Goal: Task Accomplishment & Management: Use online tool/utility

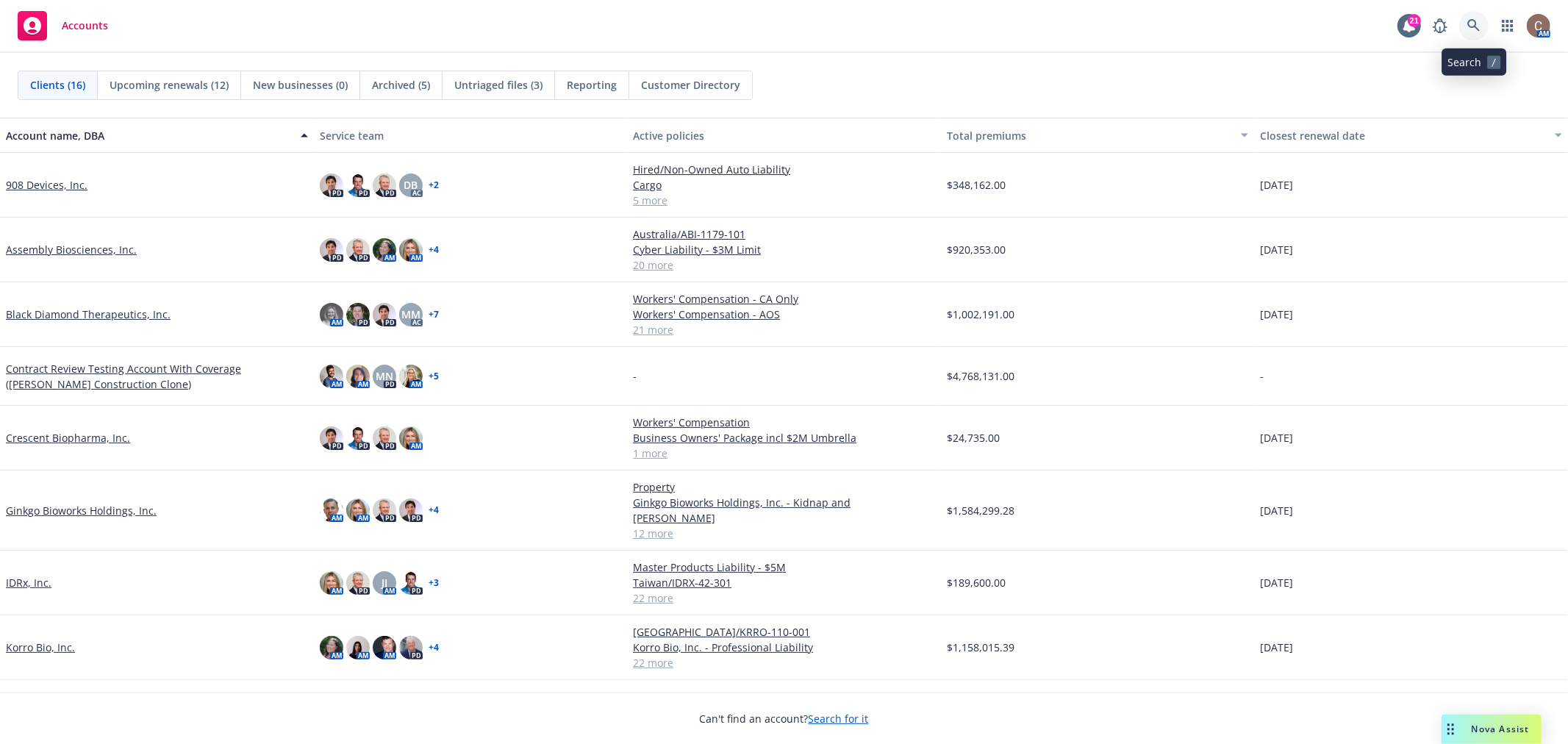
click at [1468, 30] on icon at bounding box center [1474, 26] width 14 height 14
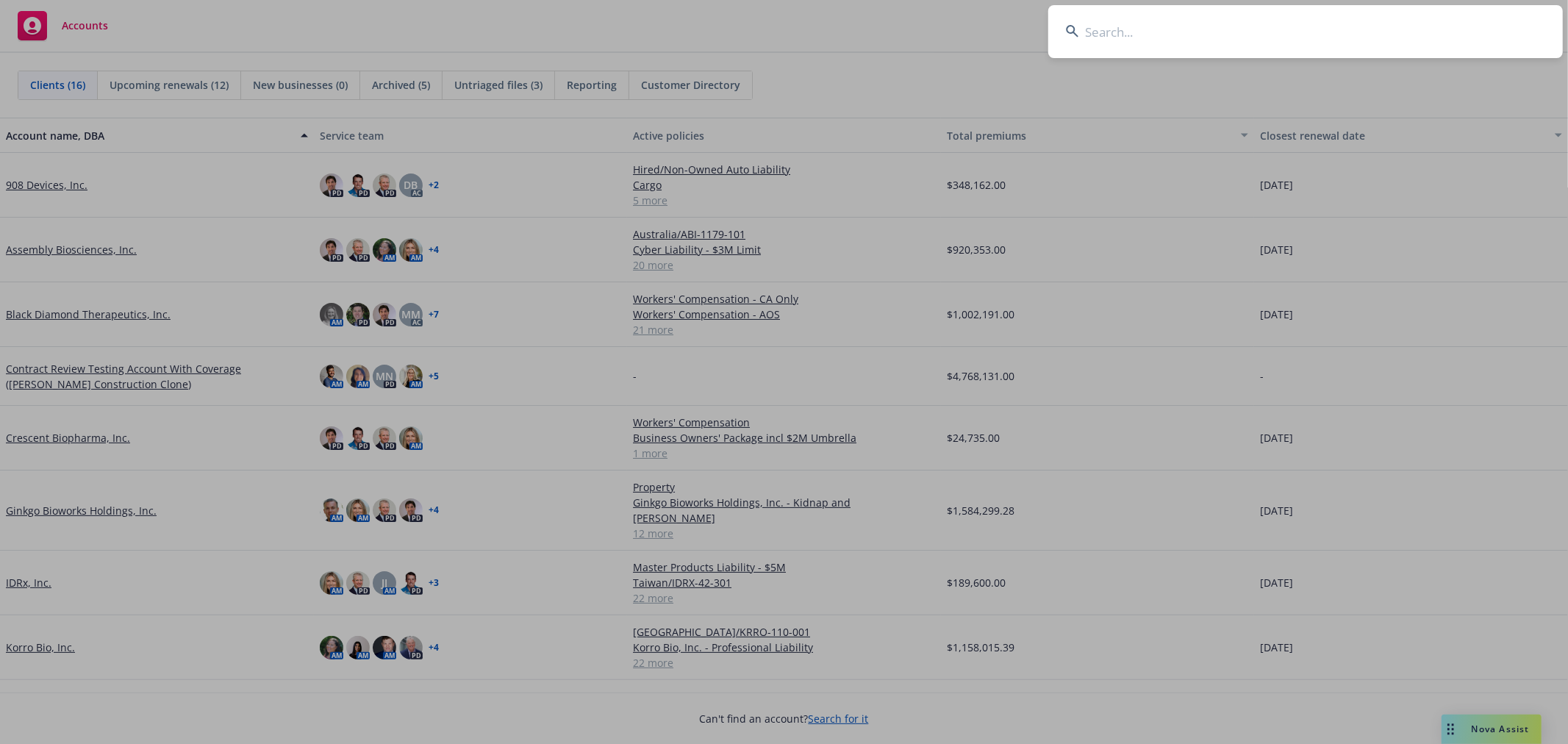
click at [1370, 34] on input at bounding box center [1305, 31] width 515 height 53
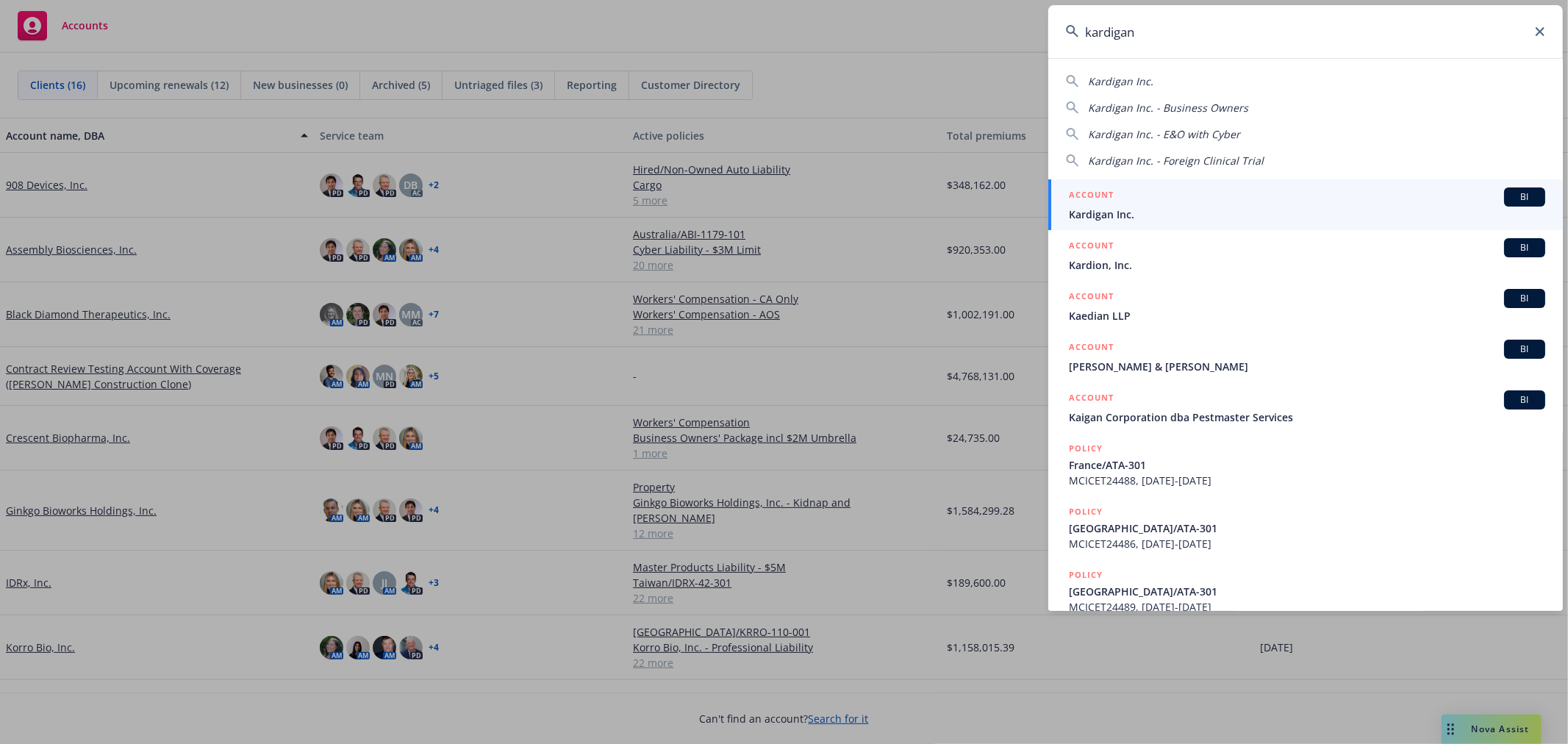
type input "kardigan"
click at [1121, 211] on span "Kardigan Inc." at bounding box center [1307, 214] width 477 height 16
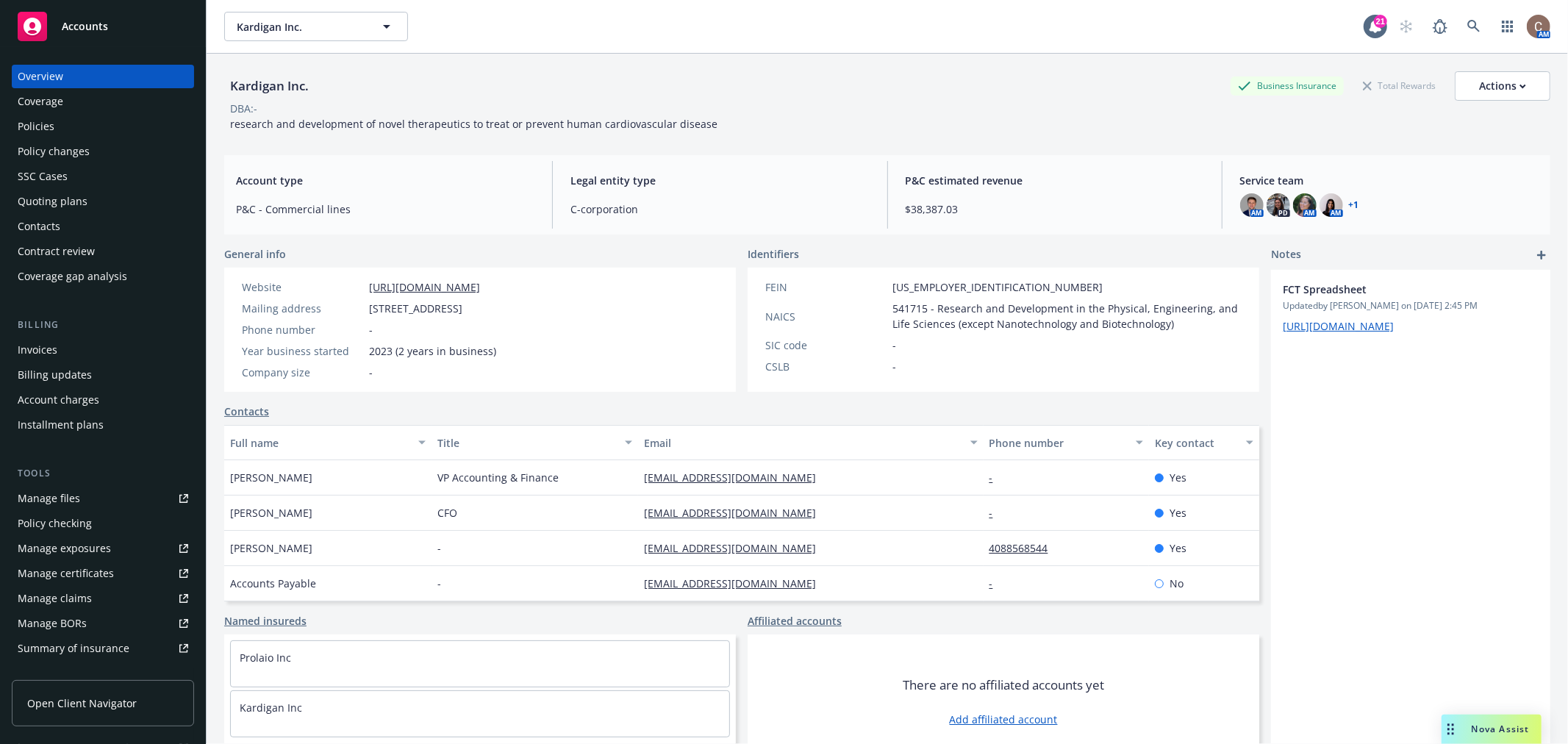
click at [66, 121] on div "Policies" at bounding box center [102, 126] width 170 height 23
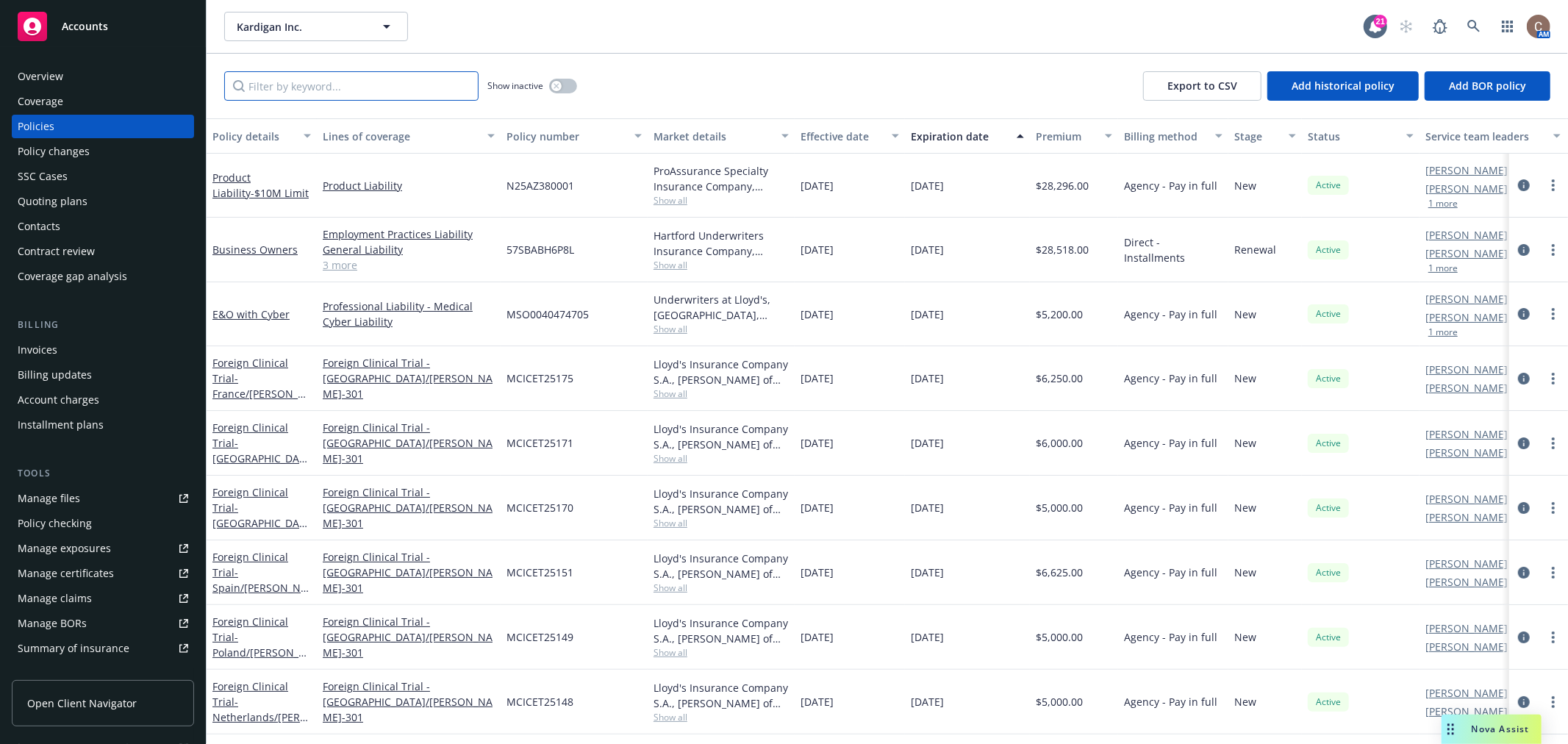
click at [300, 91] on input "Filter by keyword..." at bounding box center [350, 86] width 254 height 29
type input "spain"
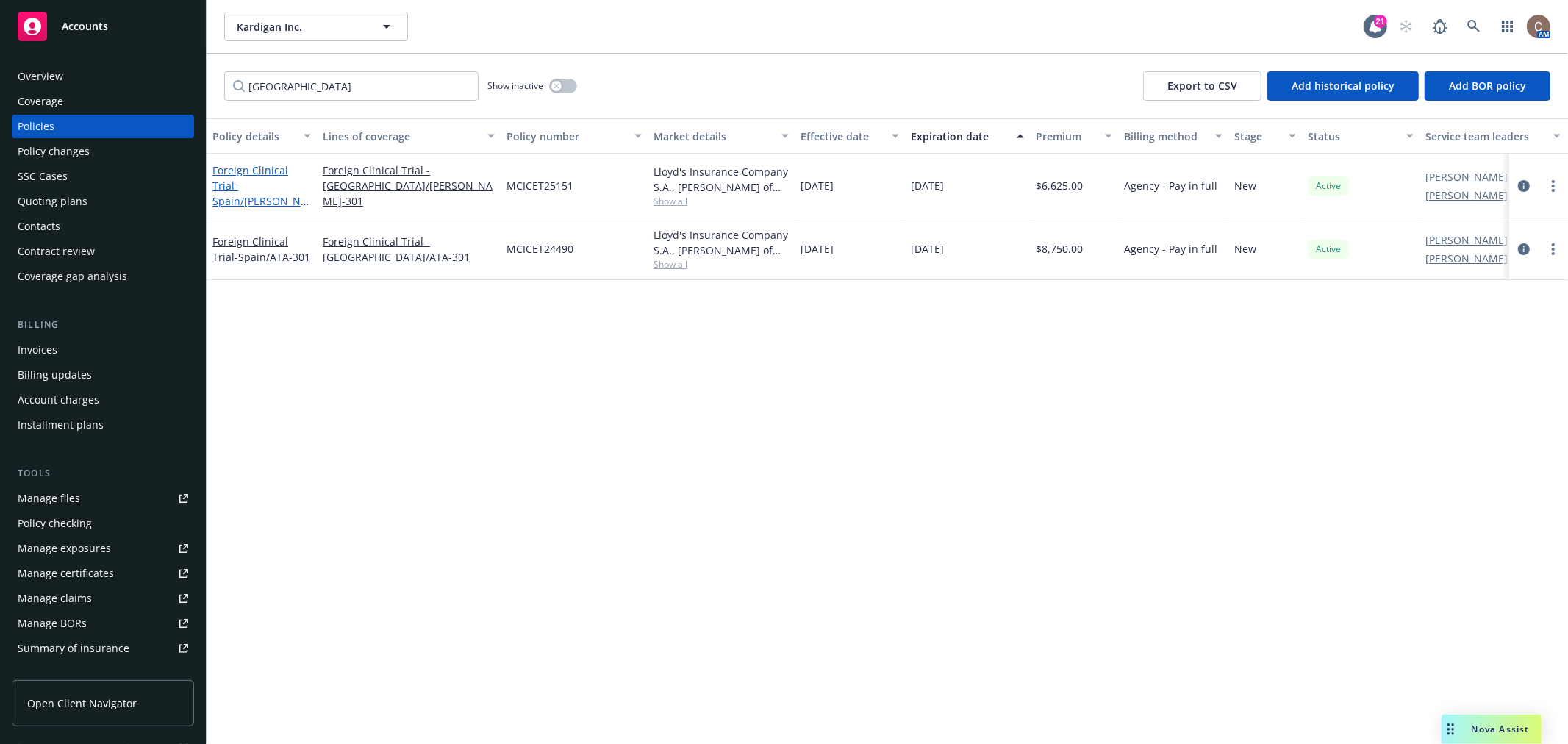
click at [265, 179] on link "Foreign Clinical Trial - Spain/DAN-301" at bounding box center [259, 194] width 94 height 60
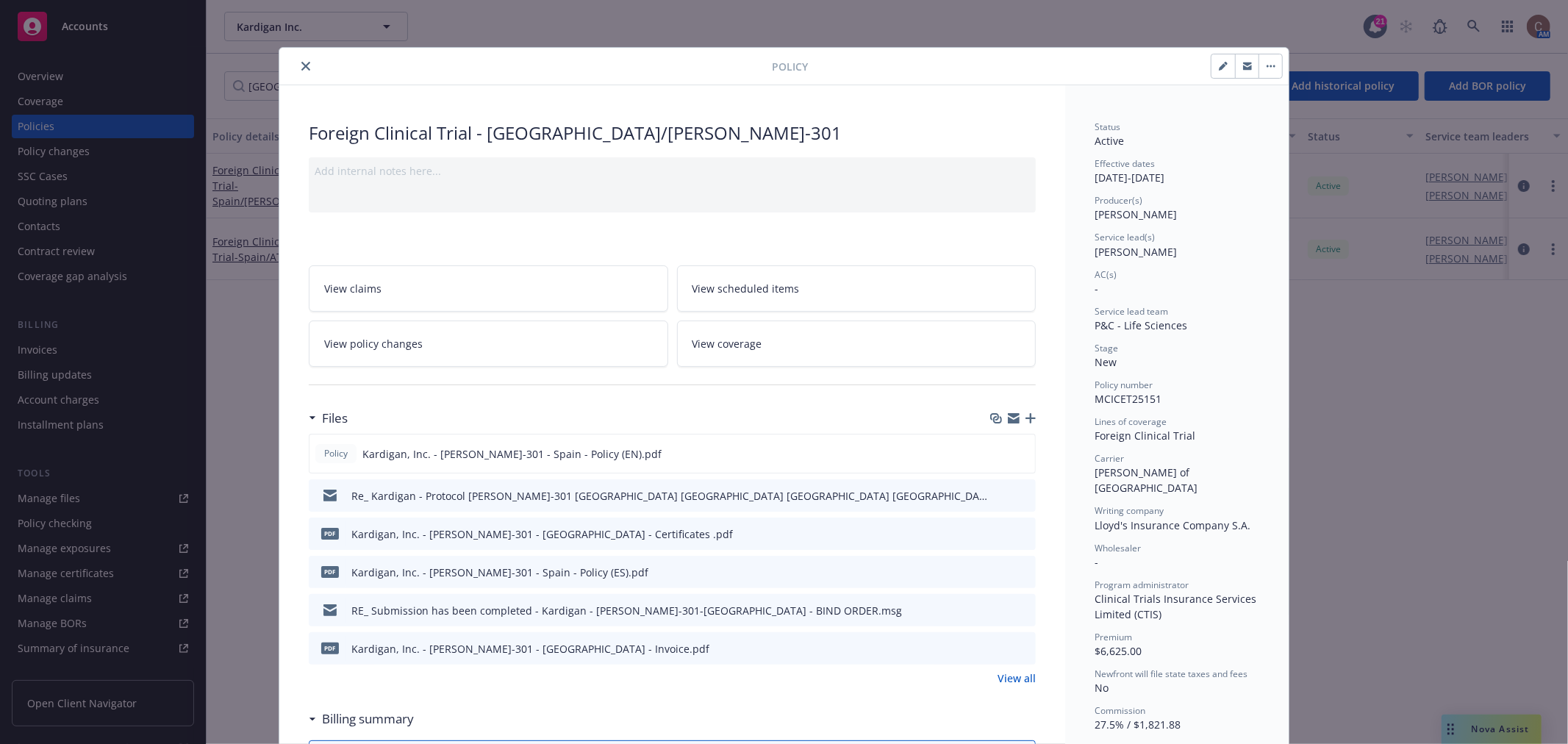
click at [1025, 417] on icon "button" at bounding box center [1030, 418] width 11 height 11
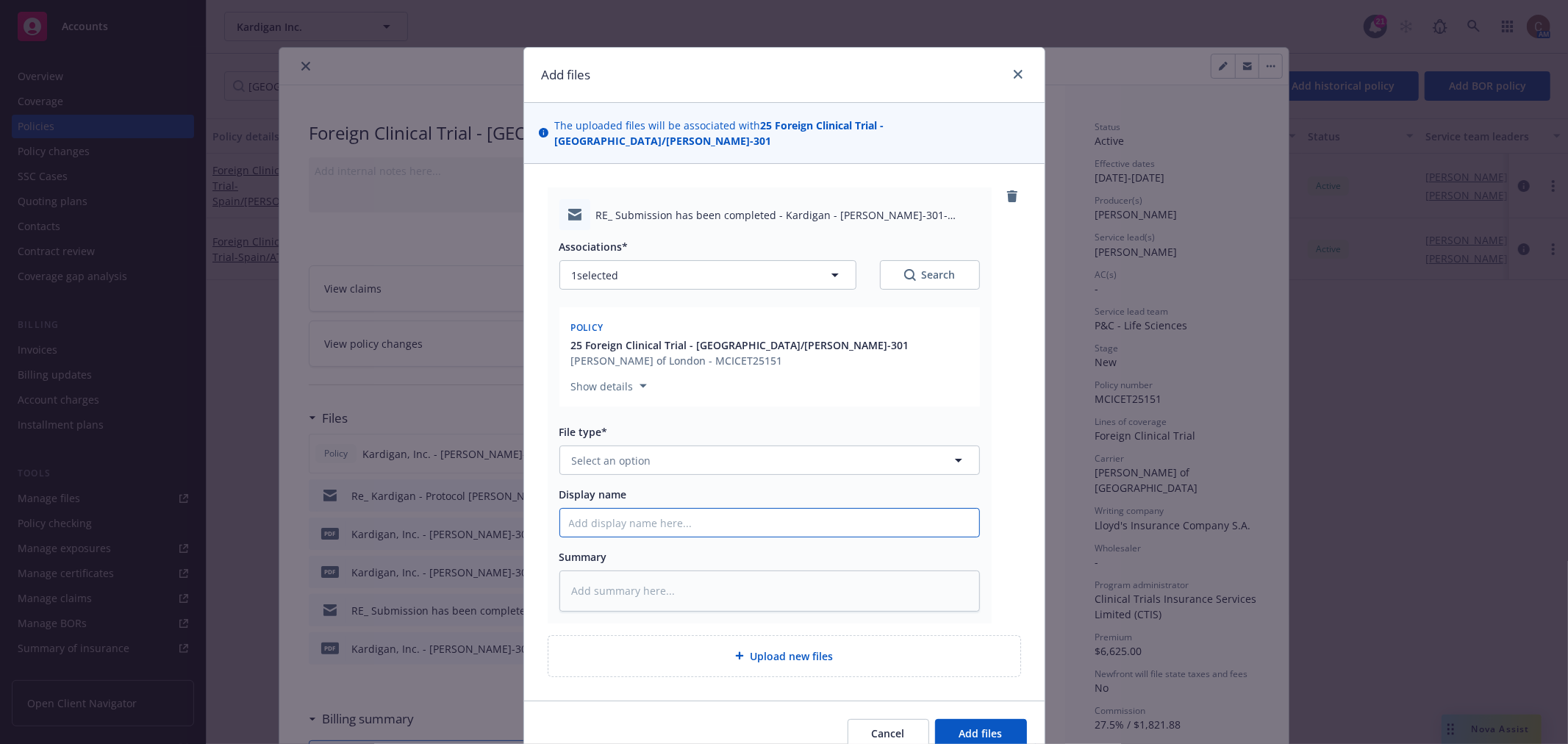
click at [651, 515] on input "Display name" at bounding box center [769, 522] width 419 height 28
paste input "DAN-301-Spain"
type textarea "x"
type input "DAN-301-Spain"
type textarea "x"
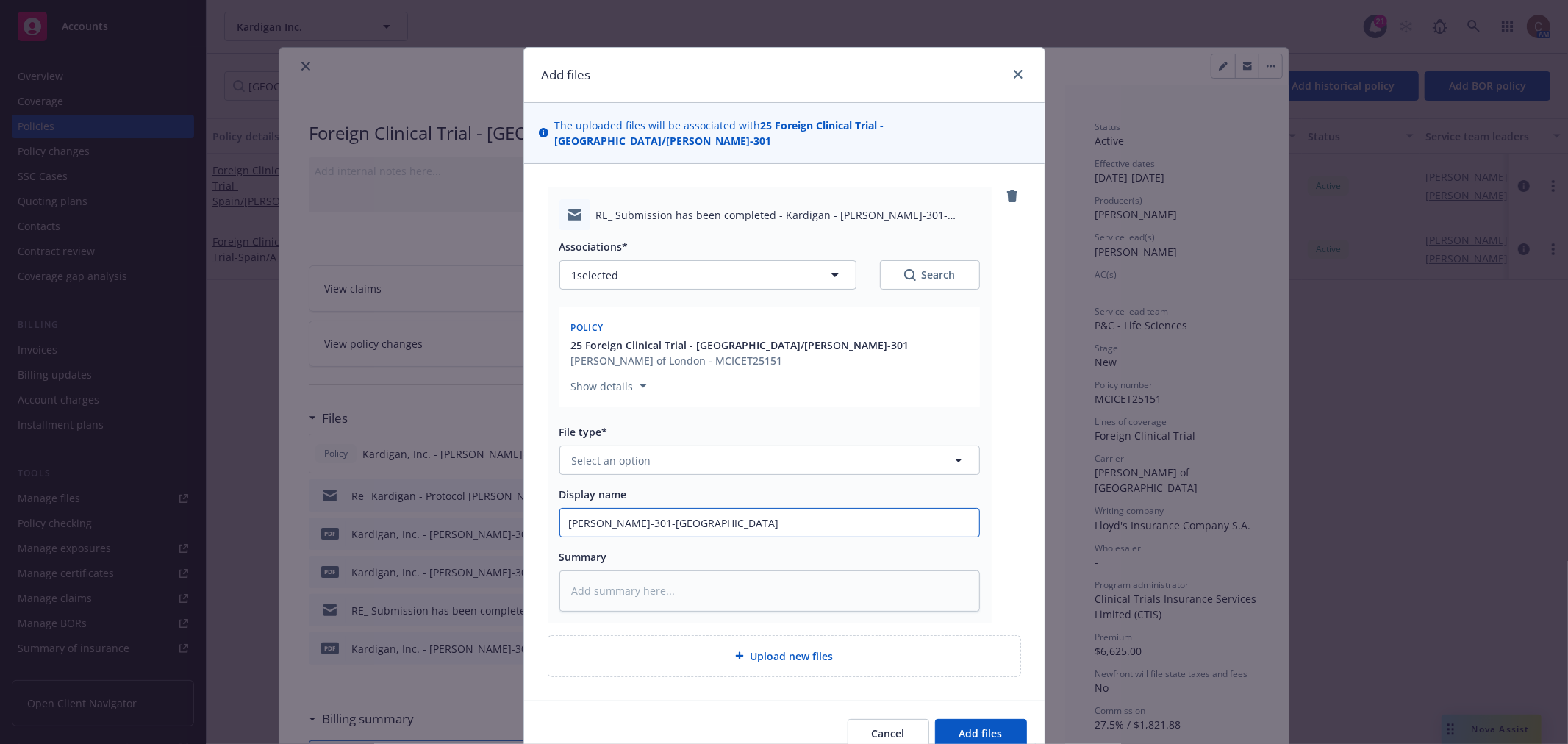
type input "DAN-301-Spain -"
type textarea "x"
type input "DAN-301-Spain -"
type textarea "x"
type input "DAN-301-Spain - A"
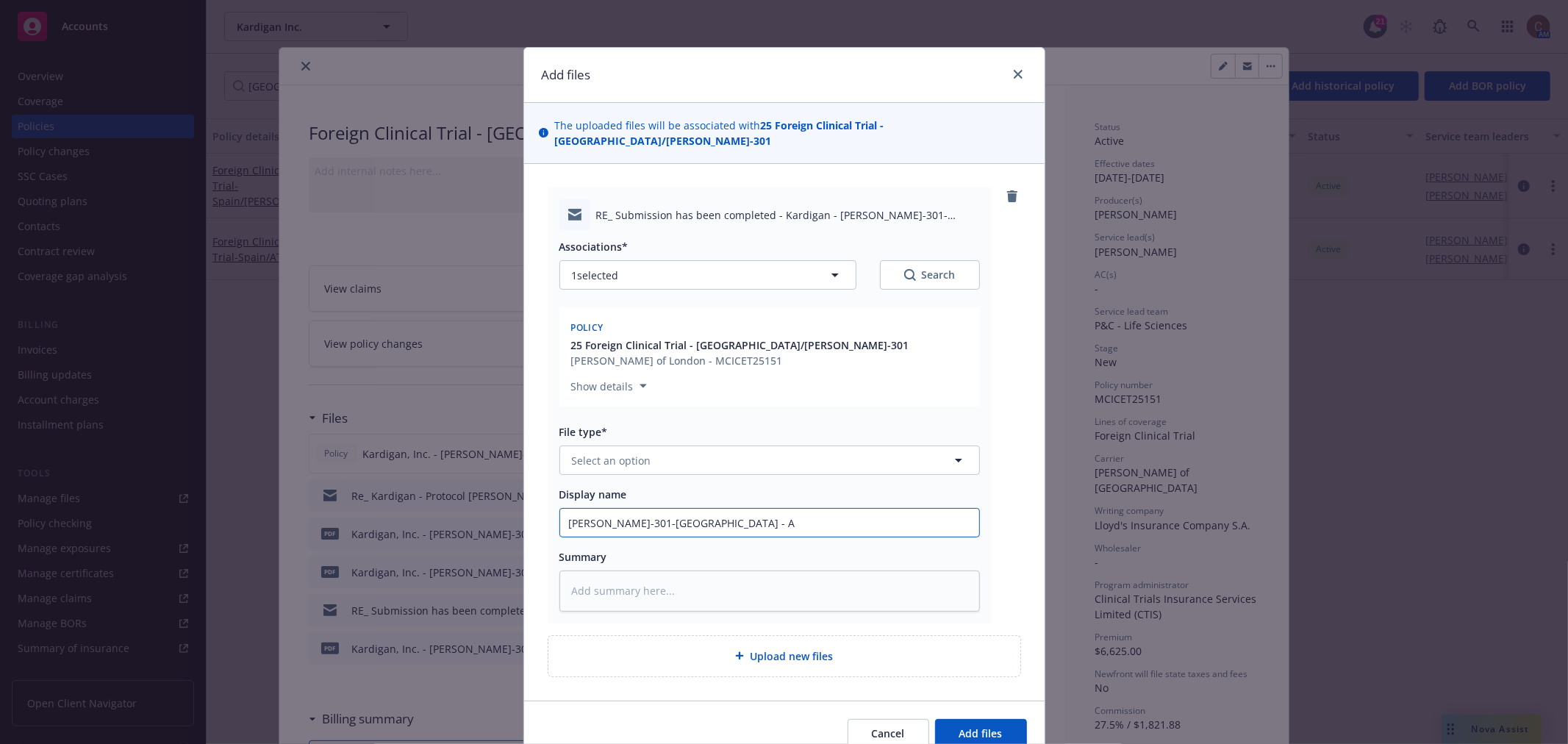
type textarea "x"
type input "DAN-301-Spain - Ad"
type textarea "x"
type input "DAN-301-Spain - Add"
type textarea "x"
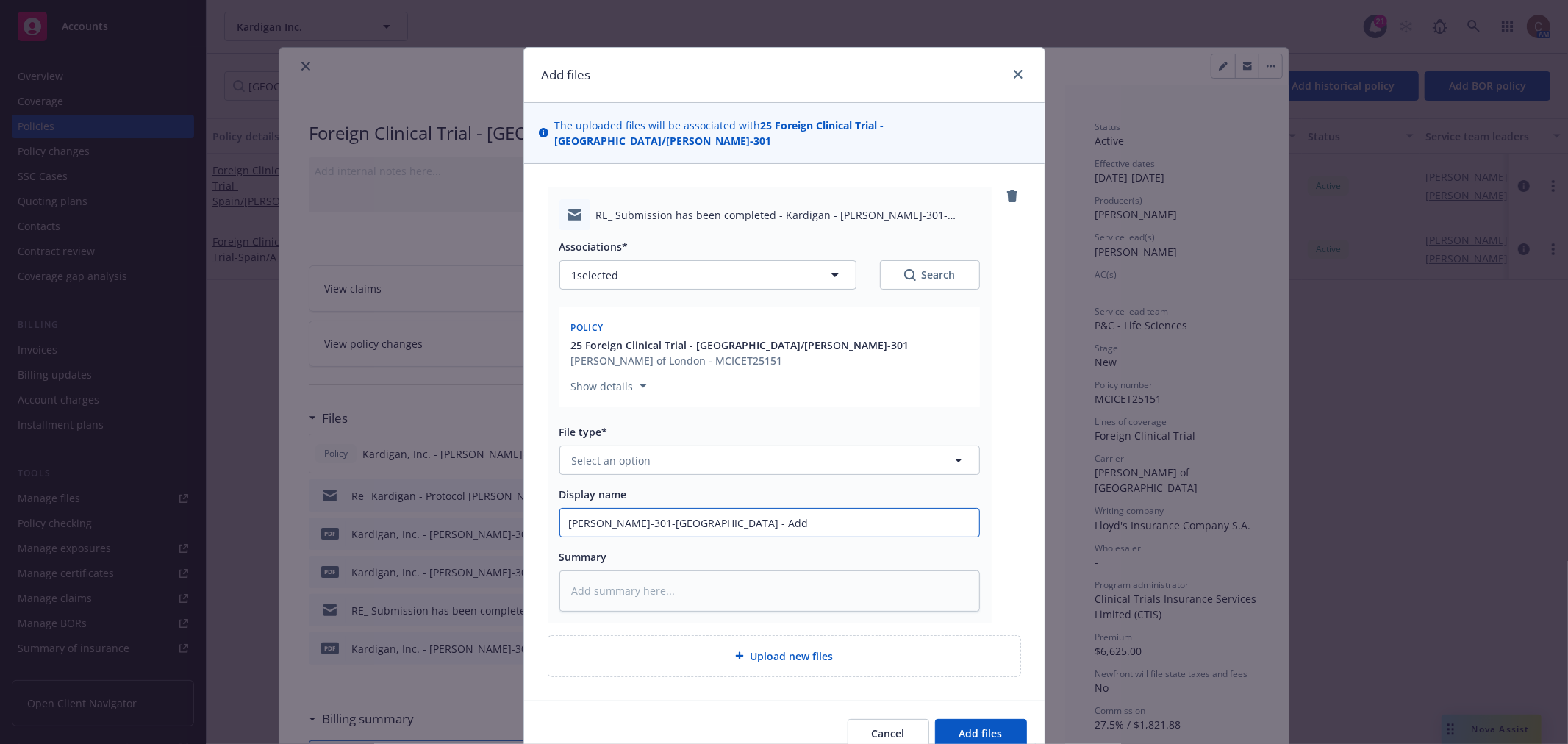
type input "DAN-301-Spain - Addi"
type textarea "x"
type input "DAN-301-Spain - Additi"
type textarea "x"
type input "DAN-301-Spain - Additio"
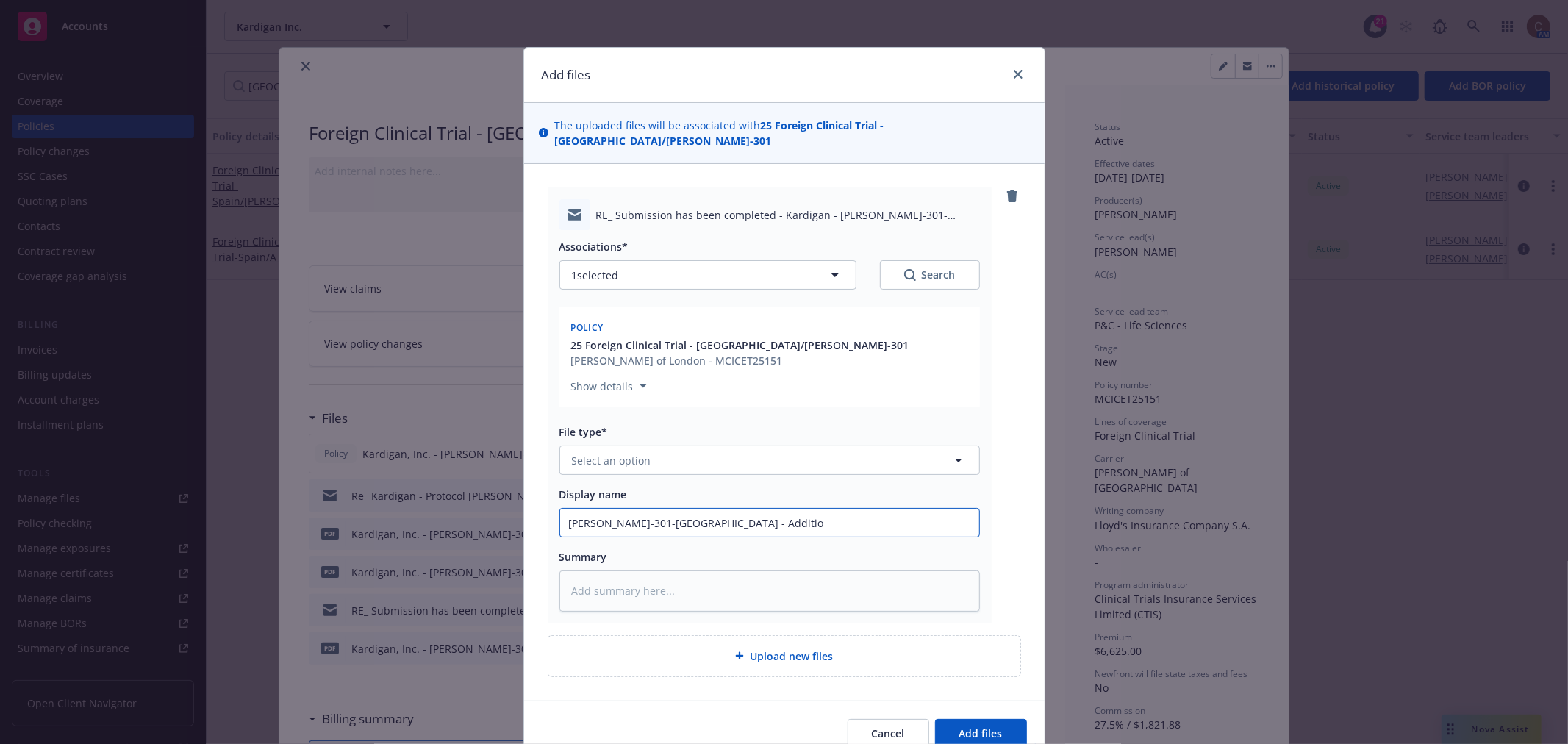
type textarea "x"
type input "DAN-301-Spain - Additiona"
type textarea "x"
type input "DAN-301-Spain - Additional"
type textarea "x"
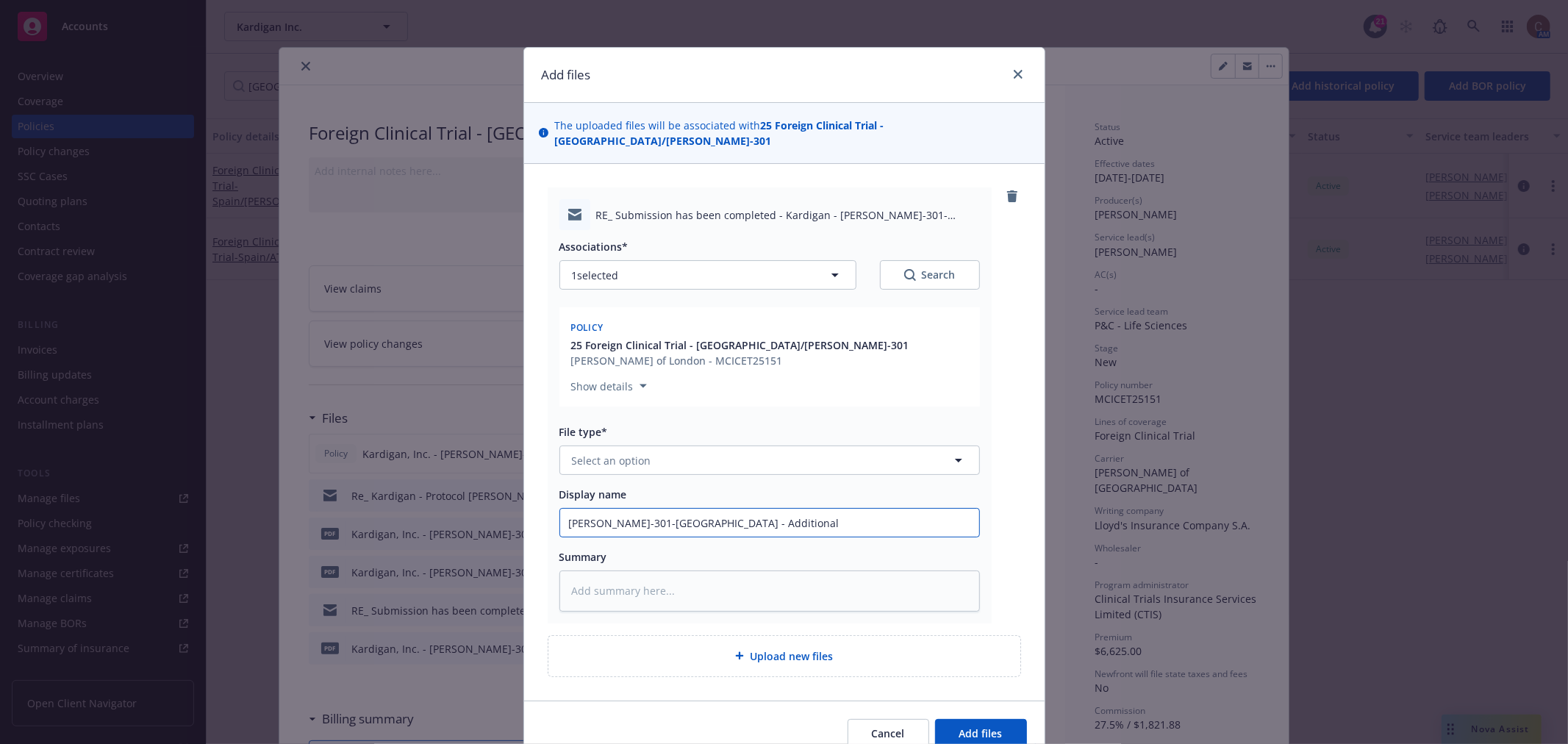
type input "DAN-301-Spain - Additional"
type textarea "x"
type input "DAN-301-Spain - Additional S"
type textarea "x"
type input "DAN-301-Spain - Additional Si"
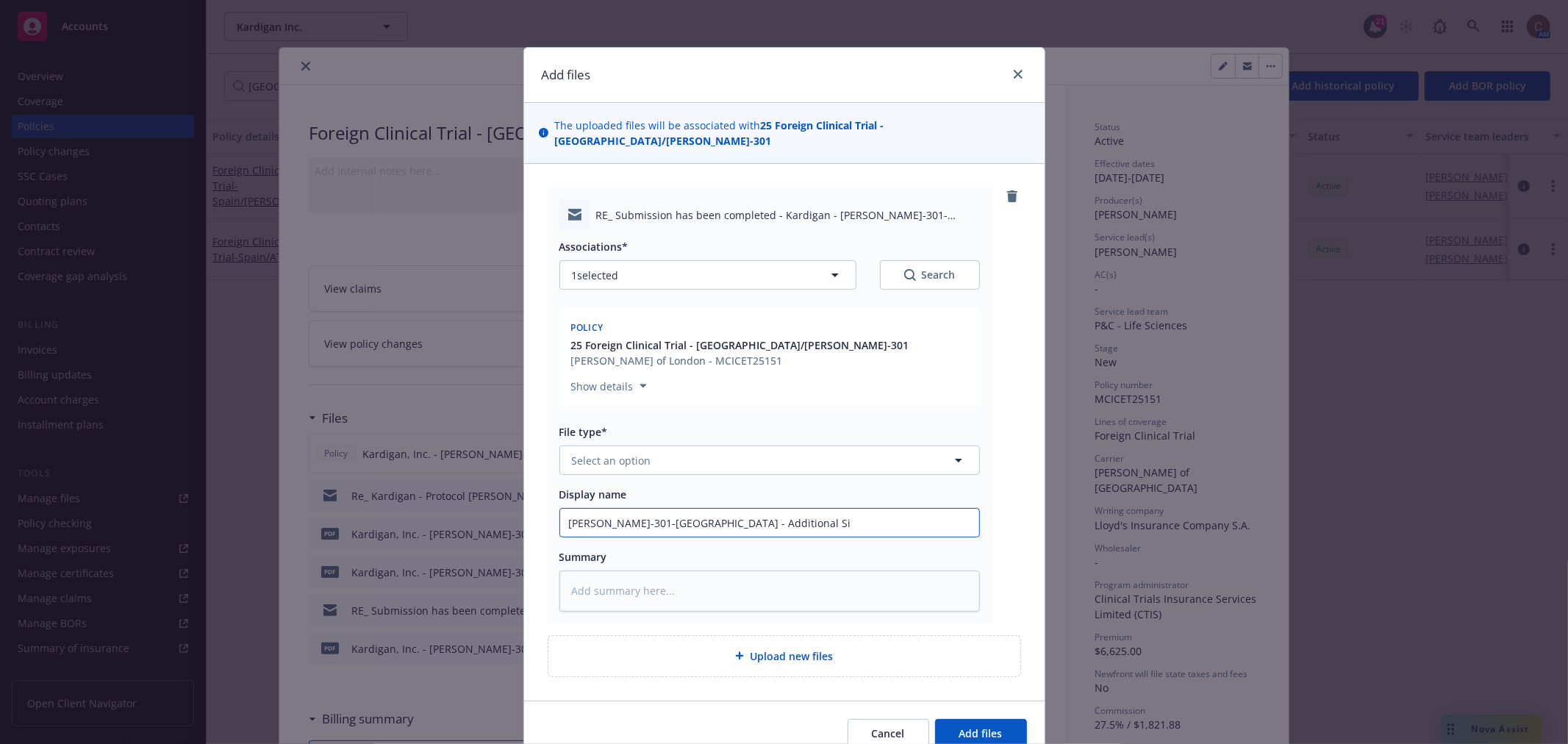
type textarea "x"
type input "DAN-301-Spain - Additional Sit"
type textarea "x"
type input "DAN-301-Spain - Additional Site"
type textarea "x"
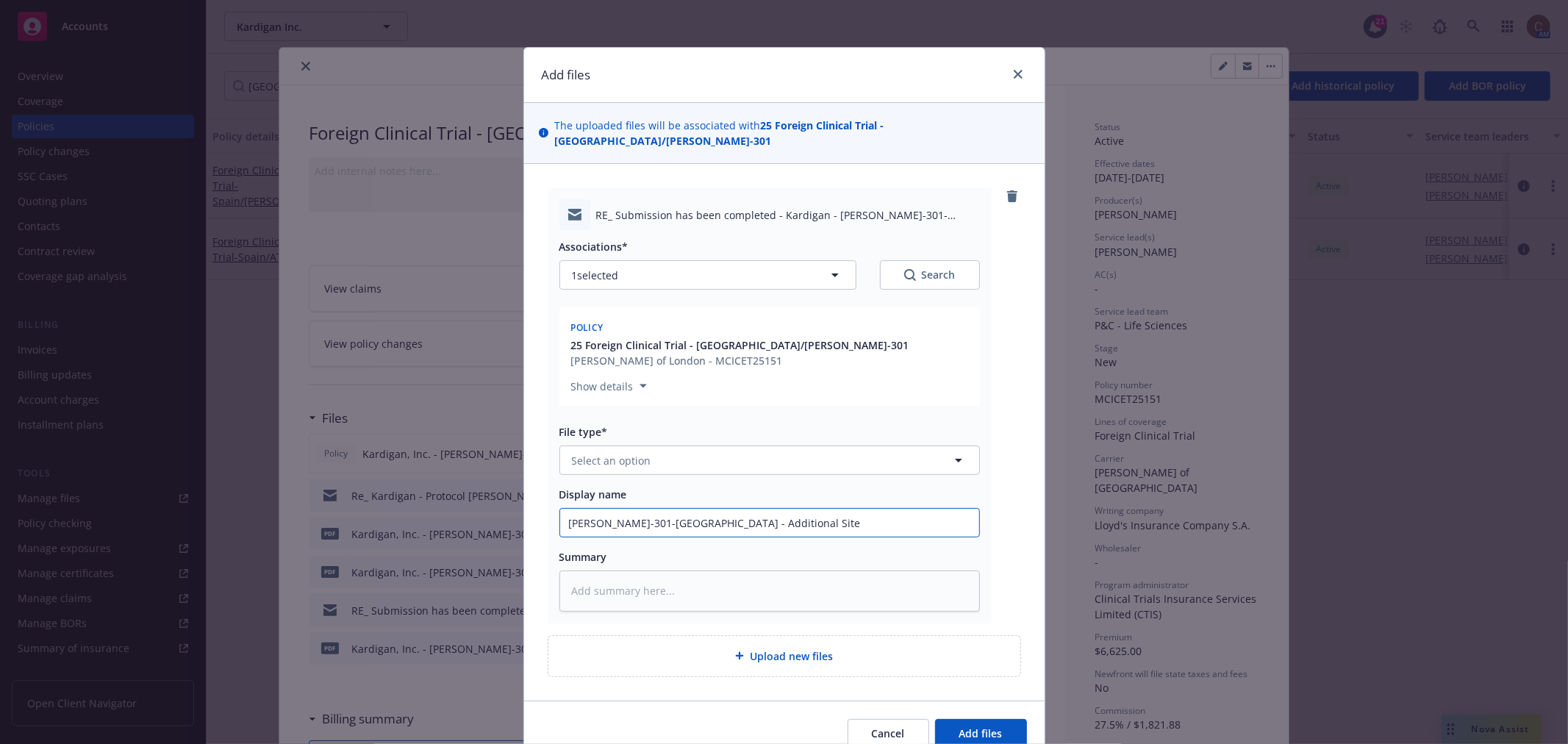
type input "DAN-301-Spain - Additional Site"
type textarea "x"
type input "DAN-301-Spain - Additional Site -"
type textarea "x"
type input "DAN-301-Spain - Additional Site -"
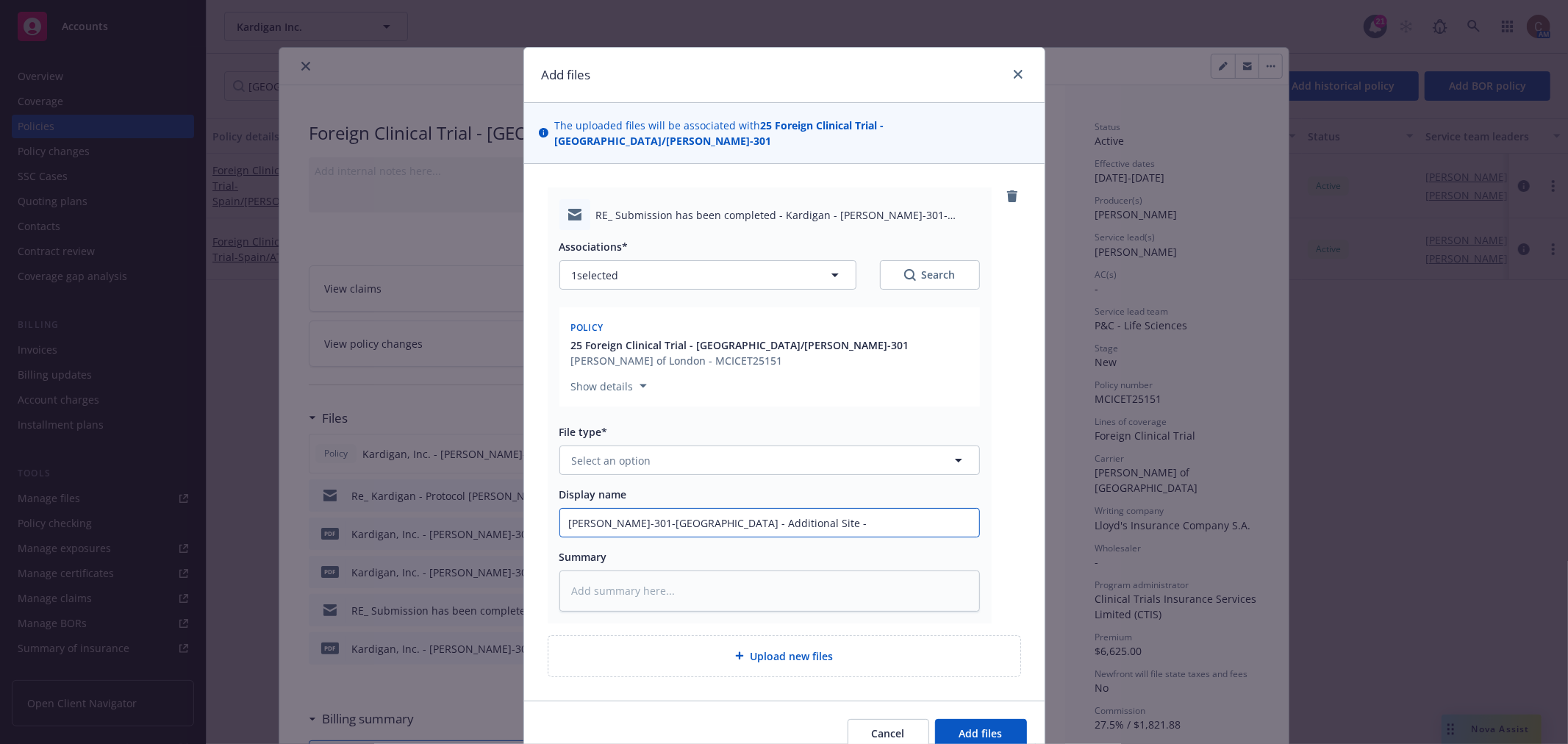
type textarea "x"
type input "DAN-301-Spain - Additional Site - R"
type textarea "x"
type input "DAN-301-Spain - Additional Site - Re"
type textarea "x"
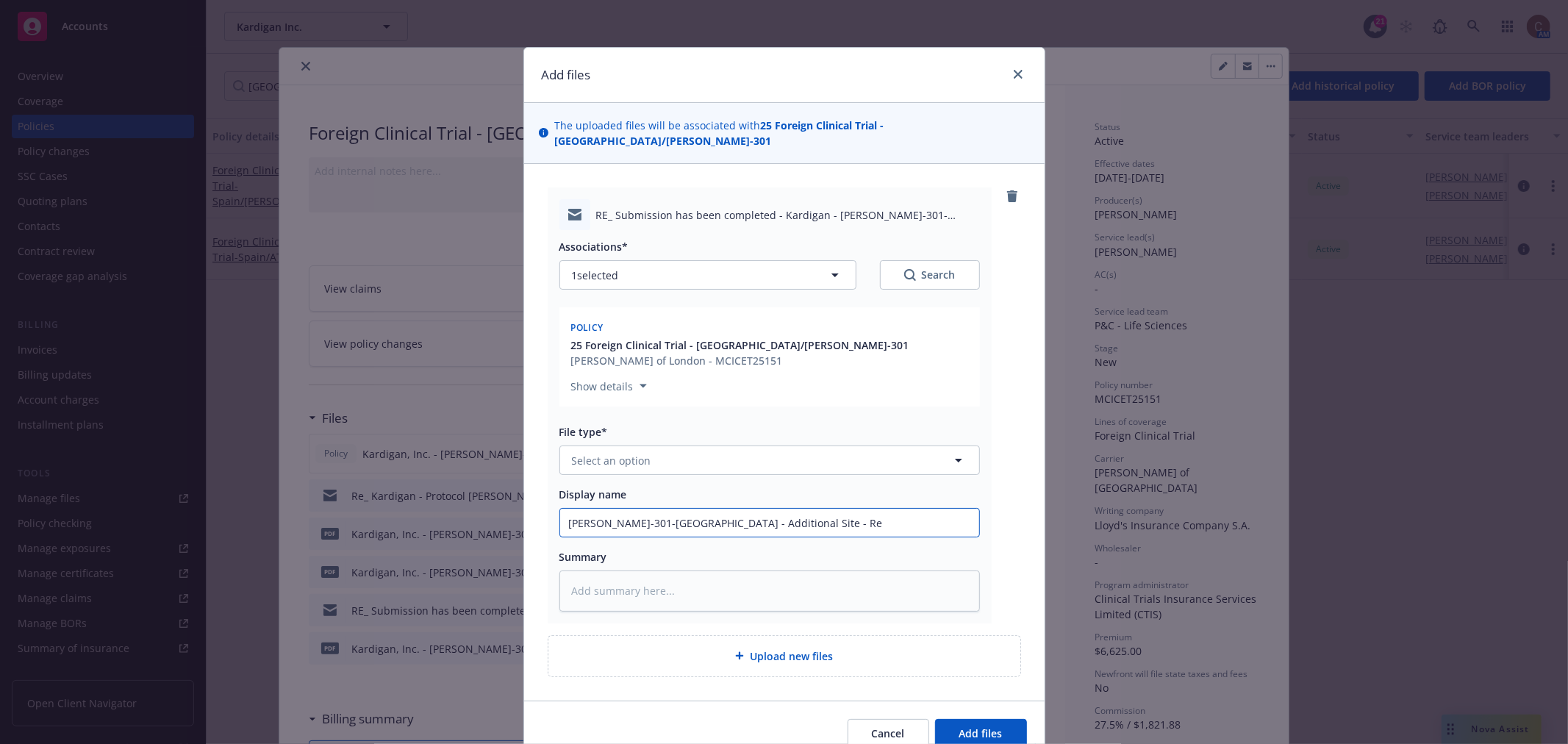
type input "DAN-301-Spain - Additional Site - Rev"
type textarea "x"
type input "DAN-301-Spain - Additional Site - Revi"
type textarea "x"
type input "DAN-301-Spain - Additional Site - Revis"
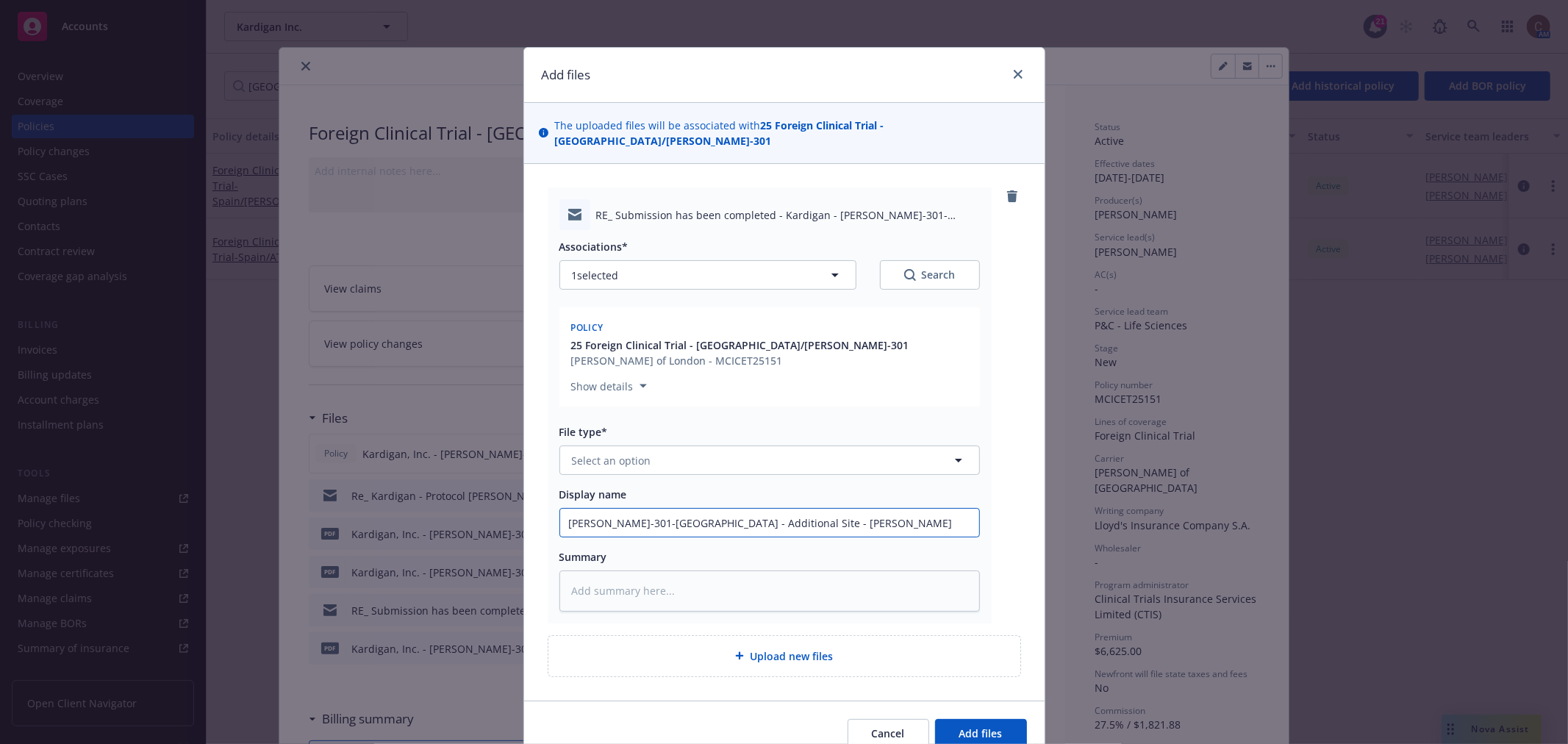
type textarea "x"
type input "DAN-301-Spain - Additional Site - Revise"
type textarea "x"
type input "DAN-301-Spain - Additional Site - Revised"
type textarea "x"
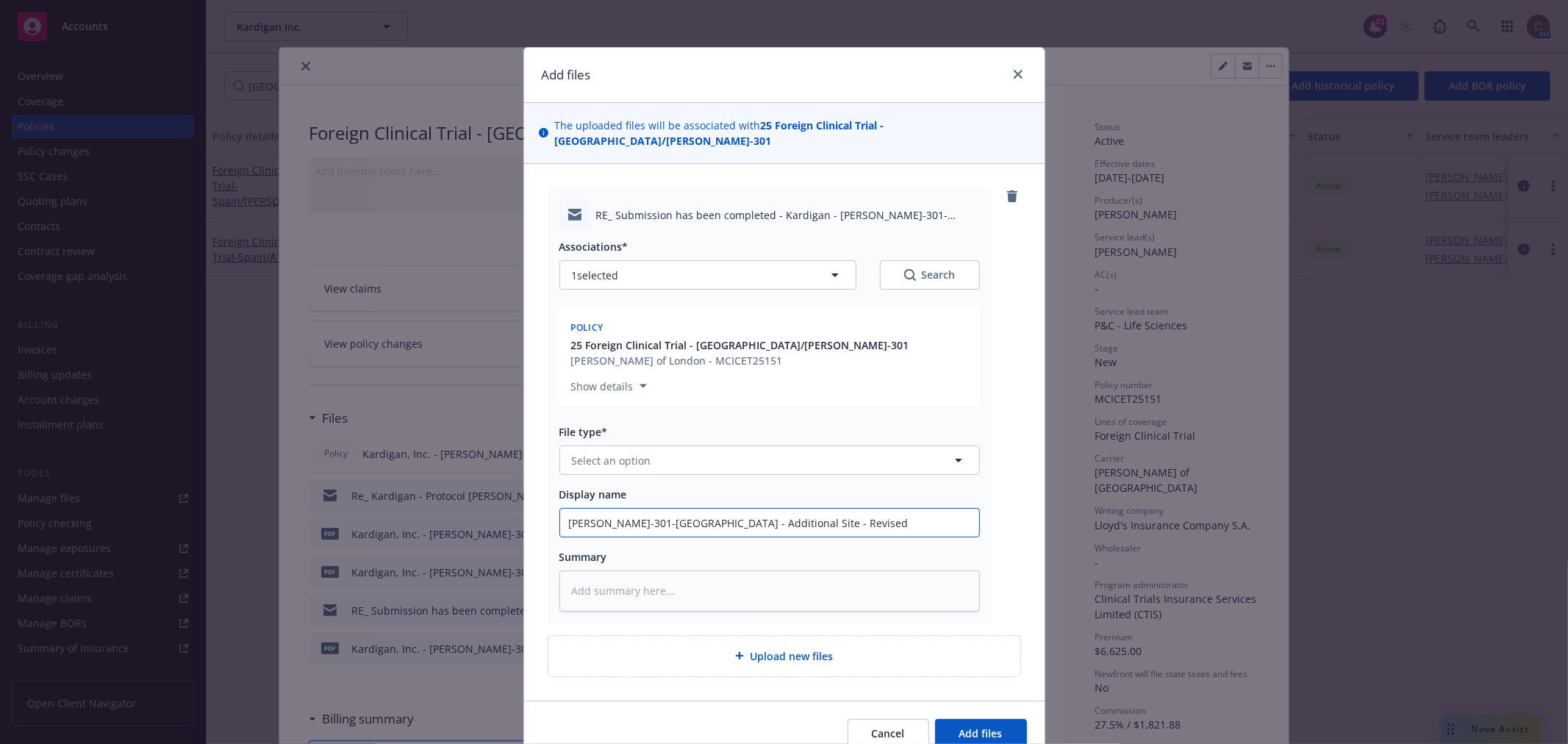
type input "DAN-301-Spain - Additional Site - Revised C"
type textarea "x"
type input "DAN-301-Spain - Additional Site - Revised Ce"
type textarea "x"
type input "DAN-301-Spain - Additional Site - Revised Cer"
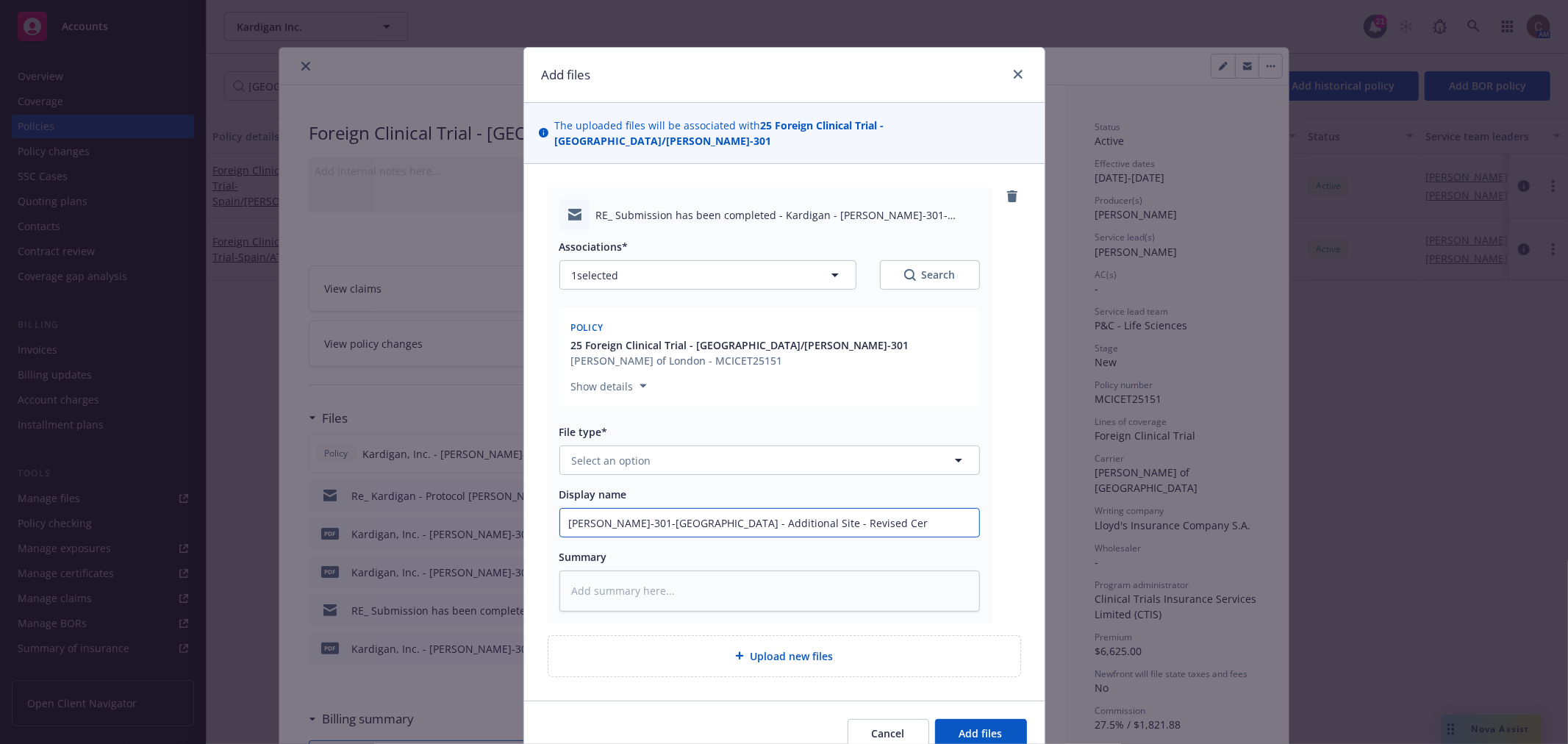
type textarea "x"
type input "DAN-301-Spain - Additional Site - Revised Cert"
type textarea "x"
type input "DAN-301-Spain - Additional Site - Revised Certi"
type textarea "x"
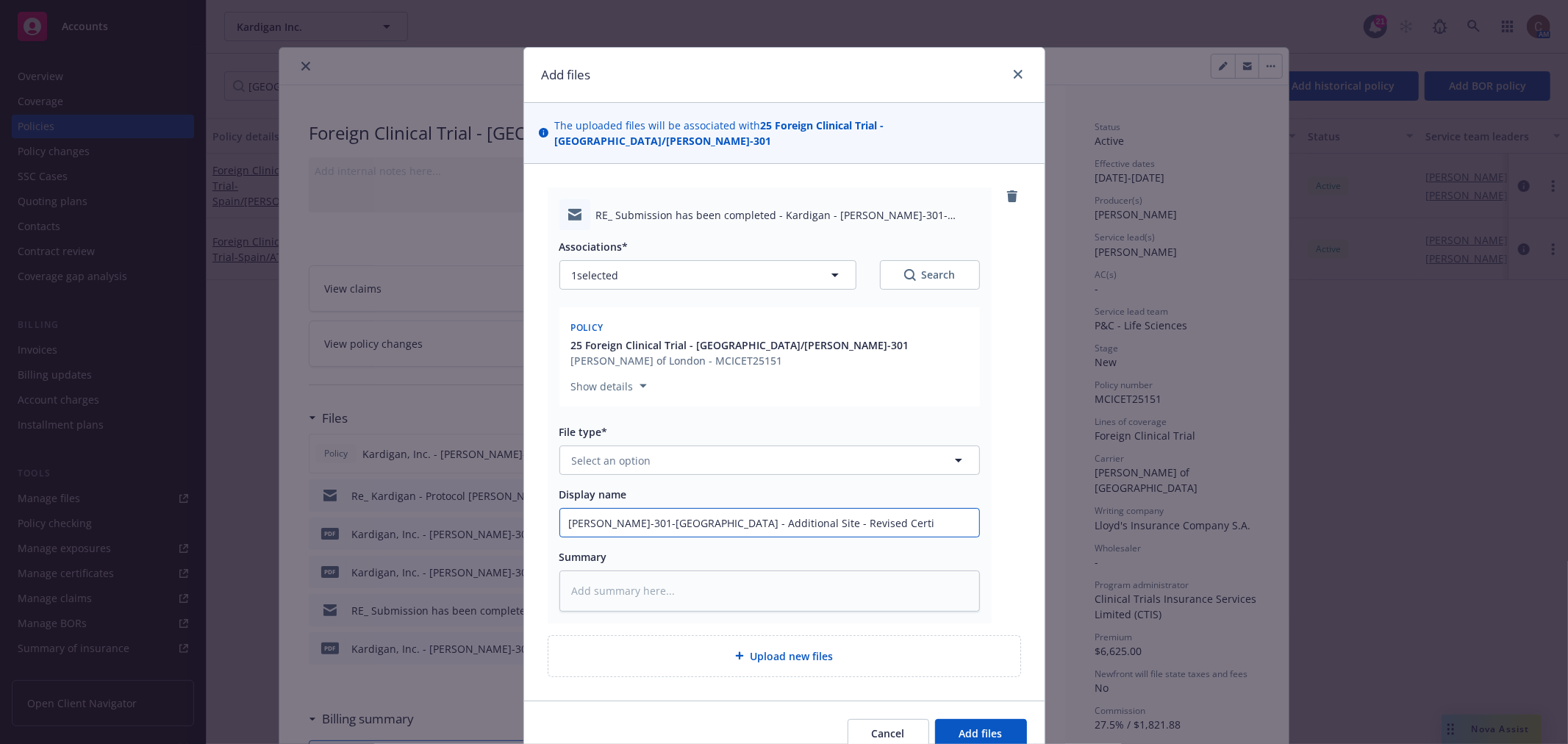
type input "DAN-301-Spain - Additional Site - Revised Certif"
type textarea "x"
type input "DAN-301-Spain - Additional Site - Revised Certific"
type textarea "x"
type input "DAN-301-Spain - Additional Site - Revised Certifica"
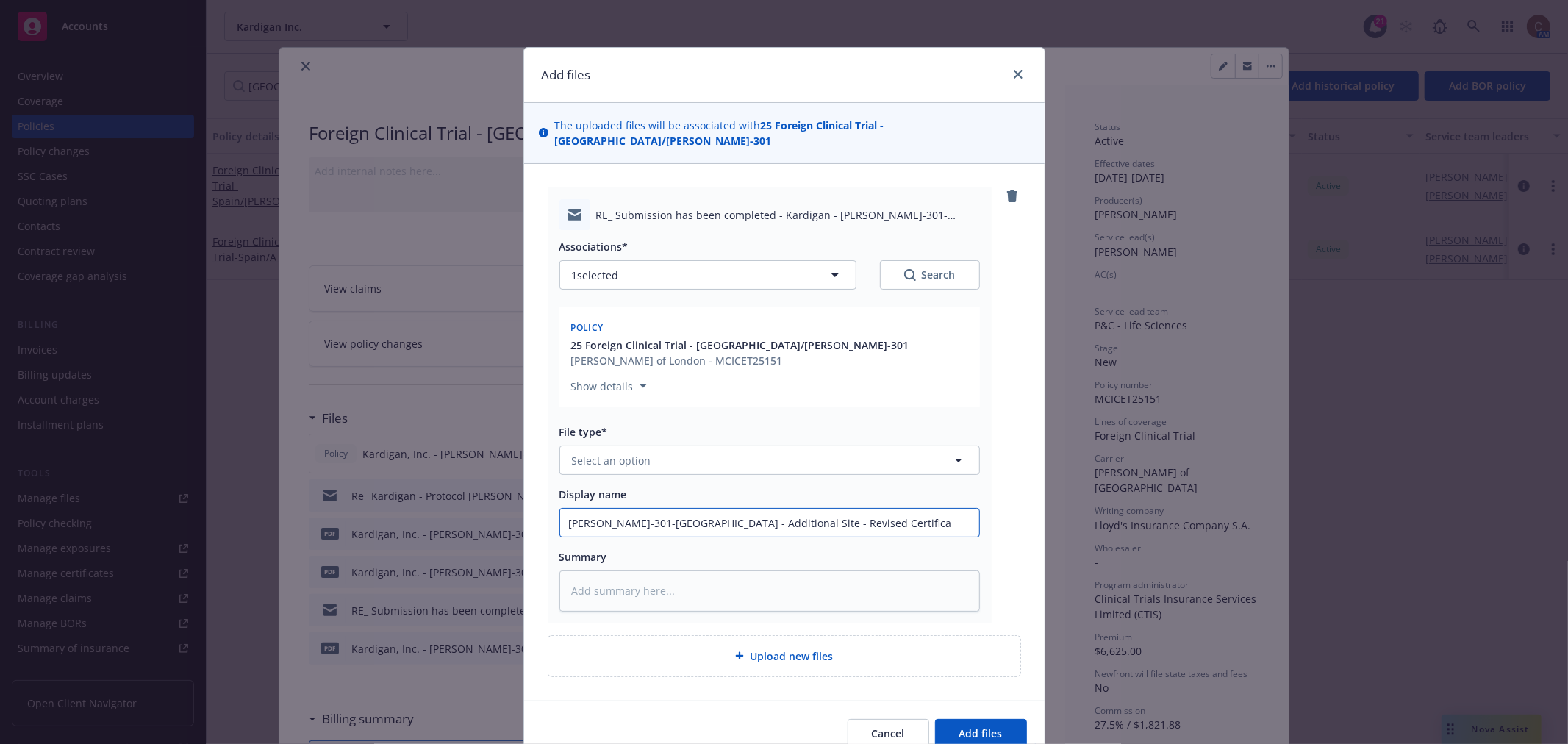
type textarea "x"
type input "DAN-301-Spain - Additional Site - Revised Certificat"
type textarea "x"
type input "DAN-301-Spain - Additional Site - Revised Certificate"
type textarea "x"
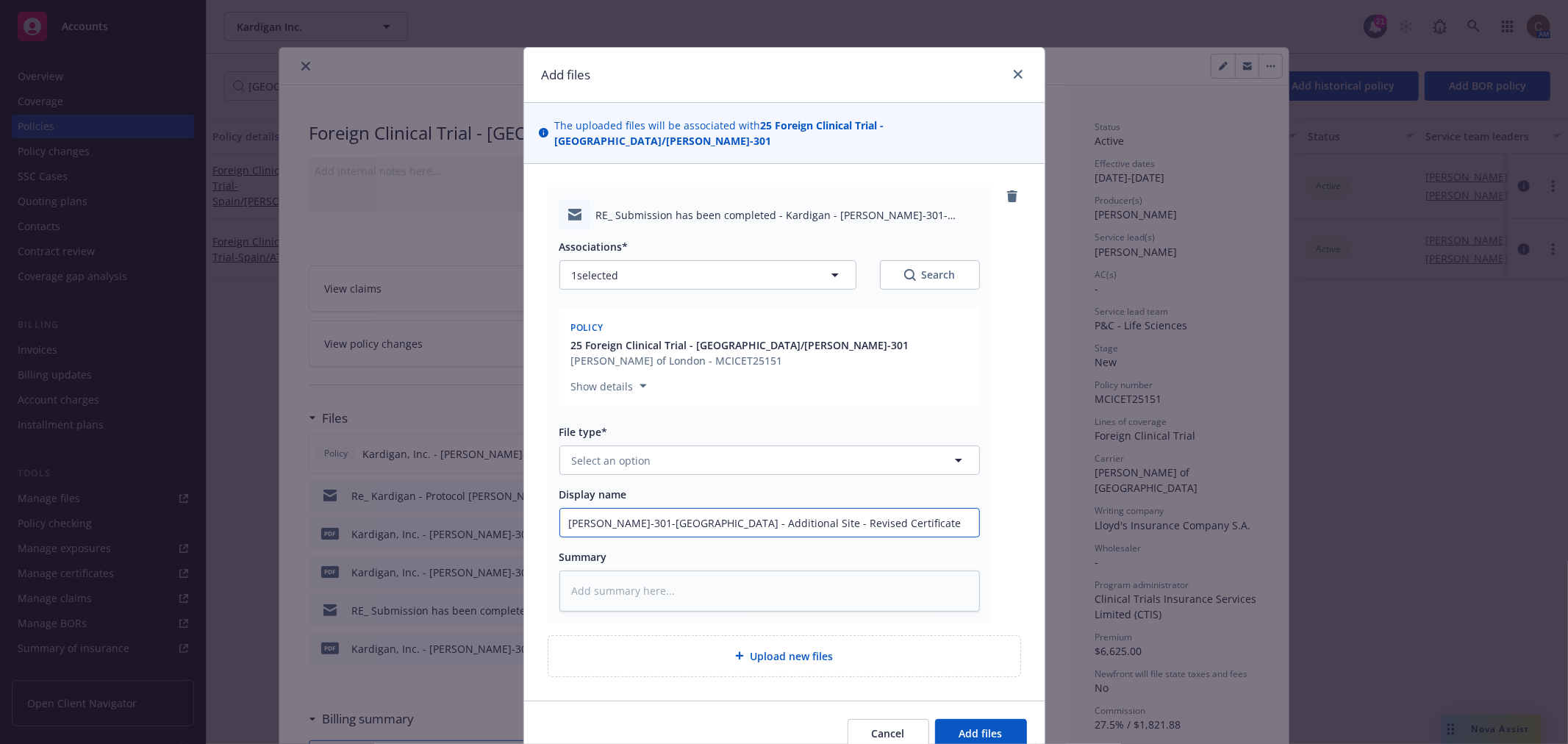
type input "DAN-301-Spain - Additional Site - Revised Certificates"
type textarea "x"
type input "DAN-301-Spain - Additional Site - Revised Certificates"
type textarea "x"
type input "DAN-301-Spain - Additional Site - Revised Certificates f"
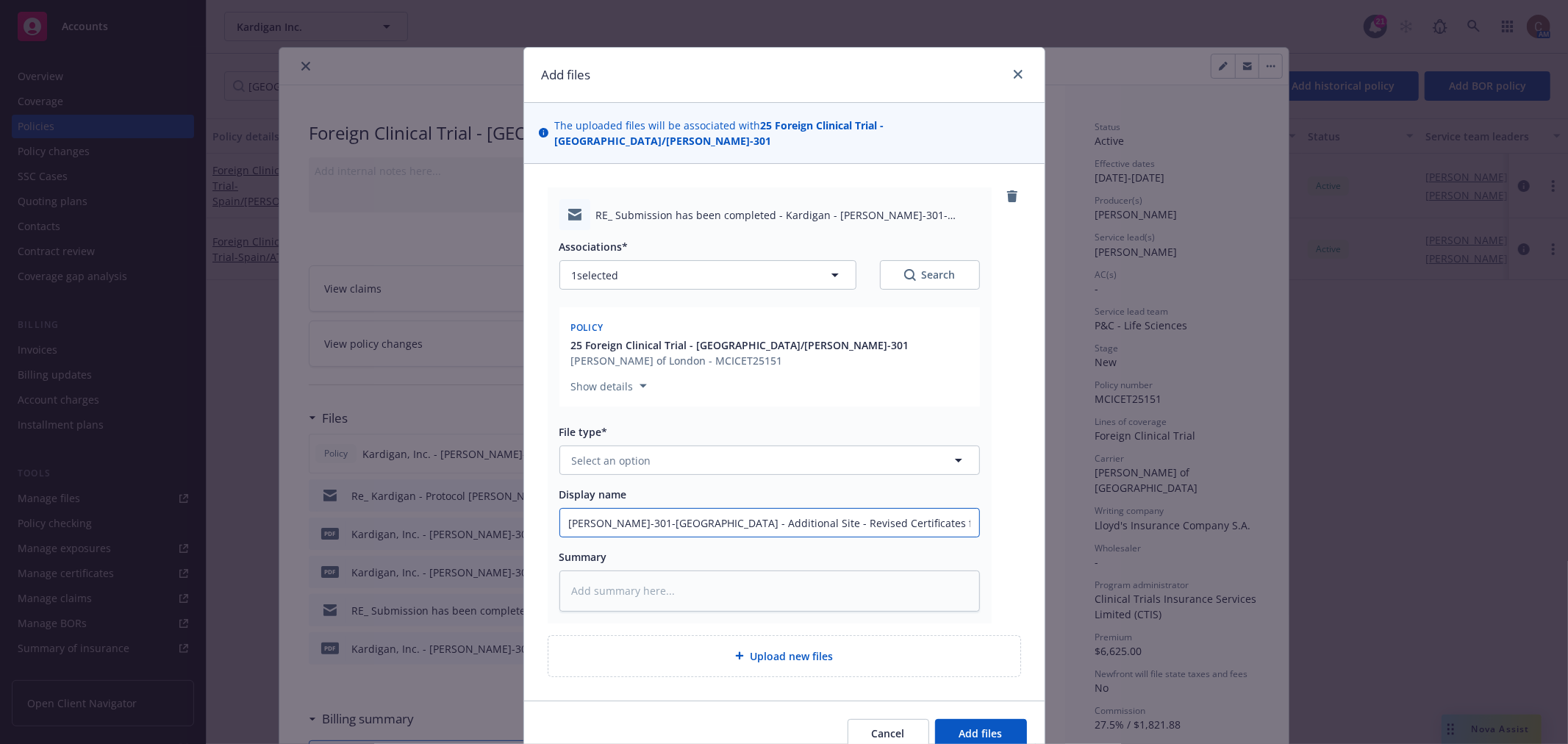
type textarea "x"
type input "DAN-301-Spain - Additional Site - Revised Certificates fr"
type textarea "x"
type input "DAN-301-Spain - Additional Site - Revised Certificates fro"
type textarea "x"
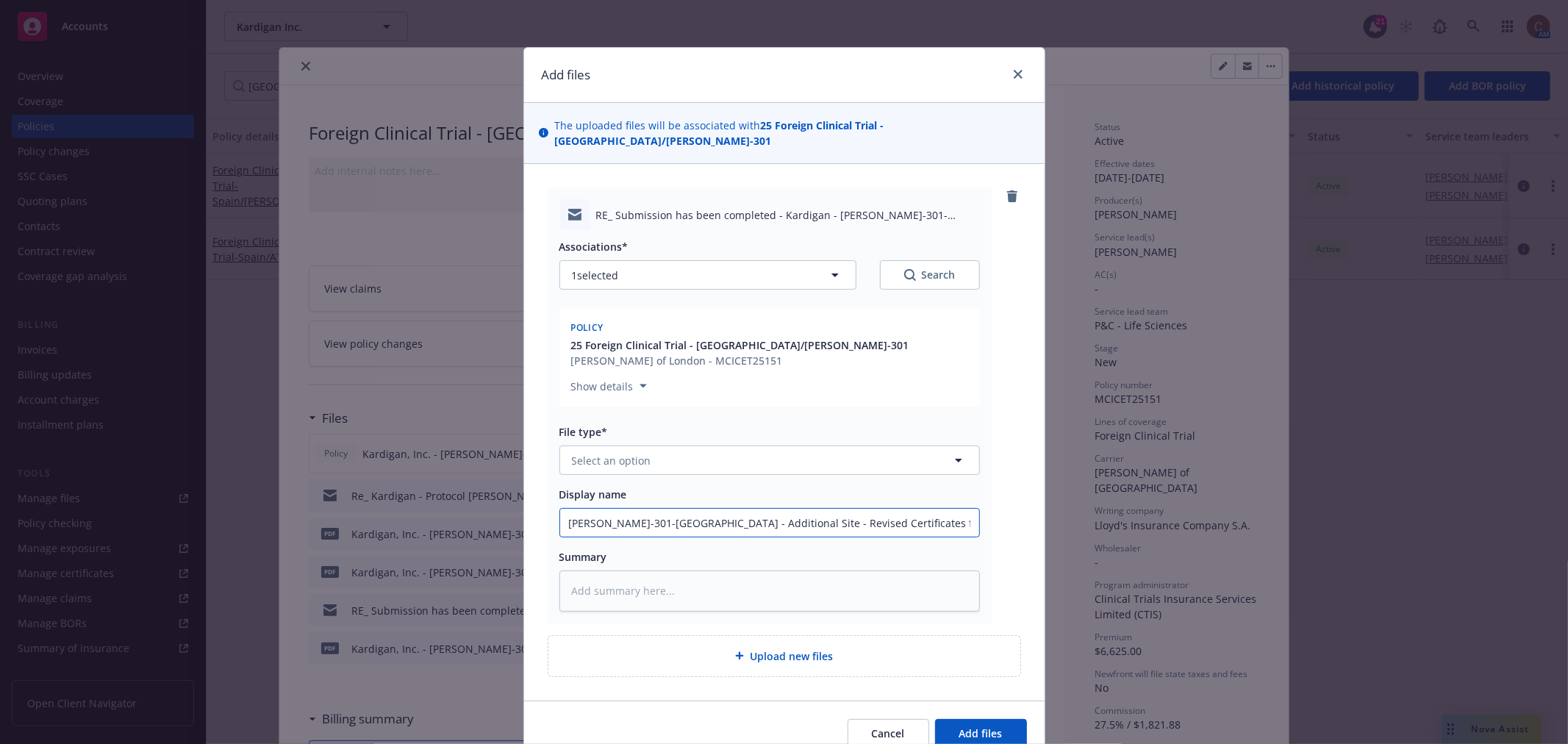
type input "DAN-301-Spain - Additional Site - Revised Certificates from"
type textarea "x"
type input "DAN-301-Spain - Additional Site - Revised Certificates from"
type textarea "x"
type input "DAN-301-Spain - Additional Site - Revised Certificates from C"
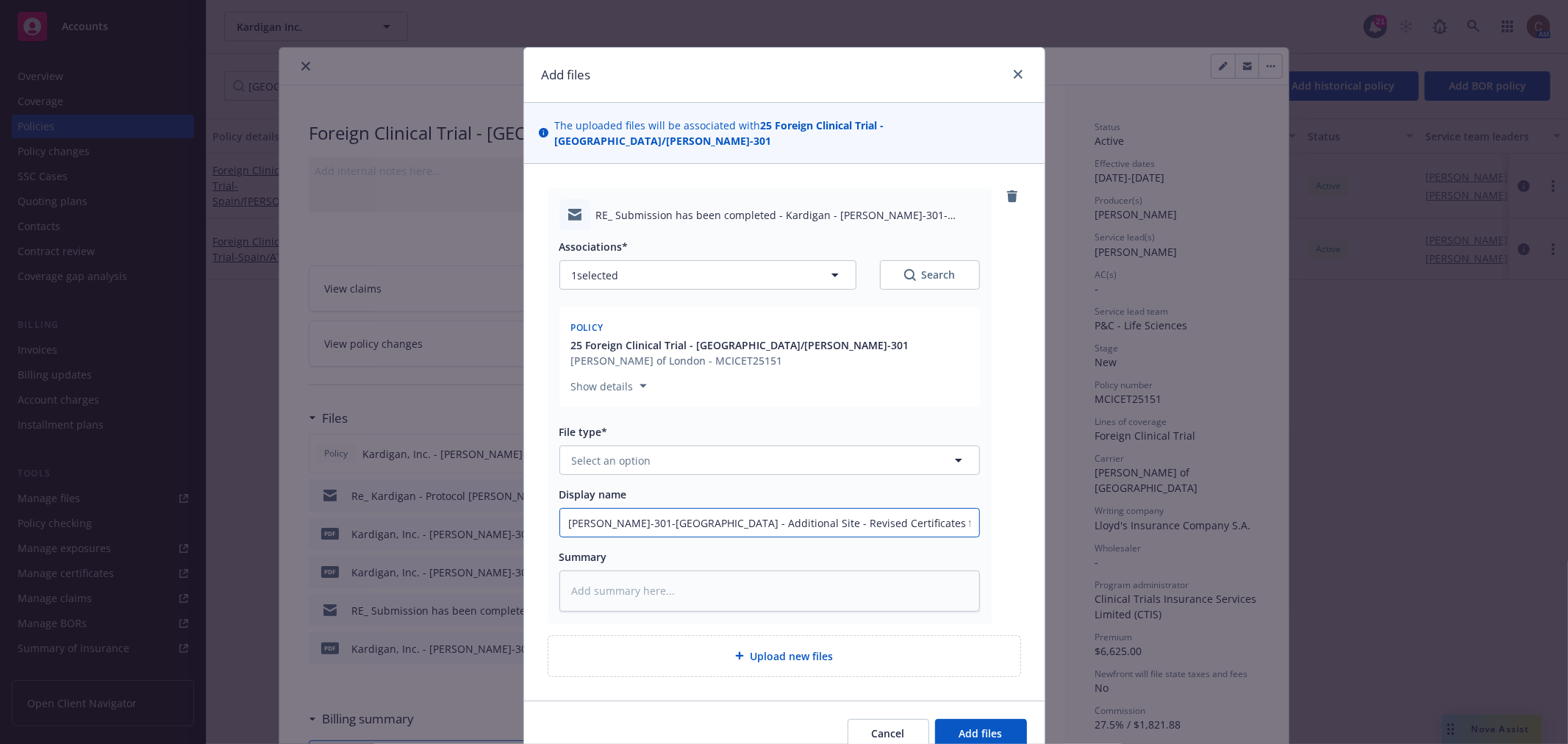
type textarea "x"
type input "DAN-301-Spain - Additional Site - Revised Certificates from CT"
type textarea "x"
type input "DAN-301-Spain - Additional Site - Revised Certificates from CTI"
type textarea "x"
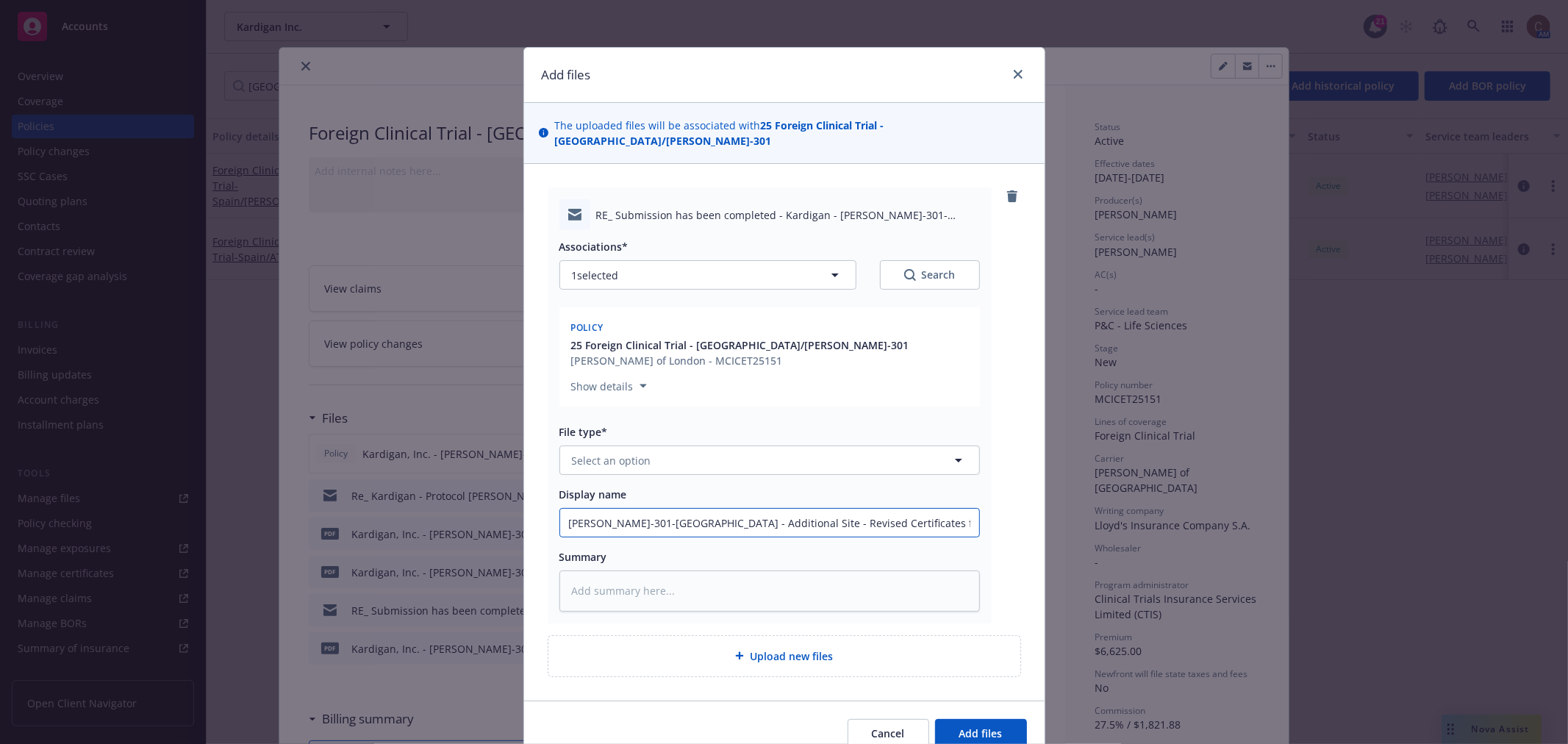
type input "DAN-301-Spain - Additional Site - Revised Certificates from CTIS"
click at [561, 509] on input "DAN-301-Spain - Additional Site - Revised Certificates from CTIS" at bounding box center [769, 522] width 419 height 28
type textarea "x"
type input "PDAN-301-Spain - Additional Site - Revised Certificates from CTIS"
type textarea "x"
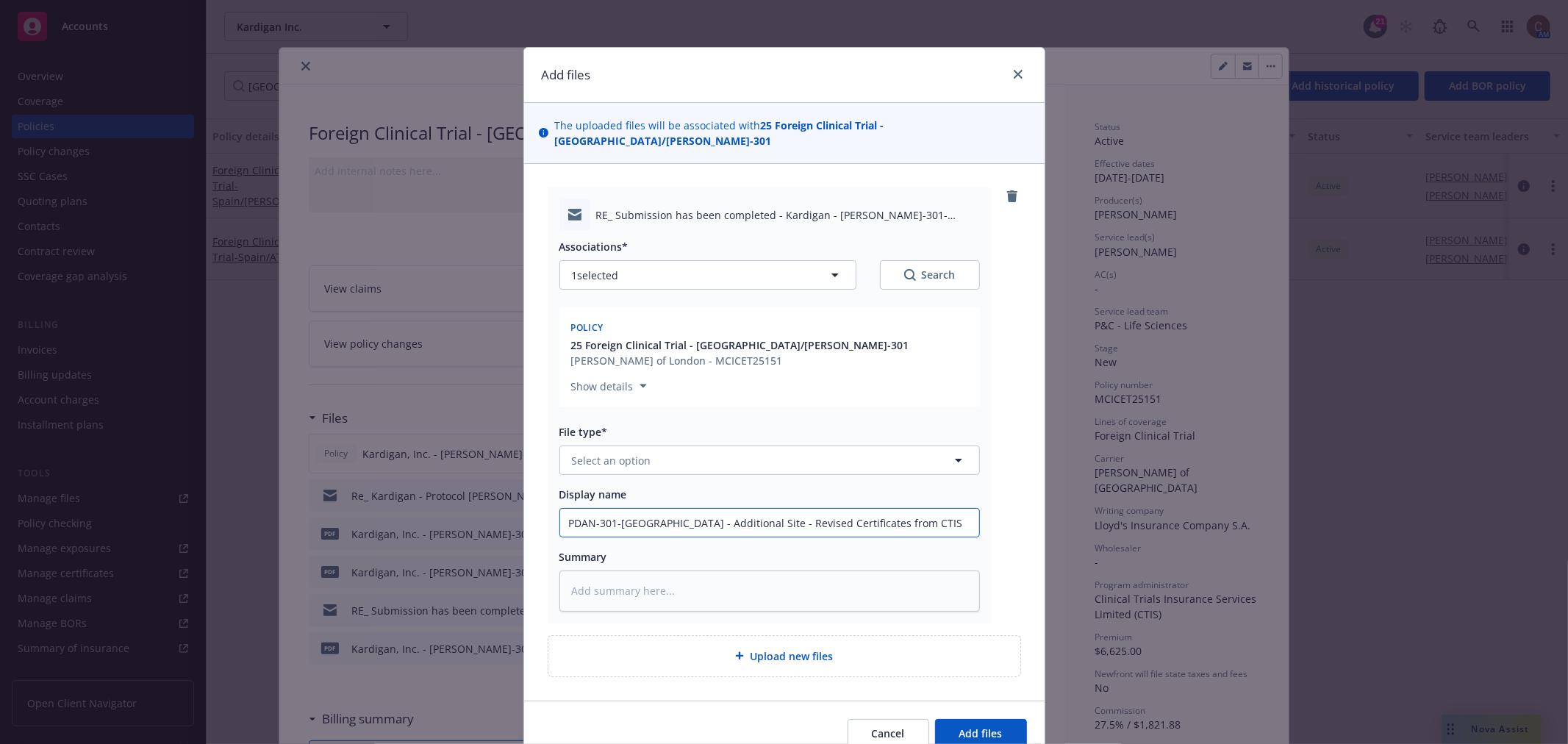
type input "PRDAN-301-Spain - Additional Site - Revised Certificates from CTIS"
type textarea "x"
type input "PRoDAN-301-Spain - Additional Site - Revised Certificates from CTIS"
type textarea "x"
type input "PRDAN-301-Spain - Additional Site - Revised Certificates from CTIS"
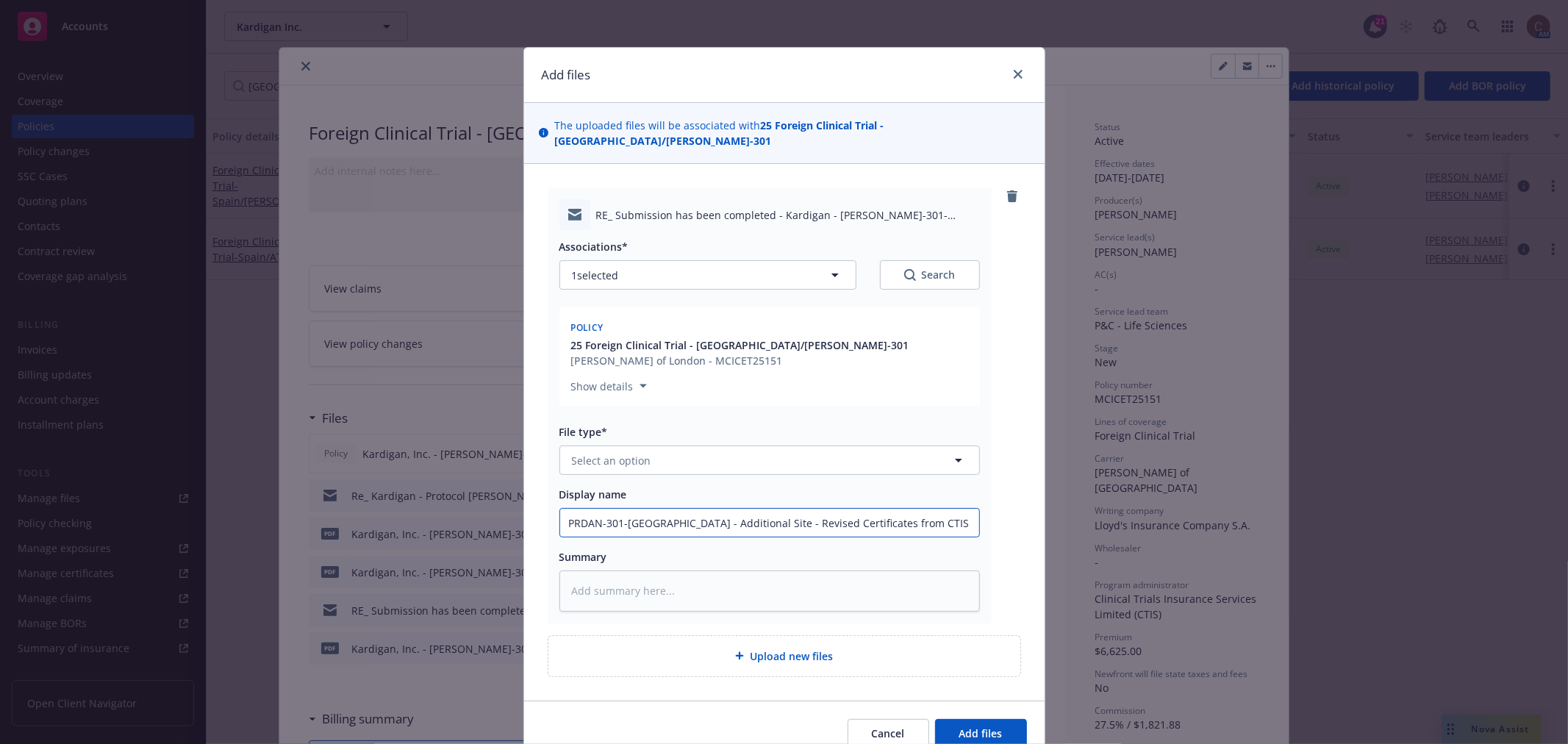
type textarea "x"
type input "PrDAN-301-Spain - Additional Site - Revised Certificates from CTIS"
type textarea "x"
type input "ProtDAN-301-Spain - Additional Site - Revised Certificates from CTIS"
type textarea "x"
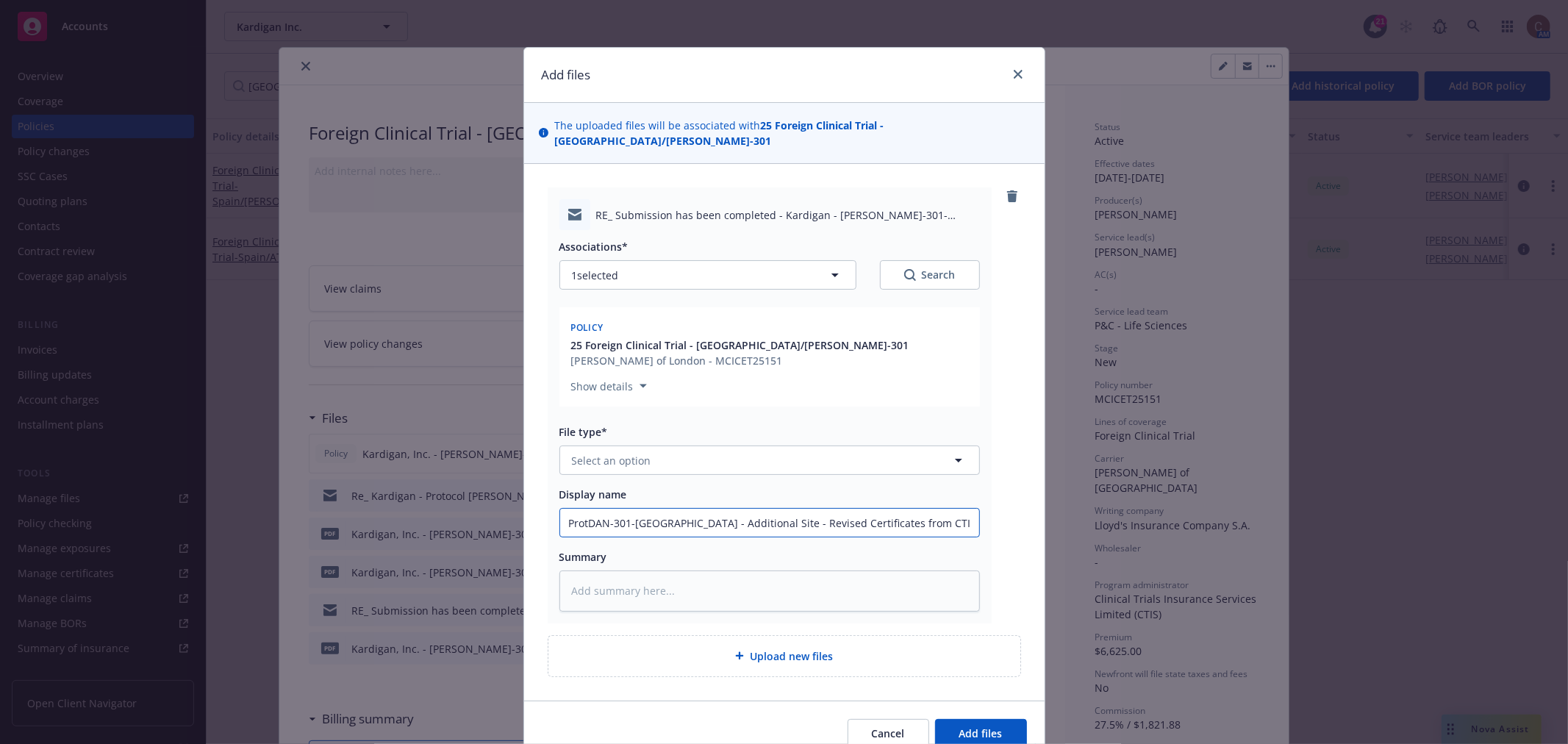
type input "ProtoDAN-301-Spain - Additional Site - Revised Certificates from CTIS"
type textarea "x"
type input "ProtocDAN-301-Spain - Additional Site - Revised Certificates from CTIS"
type textarea "x"
type input "ProtocoDAN-301-Spain - Additional Site - Revised Certificates from CTIS"
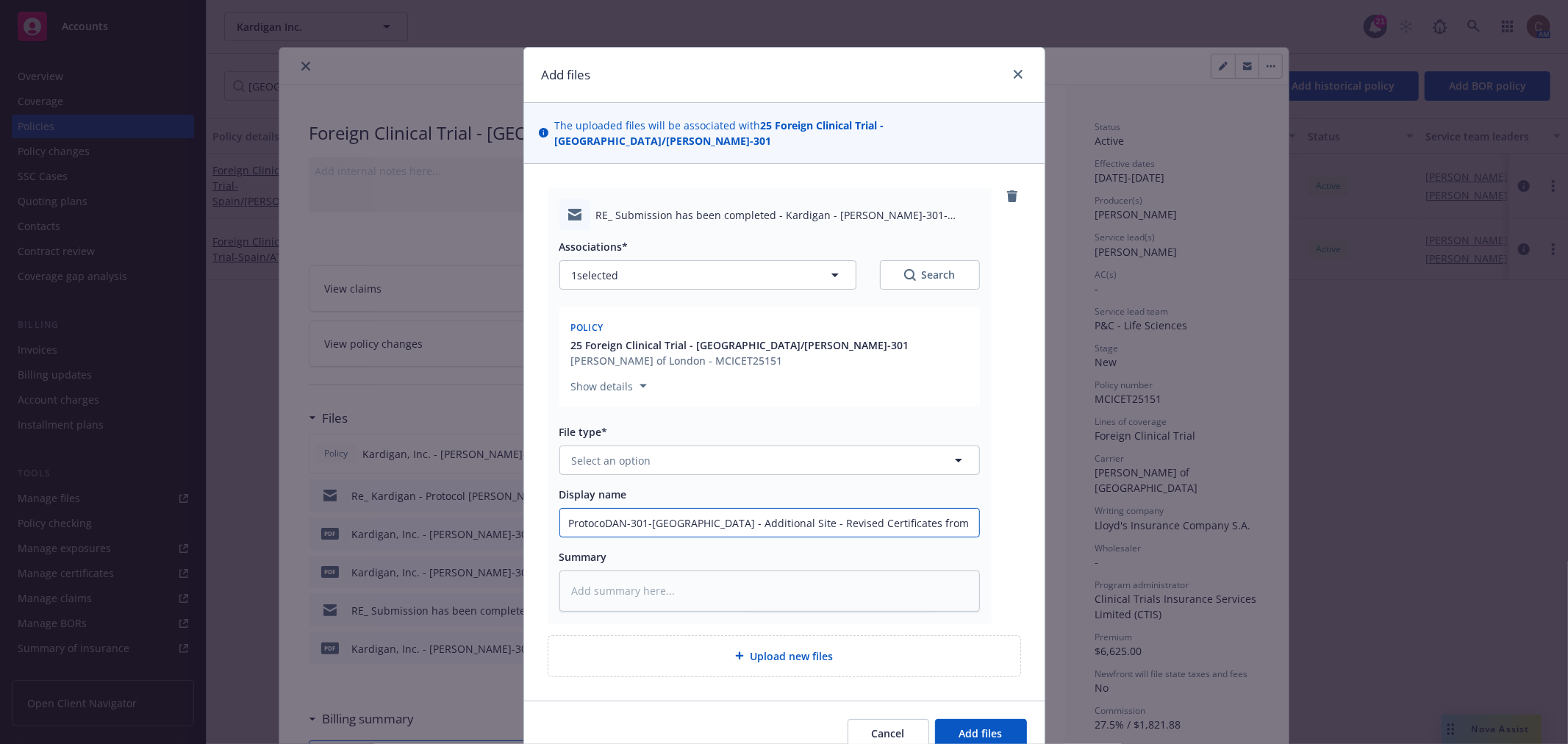
type textarea "x"
type input "ProtocolDAN-301-Spain - Additional Site - Revised Certificates from CTIS"
type textarea "x"
drag, startPoint x: 917, startPoint y: 505, endPoint x: 530, endPoint y: 490, distance: 387.3
click at [530, 490] on div "RE_ Submission has been completed - Kardigan - DAN-301-Spain - Additional Site.…" at bounding box center [784, 432] width 520 height 536
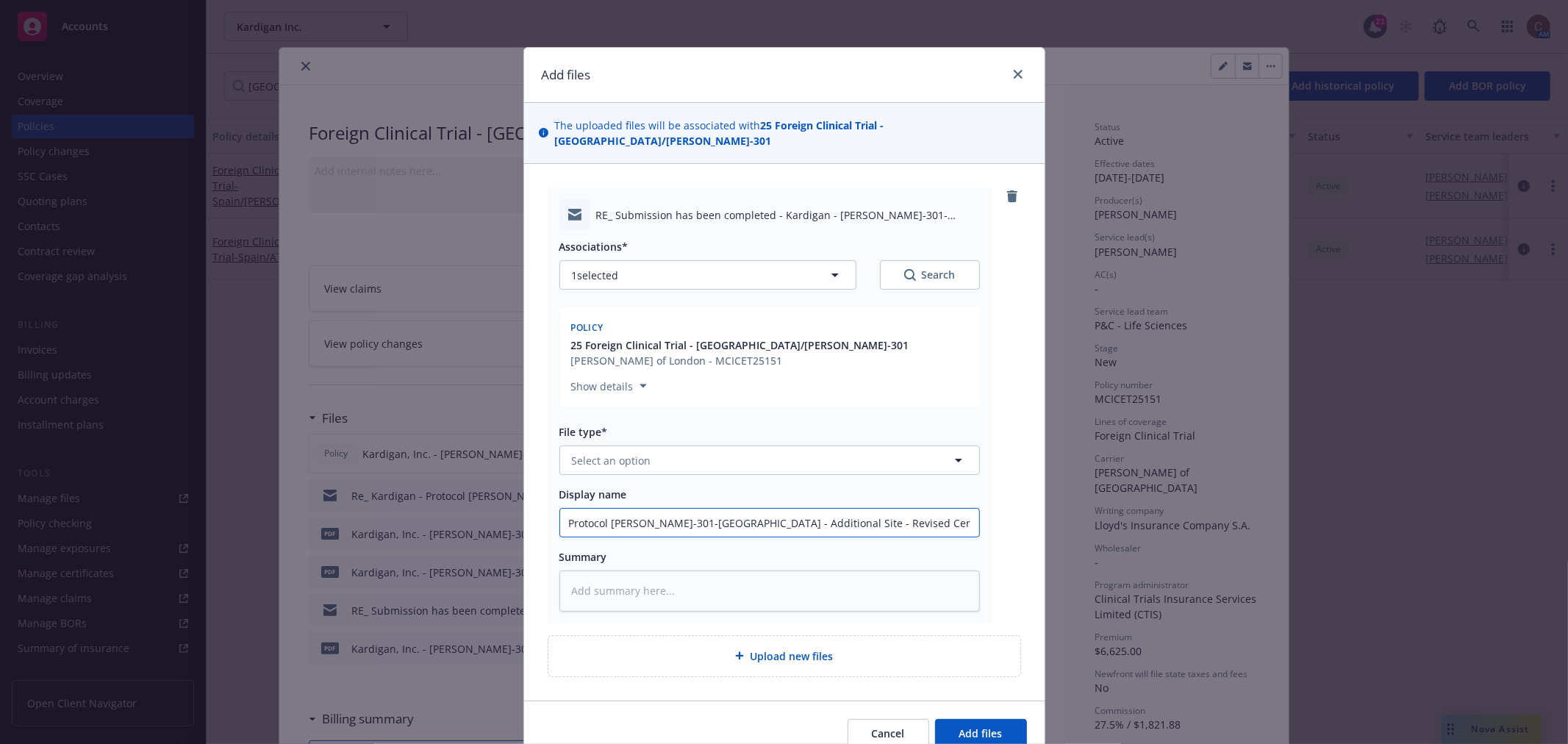
type input "Protocol DAN-301-Spain - Additional Site - Revised Certificates from CTIS"
click at [642, 445] on button "Select an option" at bounding box center [769, 460] width 420 height 29
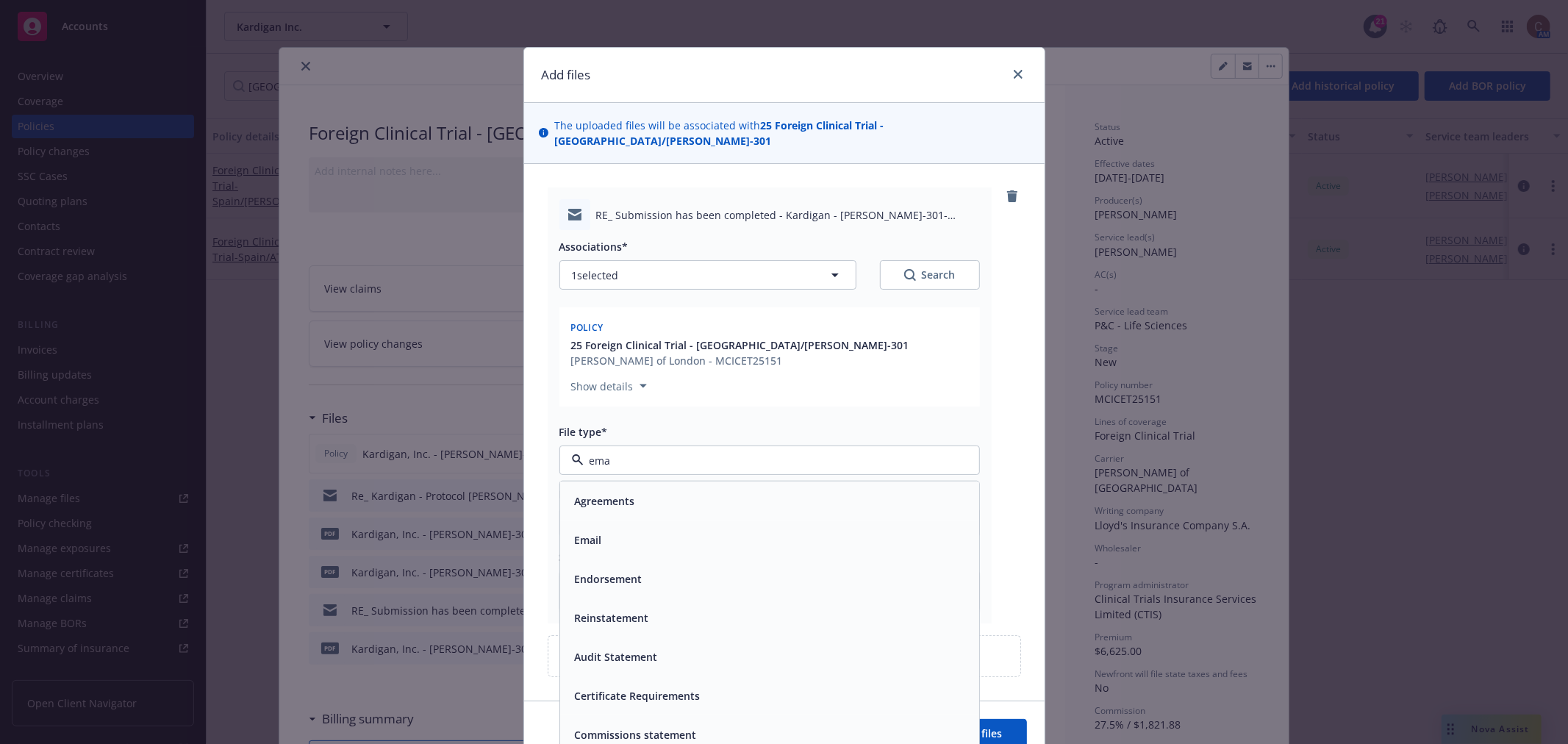
type input "emai"
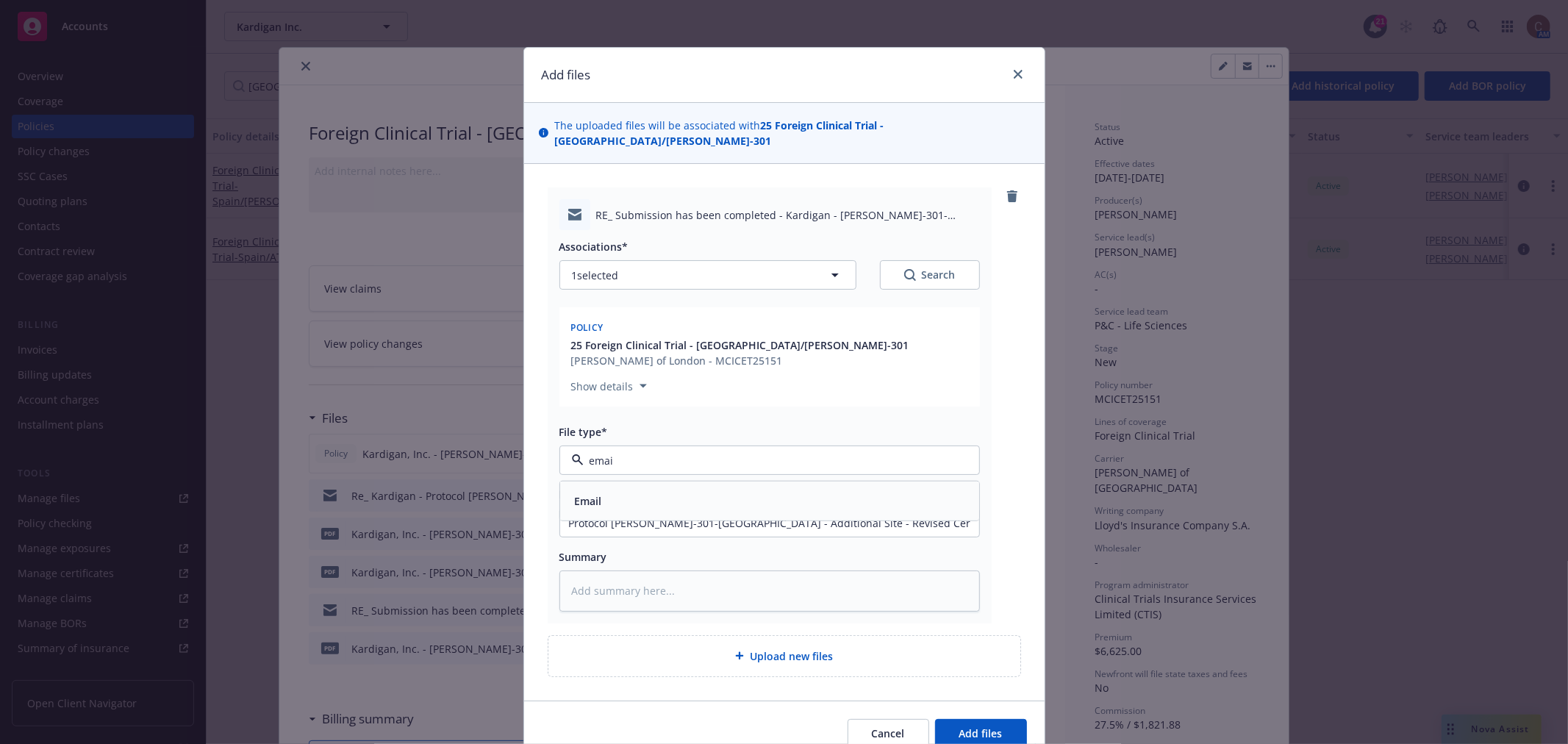
click at [637, 490] on div "Email" at bounding box center [769, 501] width 402 height 21
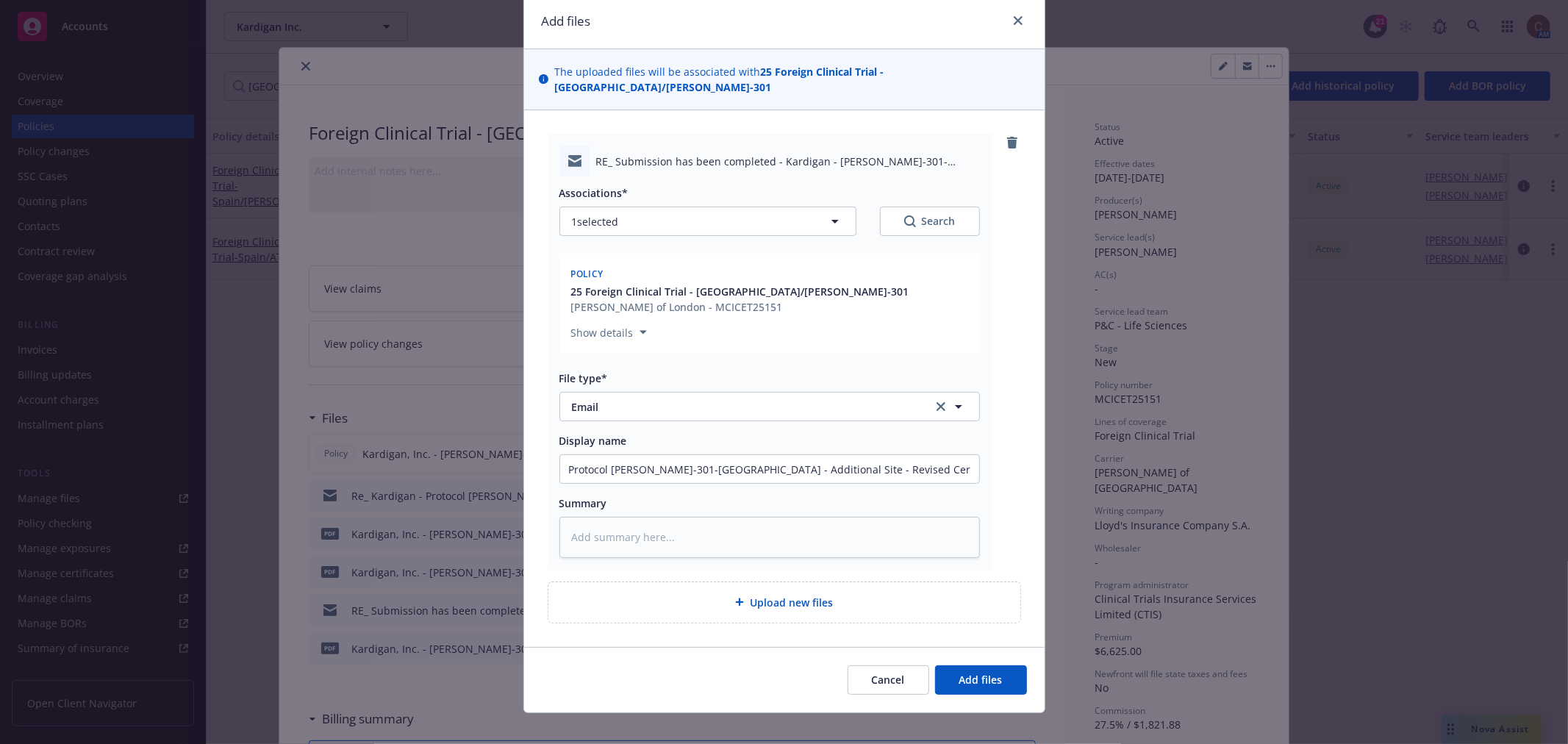
type textarea "x"
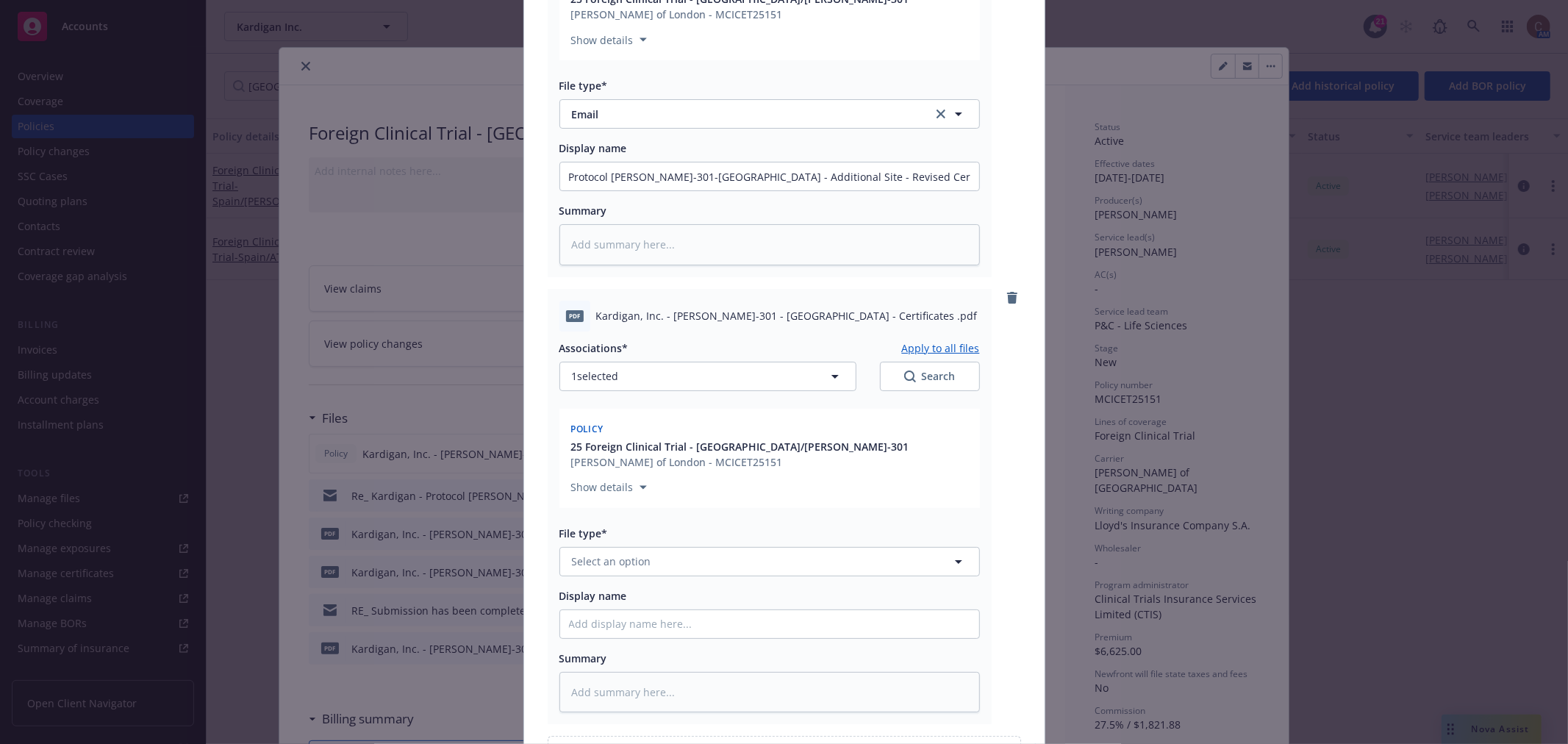
scroll to position [501, 0]
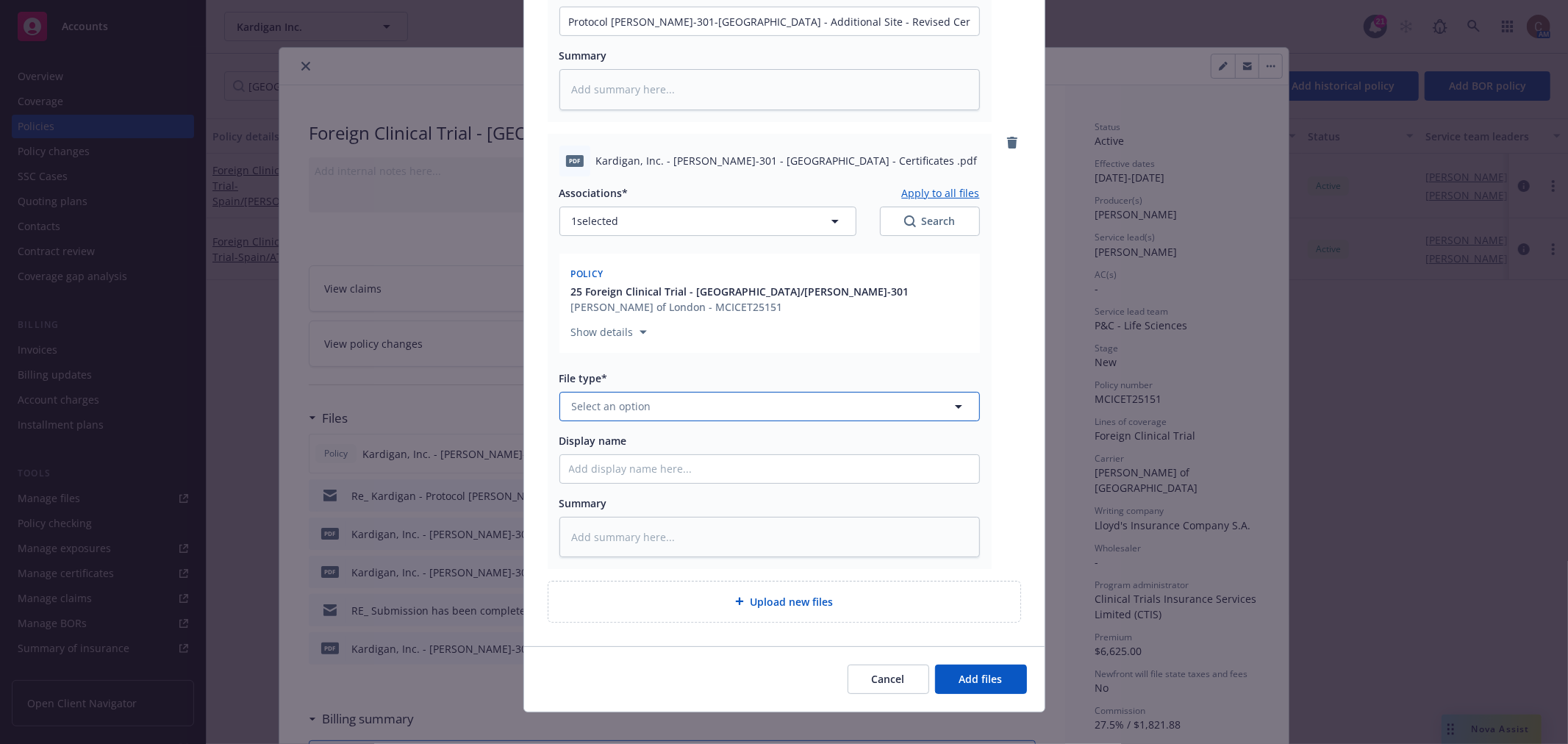
click at [708, 392] on button "Select an option" at bounding box center [769, 407] width 420 height 29
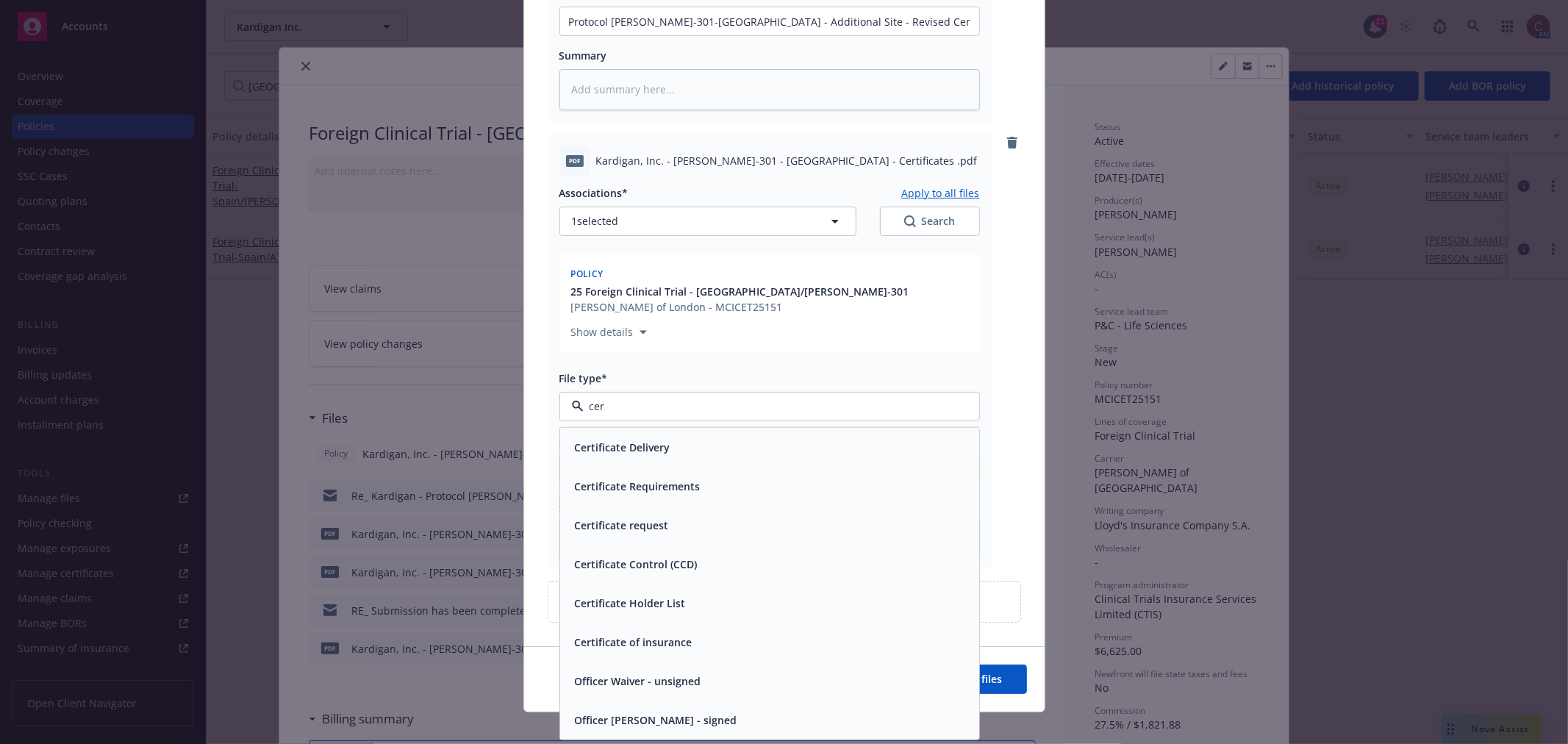
type input "cert"
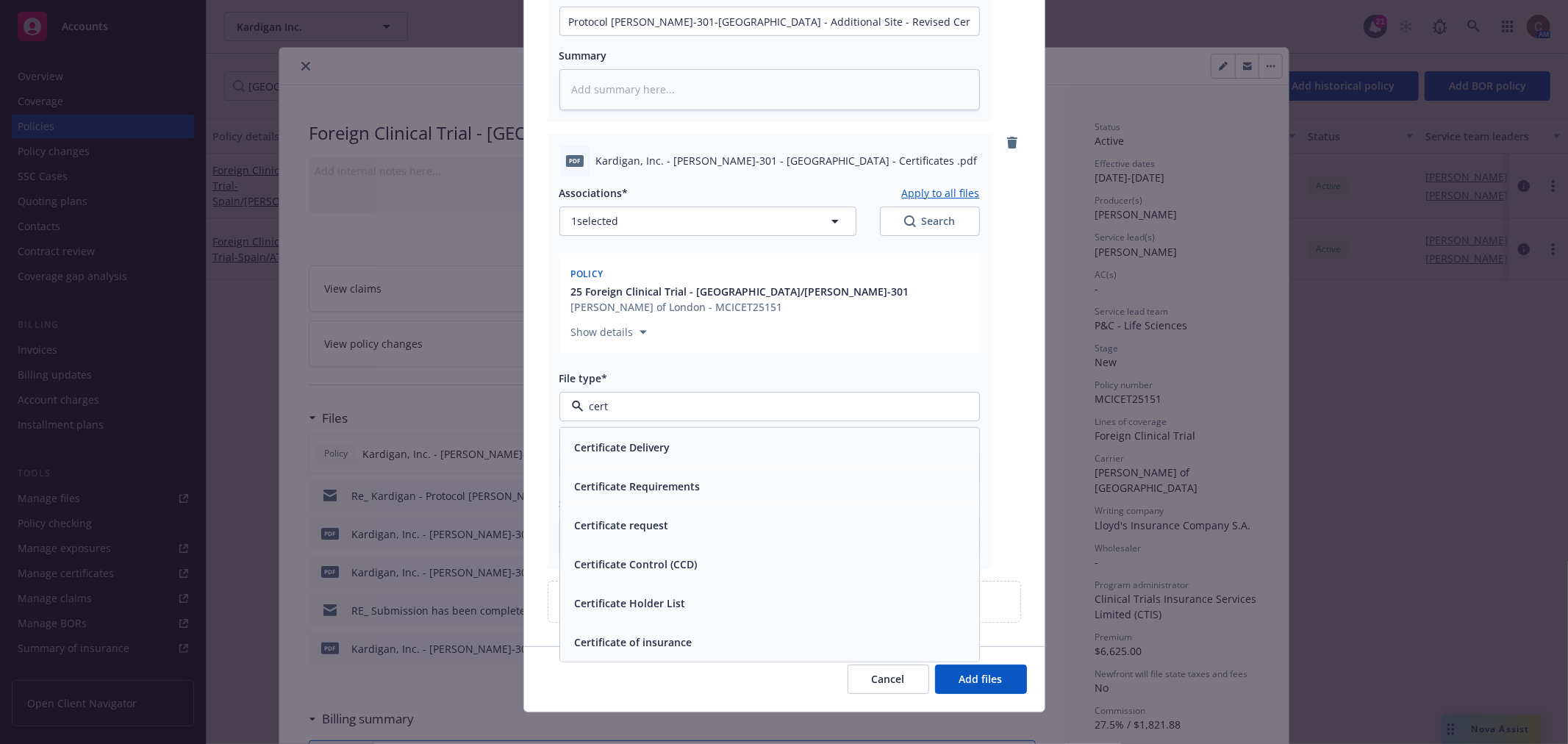
click at [672, 633] on span "Certificate of insurance" at bounding box center [633, 641] width 118 height 16
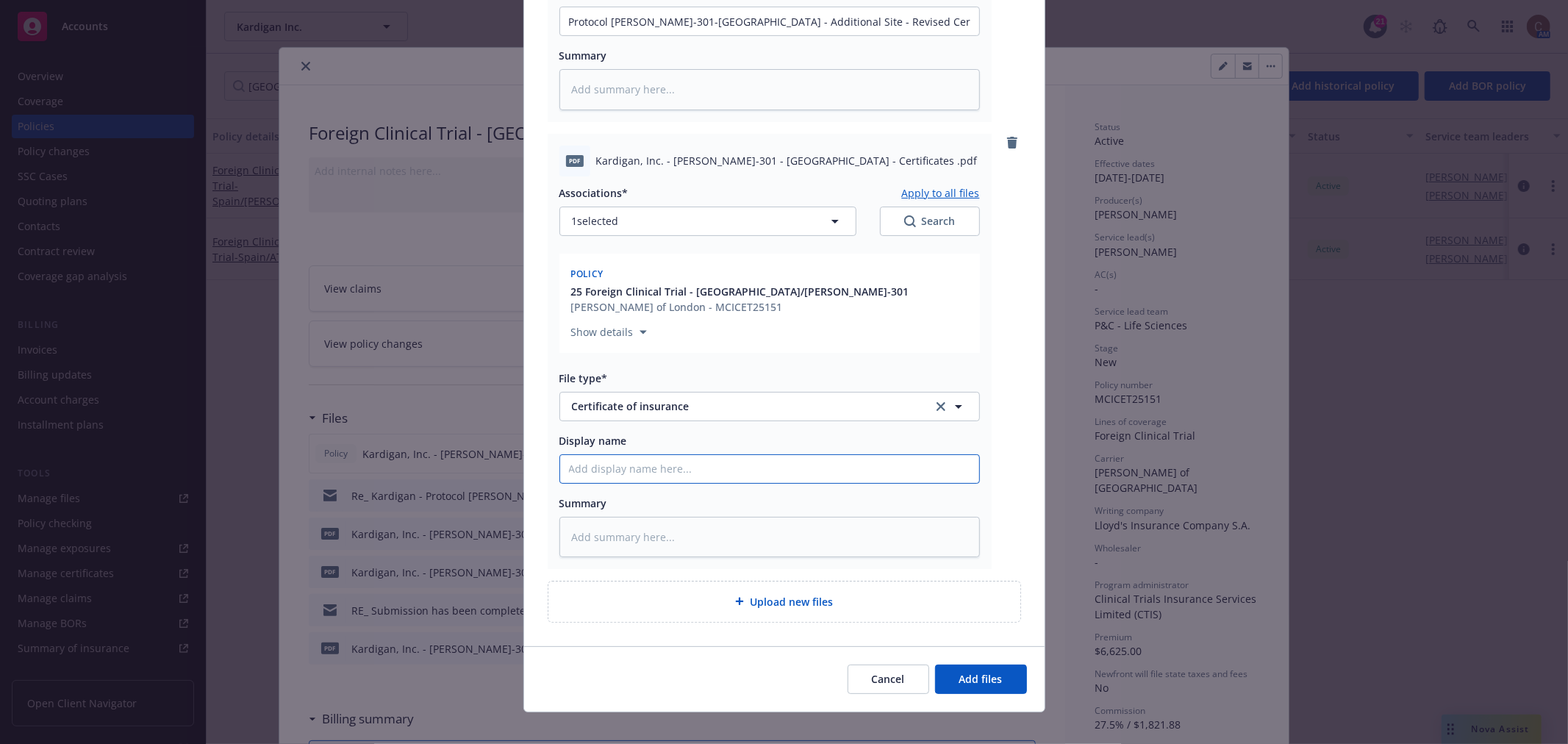
click at [710, 456] on input "Display name" at bounding box center [769, 469] width 419 height 28
paste input "Protocol DAN-301-Spain - Additional Site - Revised Certificates from CTIS"
type textarea "x"
type input "Protocol DAN-301-Spain - Additional Site - Revised Certificates from CTIS"
drag, startPoint x: 915, startPoint y: 452, endPoint x: 858, endPoint y: 459, distance: 57.4
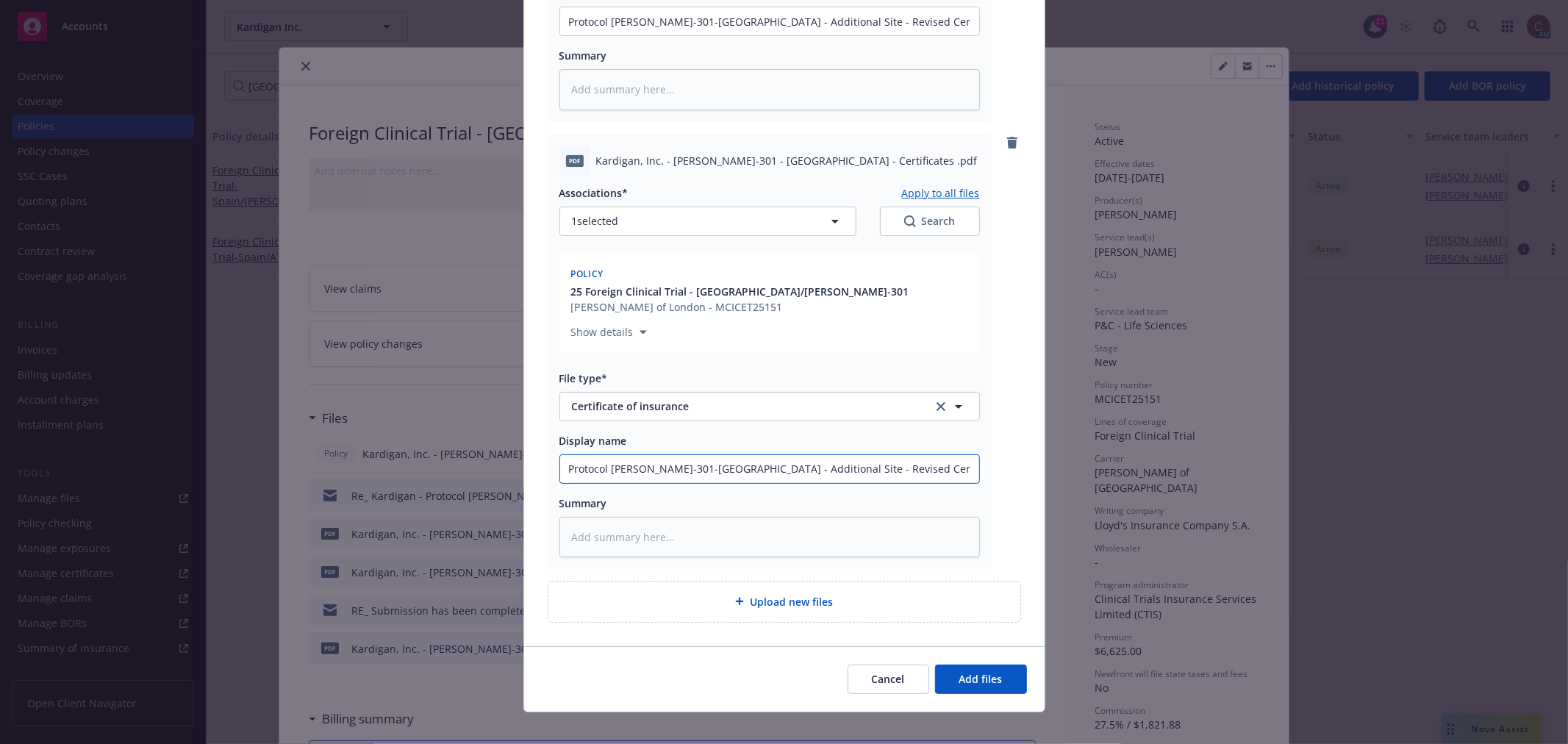
click at [858, 459] on input "Protocol DAN-301-Spain - Additional Site - Revised Certificates from CTIS" at bounding box center [769, 469] width 419 height 28
type textarea "x"
type input "Protocol DAN-301-Spain - Additional Site - Revised Certificates"
type textarea "x"
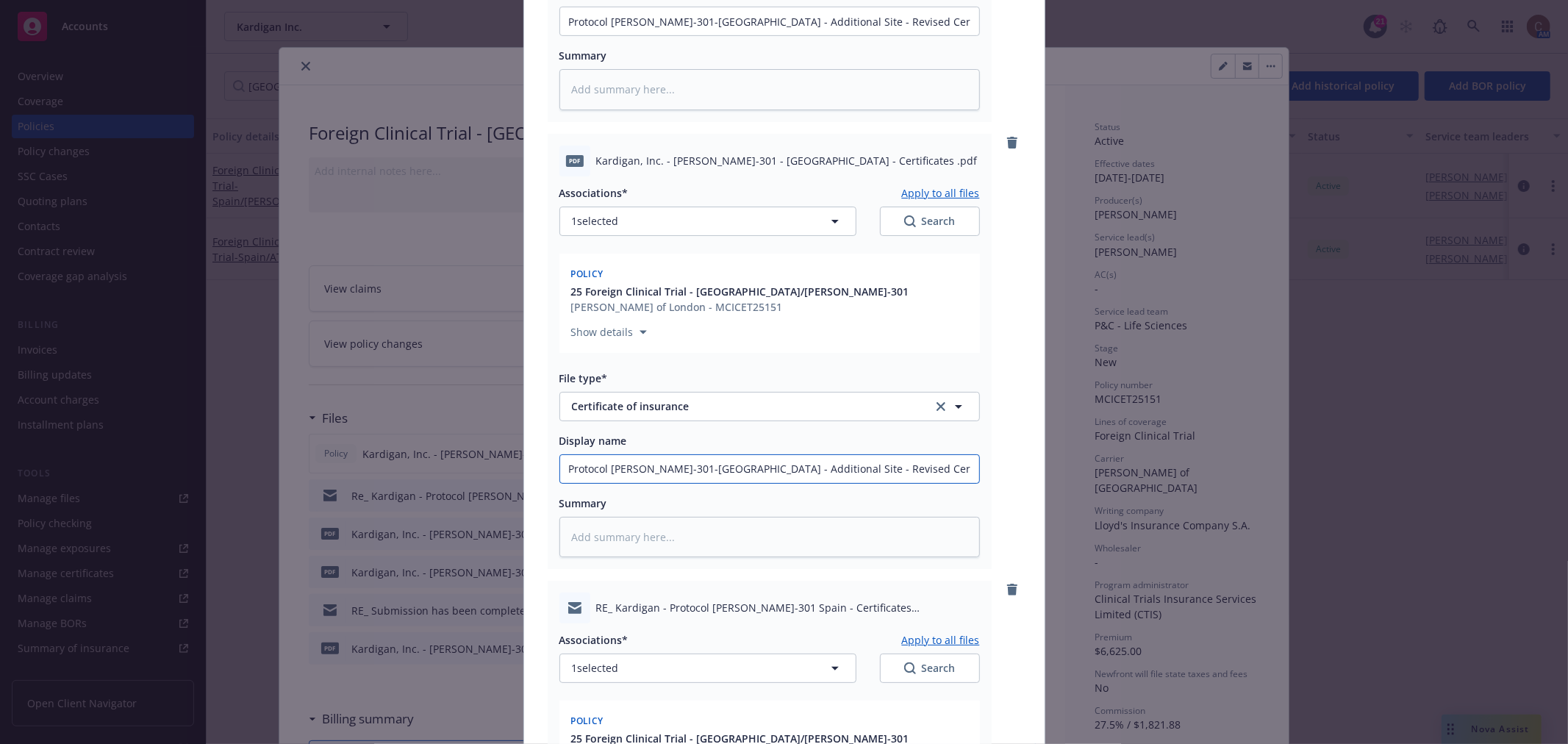
scroll to position [828, 0]
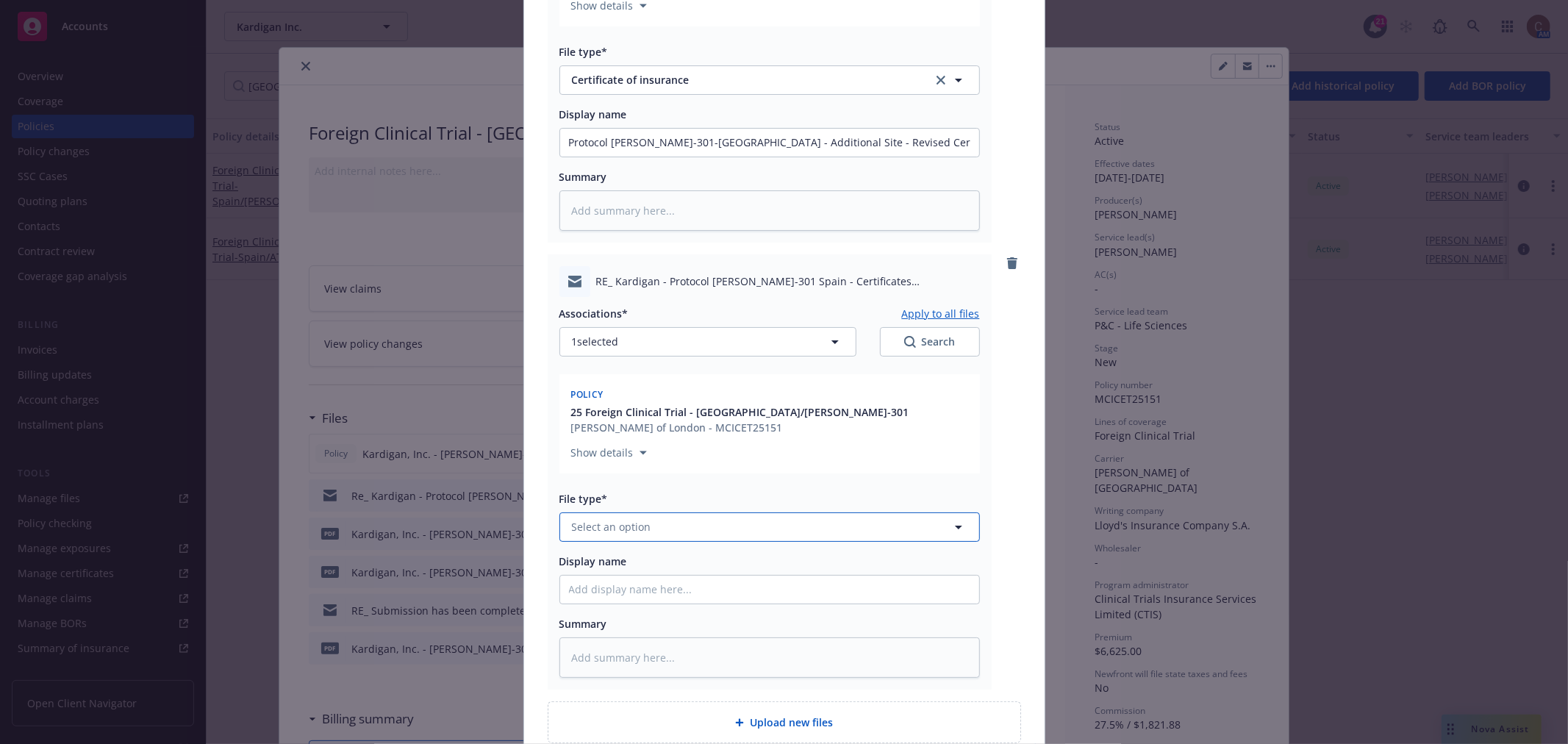
click at [619, 518] on span "Select an option" at bounding box center [612, 526] width 80 height 16
type input "ema"
click at [633, 557] on div "Email" at bounding box center [769, 568] width 402 height 21
click at [666, 576] on input "Display name" at bounding box center [769, 589] width 419 height 28
paste input "Protocol DAN-301-Spain - Additional Site - Revised Certificates from CTIS"
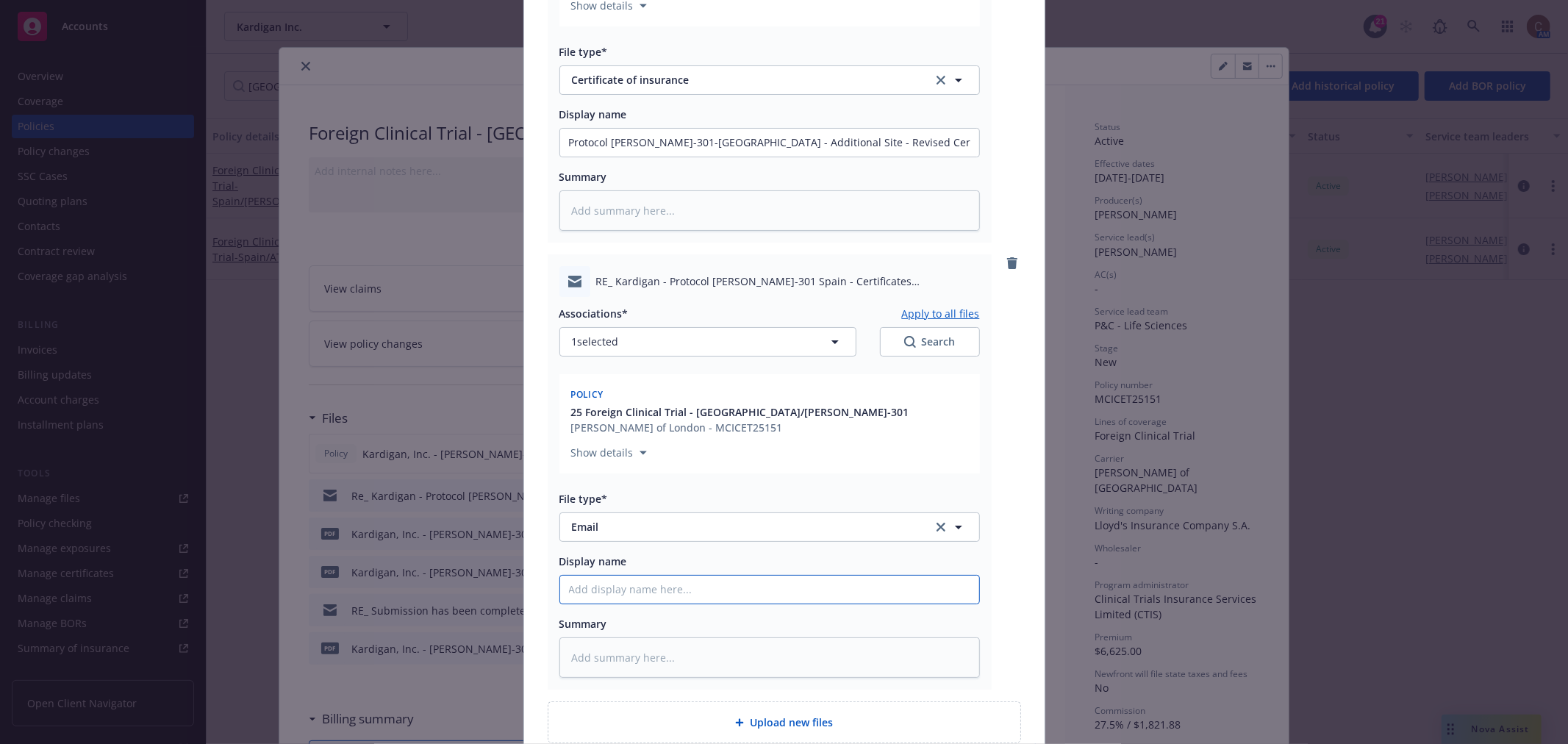
type textarea "x"
type input "Protocol DAN-301-Spain - Additional Site - Revised Certificates from CTIS"
type textarea "x"
type input "Protocol DAN-301-Spain - Additional Site - Revised Certificates from CTI"
type textarea "x"
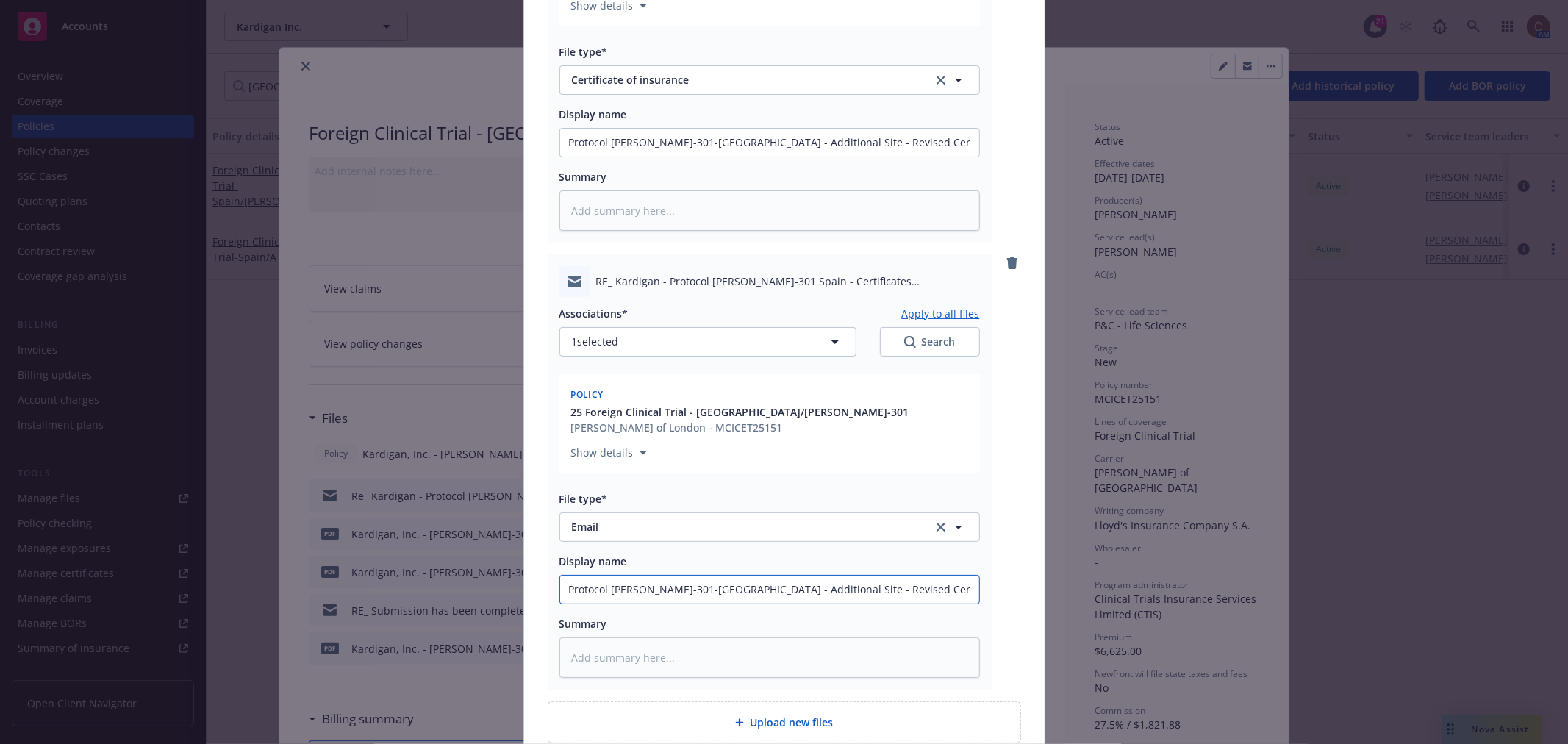
type input "Protocol DAN-301-Spain - Additional Site - Revised Certificates from CT"
type textarea "x"
type input "Protocol DAN-301-Spain - Additional Site - Revised Certificates from C"
type textarea "x"
type input "Protocol DAN-301-Spain - Additional Site - Revised Certificates from"
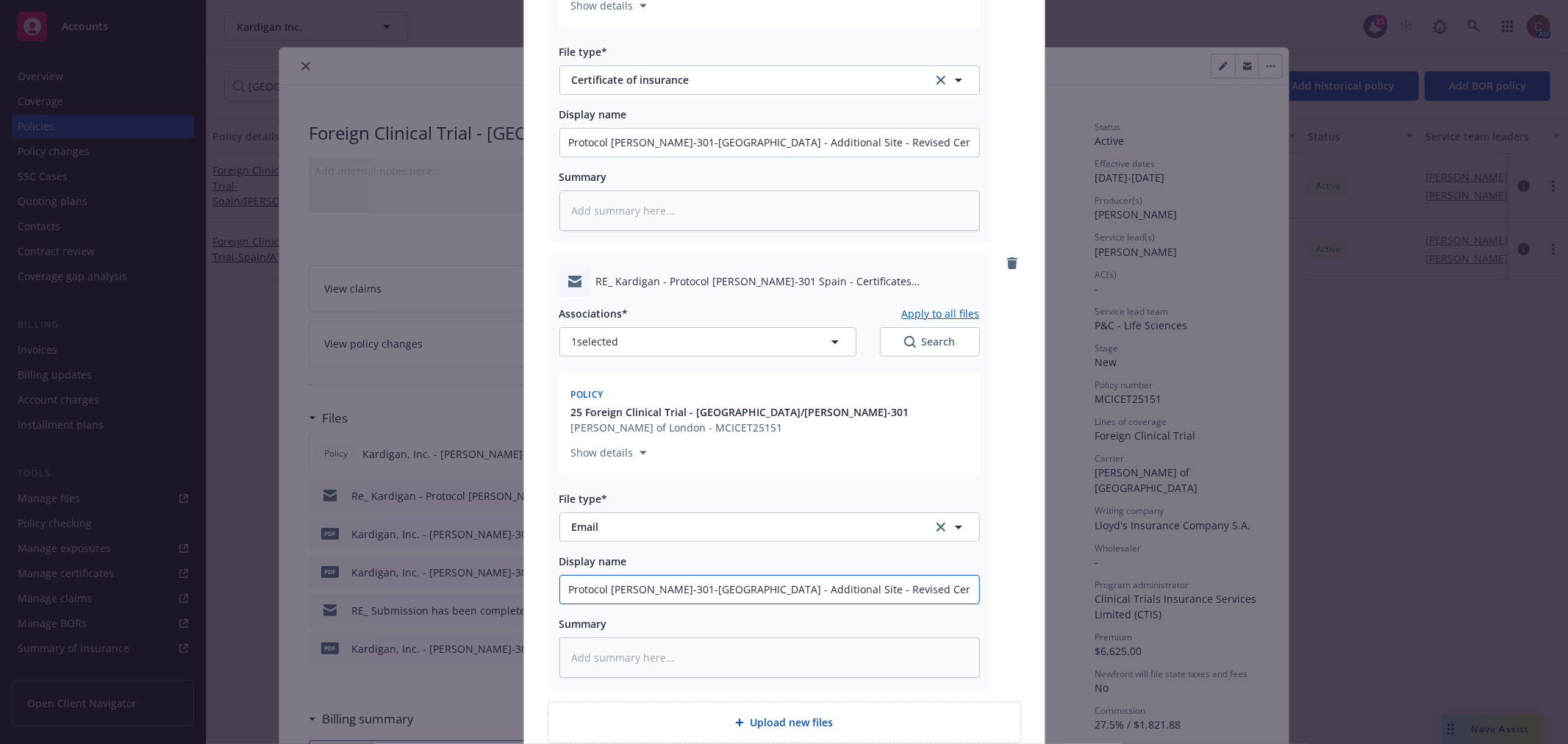
type textarea "x"
type input "Protocol DAN-301-Spain - Additional Site - Revised Certificates from"
type textarea "x"
type input "Protocol DAN-301-Spain - Additional Site - Revised Certificates fro"
type textarea "x"
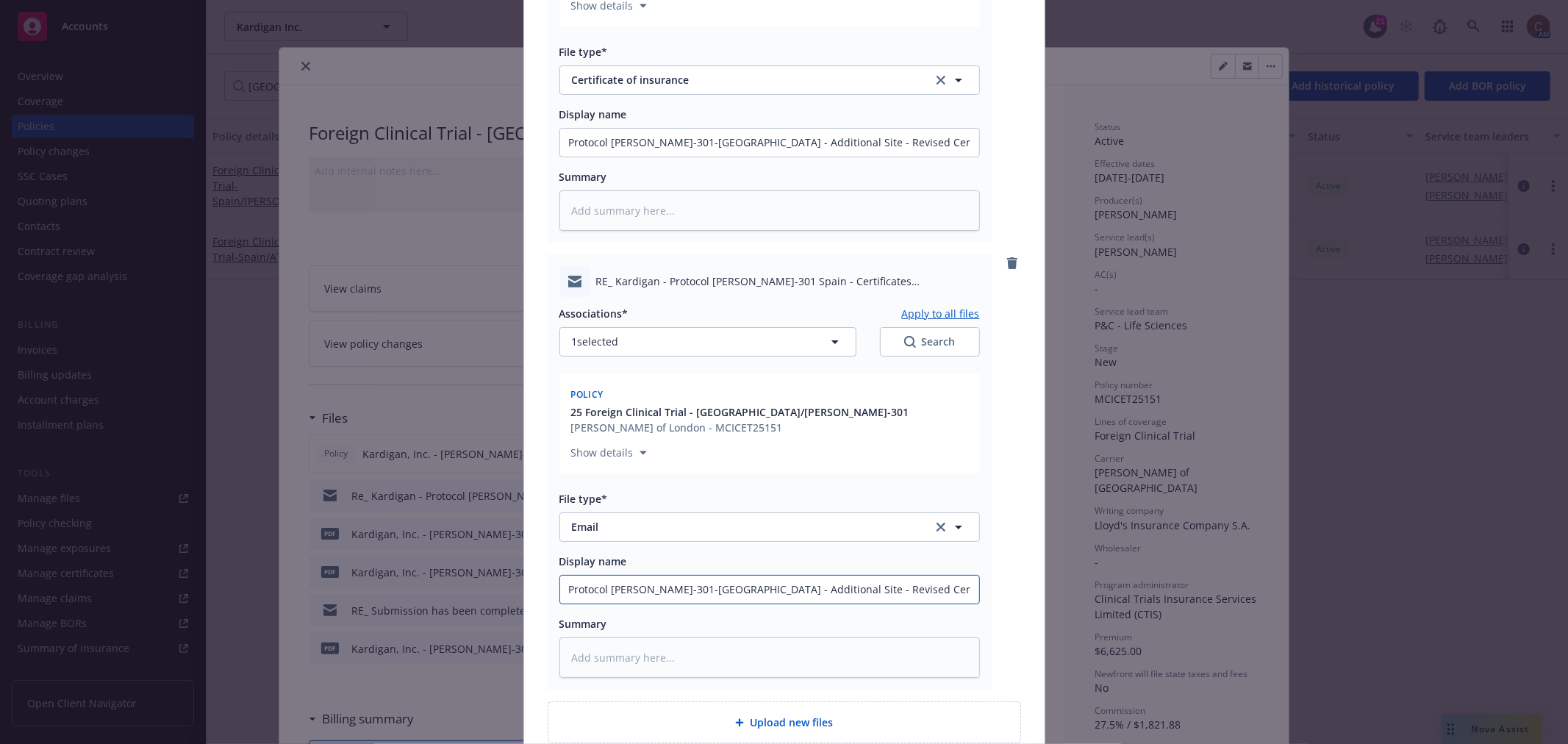
type input "Protocol DAN-301-Spain - Additional Site - Revised Certificates fr"
type textarea "x"
type input "Protocol DAN-301-Spain - Additional Site - Revised Certificates f"
type textarea "x"
type input "Protocol DAN-301-Spain - Additional Site - Revised Certificates"
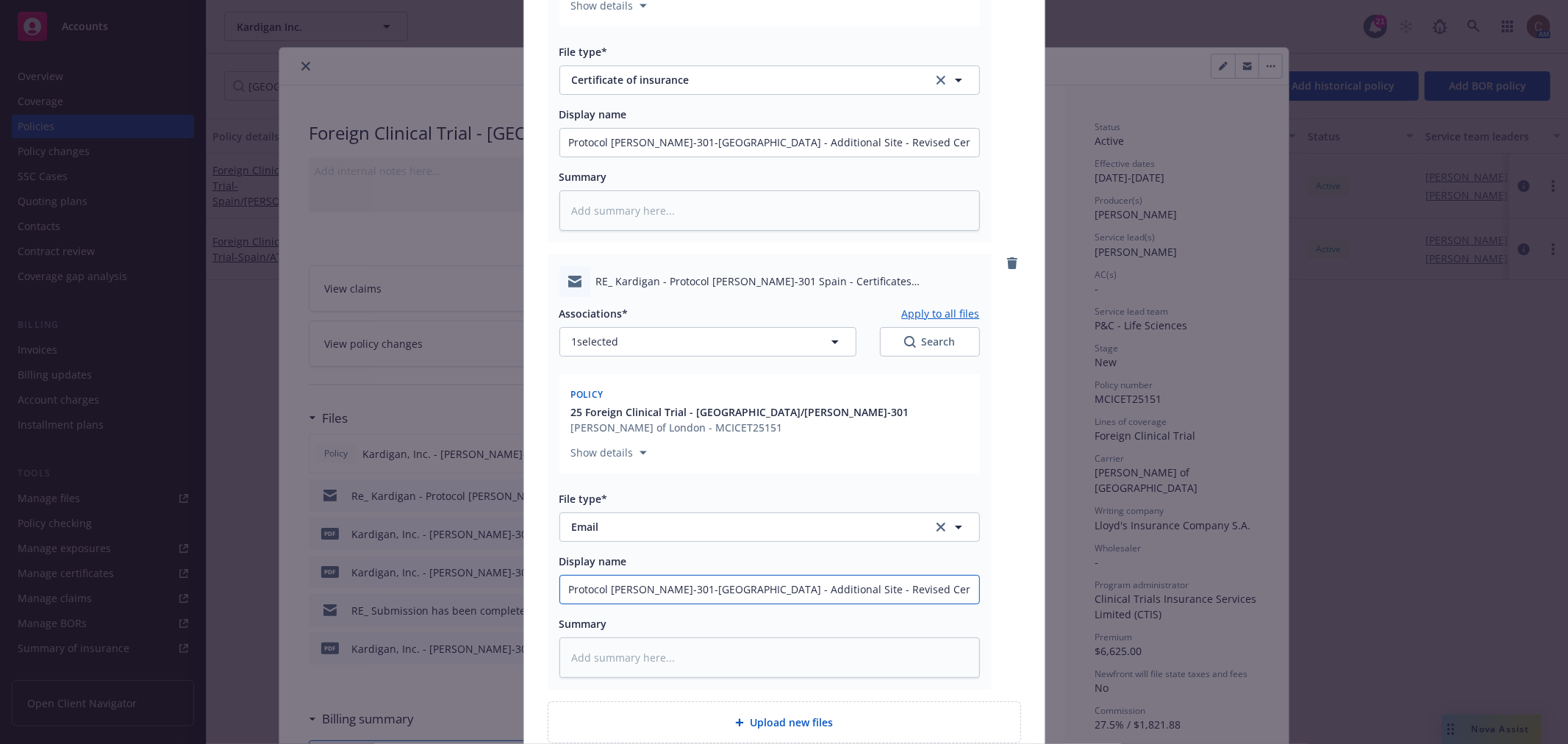
type textarea "x"
type input "Protocol DAN-301-Spain - Additional Site - Revised Certificates s"
type textarea "x"
type input "Protocol DAN-301-Spain - Additional Site - Revised Certificates se"
type textarea "x"
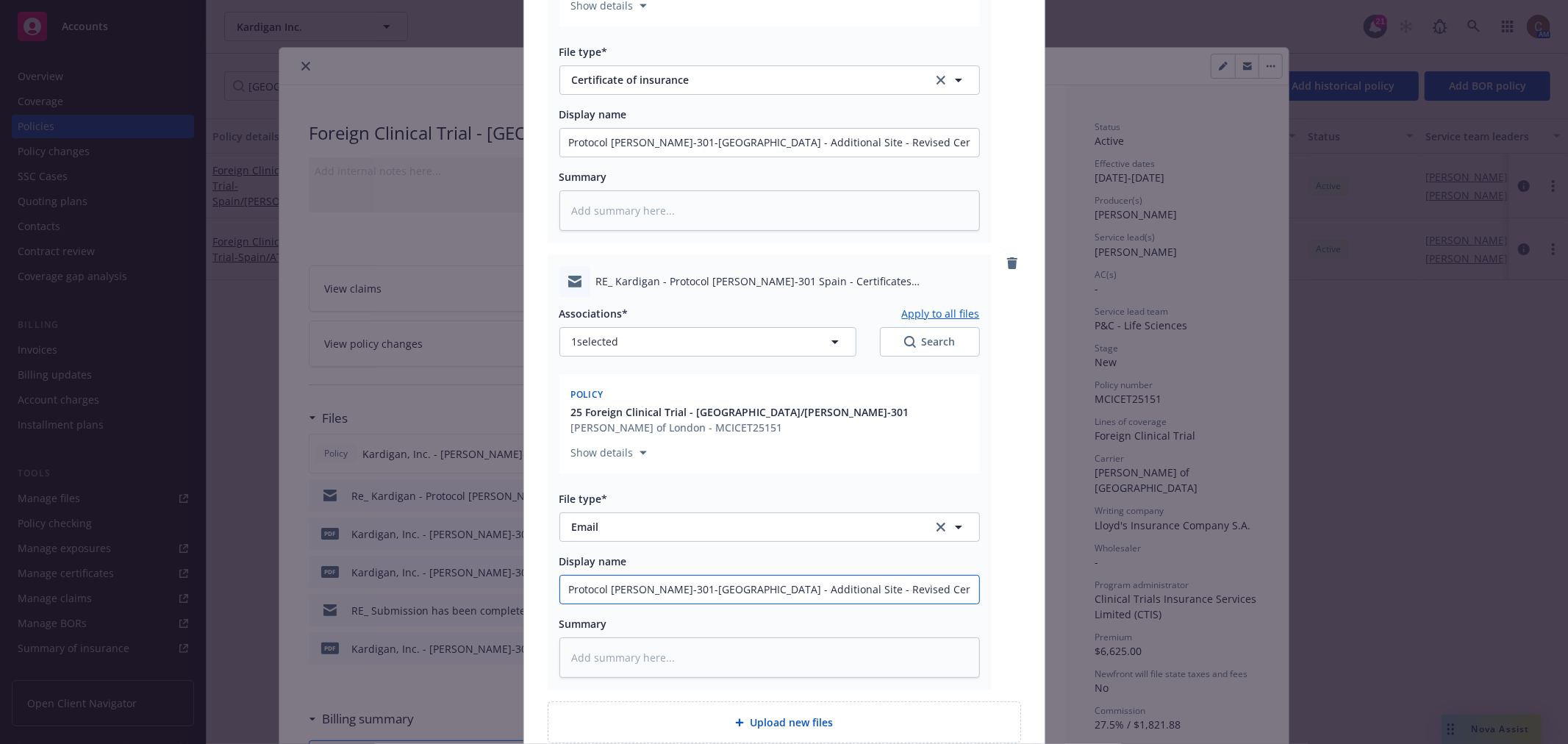
type input "Protocol DAN-301-Spain - Additional Site - Revised Certificates sen"
type textarea "x"
type input "Protocol DAN-301-Spain - Additional Site - Revised Certificates sent"
type textarea "x"
type input "Protocol DAN-301-Spain - Additional Site - Revised Certificates sent t"
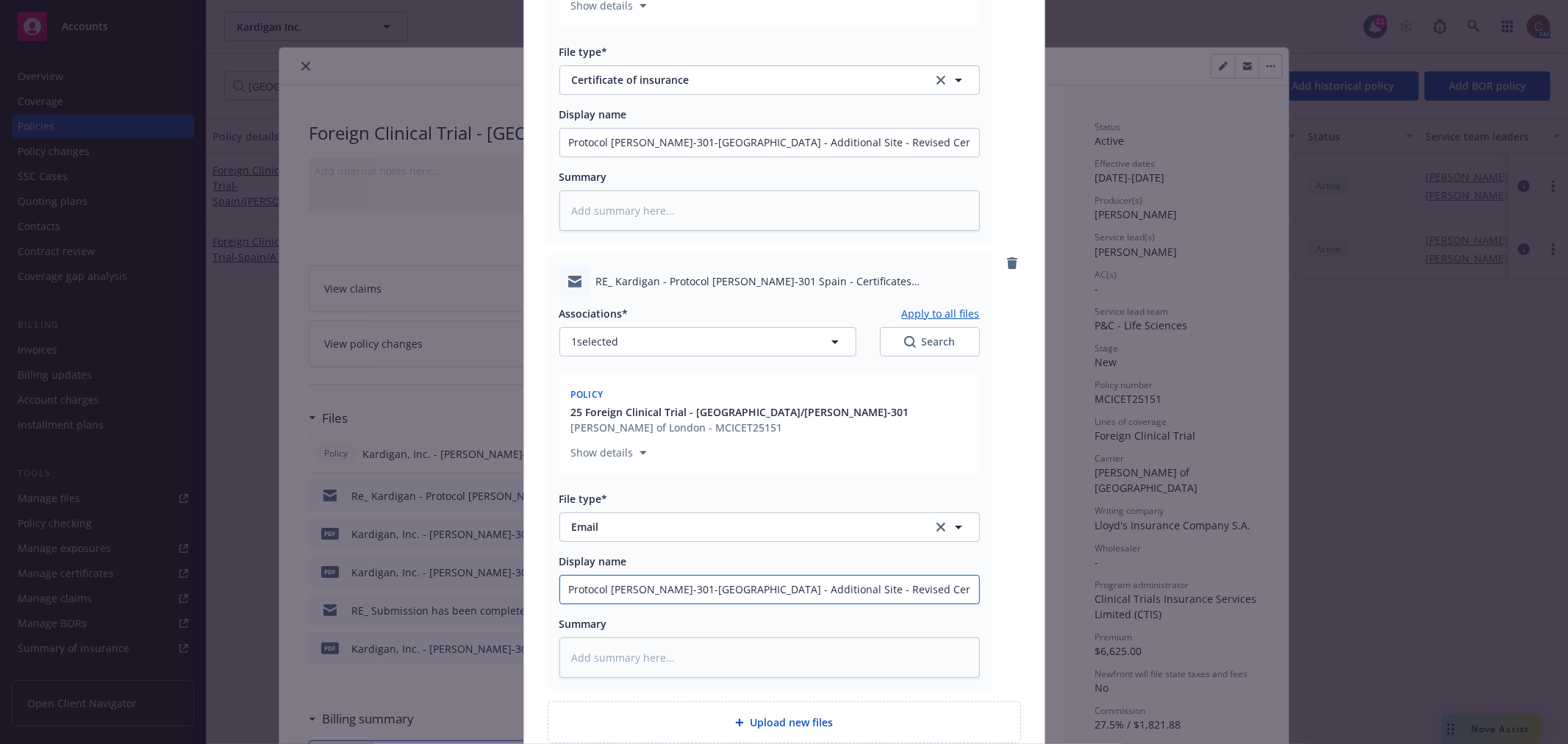
type textarea "x"
type input "Protocol DAN-301-Spain - Additional Site - Revised Certificates sent to"
type textarea "x"
type input "Protocol DAN-301-Spain - Additional Site - Revised Certificates sent to i"
type textarea "x"
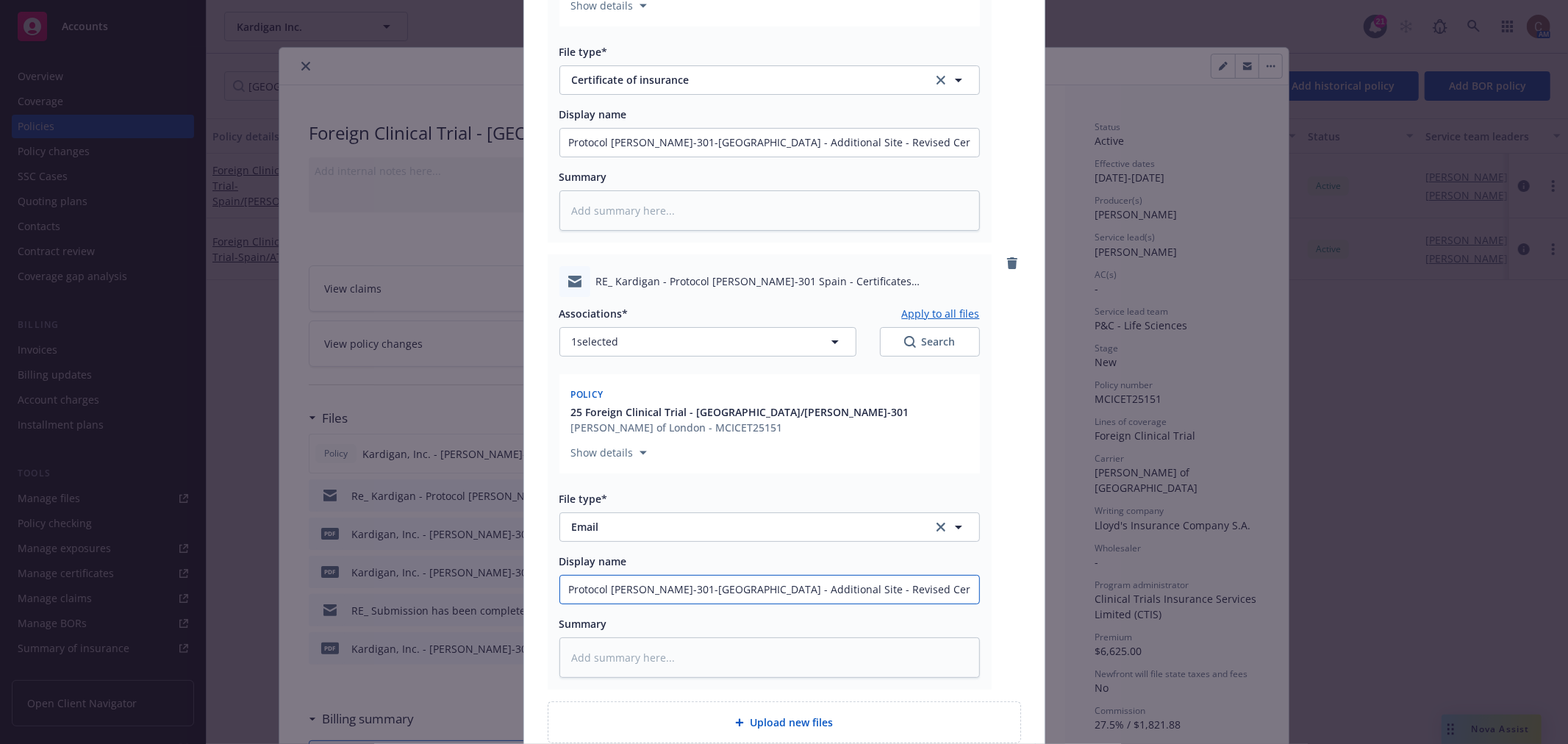
type input "Protocol DAN-301-Spain - Additional Site - Revised Certificates sent to in"
type textarea "x"
type input "Protocol DAN-301-Spain - Additional Site - Revised Certificates sent to ins"
type textarea "x"
type input "Protocol DAN-301-Spain - Additional Site - Revised Certificates sent to insr"
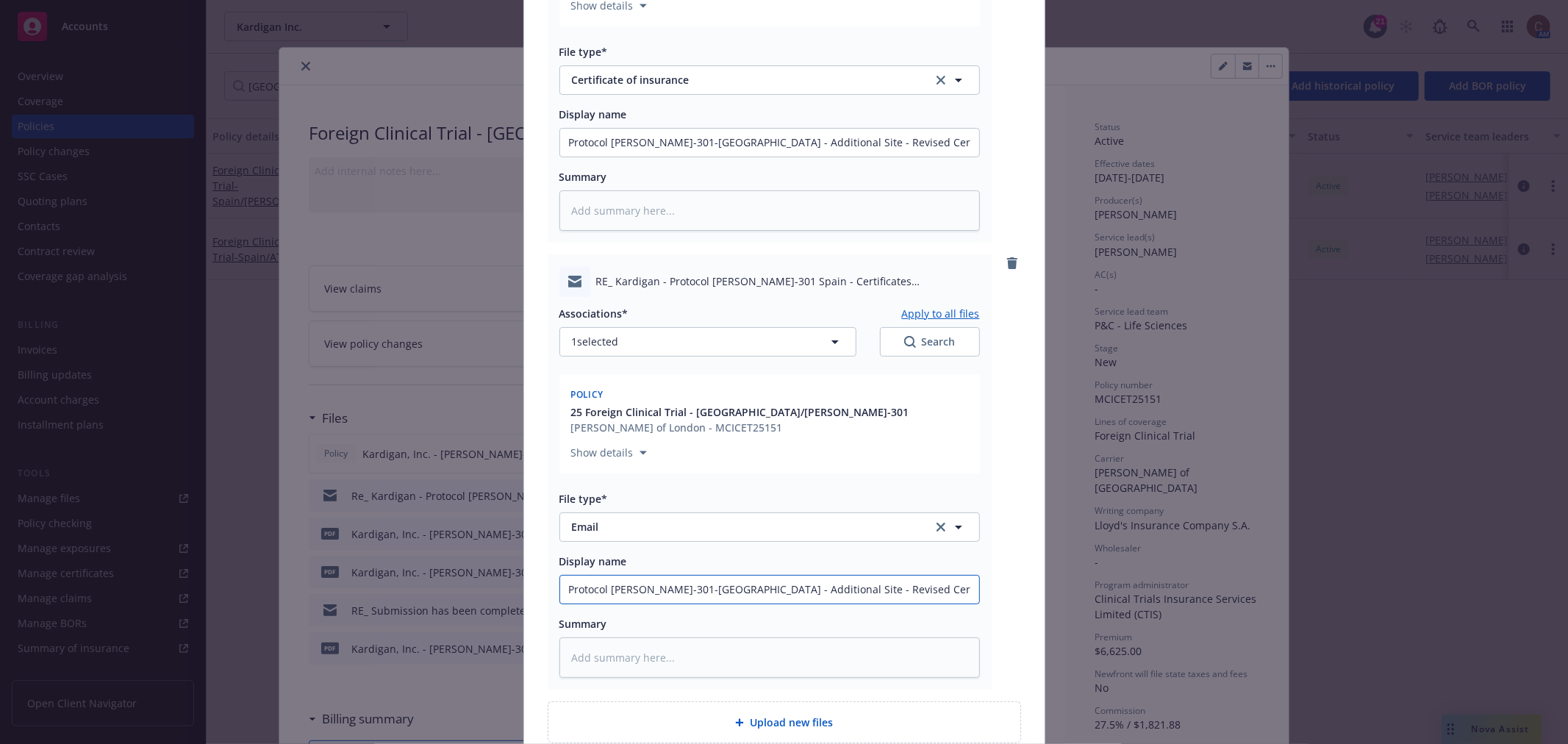
type textarea "x"
type input "Protocol DAN-301-Spain - Additional Site - Revised Certificates sent to insre"
type textarea "x"
type input "Protocol DAN-301-Spain - Additional Site - Revised Certificates sent to insred"
type textarea "x"
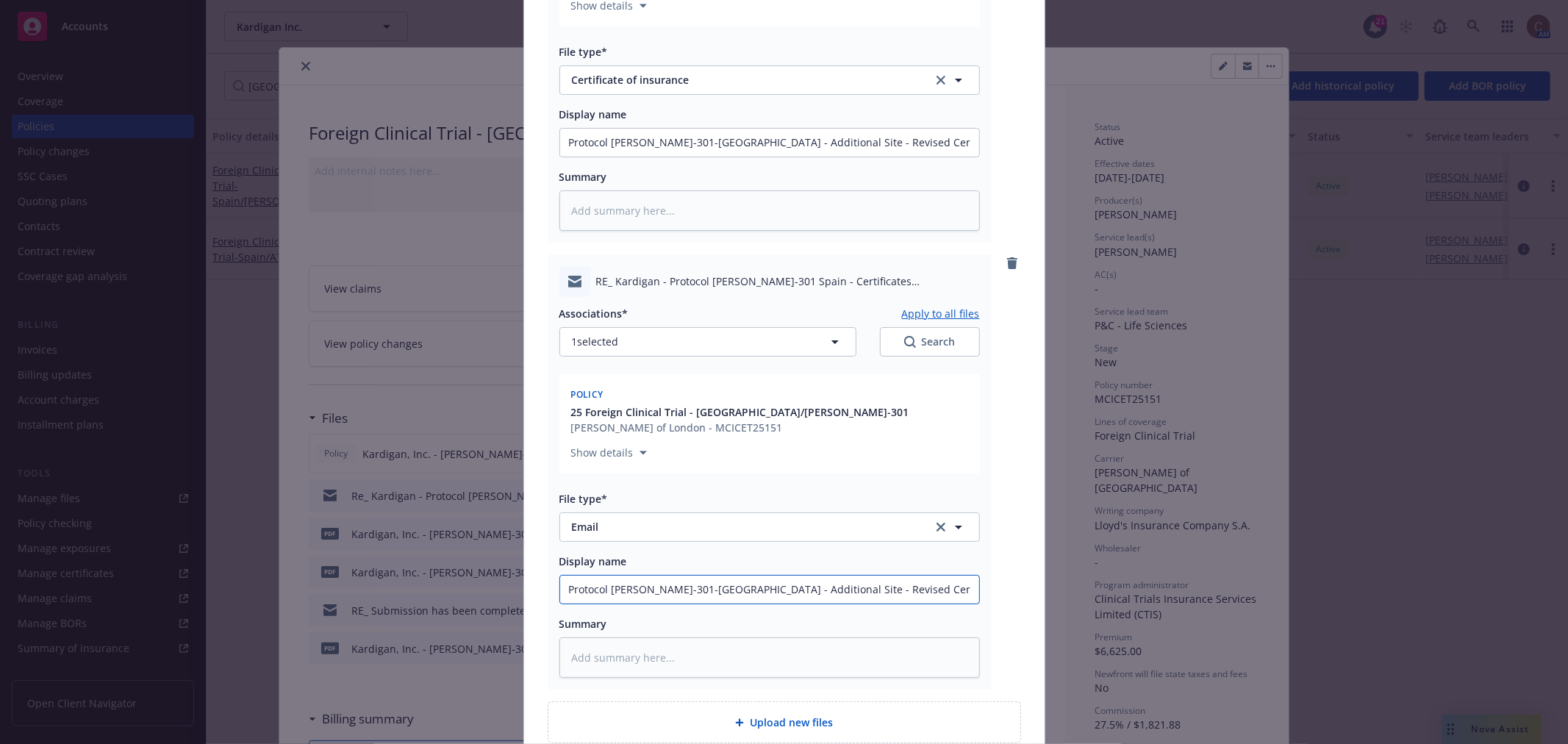
type input "Protocol DAN-301-Spain - Additional Site - Revised Certificates sent to insre"
type textarea "x"
type input "Protocol DAN-301-Spain - Additional Site - Revised Certificates sent to insr"
type textarea "x"
type input "Protocol DAN-301-Spain - Additional Site - Revised Certificates sent to ins"
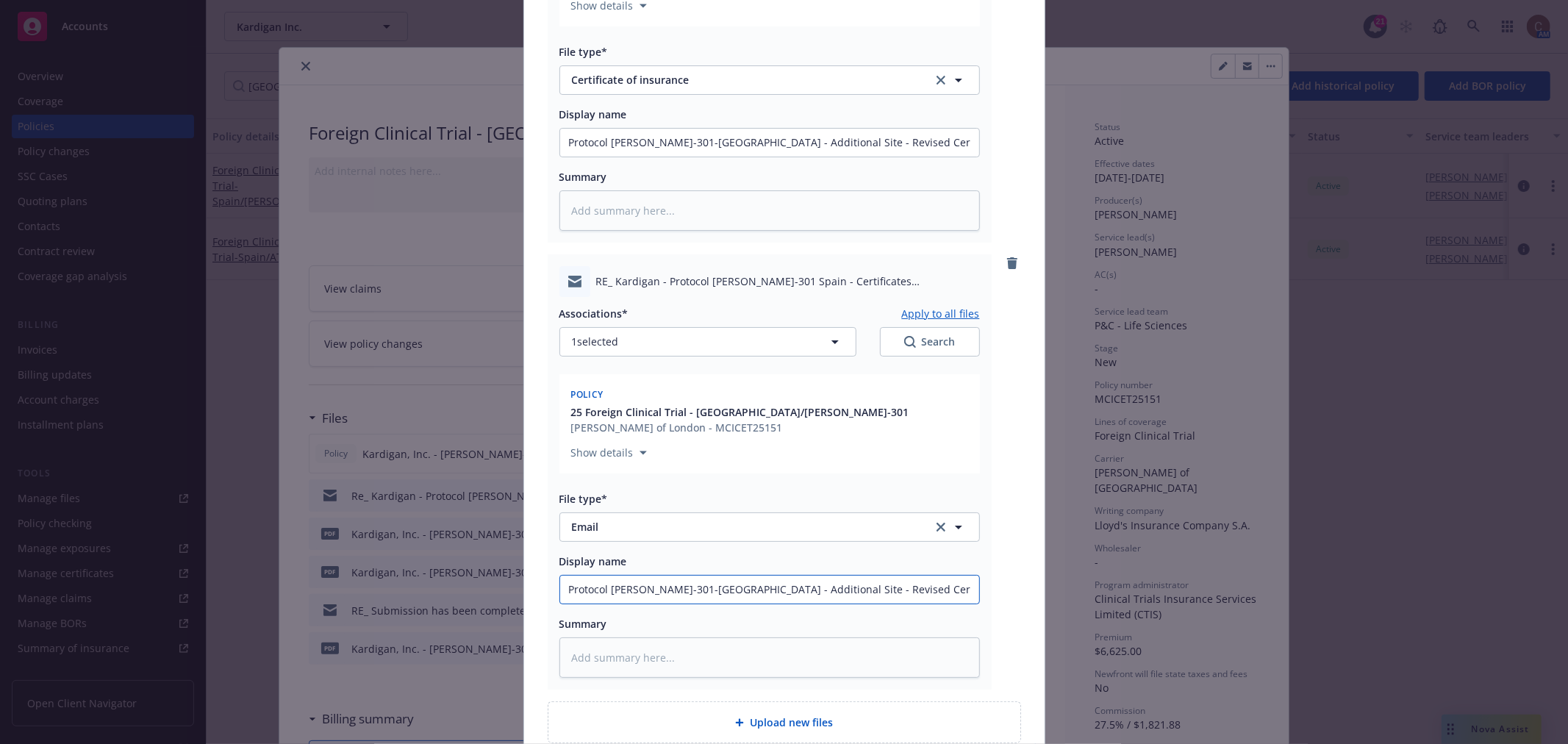
type textarea "x"
type input "Protocol DAN-301-Spain - Additional Site - Revised Certificates sent to insi"
type textarea "x"
type input "Protocol DAN-301-Spain - Additional Site - Revised Certificates sent to insire"
type textarea "x"
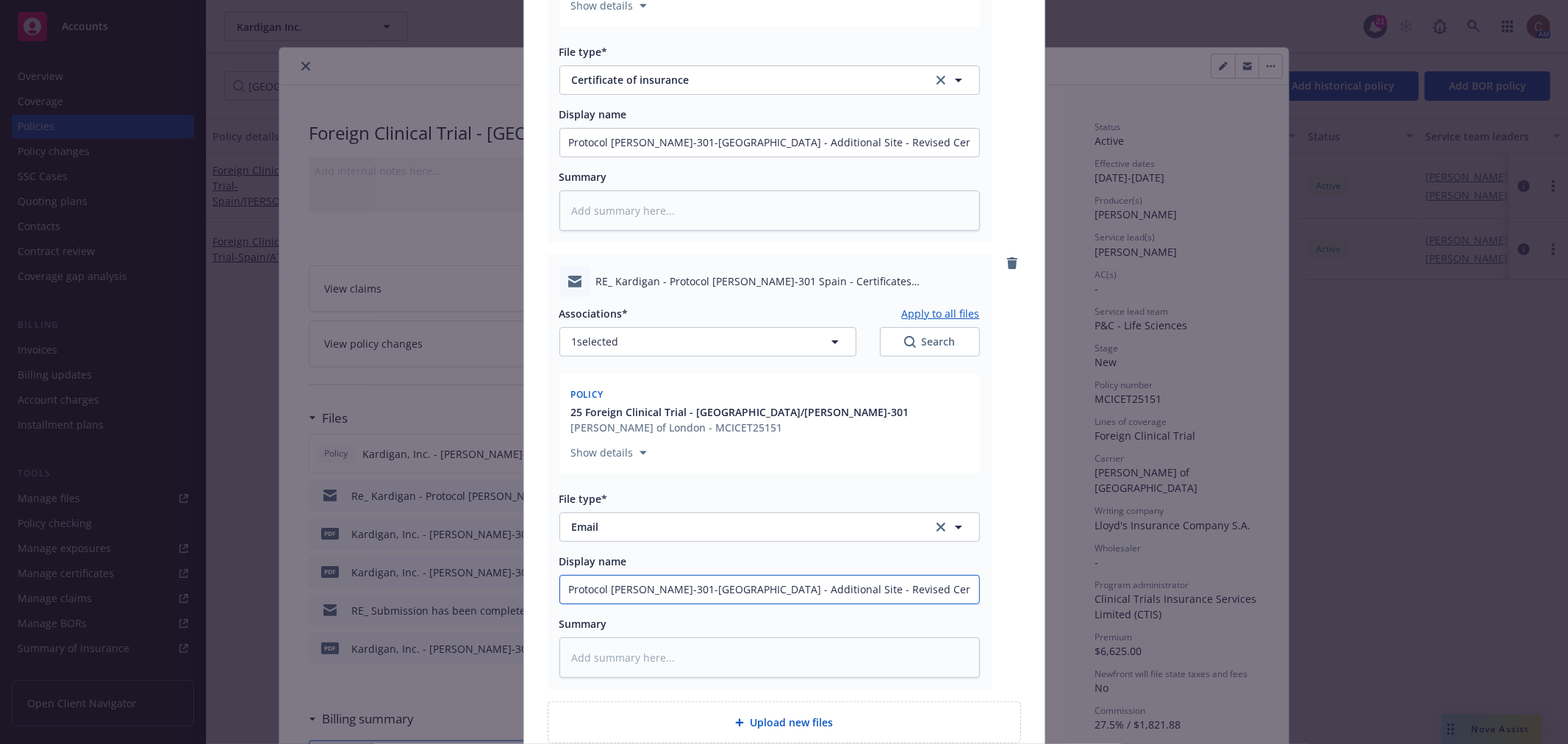
type input "Protocol DAN-301-Spain - Additional Site - Revised Certificates sent to insire"
type textarea "x"
type input "Protocol DAN-301-Spain - Additional Site - Revised Certificates sent to insir"
type textarea "x"
type input "Protocol DAN-301-Spain - Additional Site - Revised Certificates sent to insi"
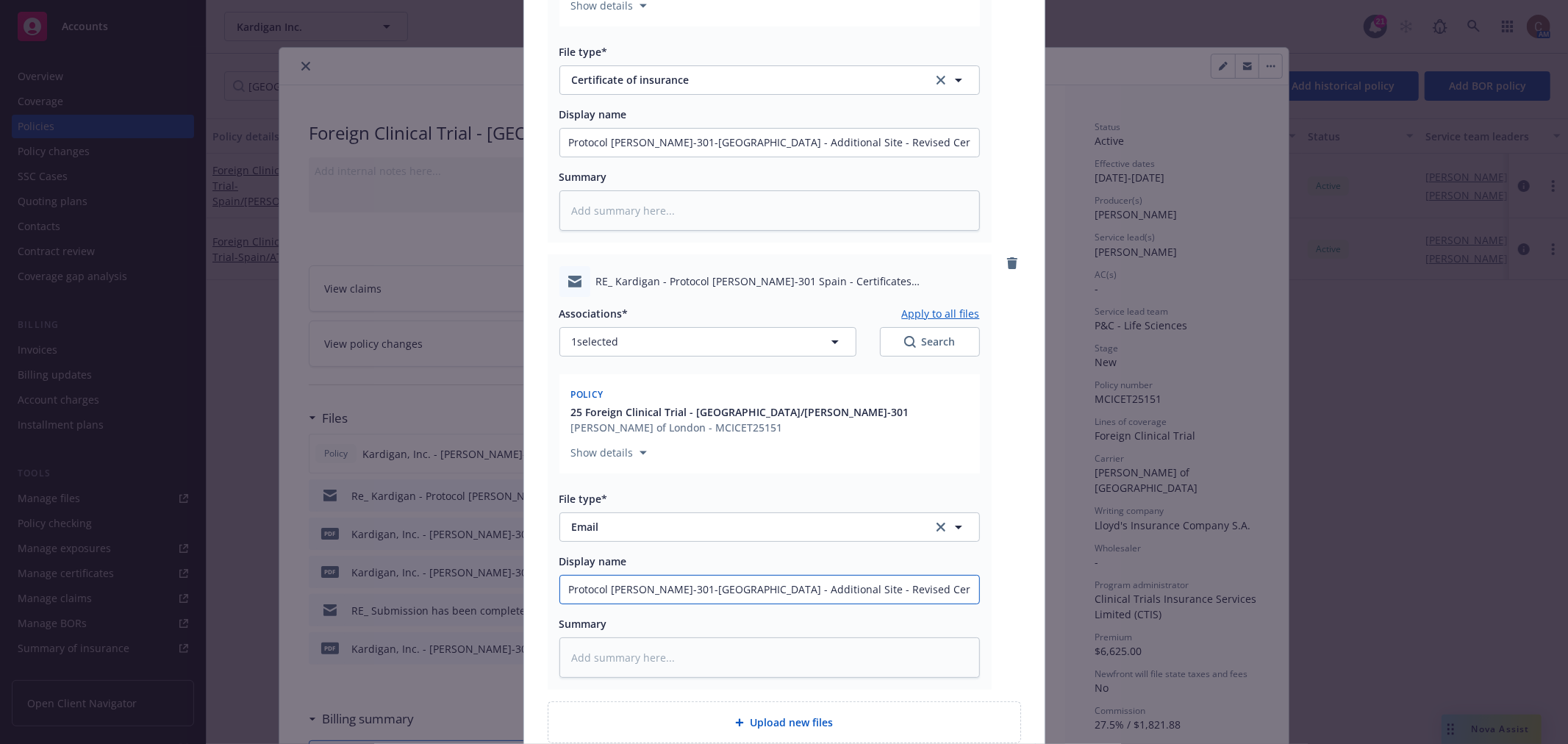
type textarea "x"
type input "Protocol DAN-301-Spain - Additional Site - Revised Certificates sent to ins"
type textarea "x"
type input "Protocol DAN-301-Spain - Additional Site - Revised Certificates sent to insu"
type textarea "x"
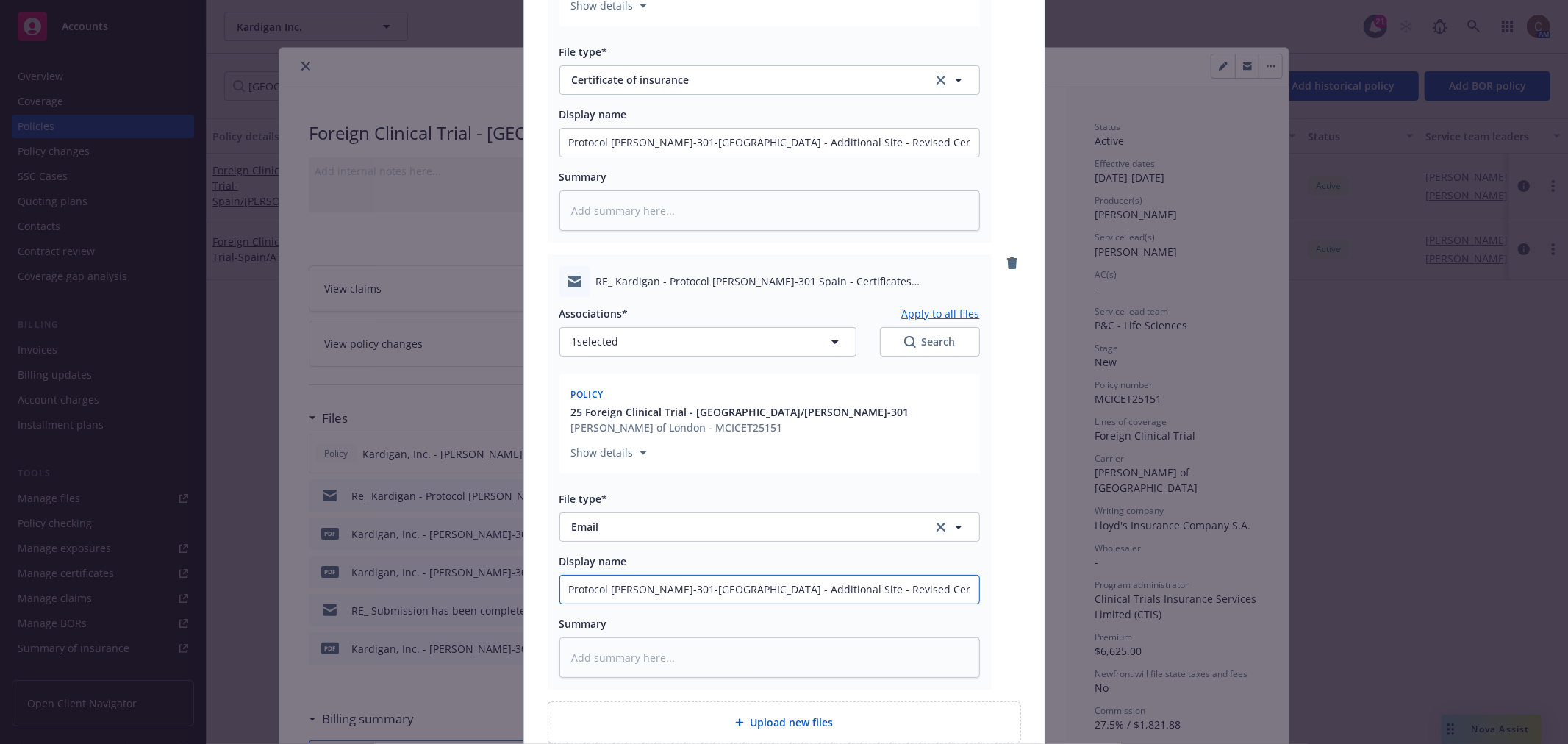
type input "Protocol DAN-301-Spain - Additional Site - Revised Certificates sent to insure"
type textarea "x"
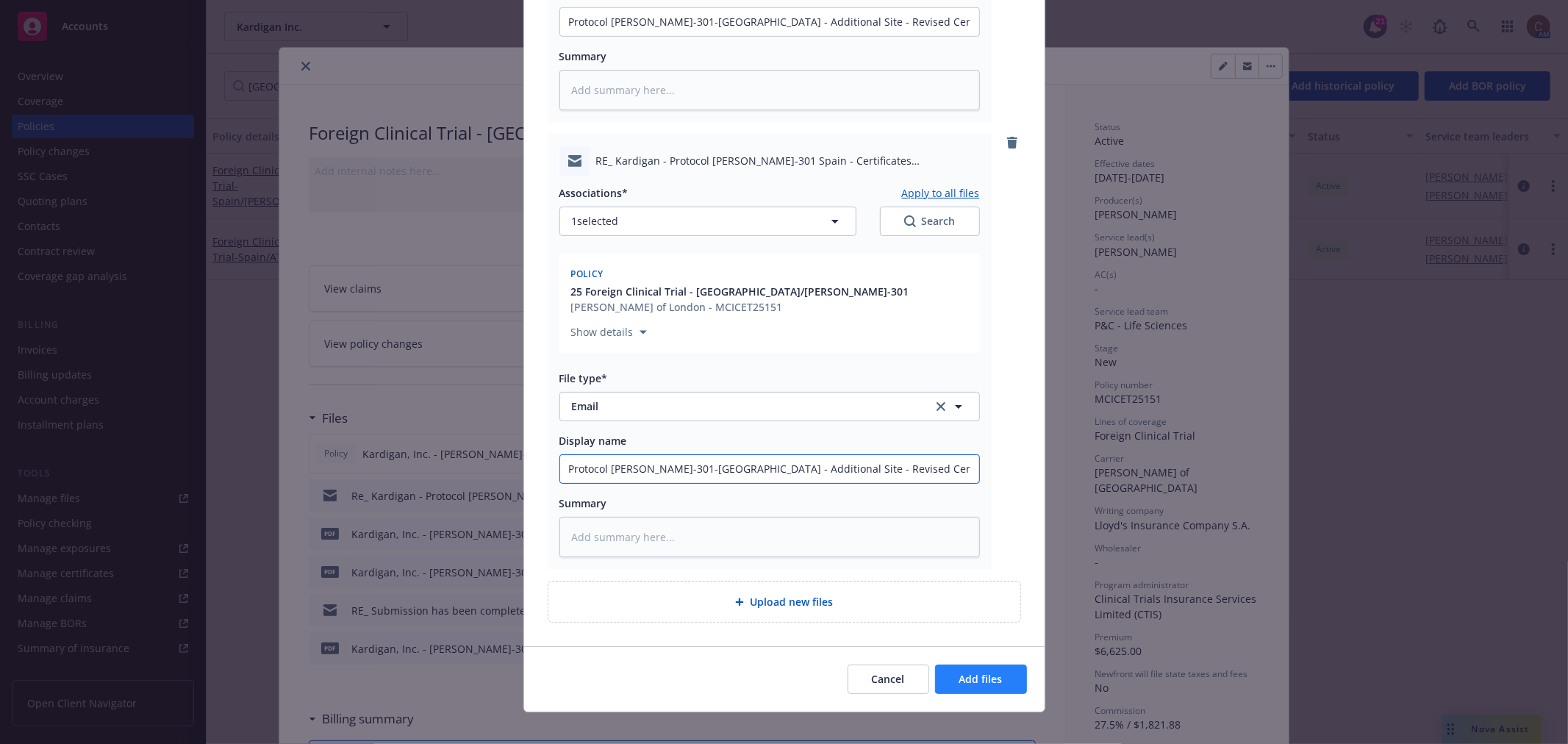
type input "Protocol DAN-301-Spain - Additional Site - Revised Certificates sent to insured"
click at [993, 672] on span "Add files" at bounding box center [980, 679] width 44 height 14
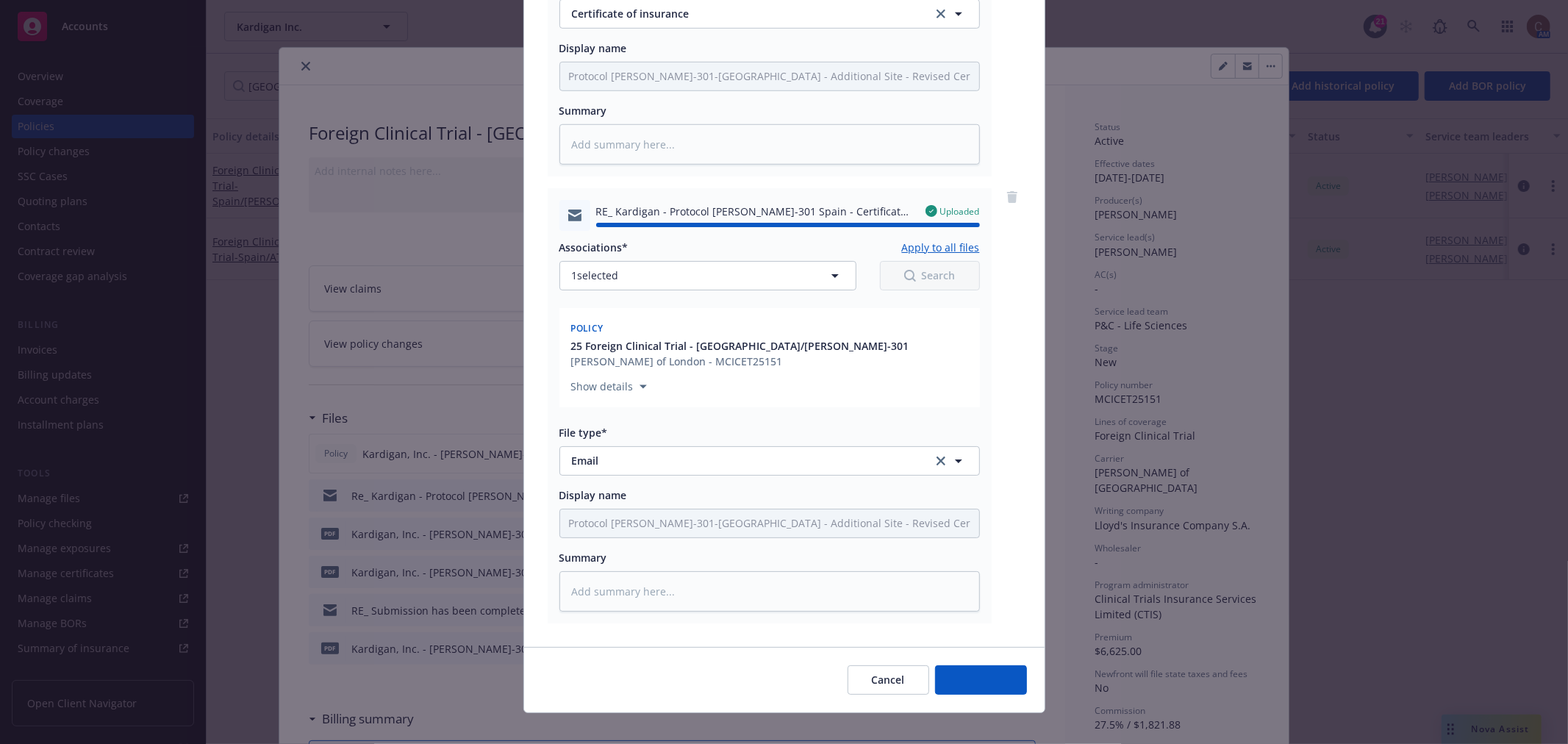
type textarea "x"
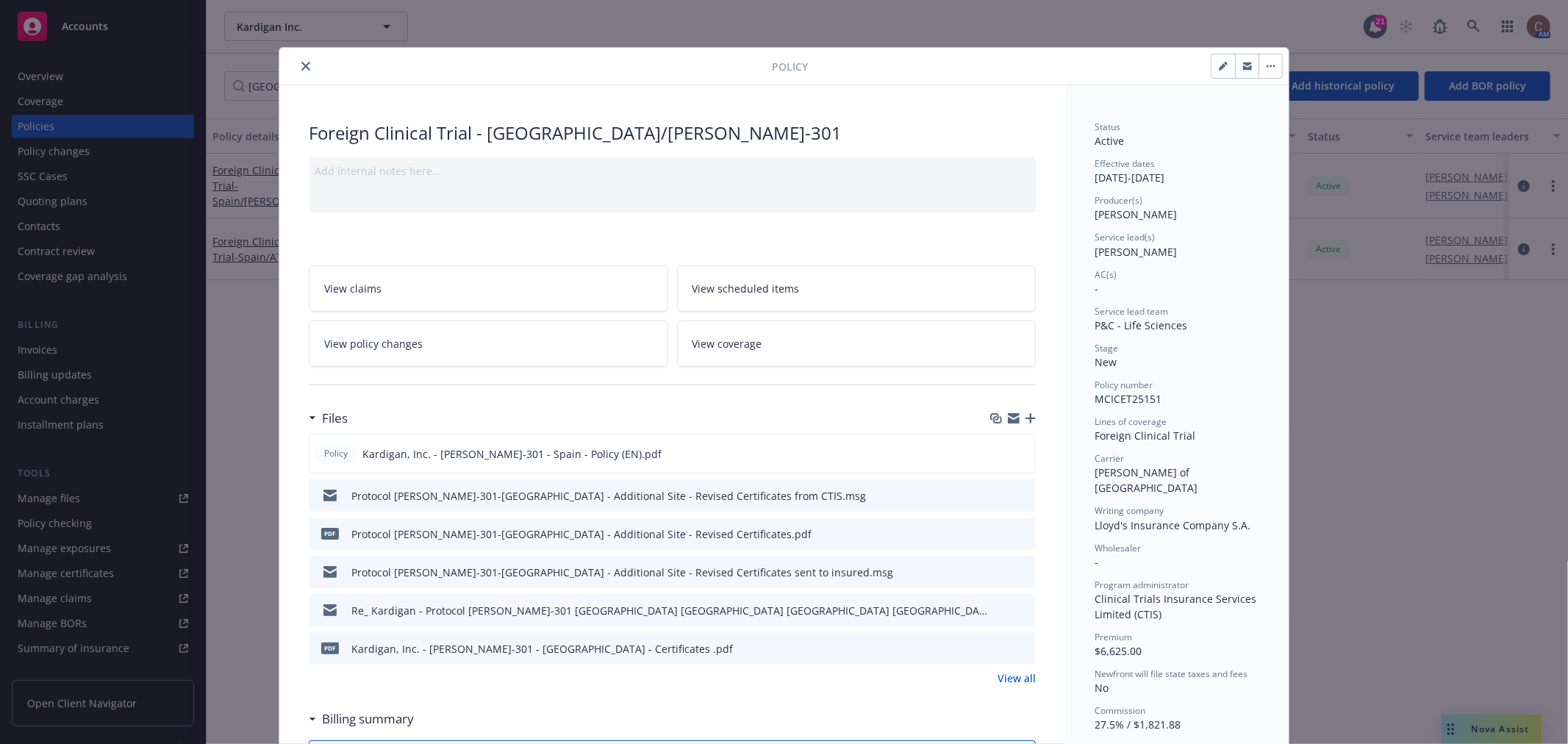
click at [297, 71] on button "close" at bounding box center [305, 66] width 18 height 18
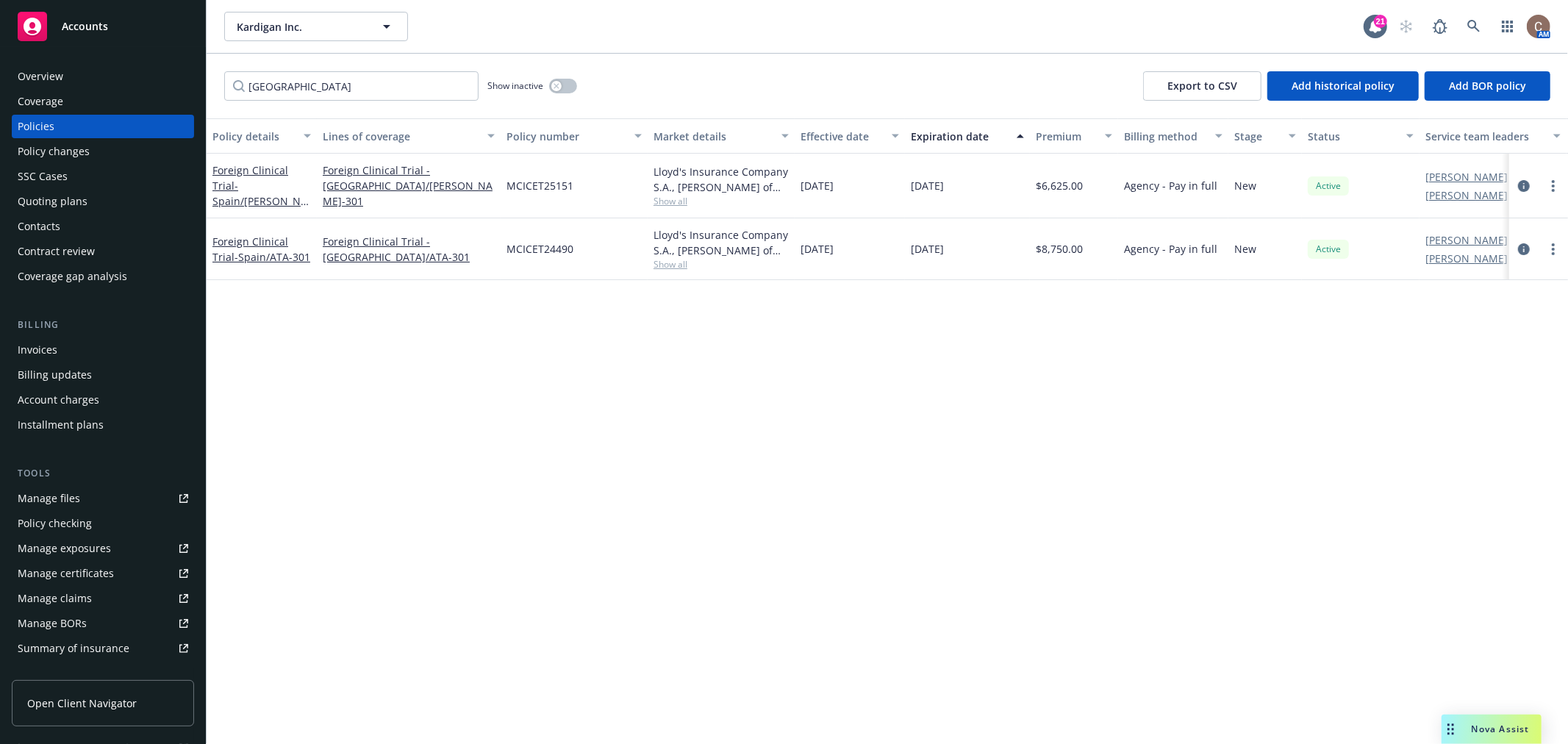
click at [89, 27] on span "Accounts" at bounding box center [85, 26] width 47 height 12
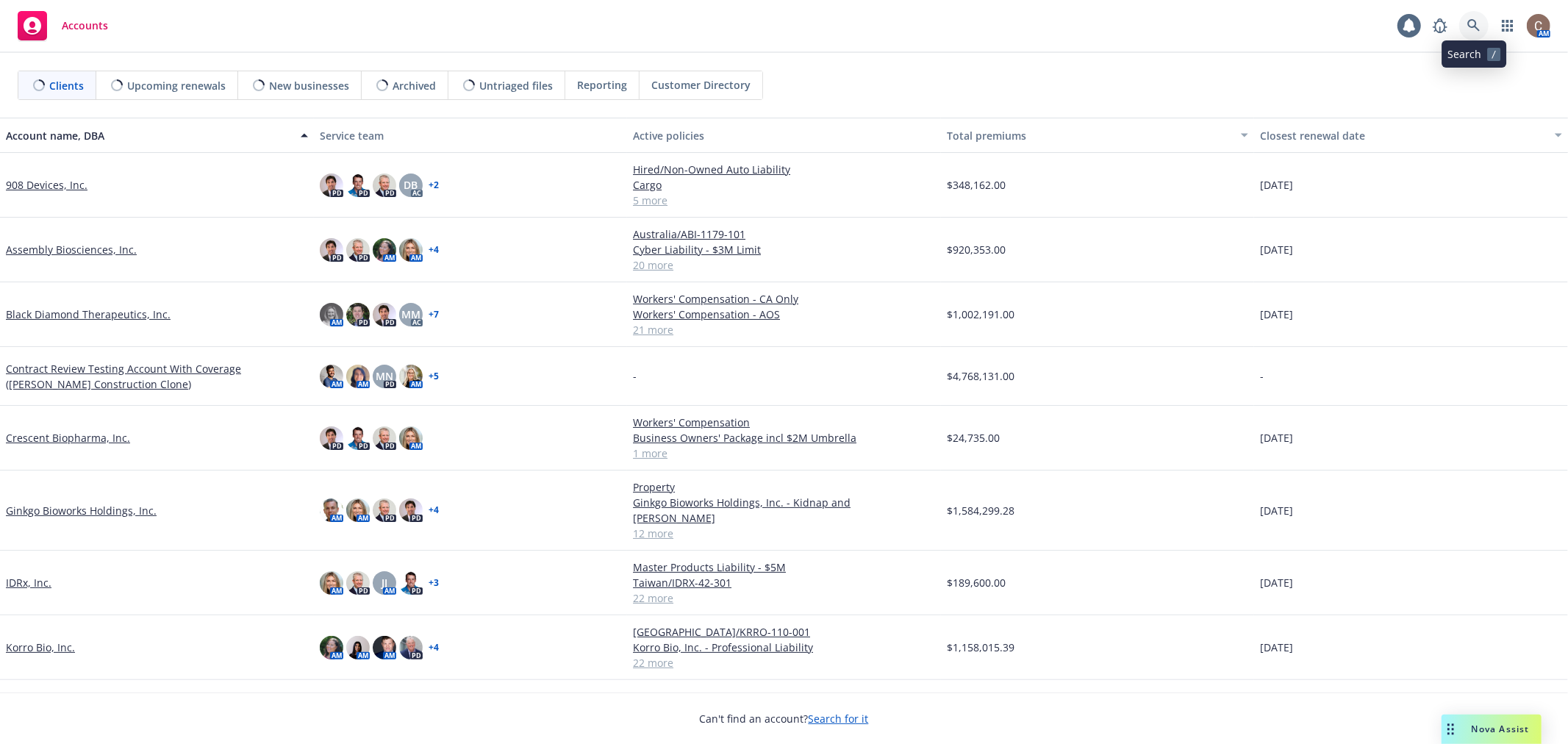
click at [1472, 23] on icon at bounding box center [1474, 26] width 14 height 14
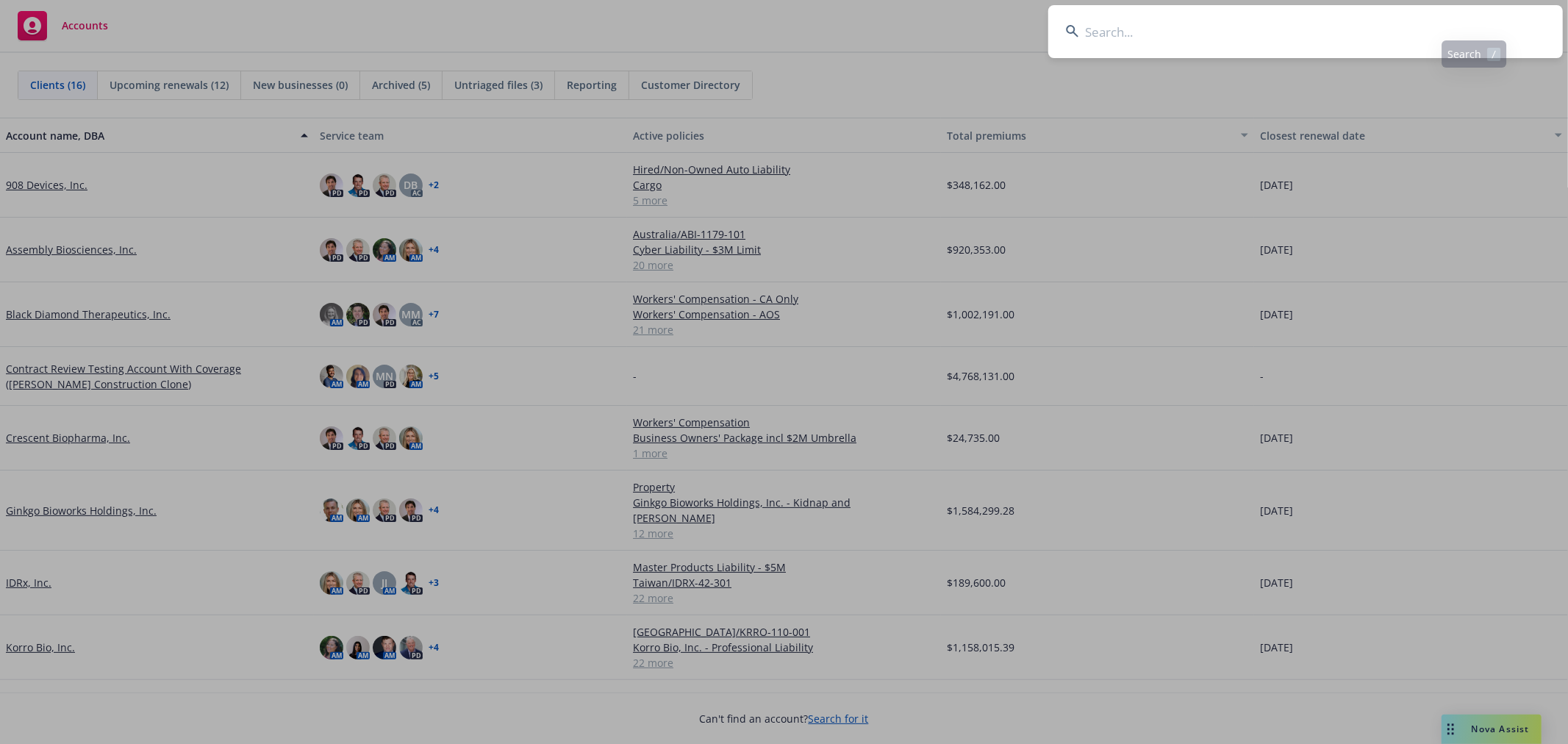
click at [1415, 33] on input at bounding box center [1305, 31] width 515 height 53
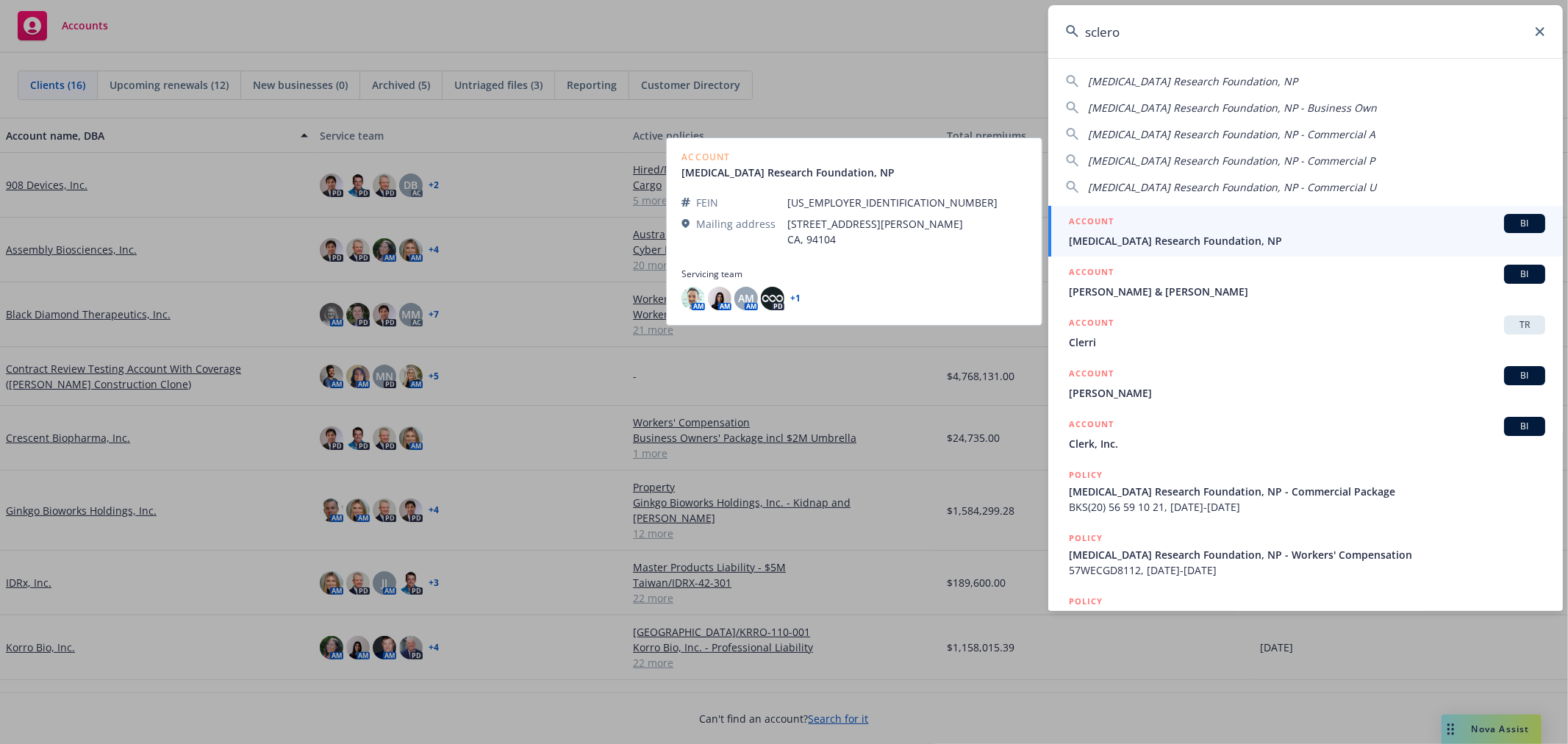
type input "sclero"
click at [1174, 225] on div "ACCOUNT BI" at bounding box center [1307, 224] width 477 height 19
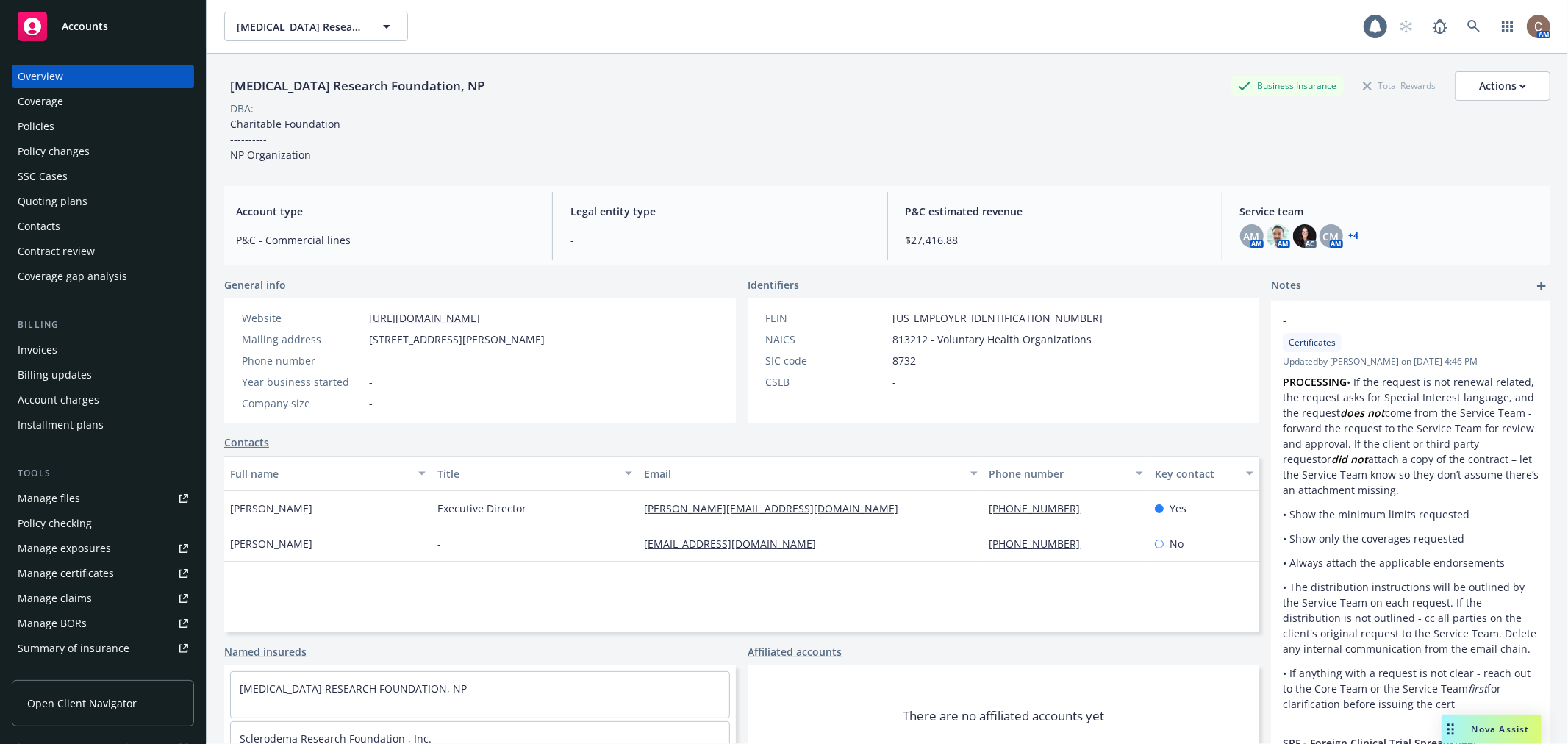
click at [85, 123] on div "Policies" at bounding box center [102, 126] width 170 height 23
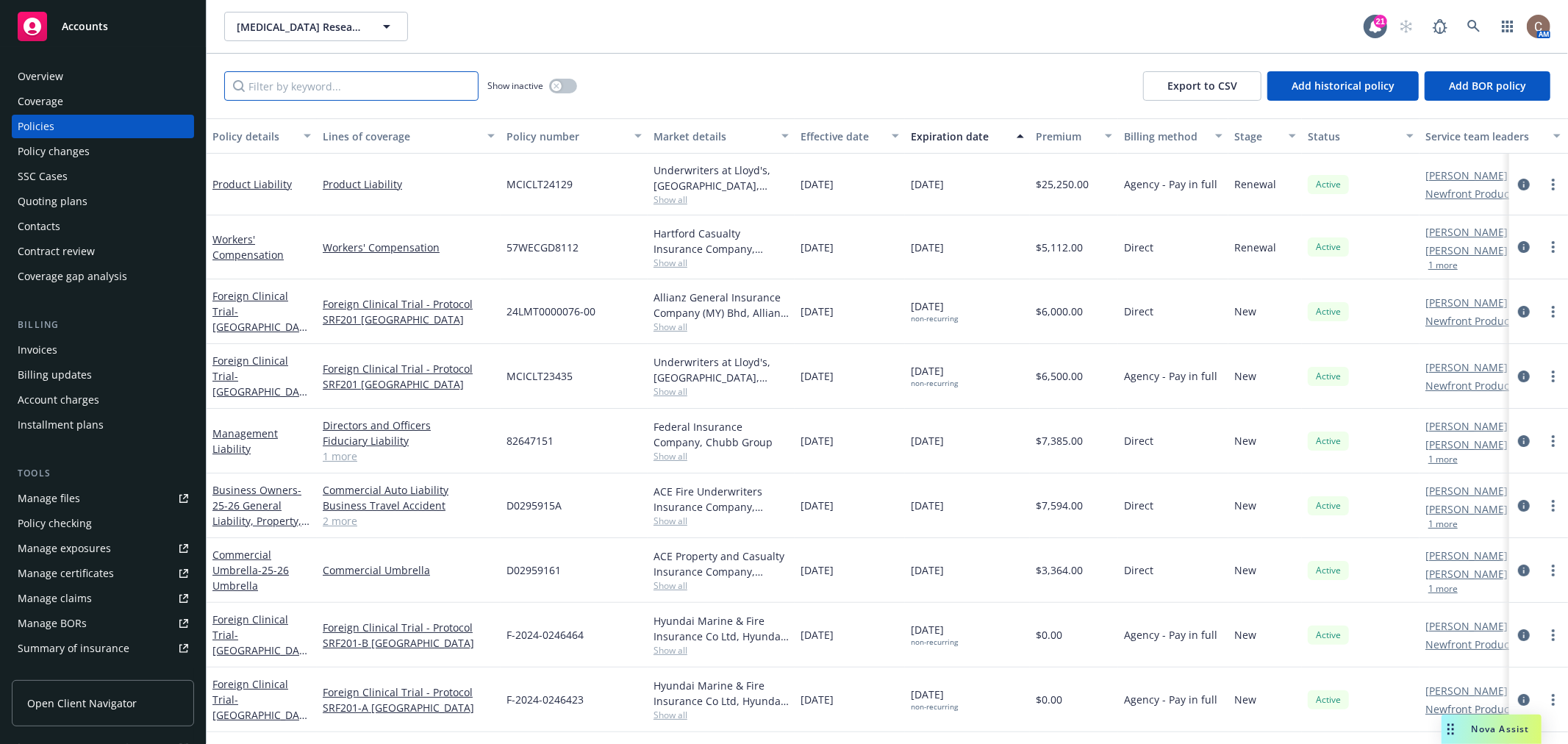
click at [287, 89] on input "Filter by keyword..." at bounding box center [350, 86] width 254 height 29
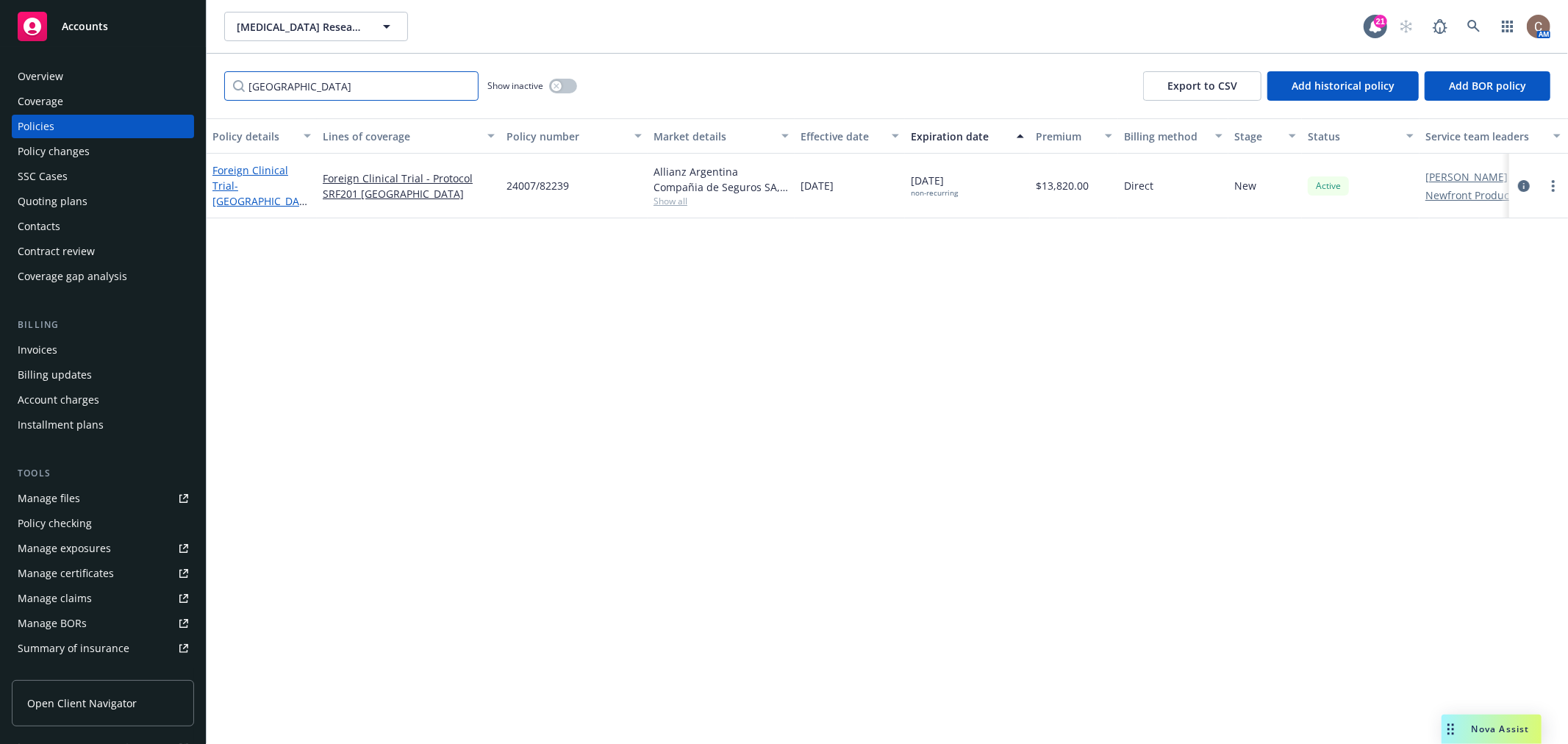
type input "argentina"
click at [272, 174] on link "Foreign Clinical Trial - Argentina/SRF201" at bounding box center [258, 194] width 92 height 60
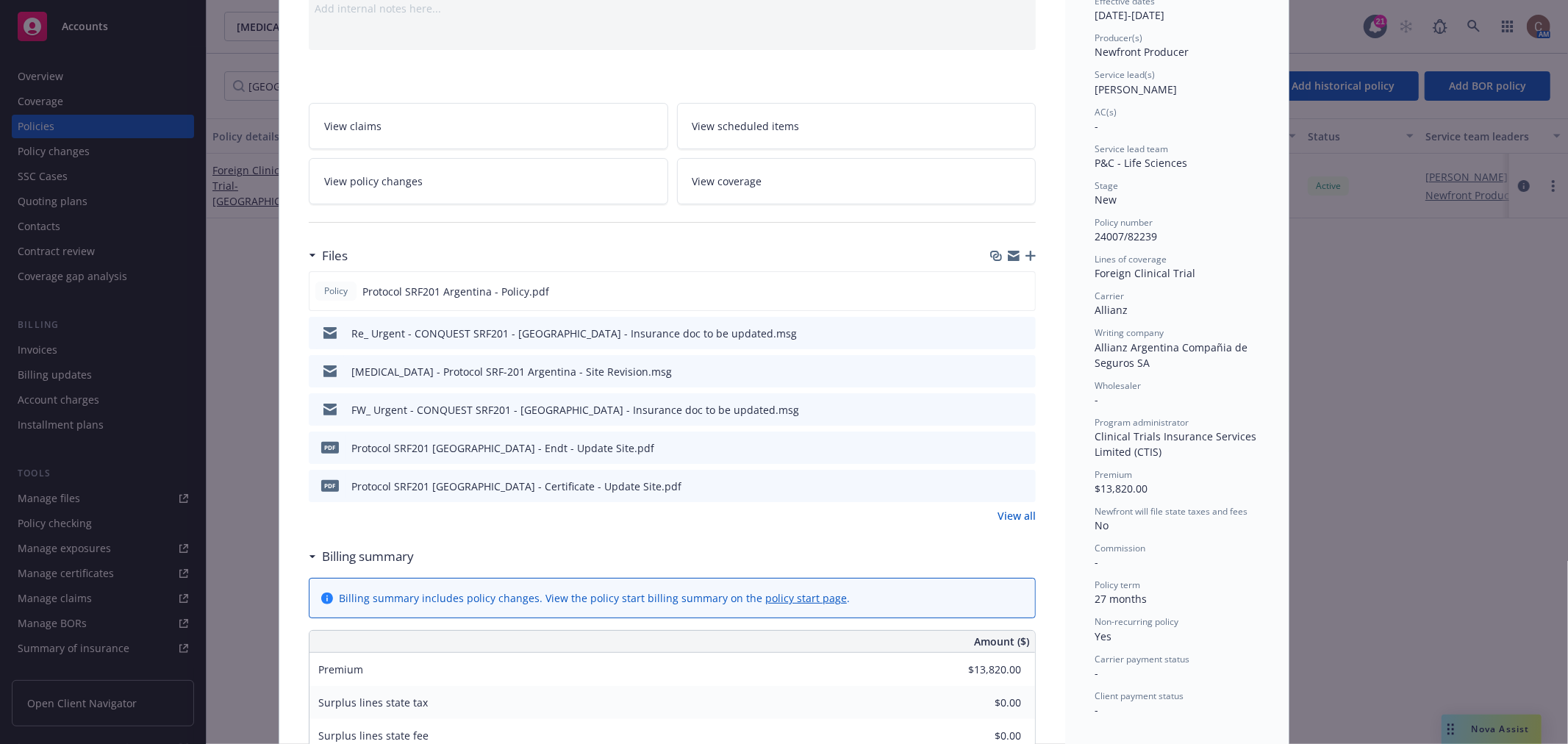
scroll to position [163, 0]
click at [1010, 518] on link "View all" at bounding box center [1016, 514] width 38 height 16
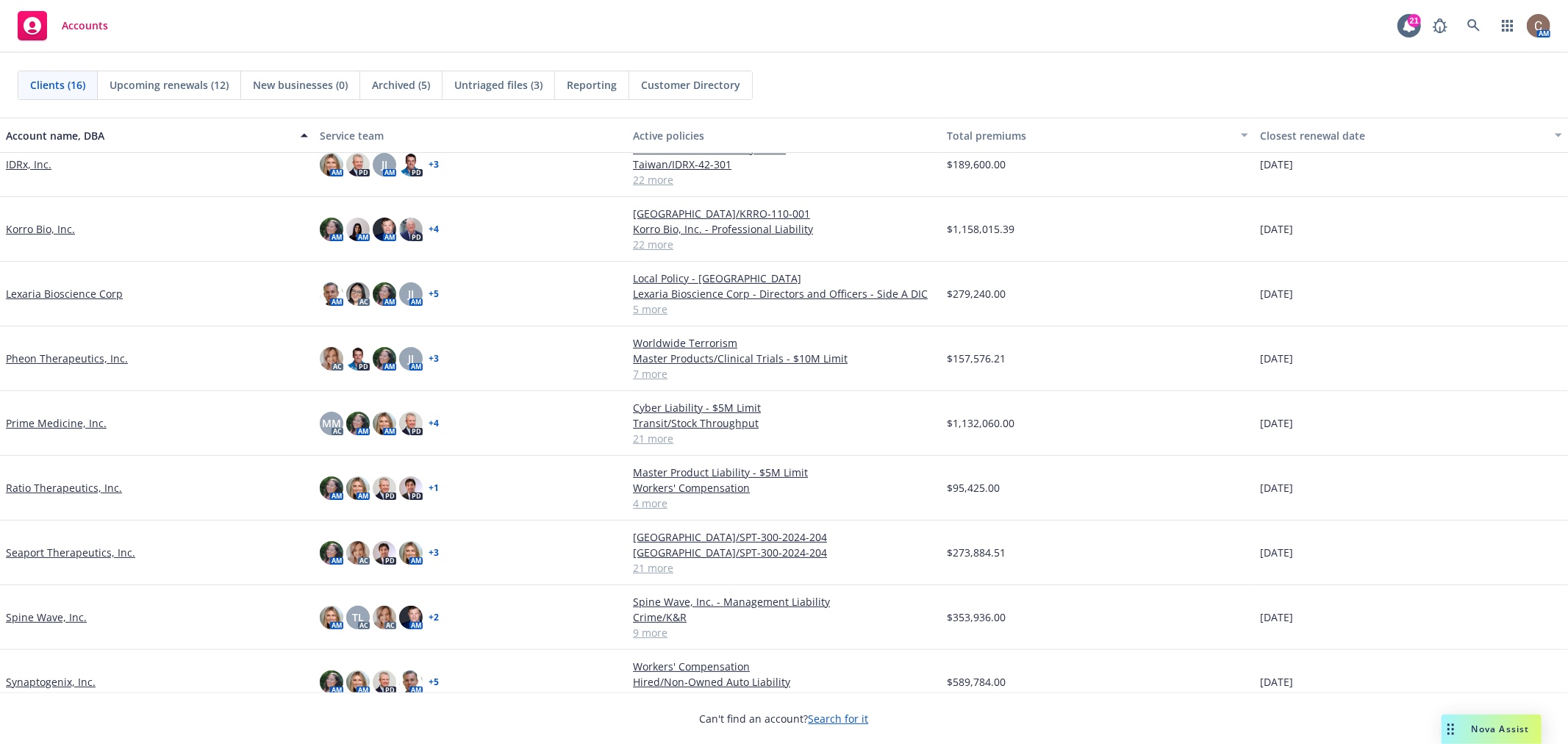
scroll to position [237, 0]
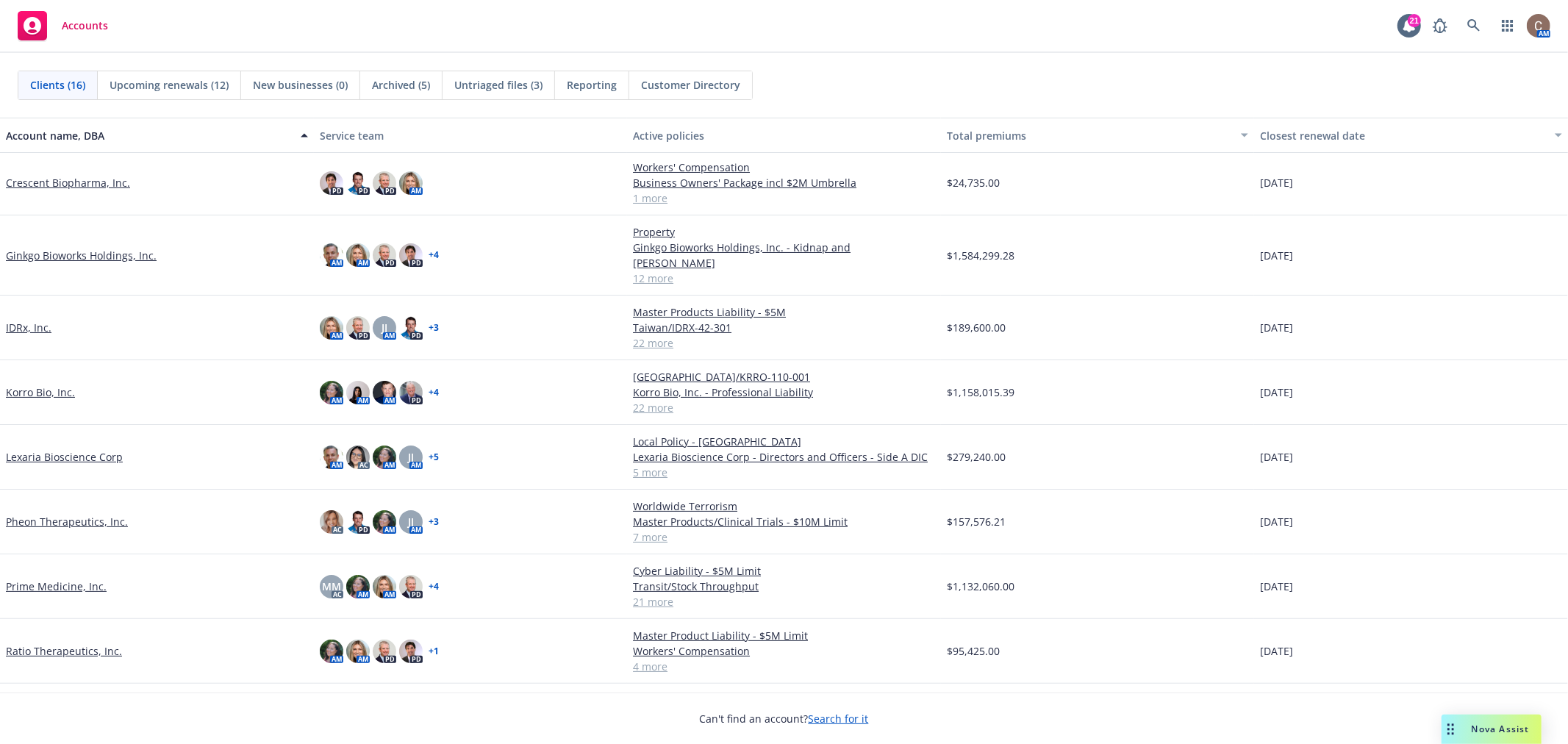
click at [59, 248] on link "Ginkgo Bioworks Holdings, Inc." at bounding box center [81, 256] width 151 height 16
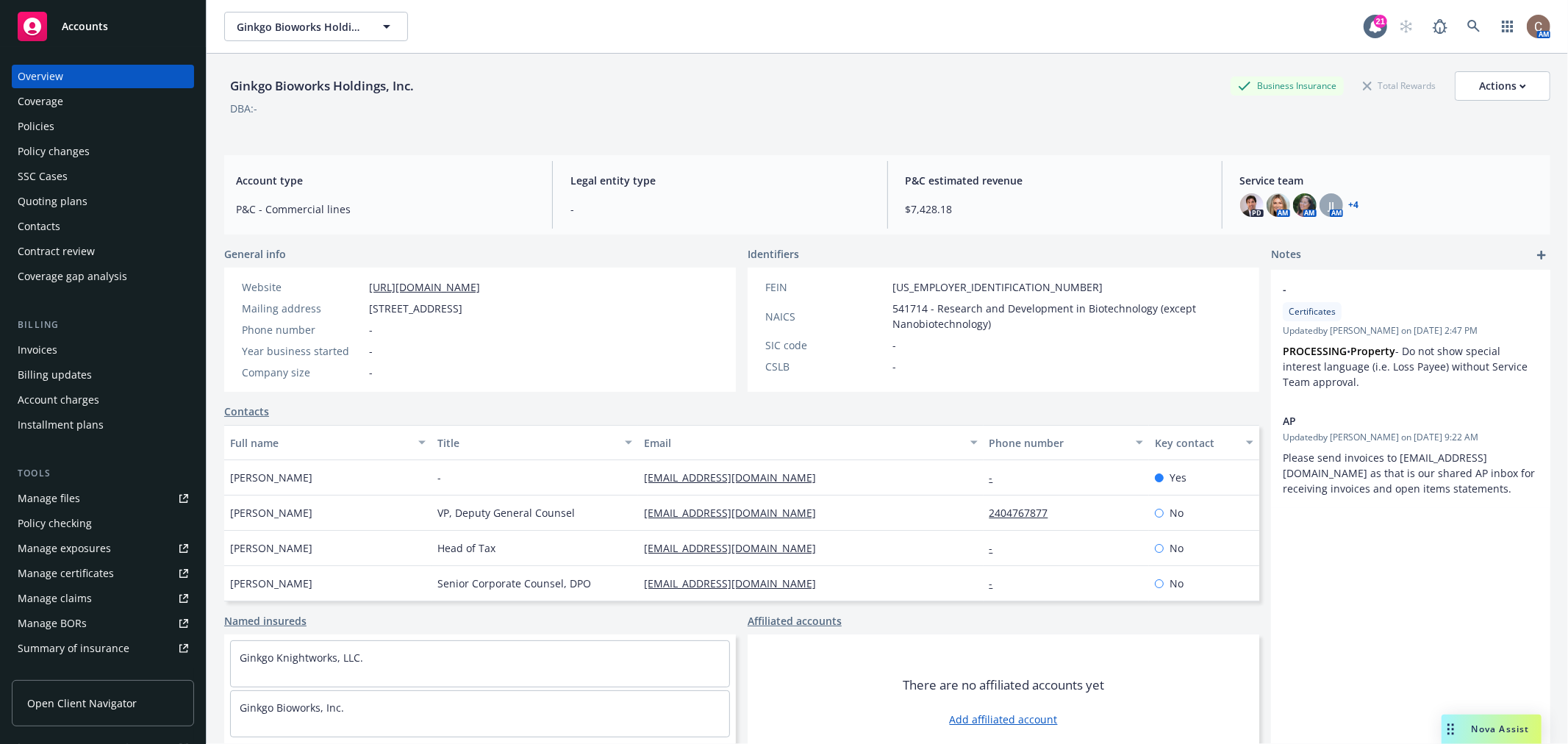
click at [83, 124] on div "Policies" at bounding box center [102, 126] width 170 height 23
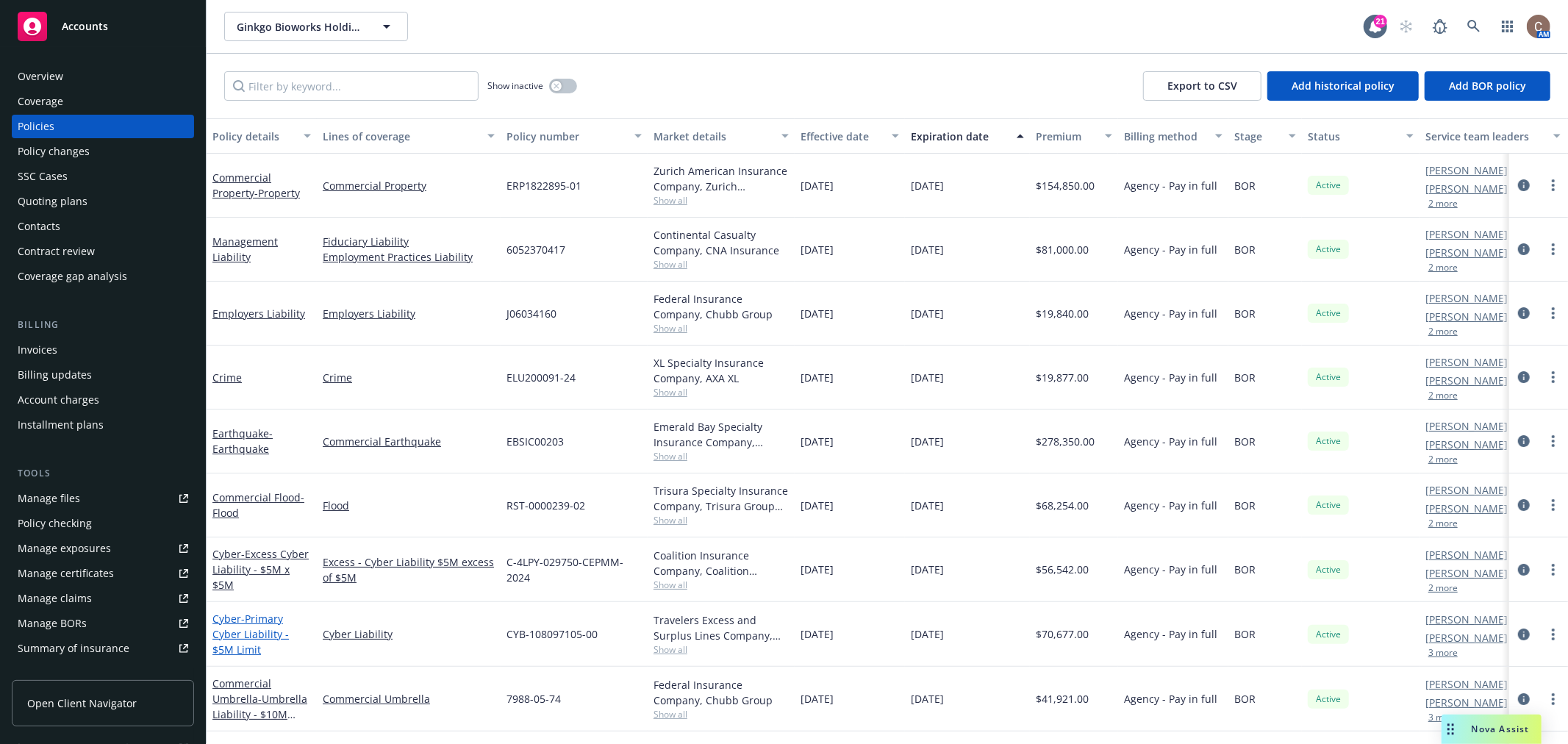
scroll to position [245, 0]
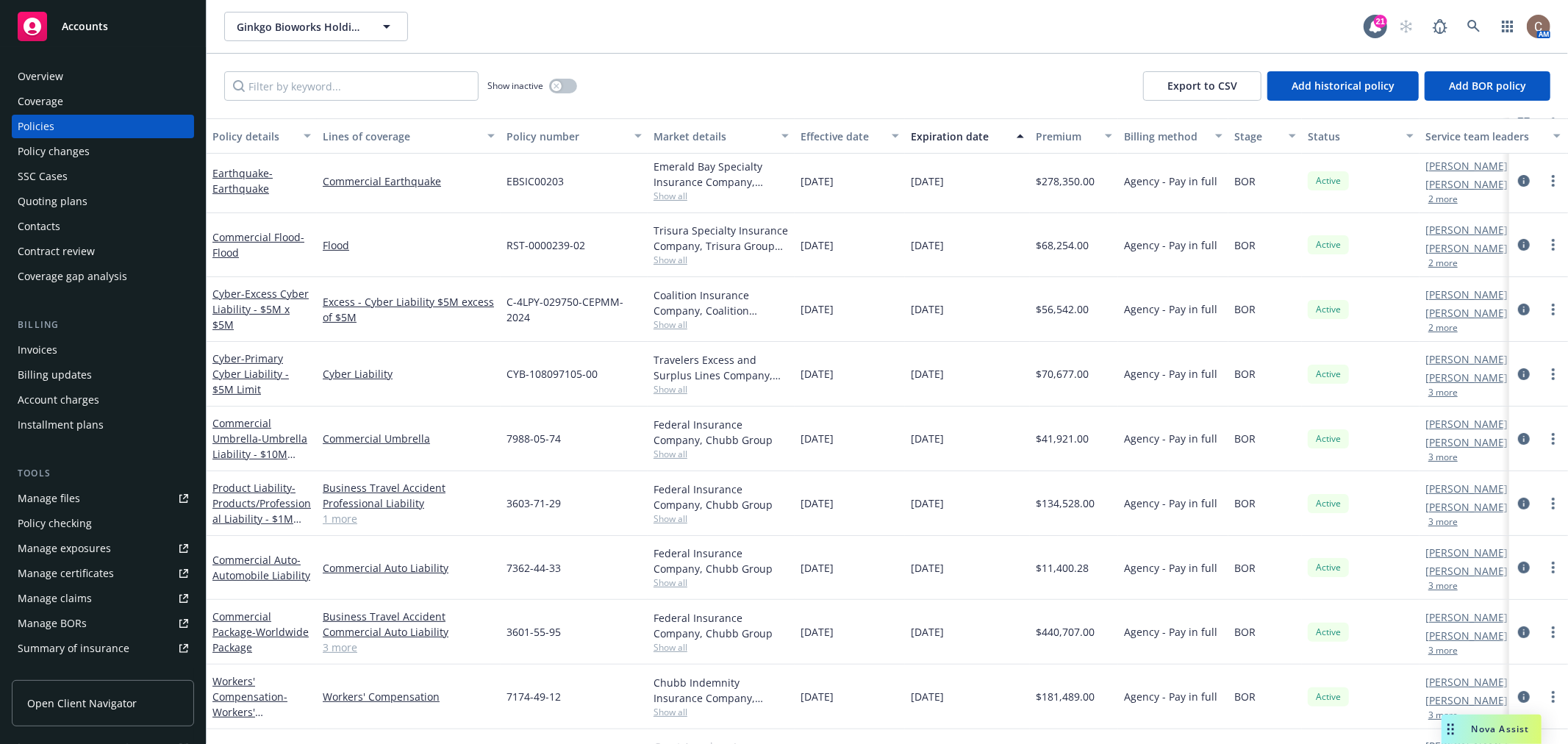
click at [233, 638] on div "Commercial Package - Worldwide Package" at bounding box center [261, 632] width 98 height 47
click at [236, 630] on link "Commercial Package - Worldwide Package" at bounding box center [260, 631] width 96 height 45
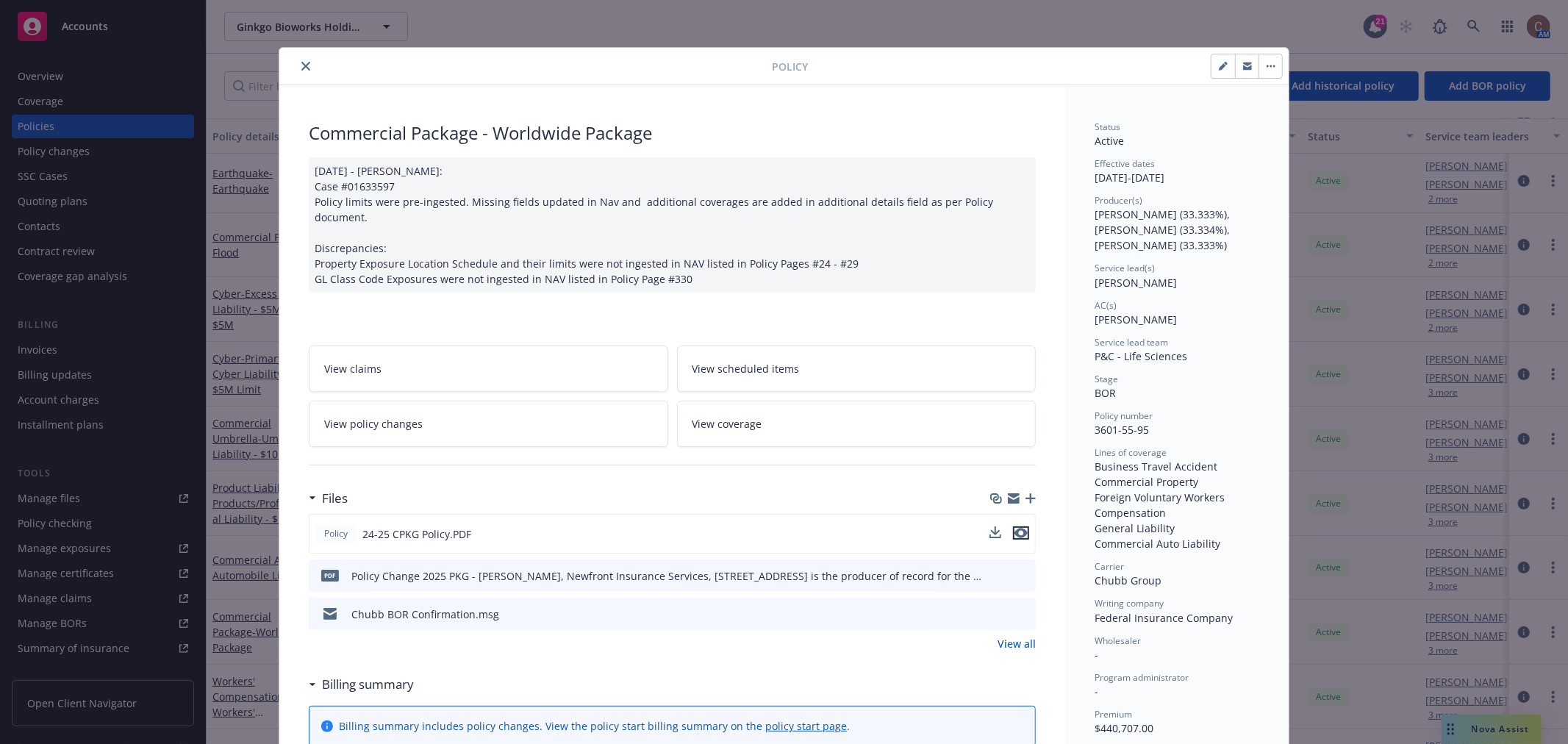
click at [1017, 528] on icon "preview file" at bounding box center [1021, 533] width 14 height 11
click at [302, 64] on icon "close" at bounding box center [305, 65] width 9 height 9
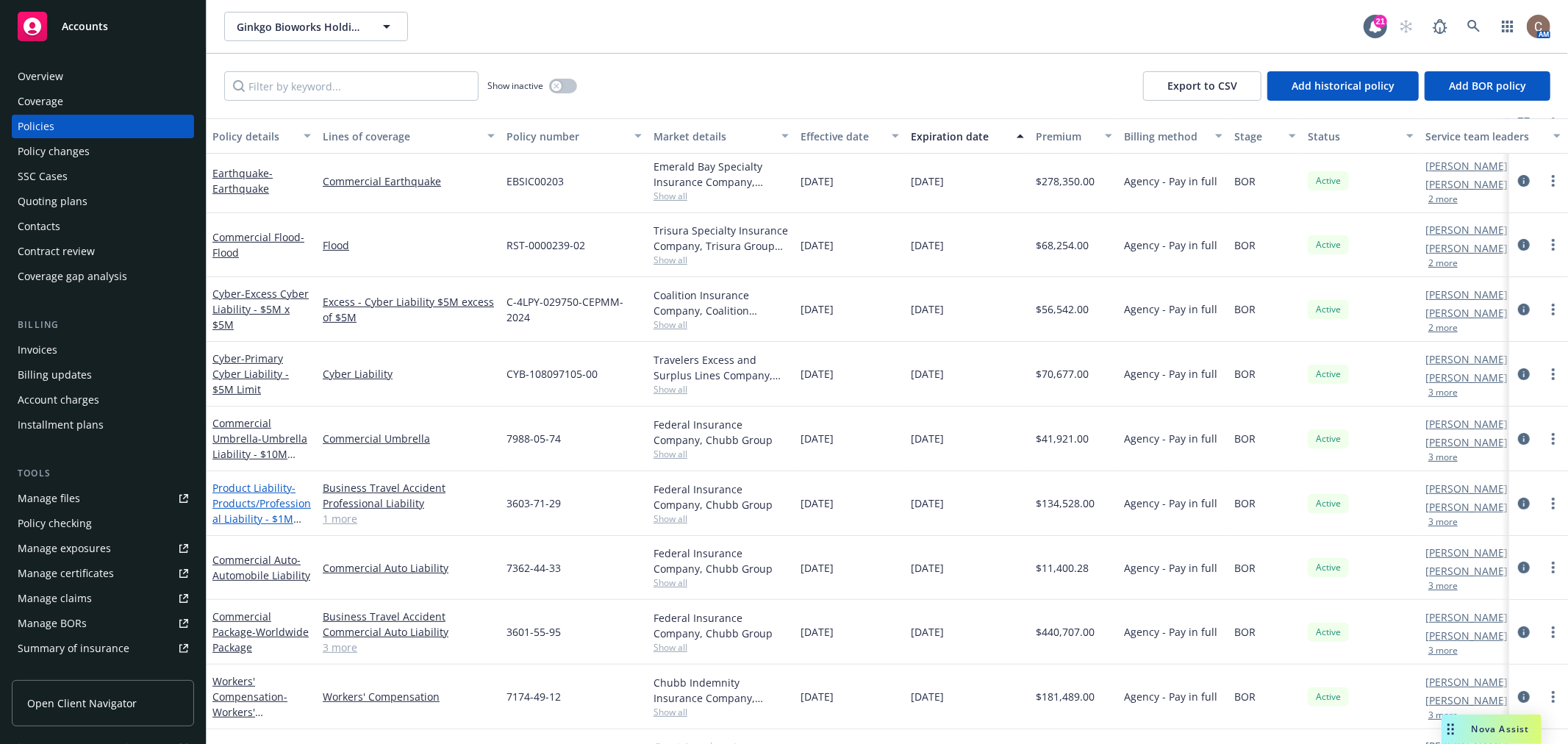
click at [254, 502] on span "- Products/Professional Liability - $1M Limit" at bounding box center [261, 511] width 98 height 60
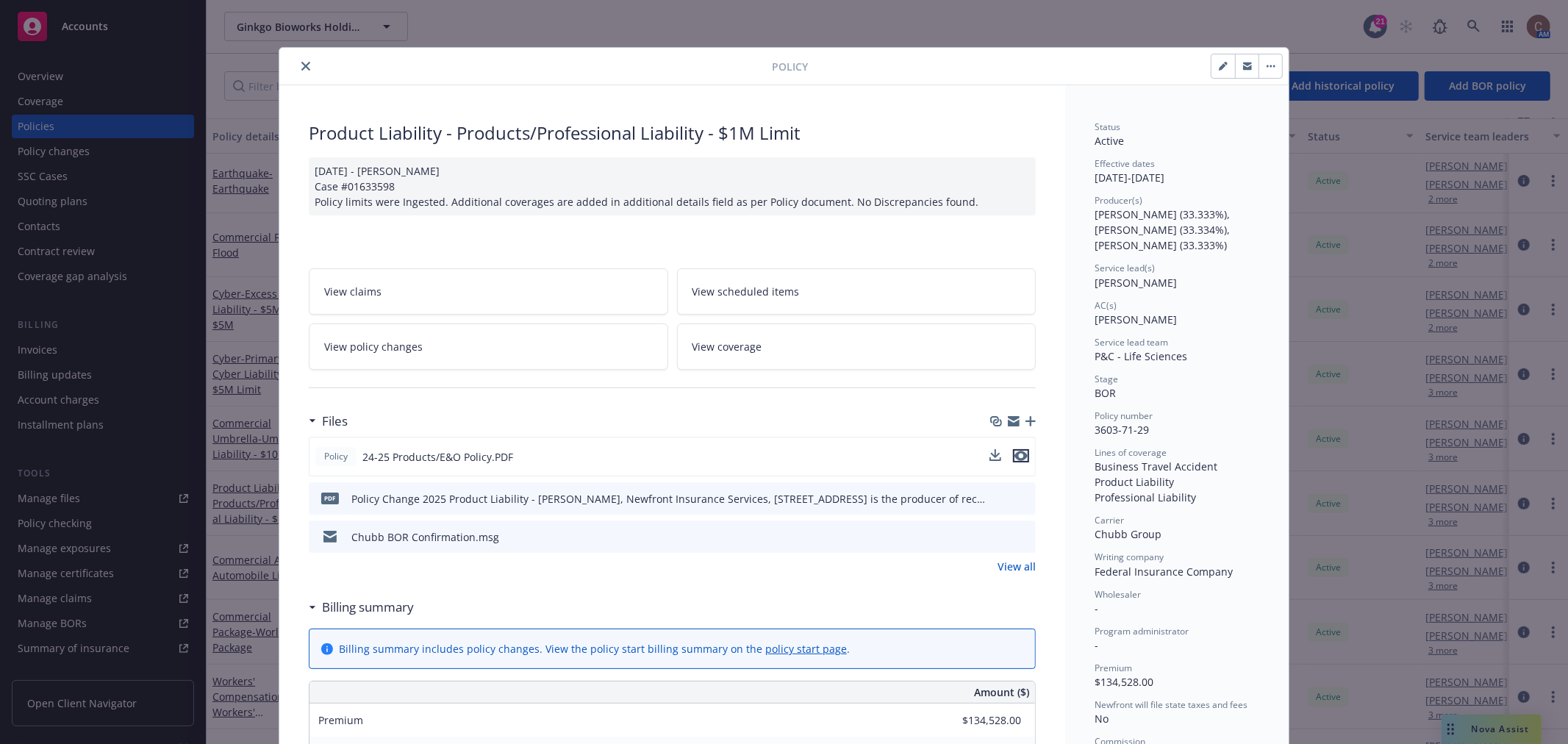
click at [1015, 457] on icon "preview file" at bounding box center [1021, 455] width 14 height 11
click at [302, 68] on icon "close" at bounding box center [305, 65] width 9 height 9
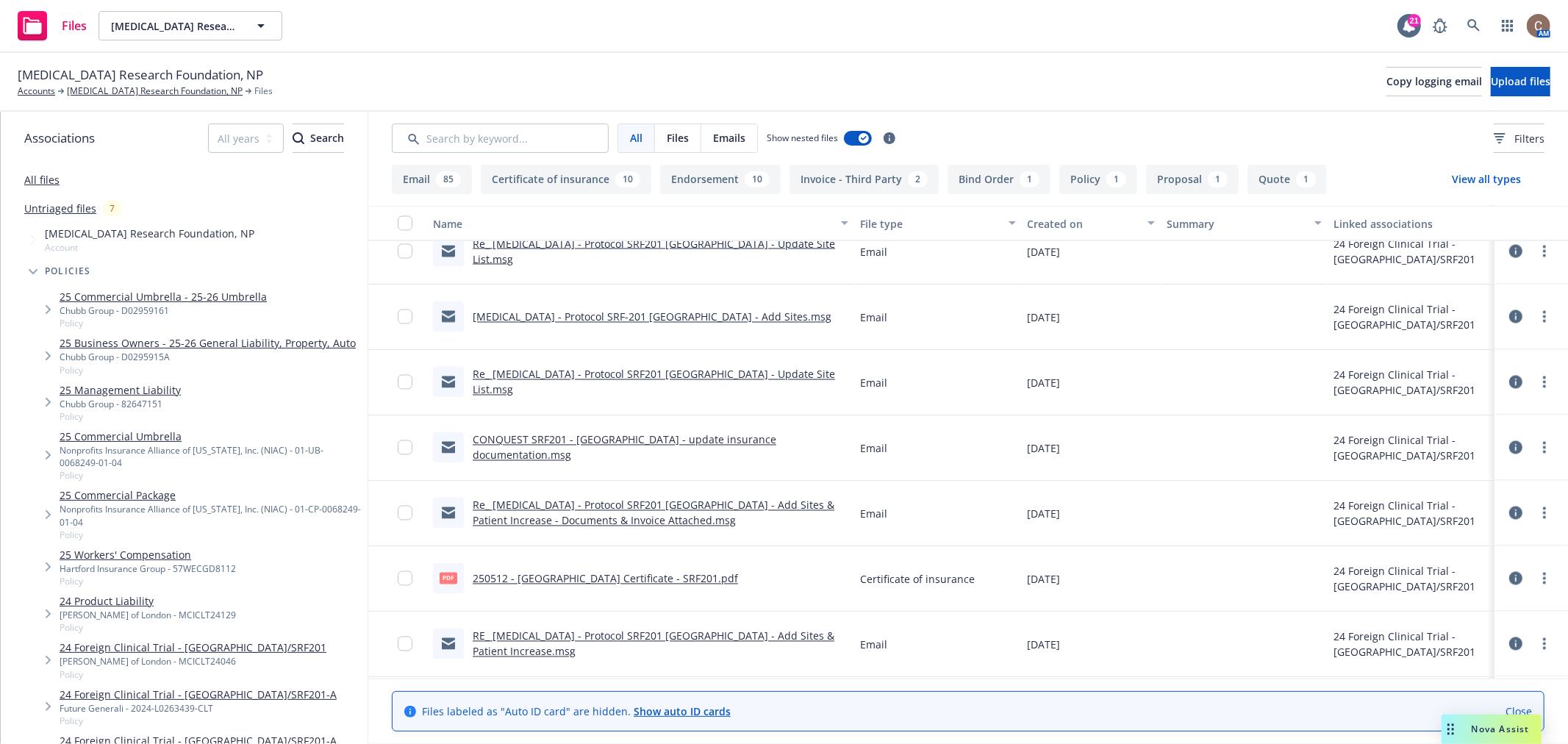
scroll to position [2368, 0]
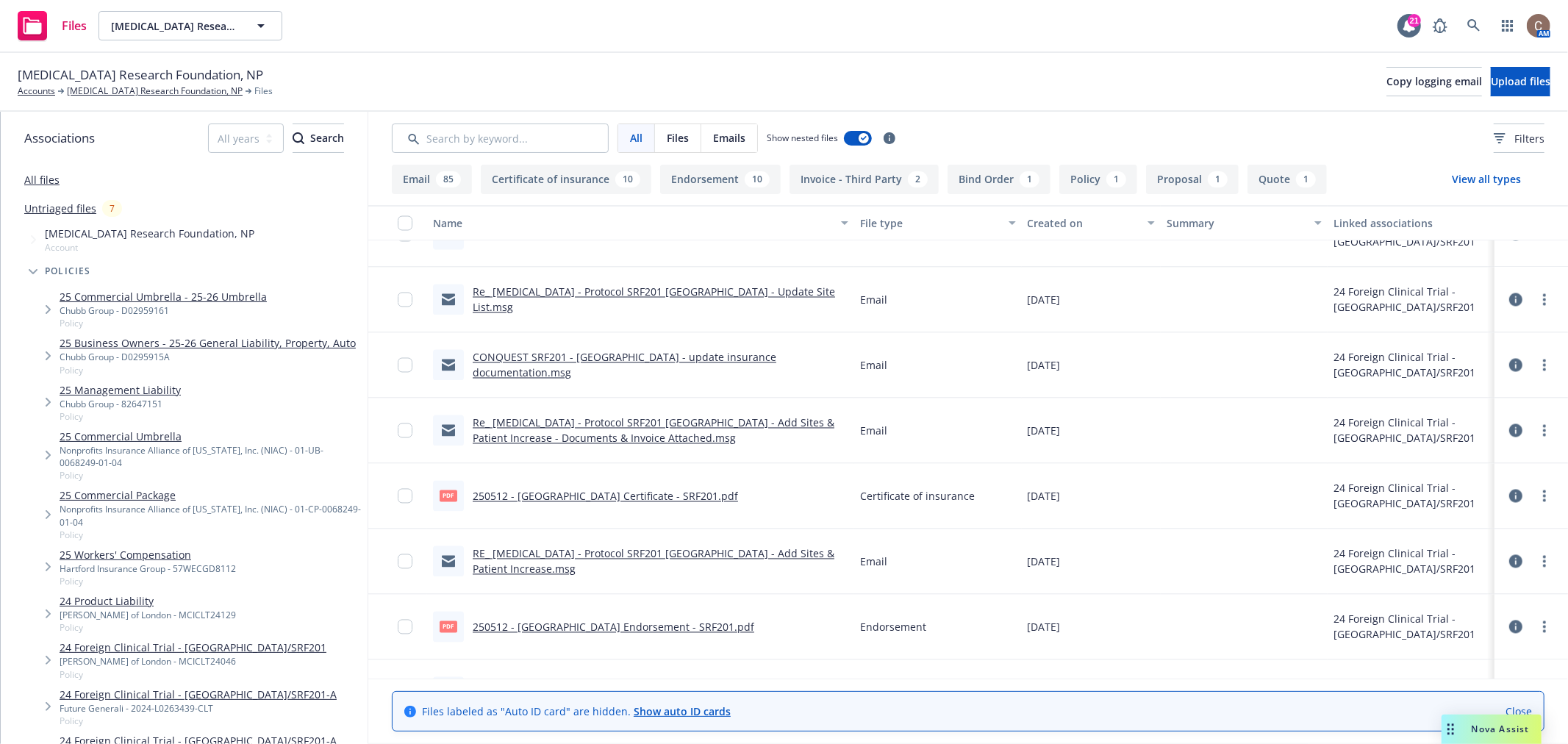
click at [524, 419] on link "Re_ Scleroderma - Protocol SRF201 Argentina - Add Sites & Patient Increase - Do…" at bounding box center [654, 431] width 362 height 29
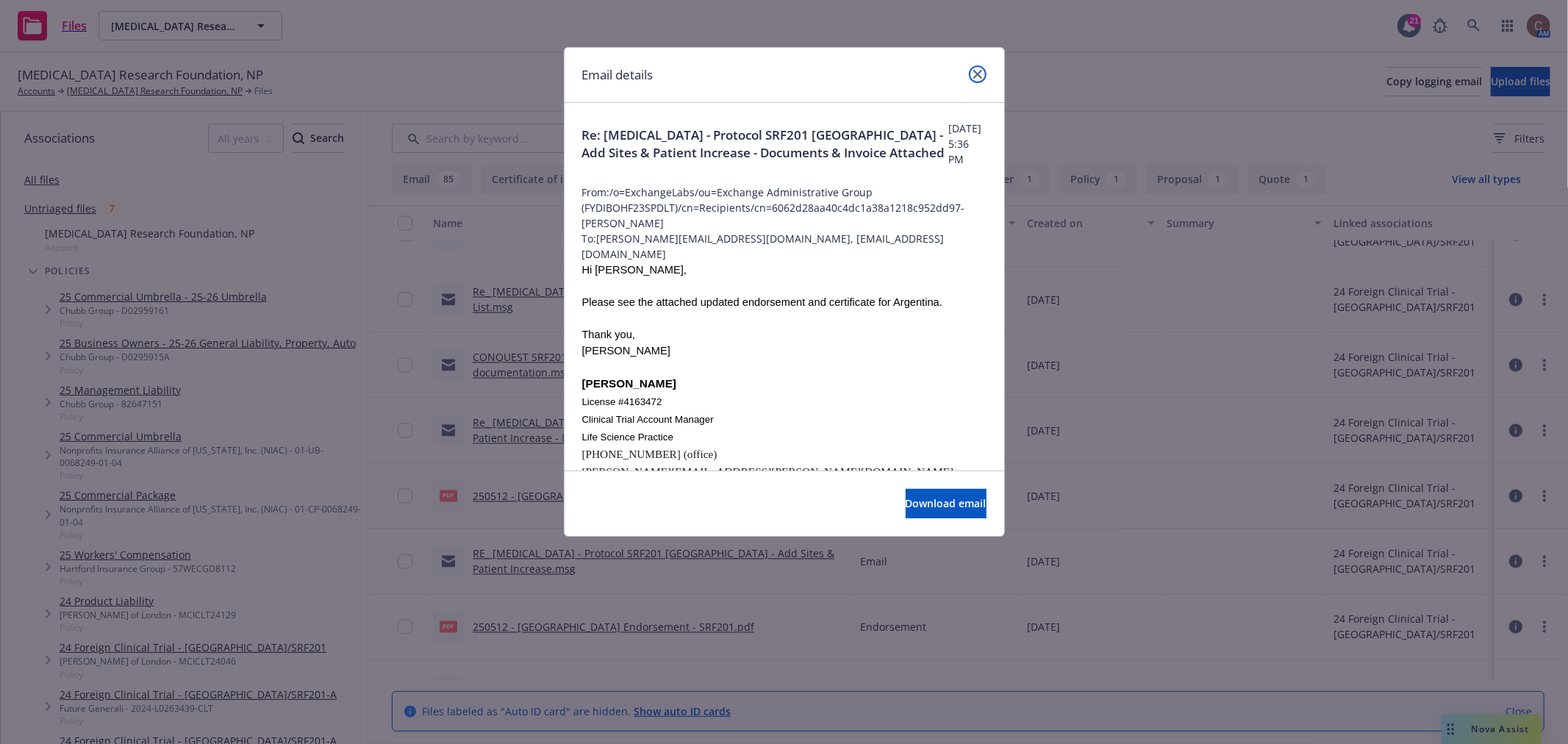
click at [979, 75] on icon "close" at bounding box center [977, 74] width 9 height 9
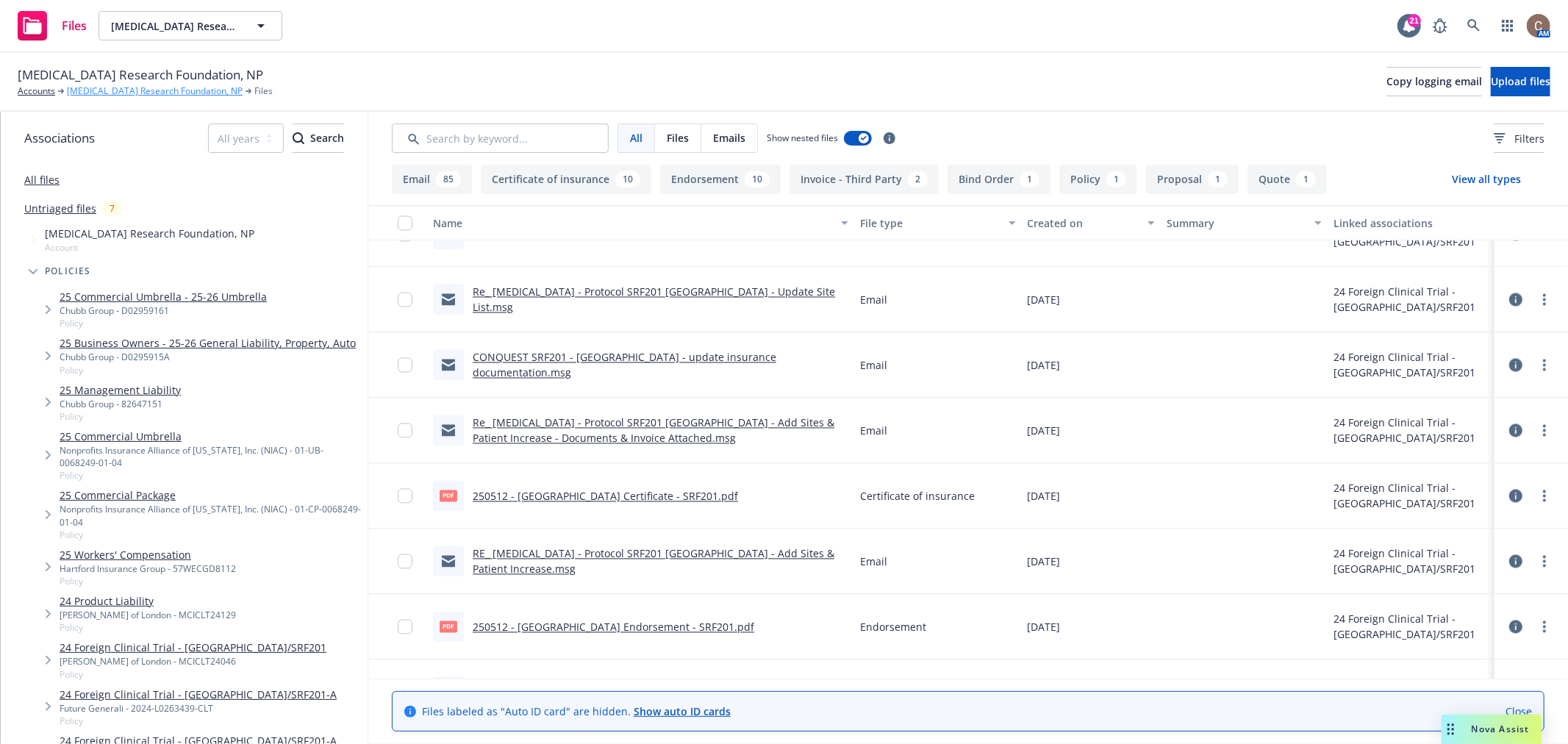
click at [135, 93] on link "[MEDICAL_DATA] Research Foundation, NP" at bounding box center [155, 91] width 176 height 14
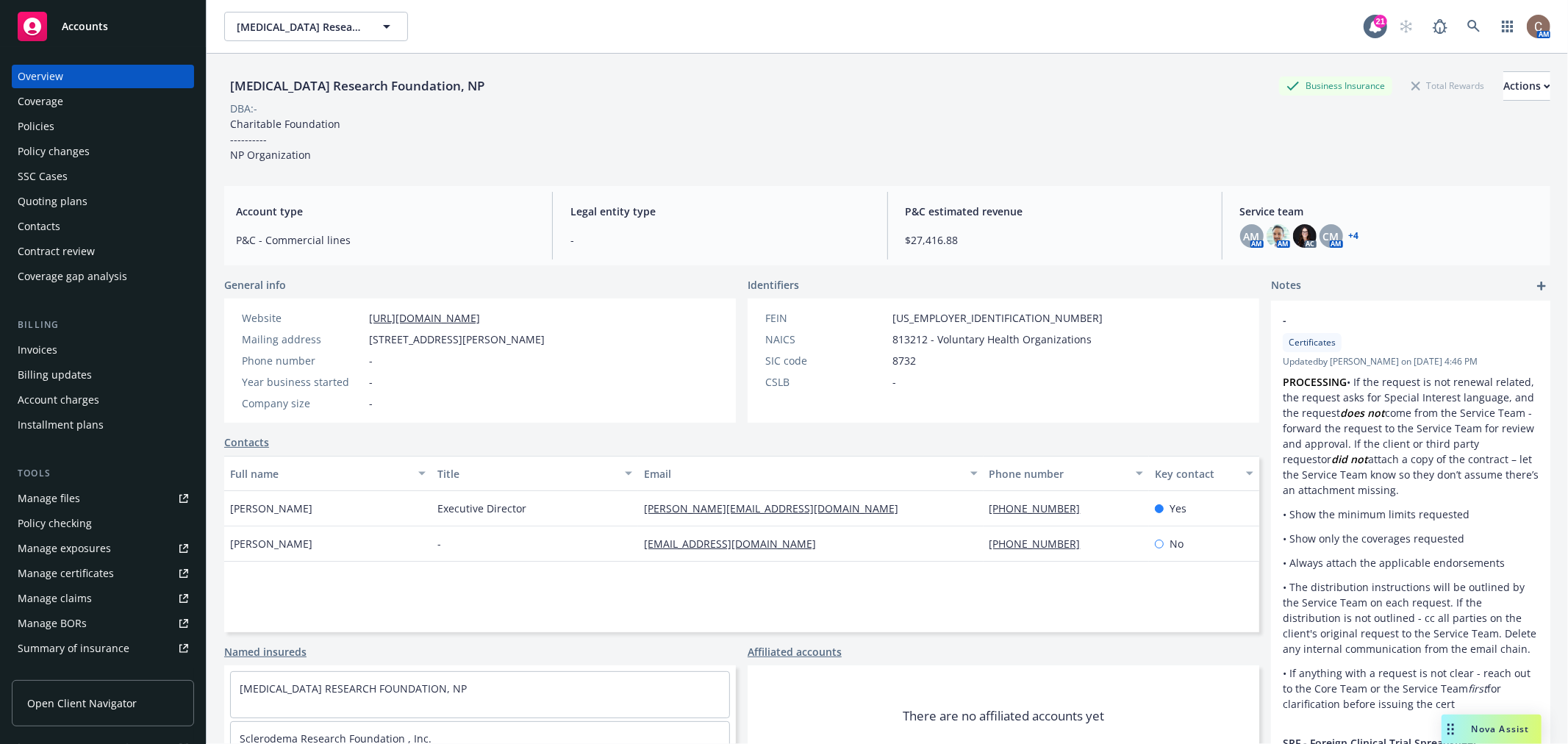
click at [41, 134] on div "Policies" at bounding box center [36, 126] width 37 height 23
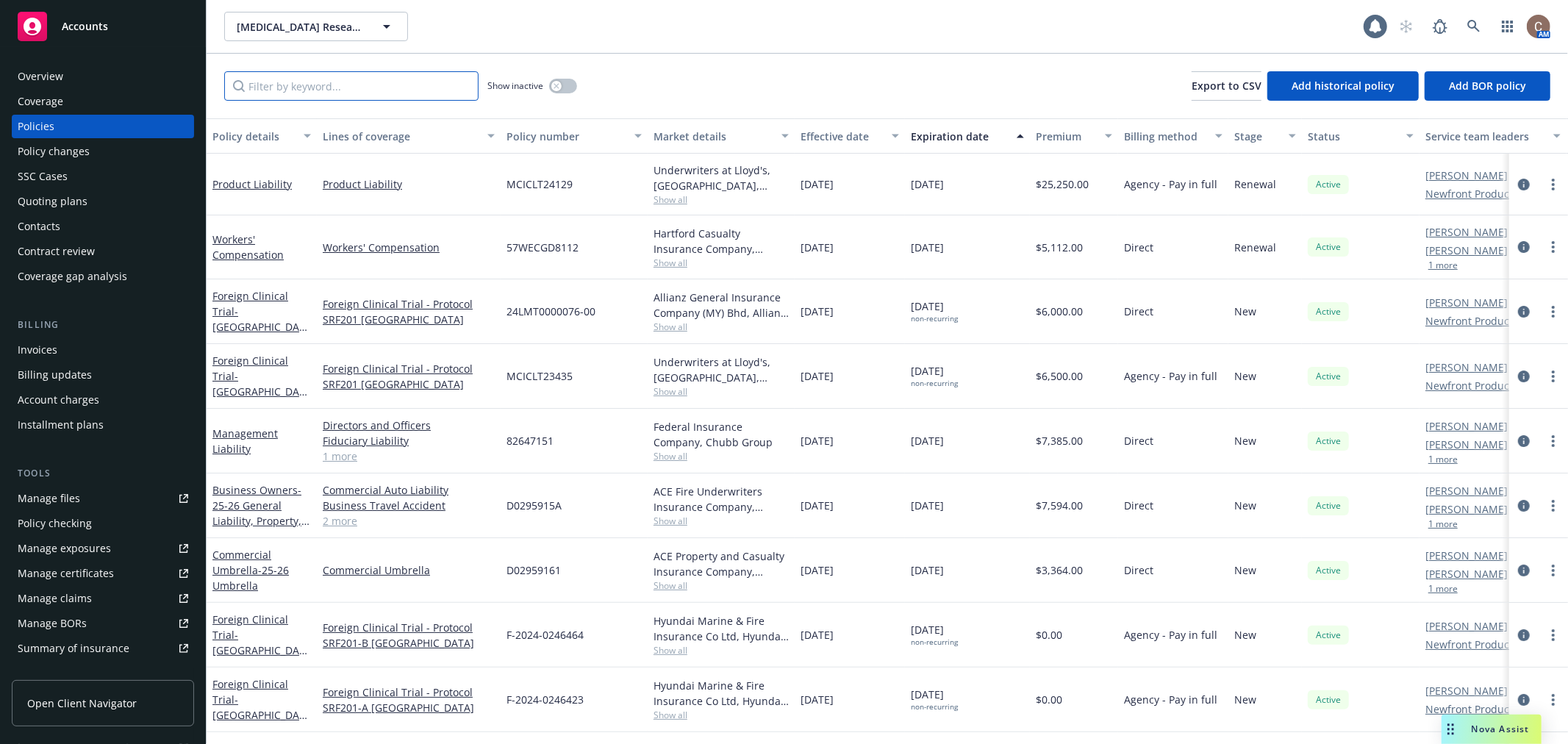
click at [318, 85] on input "Filter by keyword..." at bounding box center [350, 86] width 254 height 29
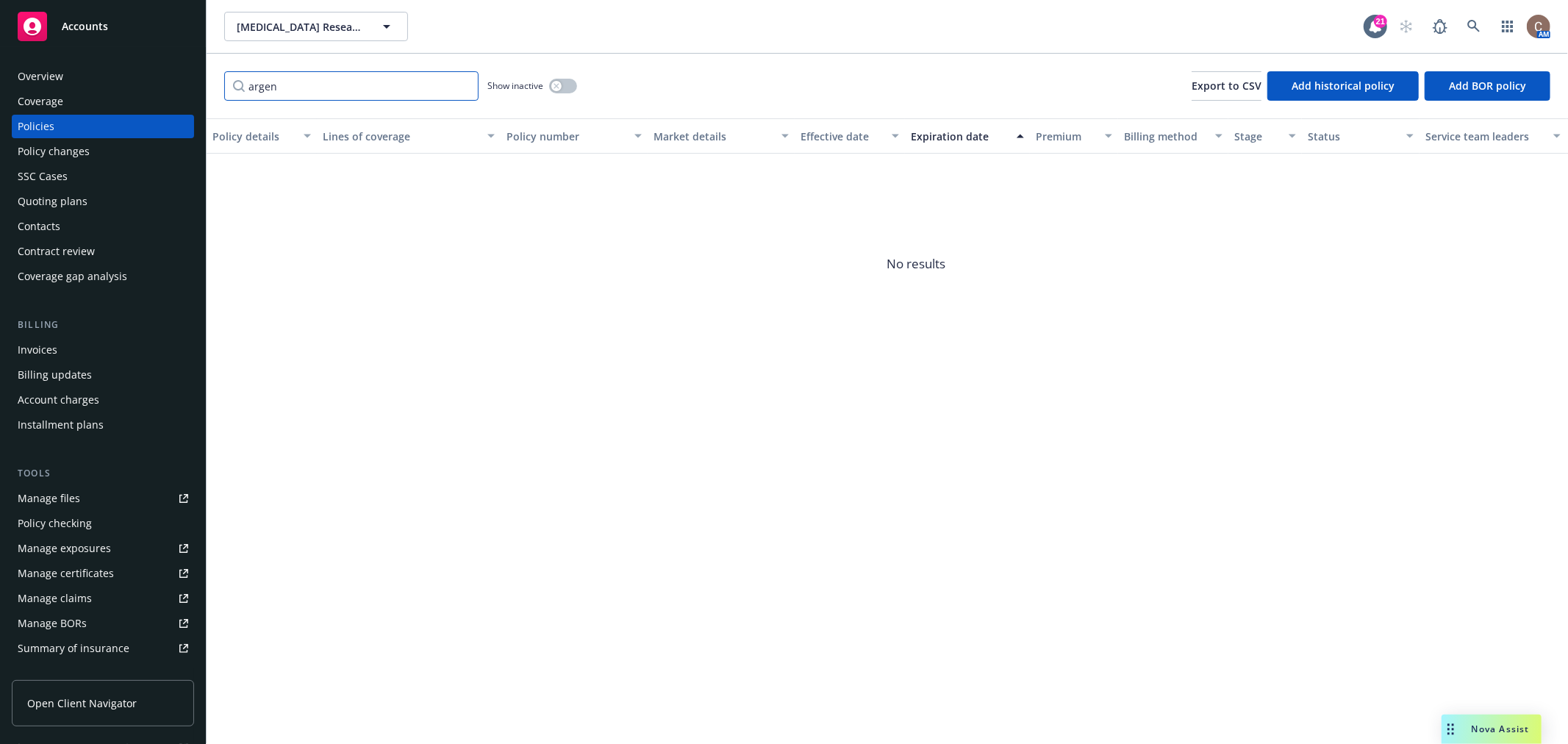
type input "argen"
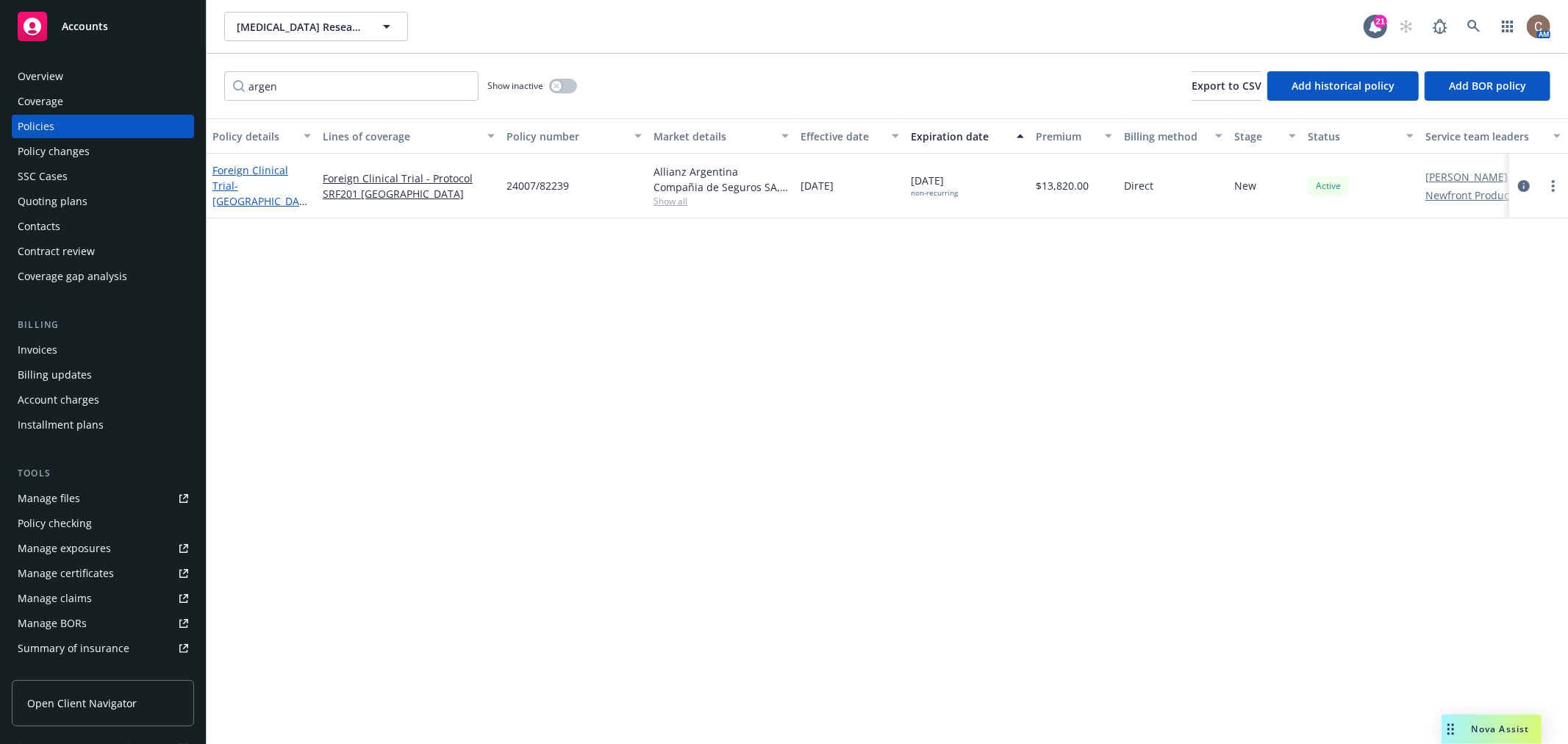
click at [266, 184] on span "- Argentina/SRF201" at bounding box center [259, 201] width 94 height 45
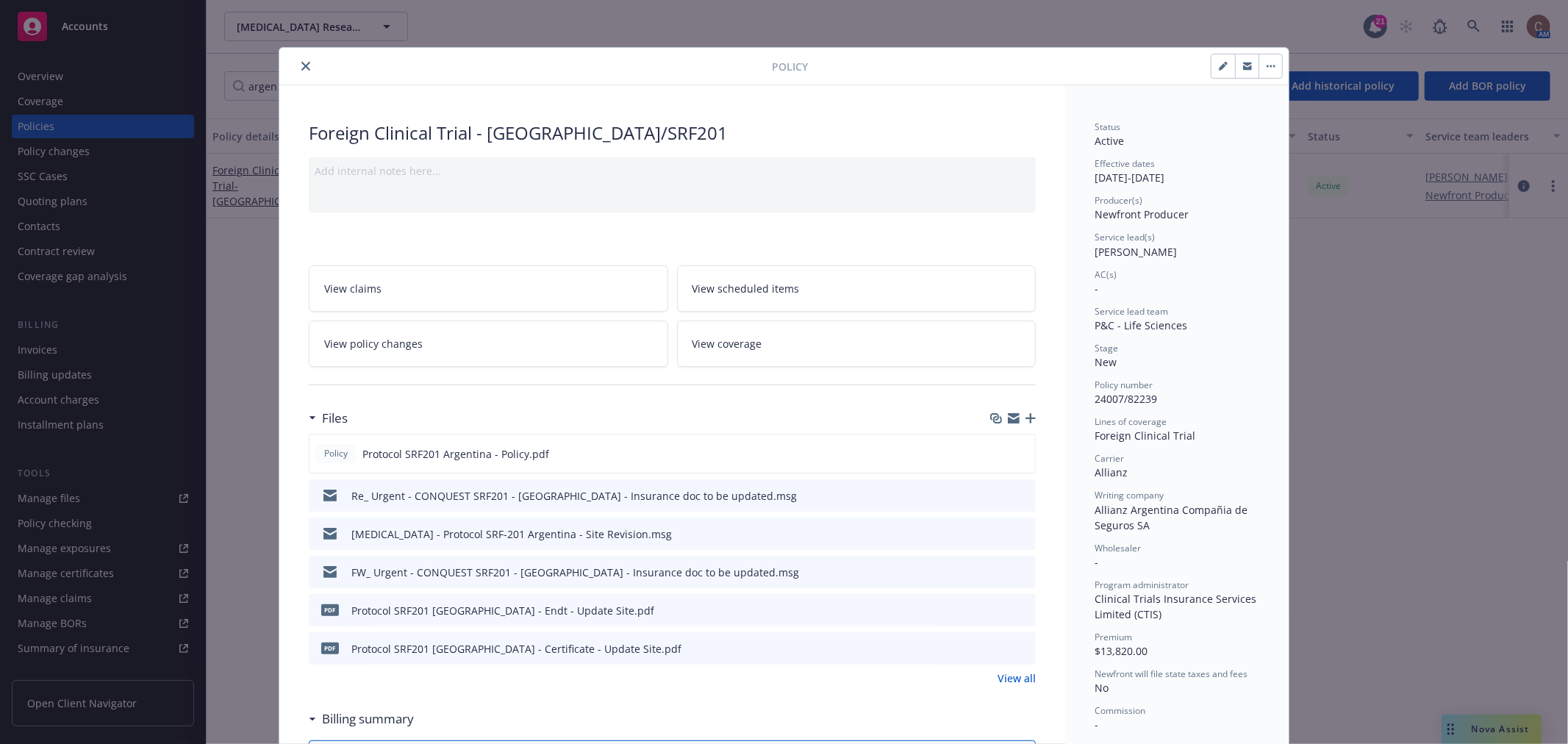
click at [1024, 412] on div at bounding box center [1013, 418] width 46 height 12
click at [1025, 414] on icon "button" at bounding box center [1030, 418] width 11 height 11
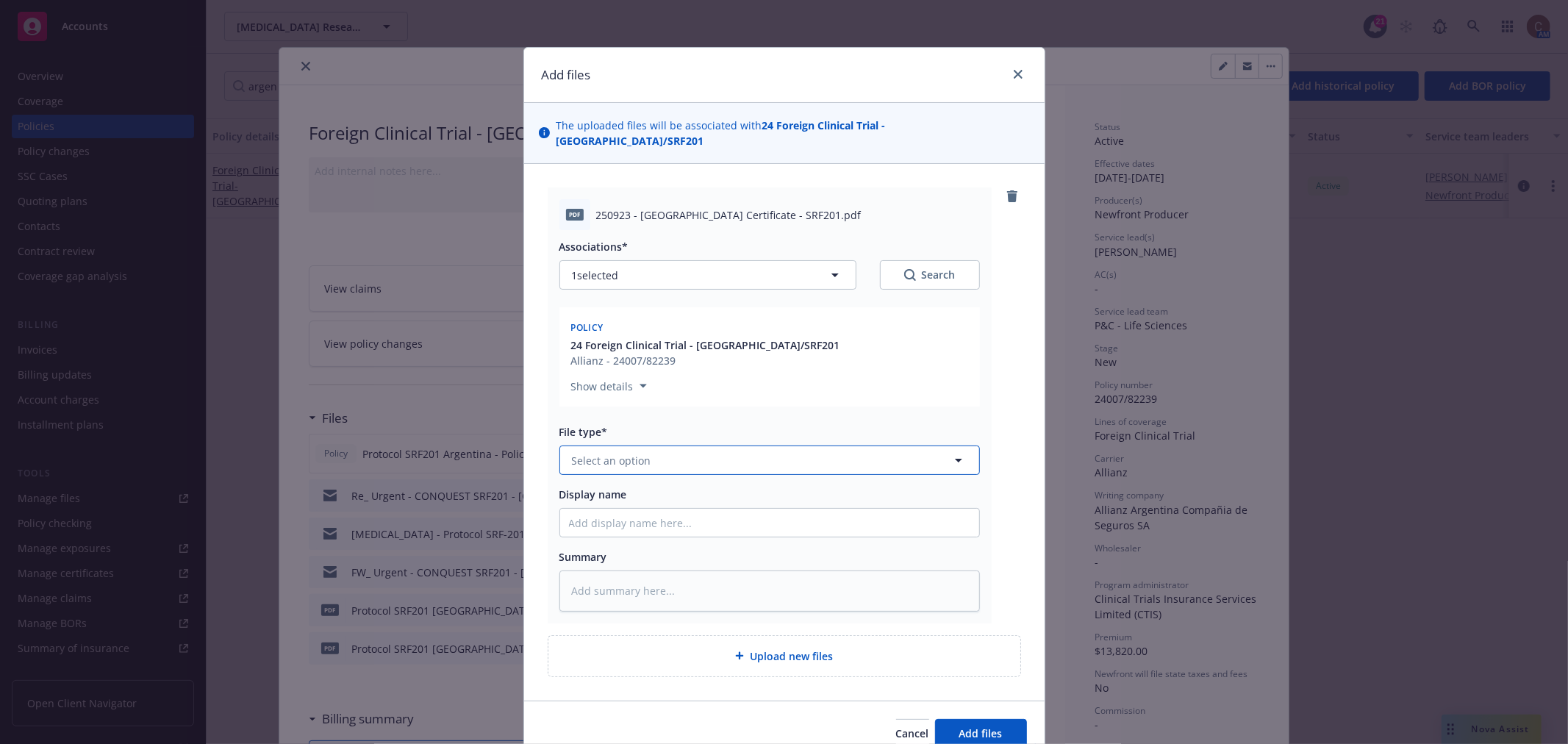
click at [700, 445] on button "Select an option" at bounding box center [769, 460] width 420 height 29
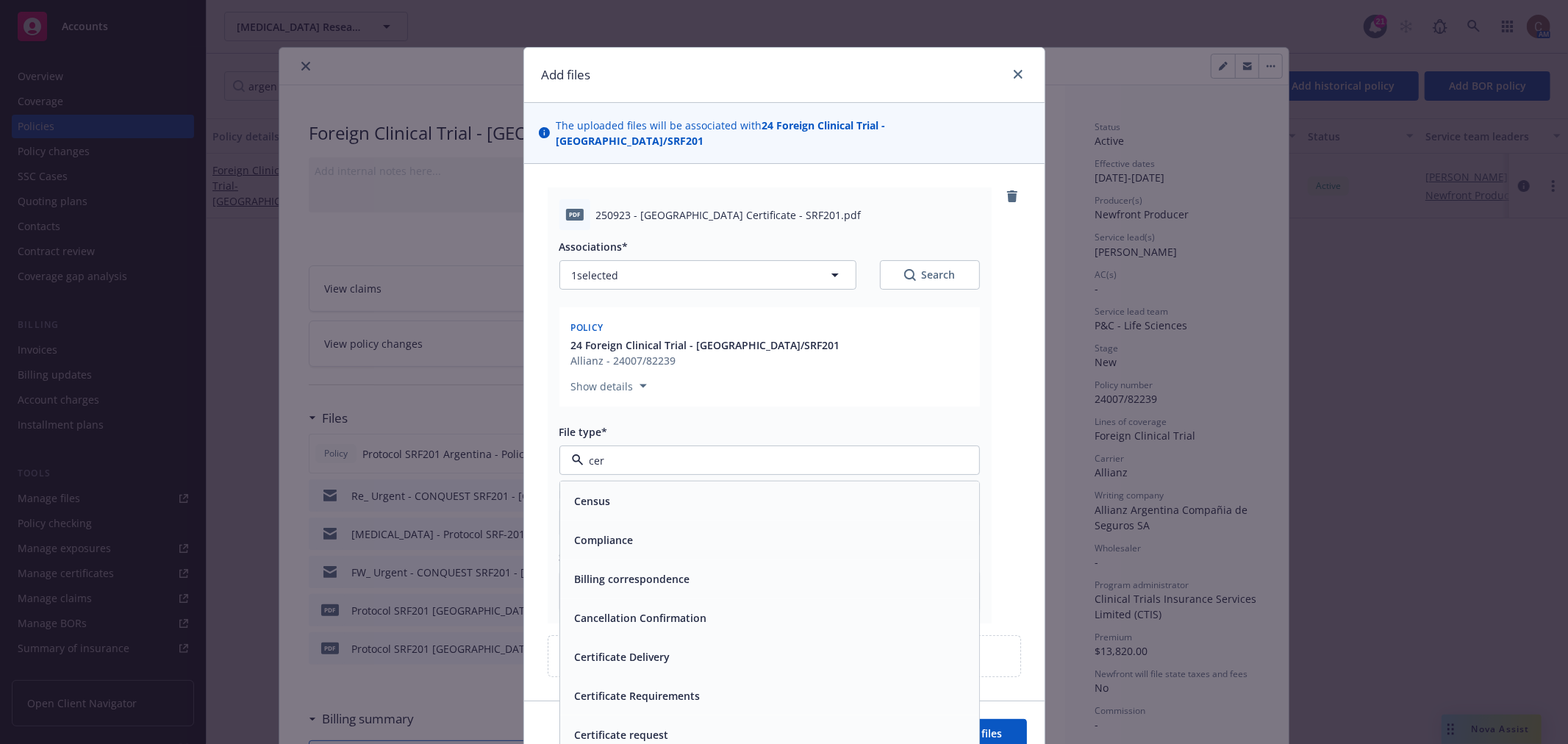
type input "cert"
click at [691, 685] on div "Certificate of insurance" at bounding box center [769, 695] width 402 height 21
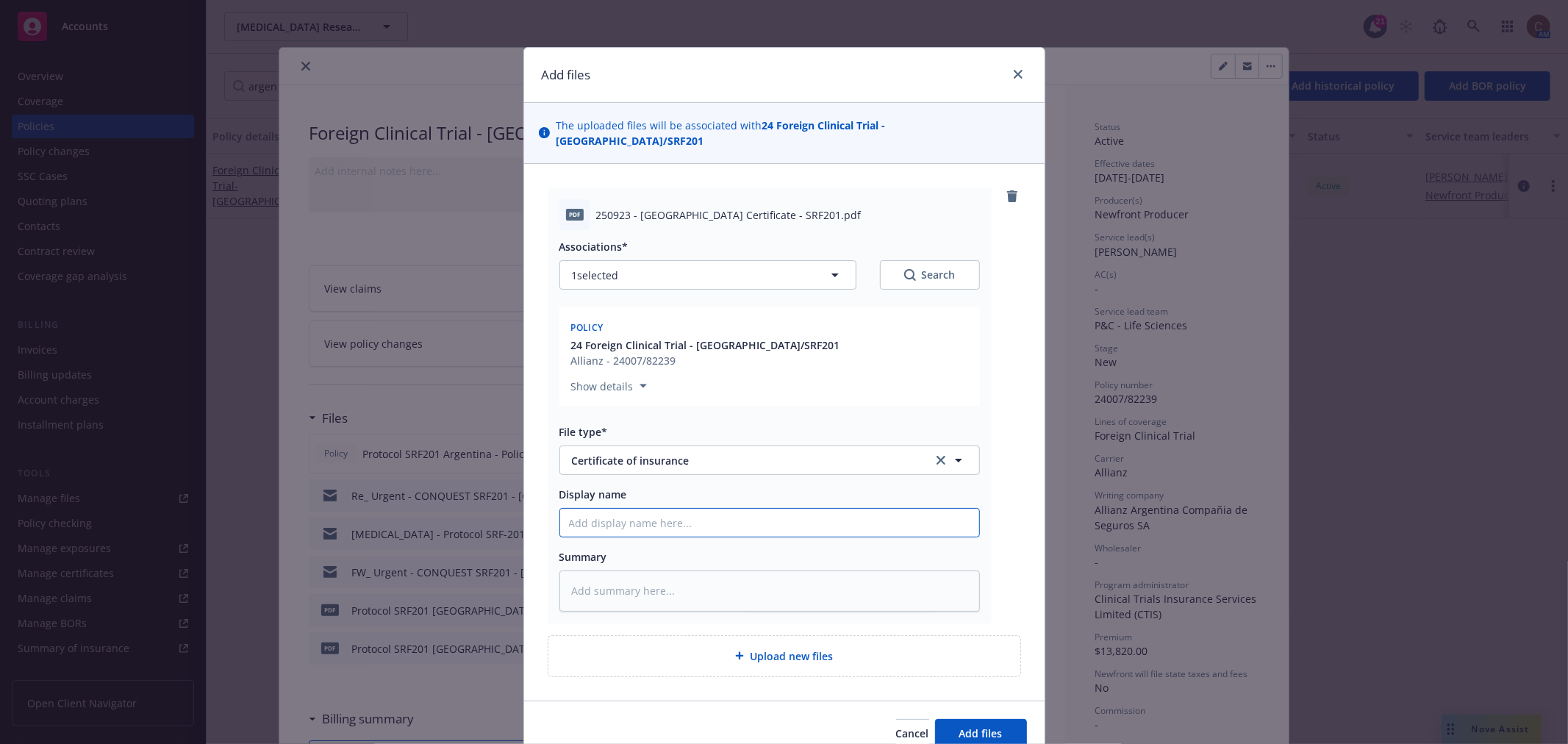
click at [628, 509] on input "Display name" at bounding box center [769, 522] width 419 height 28
paste input "Protocol SRF-201 Argentina"
type textarea "x"
type input "Protocol SRF-201 Argentina"
type textarea "x"
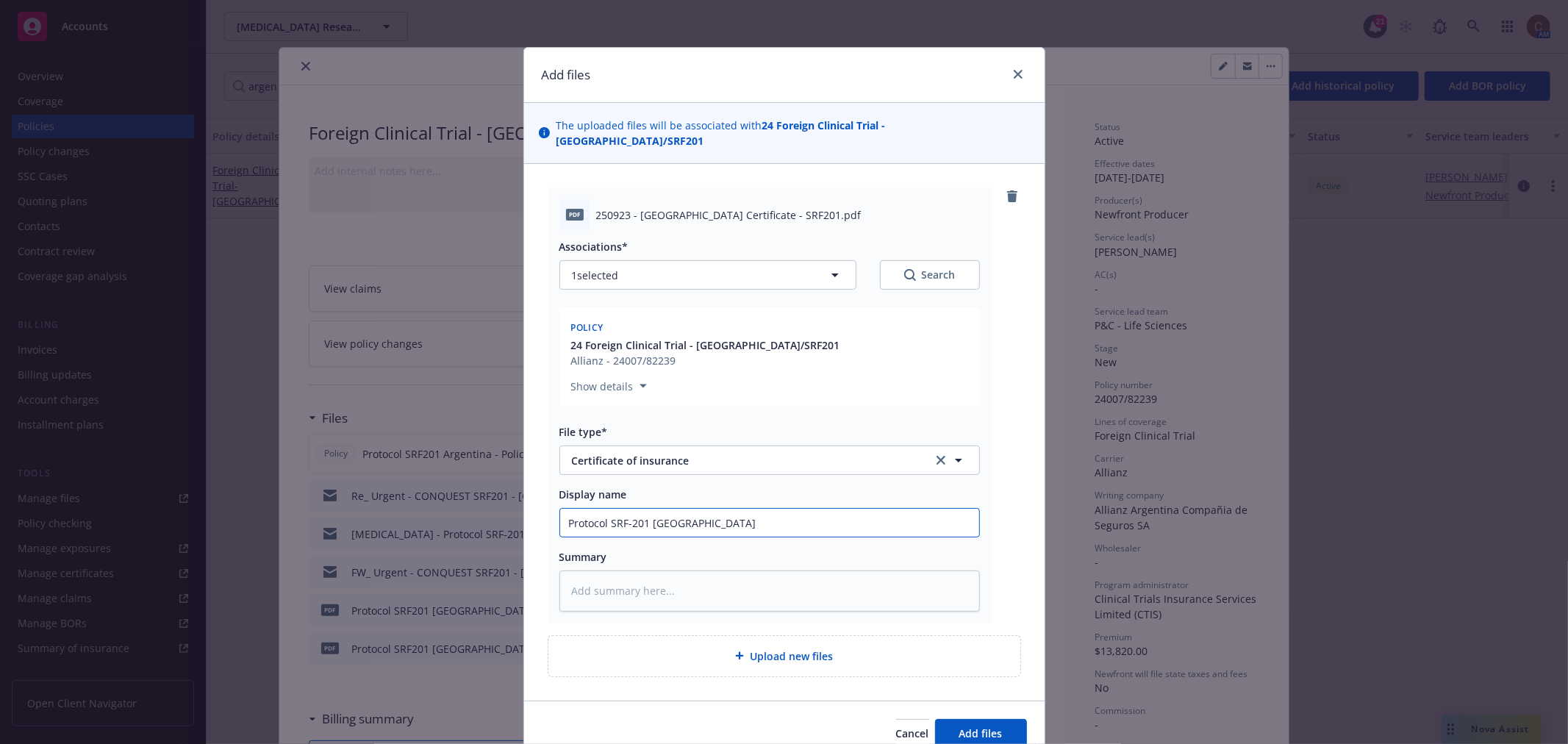
type input "Protocol SRF-201 Argentina"
type textarea "x"
type input "Protocol SRF-201 Argentina -"
type textarea "x"
type input "Protocol SRF-201 Argentina -"
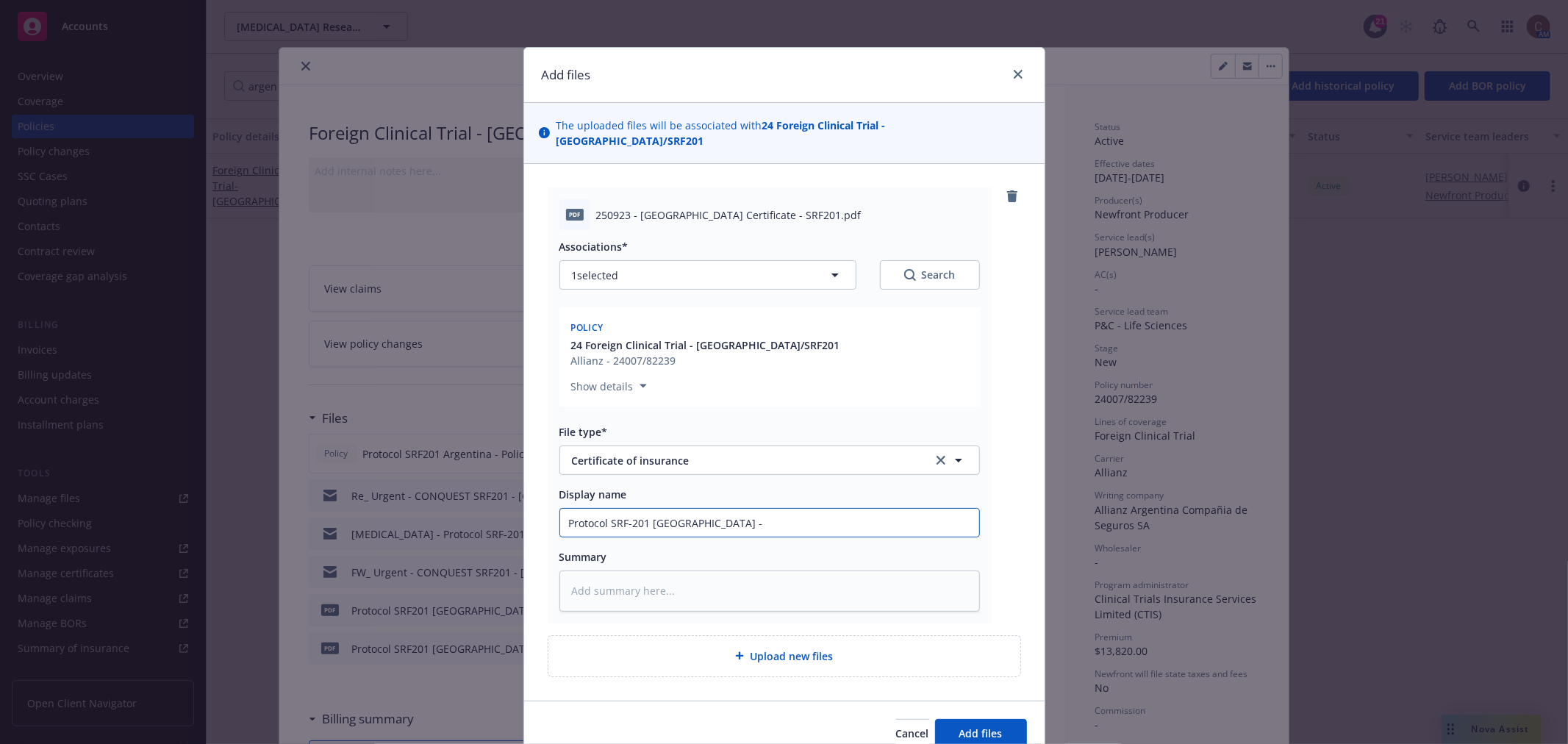
click at [721, 509] on input "Protocol SRF-201 Argentina -" at bounding box center [769, 522] width 419 height 28
paste input "- Site Revision"
type textarea "x"
type input "Protocol SRF-201 Argentina - - Site Revision"
click at [710, 509] on input "Protocol SRF-201 Argentina - - Site Revision" at bounding box center [769, 522] width 419 height 28
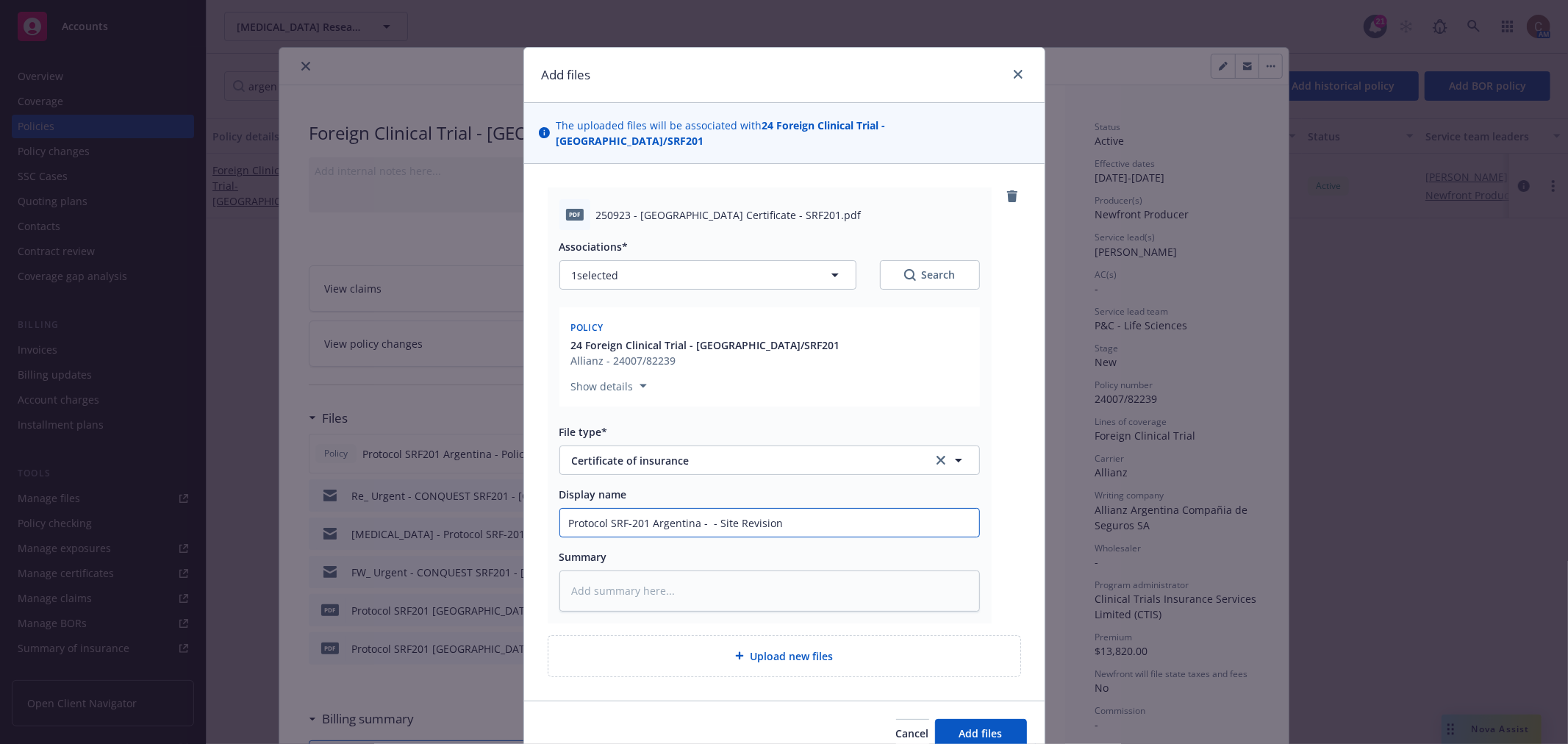
type textarea "x"
type input "Protocol SRF-201 Argentina - -Site Revision"
type textarea "x"
type input "Protocol SRF-201 Argentina - Site Revision"
type textarea "x"
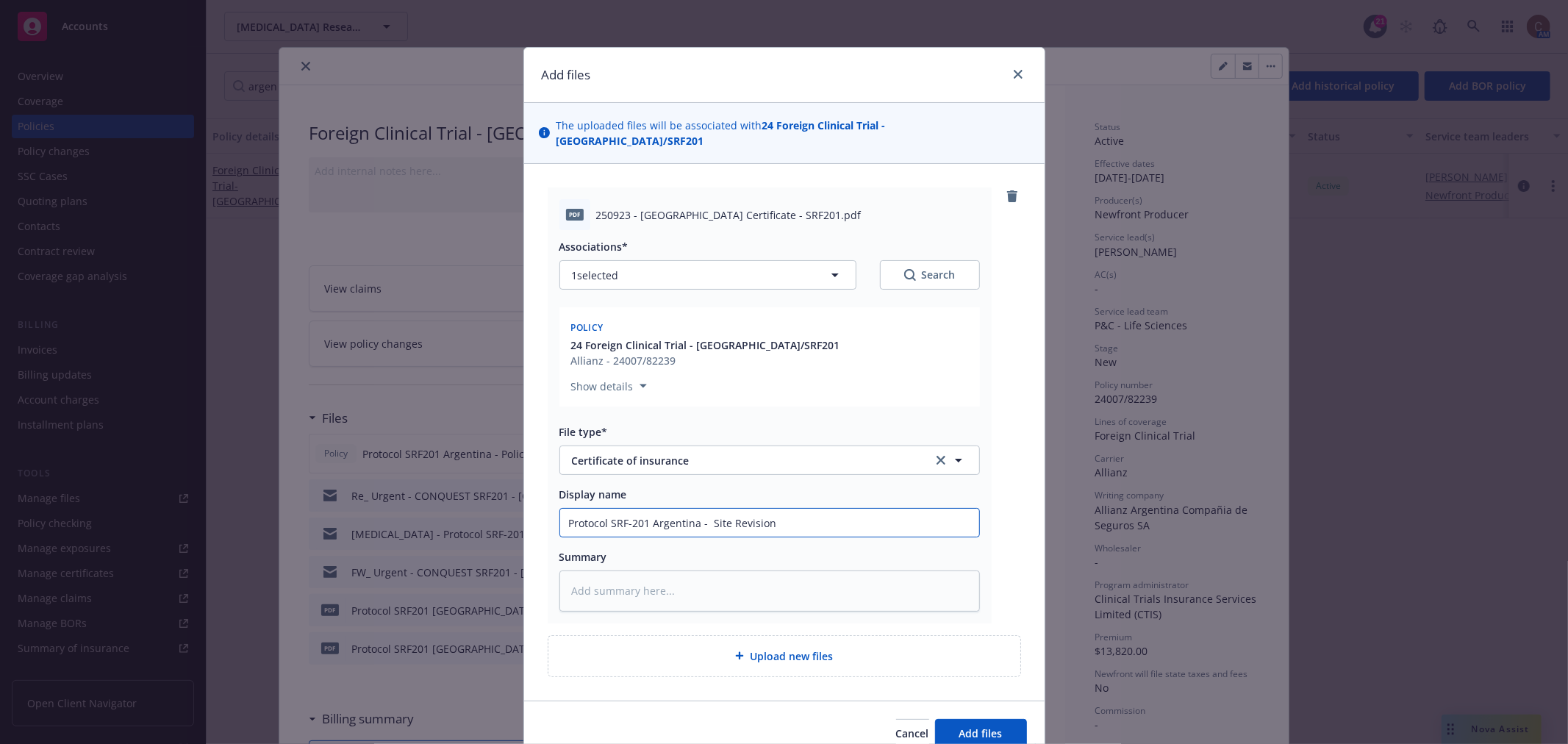
type input "Protocol SRF-201 Argentina - Site Revision"
type textarea "x"
type input "Protocol SRF-201 Argentina -Site Revision"
type textarea "x"
type input "Protocol SRF-201 Argentina - Site Revision"
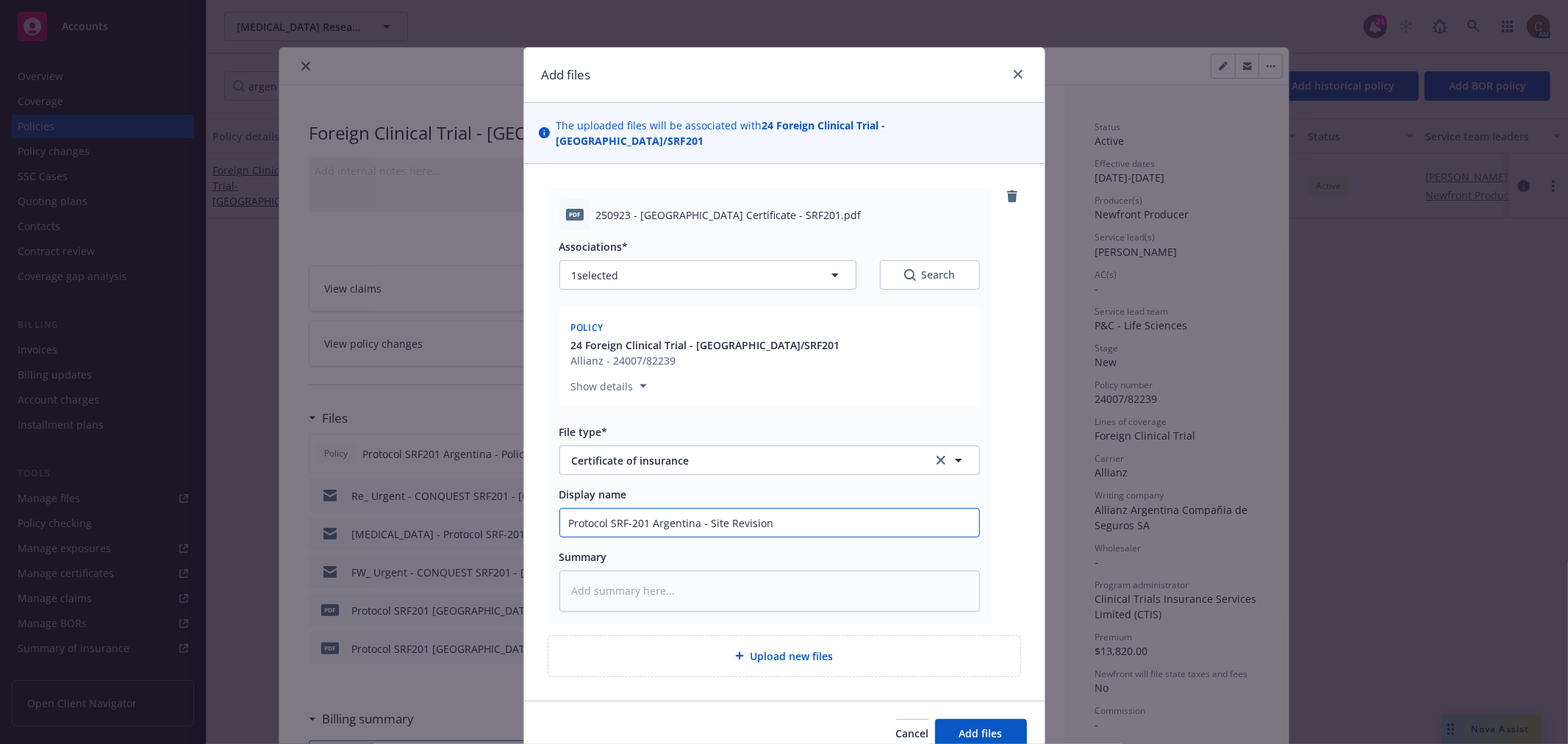
click at [774, 509] on input "Protocol SRF-201 Argentina - Site Revision" at bounding box center [769, 522] width 419 height 28
type textarea "x"
type input "Protocol SRF-201 Argentina - Site Revision"
type textarea "x"
type input "Protocol SRF-201 Argentina - Site Revision -"
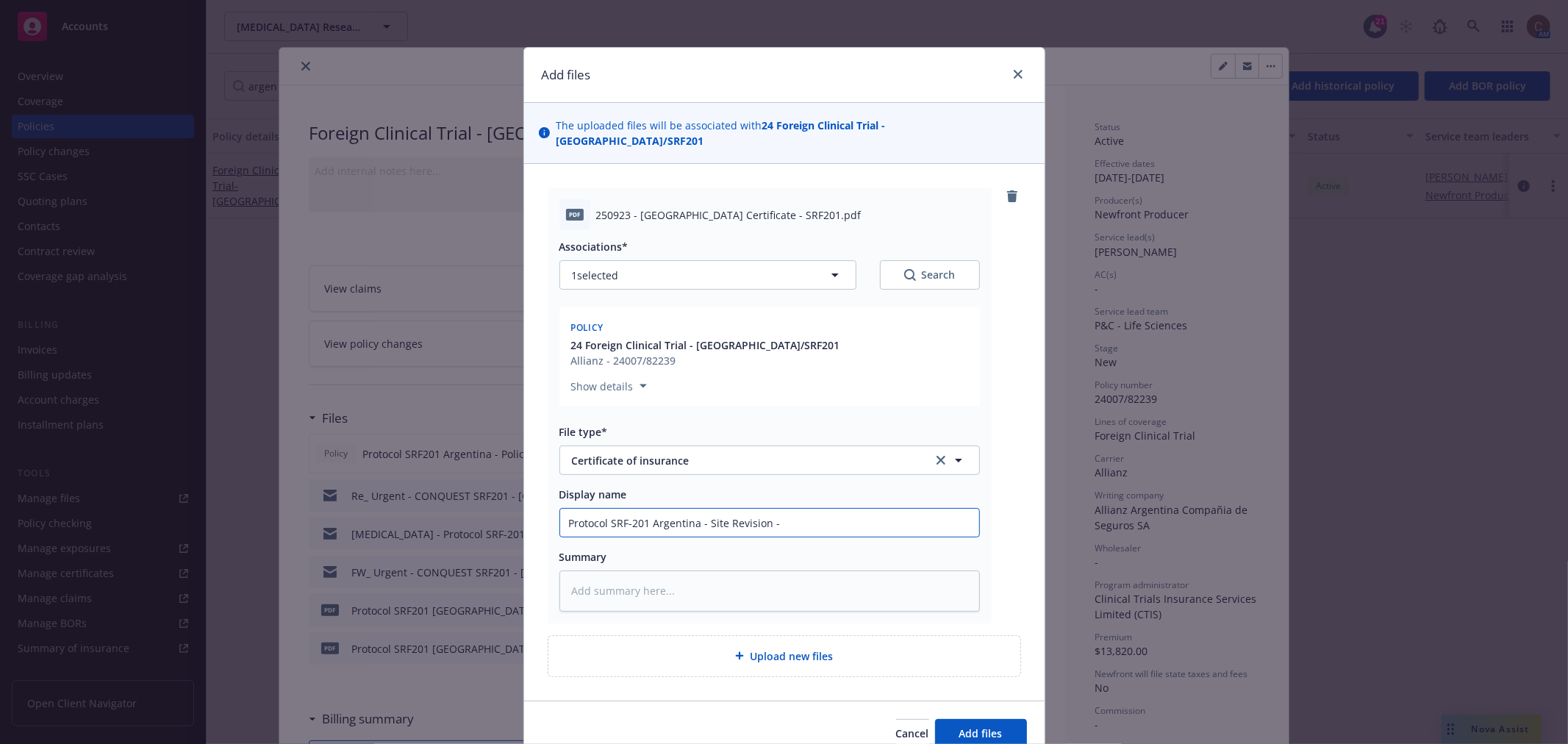
type textarea "x"
type input "Protocol SRF-201 Argentina - Site Revision -"
type textarea "x"
type input "Protocol SRF-201 Argentina - Site Revision - R"
type textarea "x"
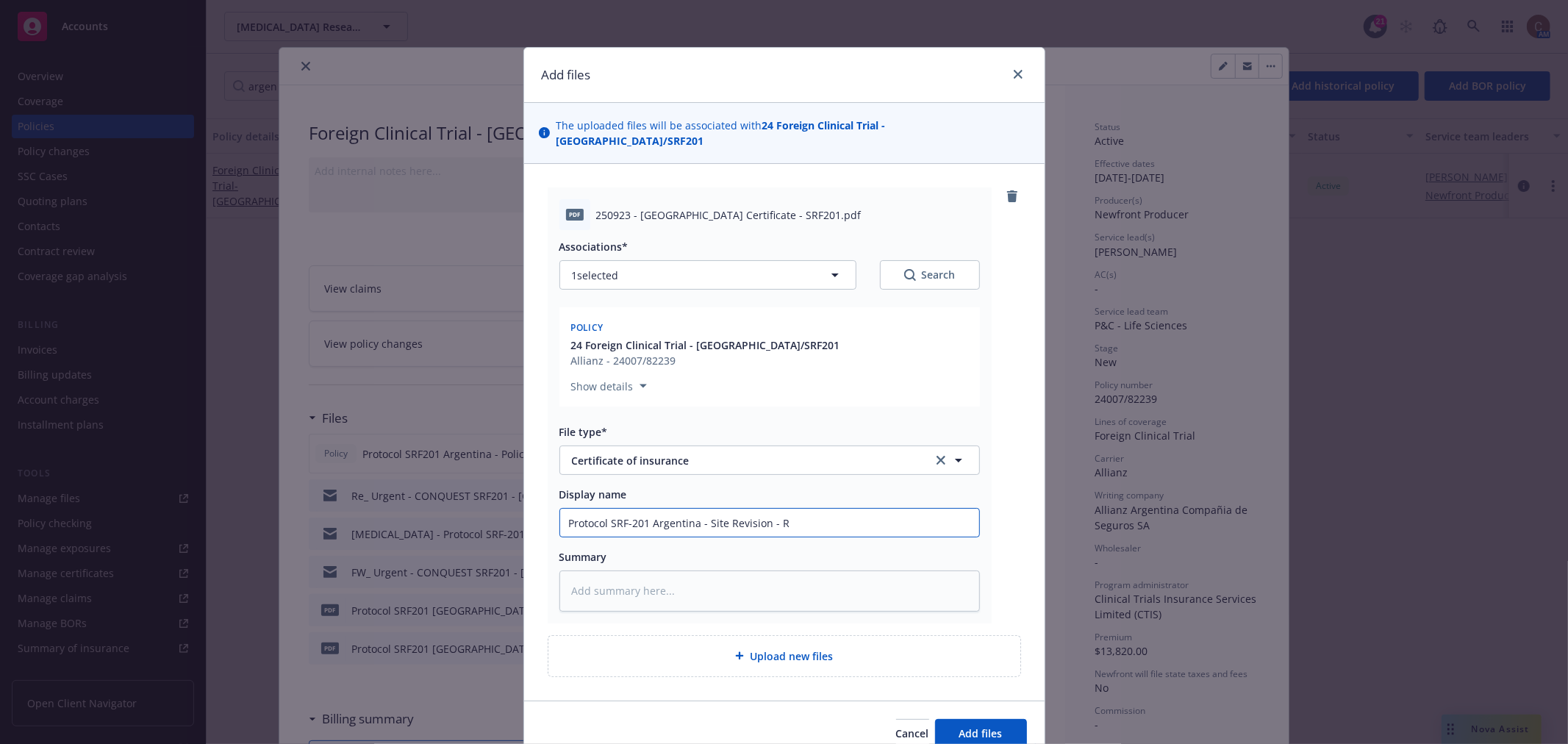
type input "Protocol SRF-201 Argentina - Site Revision - Re"
type textarea "x"
type input "Protocol SRF-201 Argentina - Site Revision - Rev"
type textarea "x"
type input "Protocol SRF-201 Argentina - Site Revision - Revis"
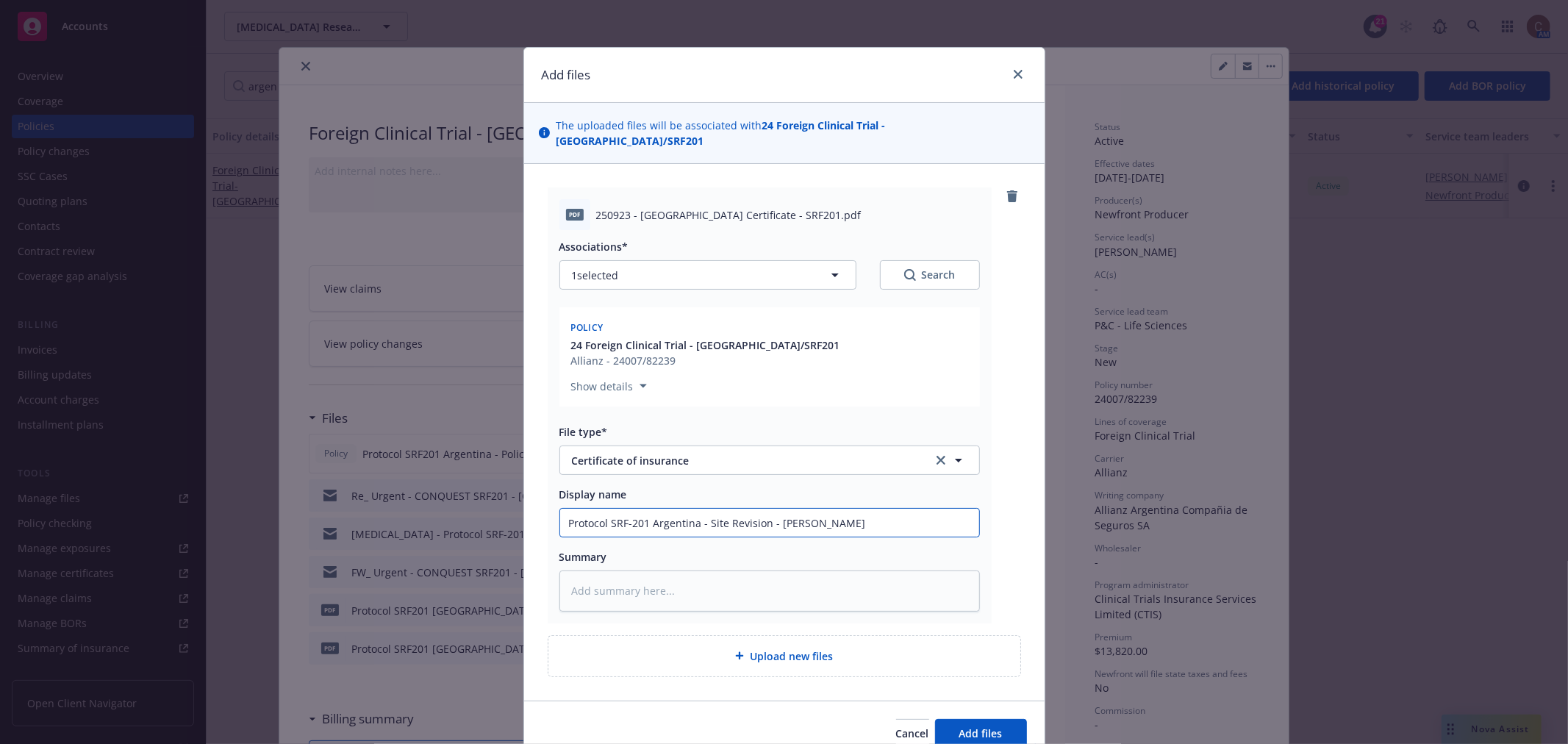
type textarea "x"
type input "Protocol SRF-201 Argentina - Site Revision - Revise"
type textarea "x"
type input "Protocol SRF-201 Argentina - Site Revision - Revised"
type textarea "x"
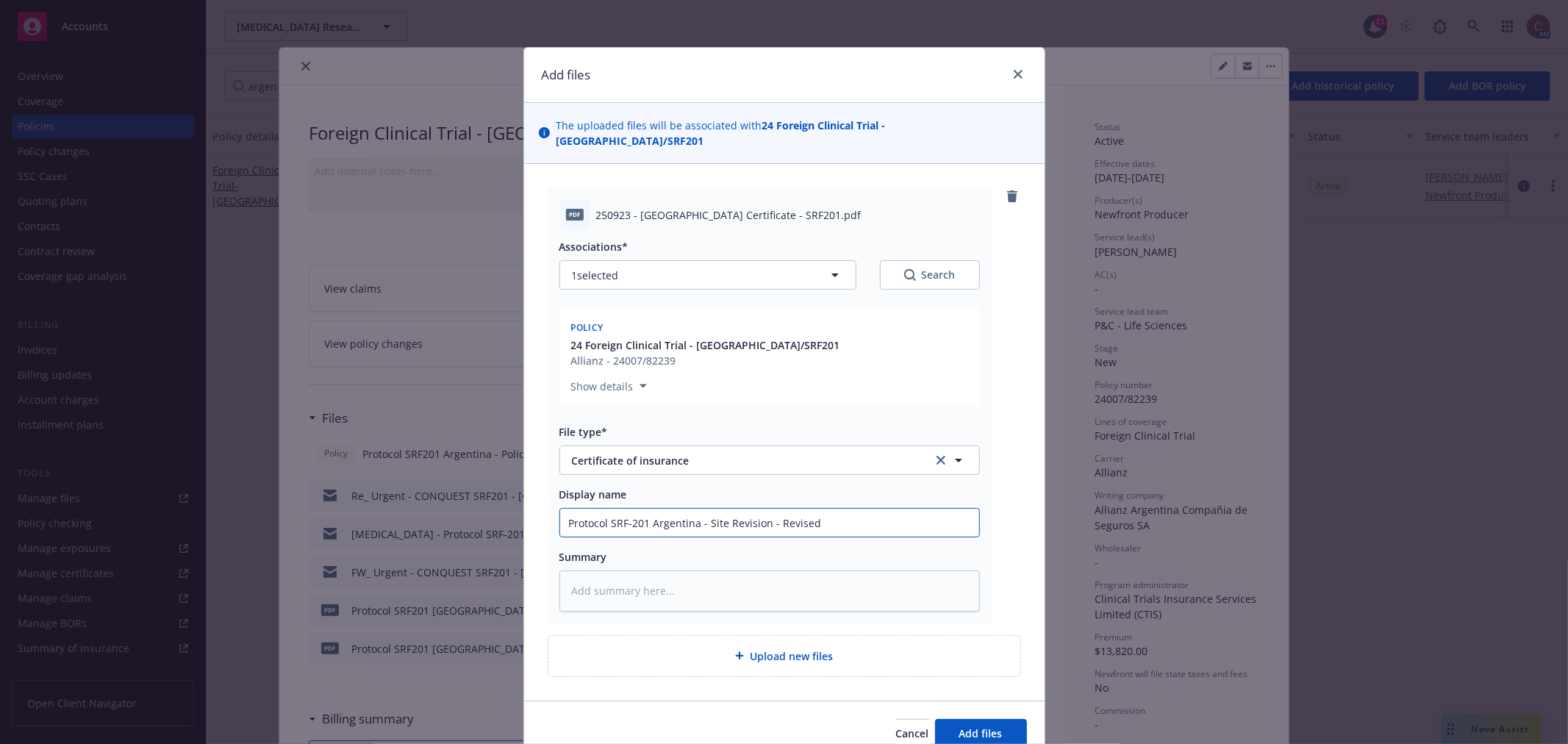
type input "Protocol SRF-201 Argentina - Site Revision - Revised c"
type textarea "x"
type input "Protocol SRF-201 Argentina - Site Revision - Revised cE"
type textarea "x"
type input "Protocol SRF-201 Argentina - Site Revision - Revised cEr"
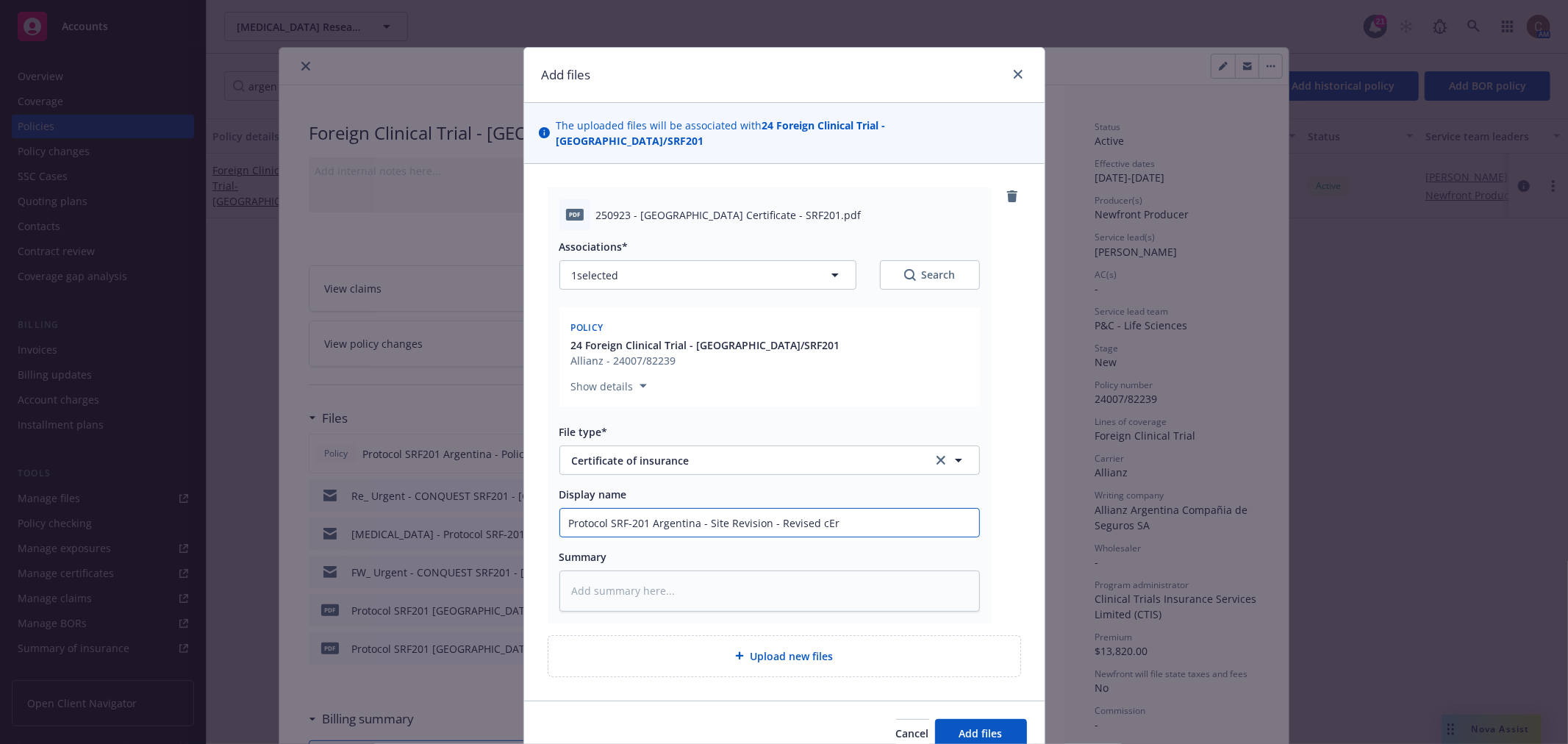
type textarea "x"
type input "Protocol SRF-201 Argentina - Site Revision - Revised cErt"
type textarea "x"
type input "Protocol SRF-201 Argentina - Site Revision - Revised cErti"
type textarea "x"
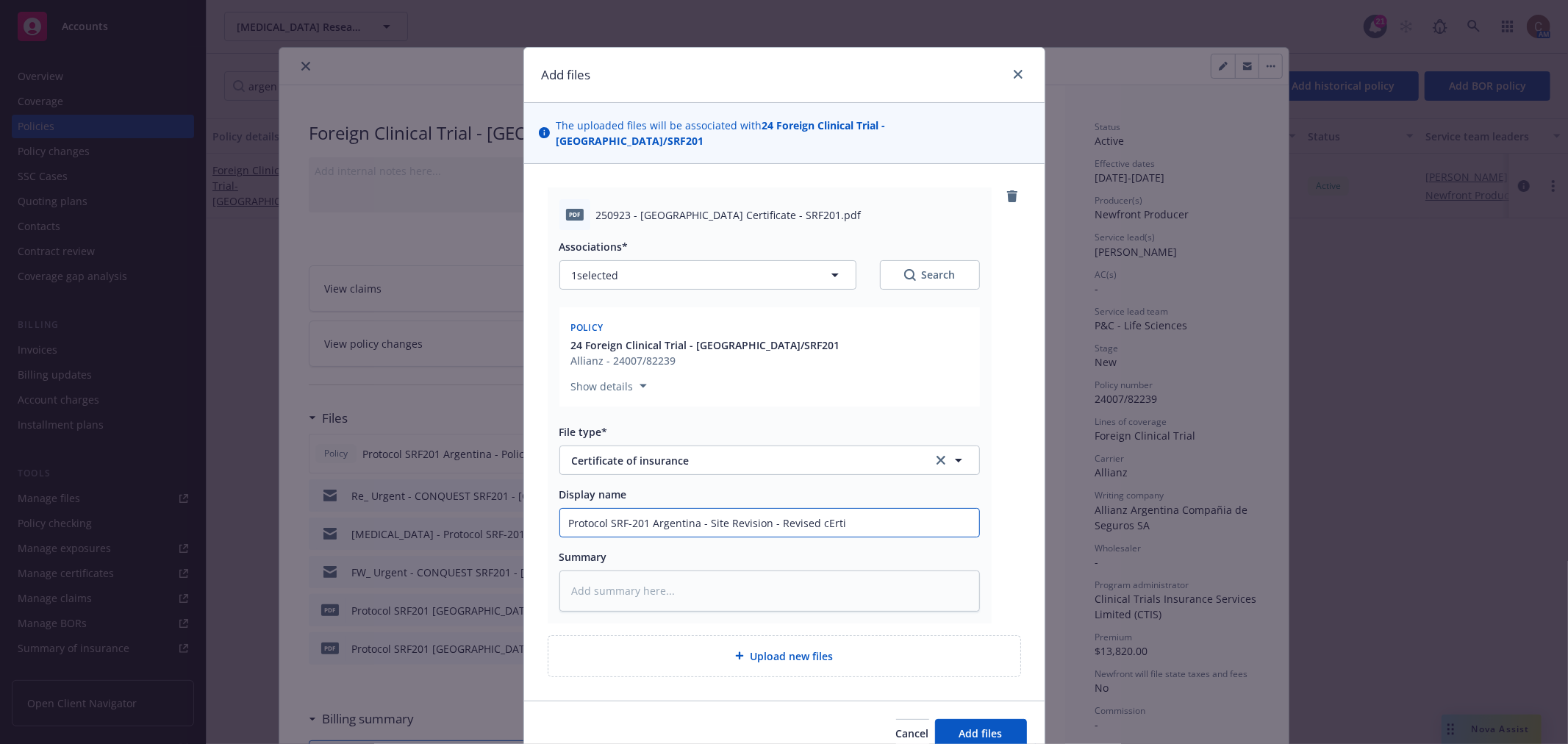
type input "Protocol SRF-201 Argentina - Site Revision - Revised cErtif"
type textarea "x"
type input "Protocol SRF-201 Argentina - Site Revision - Revised cErtific"
type textarea "x"
type input "Protocol SRF-201 Argentina - Site Revision - Revised cErtifica"
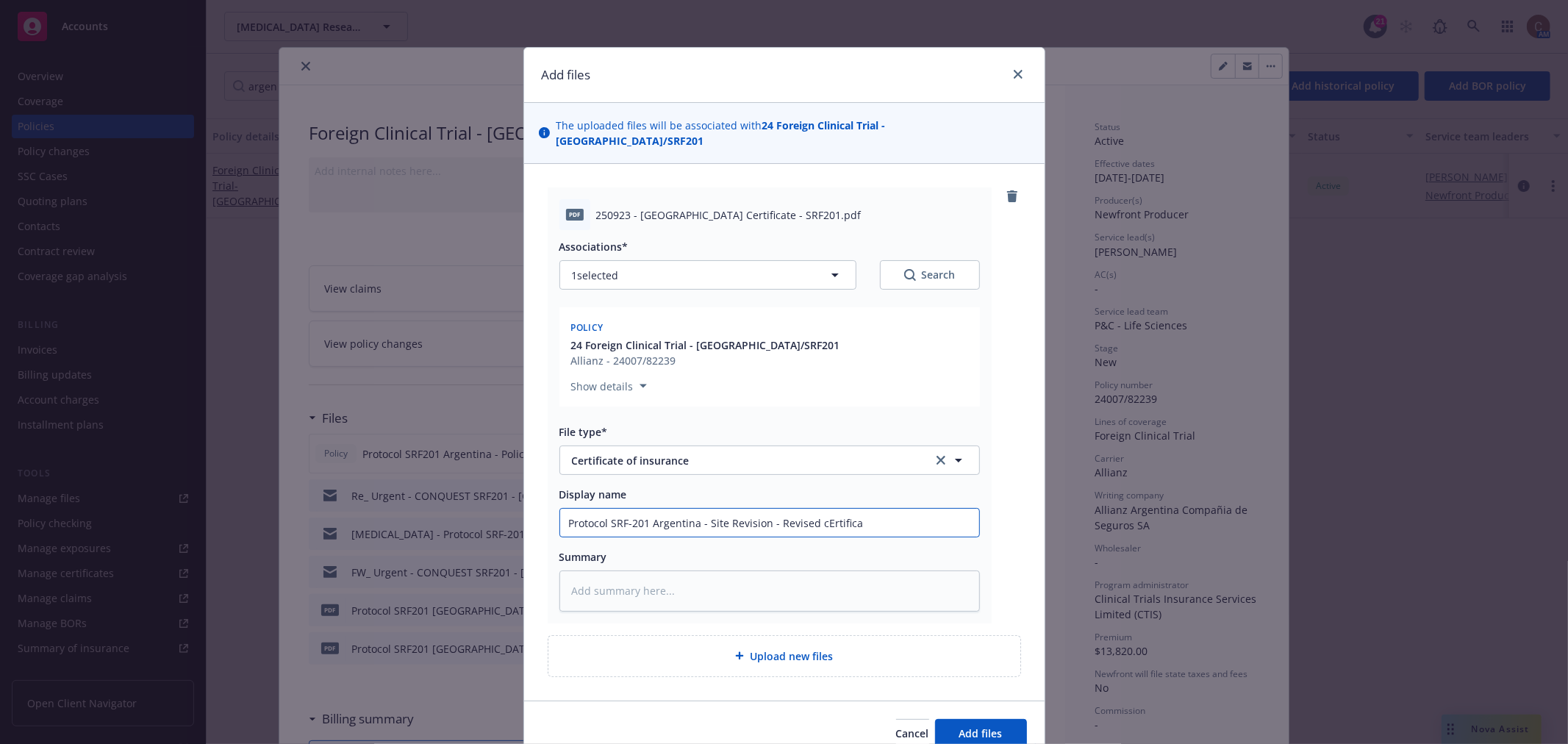
type textarea "x"
type input "Protocol SRF-201 Argentina - Site Revision - Revised cErtificat"
type textarea "x"
type input "Protocol SRF-201 Argentina - Site Revision - Revised cErtificate"
click at [822, 509] on input "Protocol SRF-201 Argentina - Site Revision - Revised cErtificate" at bounding box center [769, 522] width 419 height 28
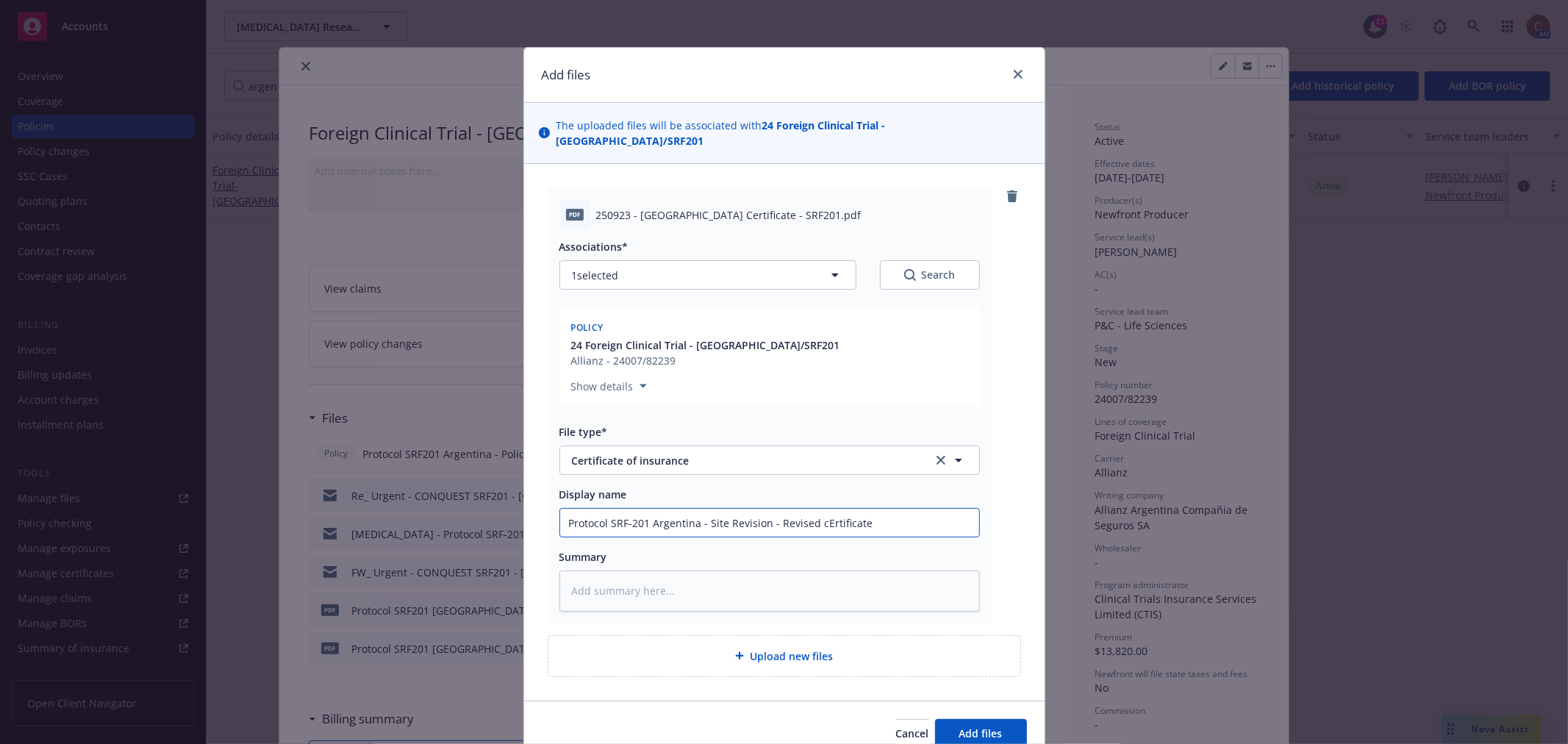
type textarea "x"
type input "Protocol SRF-201 Argentina - Site Revision - Revised crtificate"
type textarea "x"
type input "Protocol SRF-201 Argentina - Site Revision - Revised rtificate"
type textarea "x"
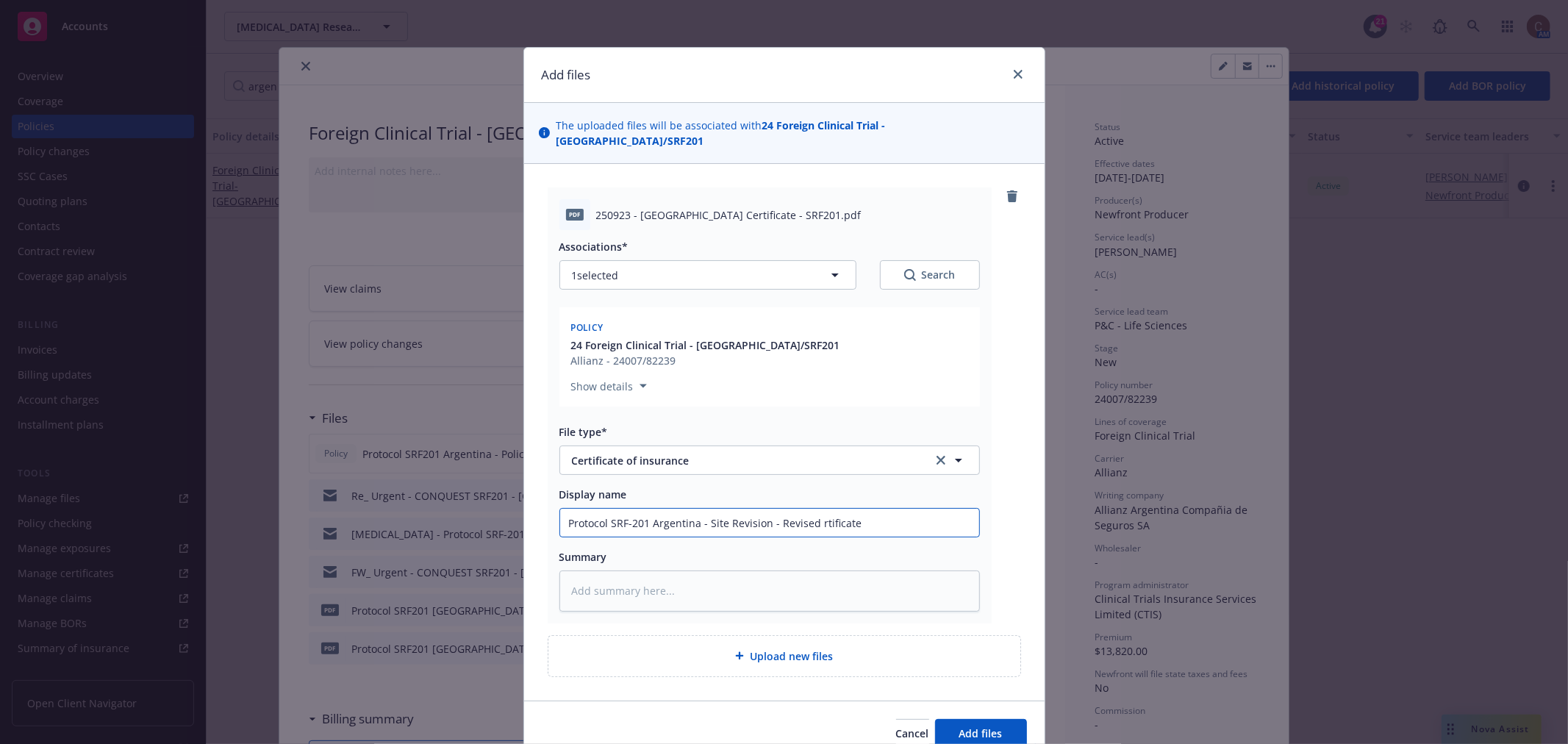
type input "Protocol SRF-201 Argentina - Site Revision - Revised Crtificate"
type textarea "x"
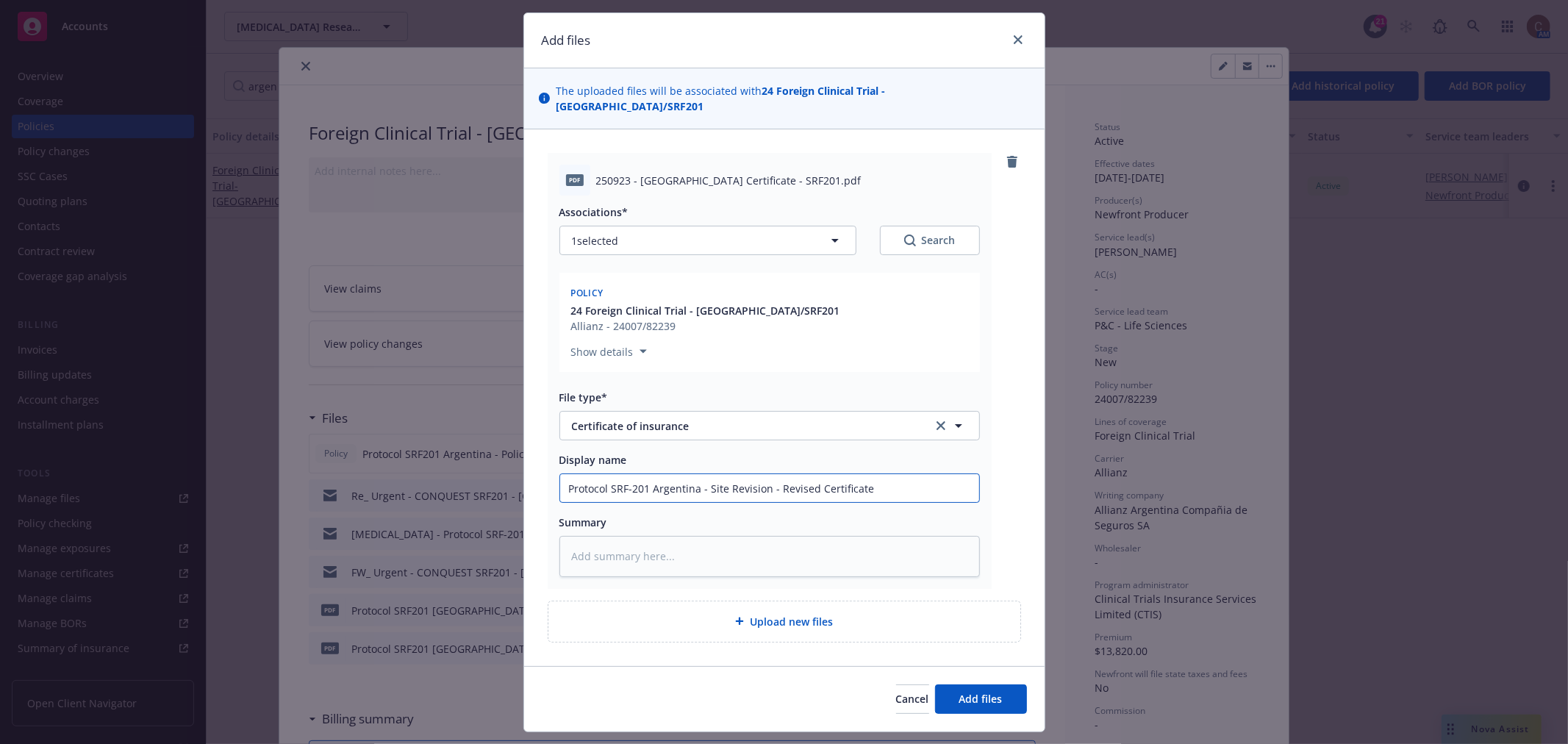
scroll to position [53, 0]
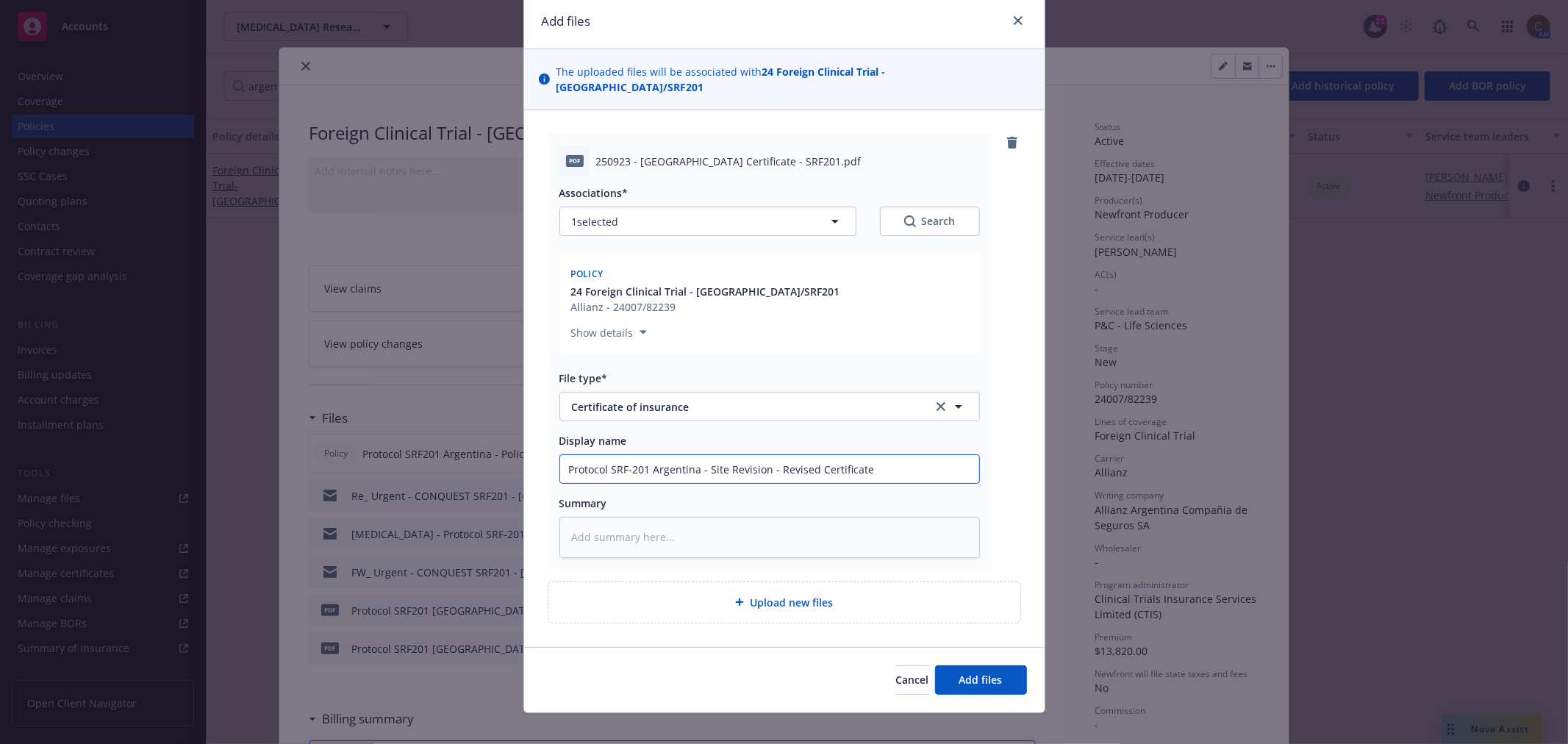
type input "Protocol SRF-201 Argentina - Site Revision - Revised Certificate"
type textarea "x"
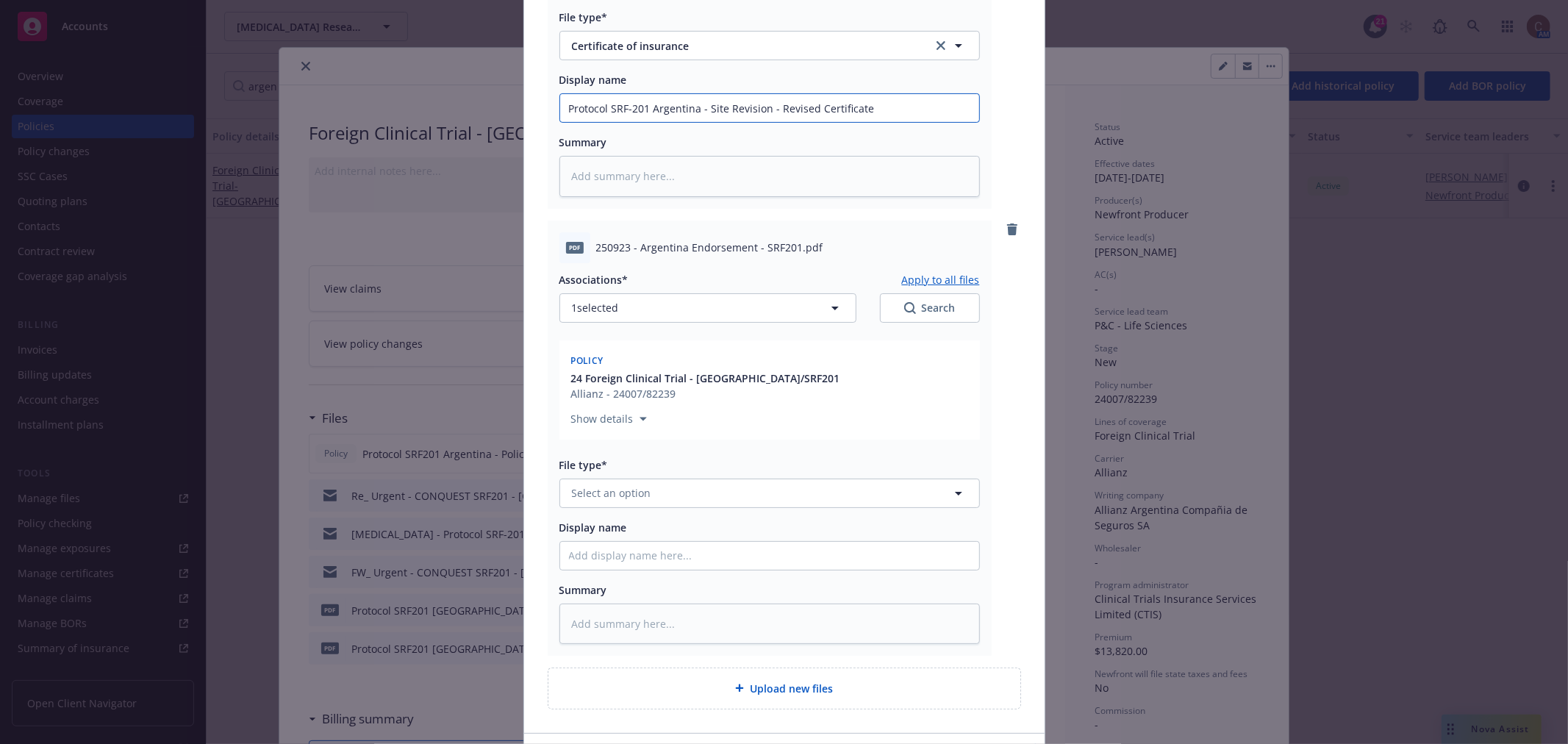
scroll to position [462, 0]
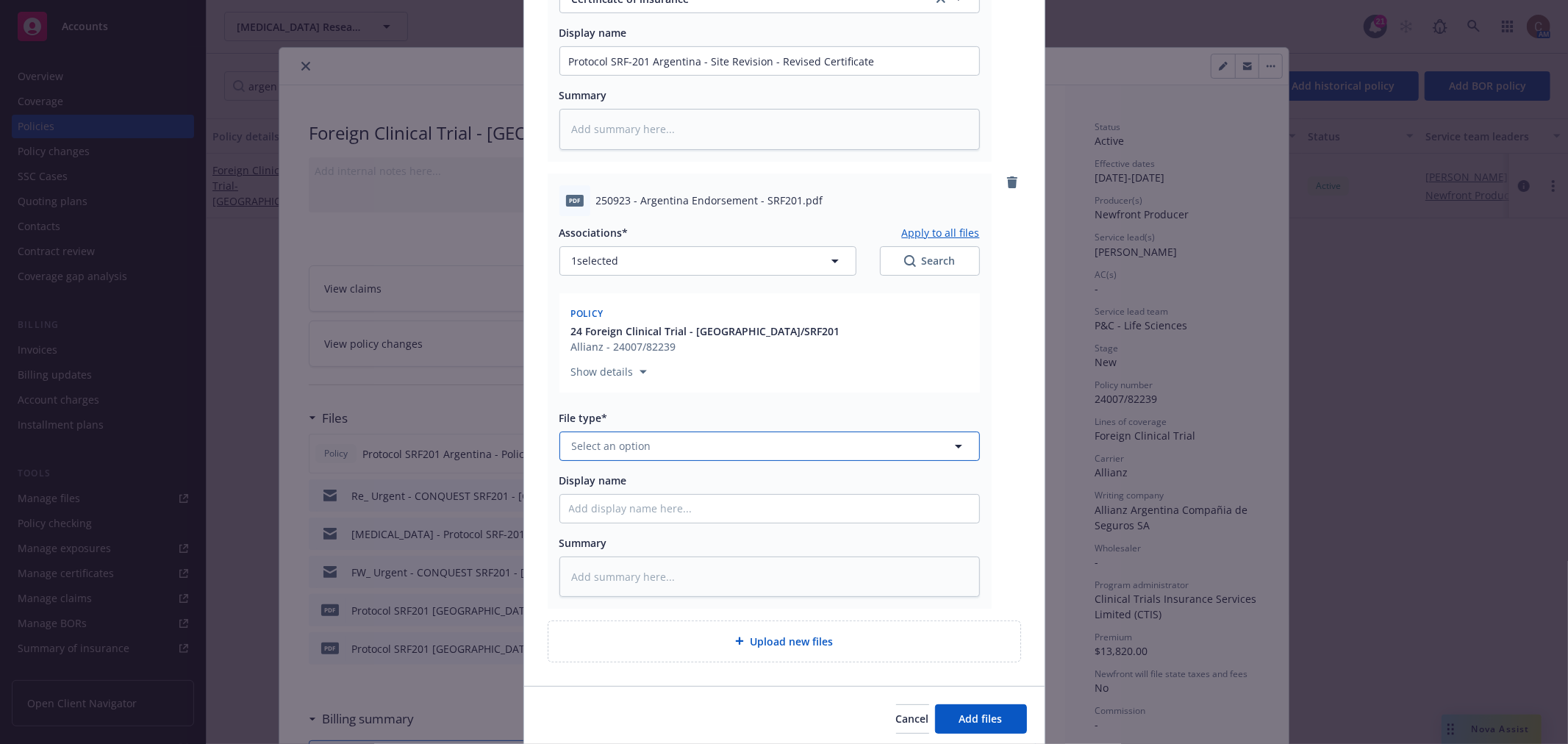
click at [755, 440] on button "Select an option" at bounding box center [769, 446] width 420 height 29
type input "endor"
click at [719, 476] on div "Endorsement" at bounding box center [769, 486] width 402 height 21
drag, startPoint x: 873, startPoint y: 38, endPoint x: 525, endPoint y: 37, distance: 348.0
click at [525, 37] on div "pdf 250923 - Argentina Certificate - SRF201.pdf Associations* Apply to all file…" at bounding box center [784, 194] width 520 height 982
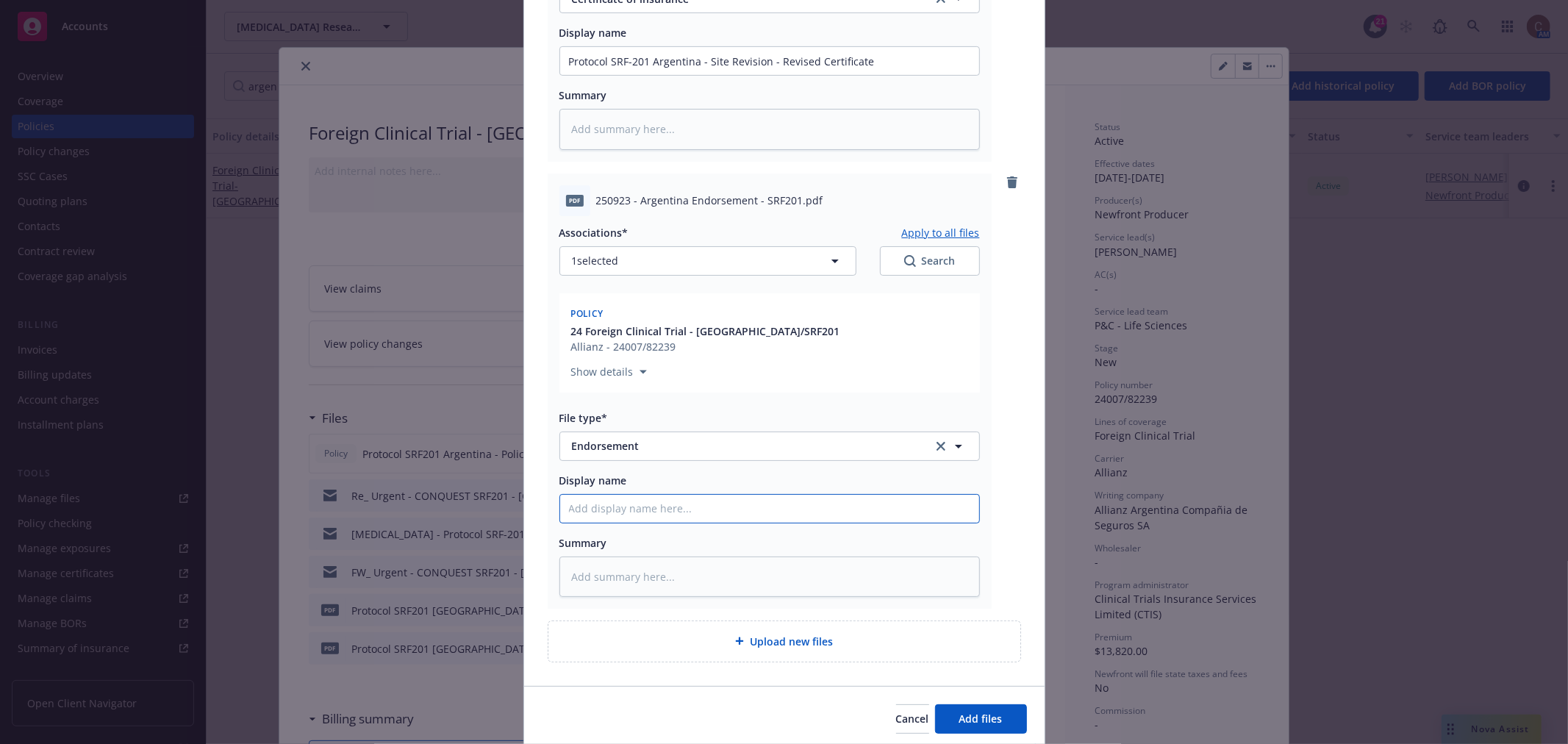
click at [714, 495] on input "Display name" at bounding box center [769, 509] width 419 height 28
paste input "Protocol SRF-201 Argentina - Site Revision - Revised Certificate"
type textarea "x"
type input "Protocol SRF-201 Argentina - Site Revision - Revised Certificate"
drag, startPoint x: 861, startPoint y: 492, endPoint x: 769, endPoint y: 488, distance: 92.1
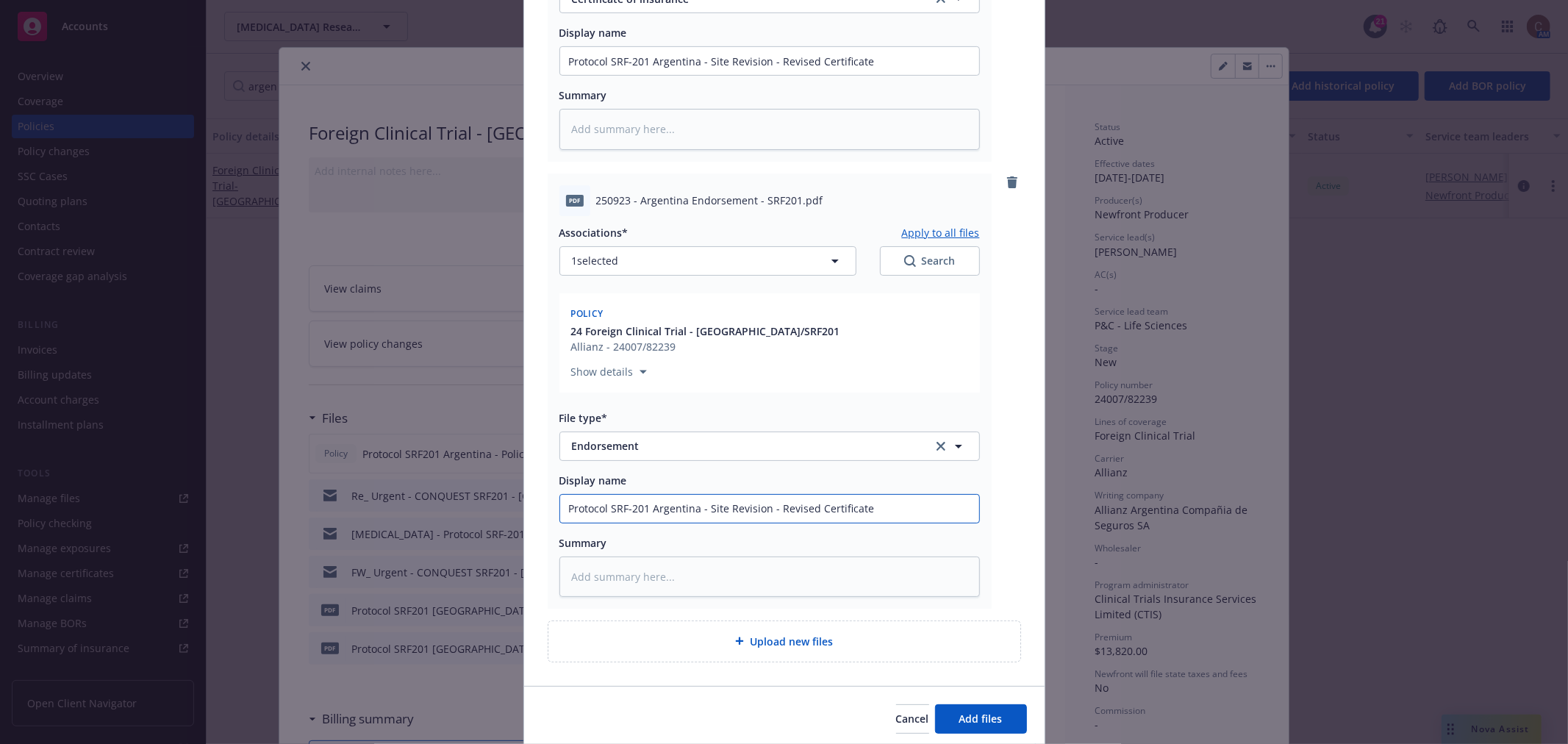
click at [769, 495] on input "Protocol SRF-201 Argentina - Site Revision - Revised Certificate" at bounding box center [769, 509] width 419 height 28
type textarea "x"
type input "Protocol SRF-201 Argentina - Site Revision - E"
type textarea "x"
type input "Protocol SRF-201 Argentina - Site Revision - En"
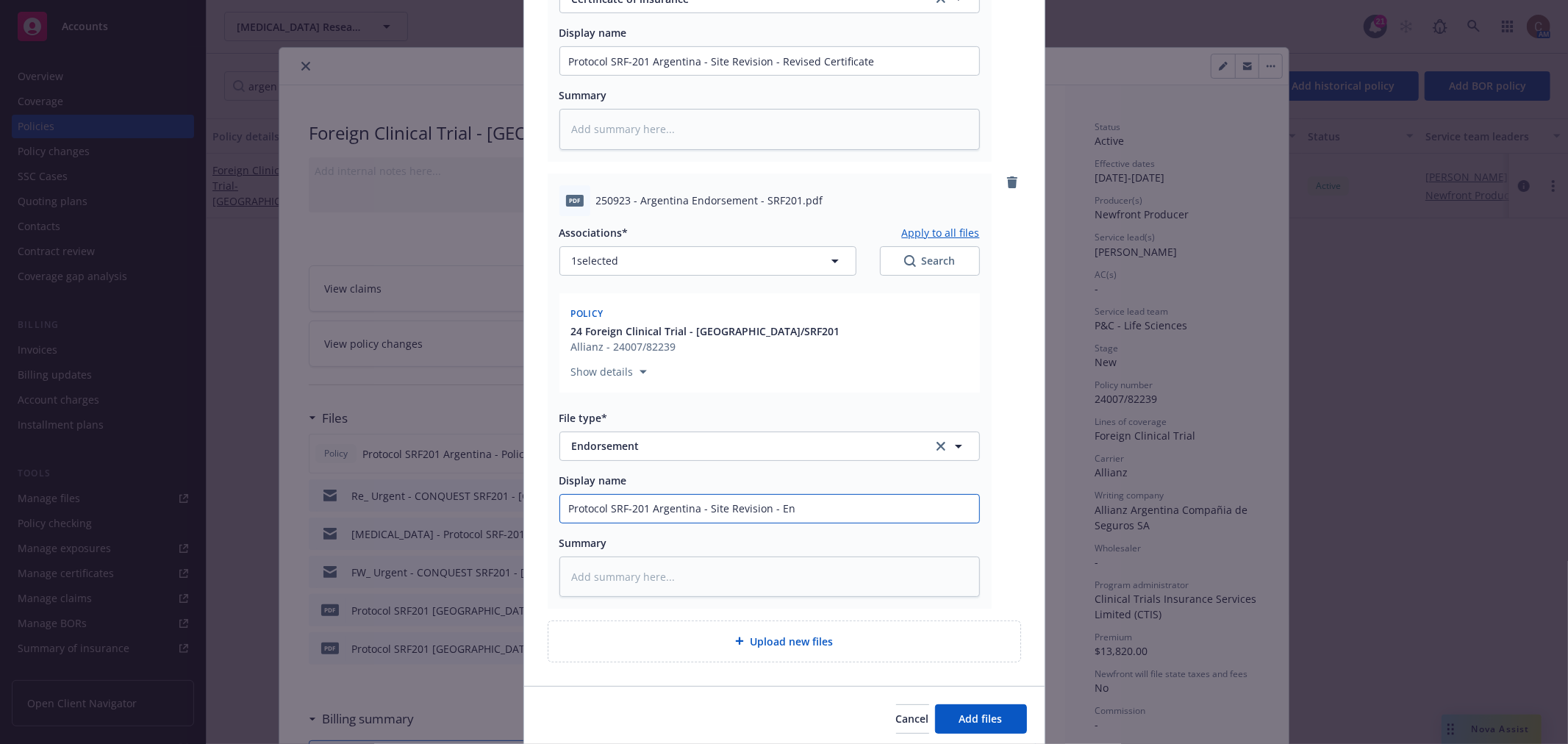
type textarea "x"
type input "Protocol SRF-201 Argentina - Site Revision - End"
type textarea "x"
type input "Protocol SRF-201 Argentina - Site Revision - Endor"
type textarea "x"
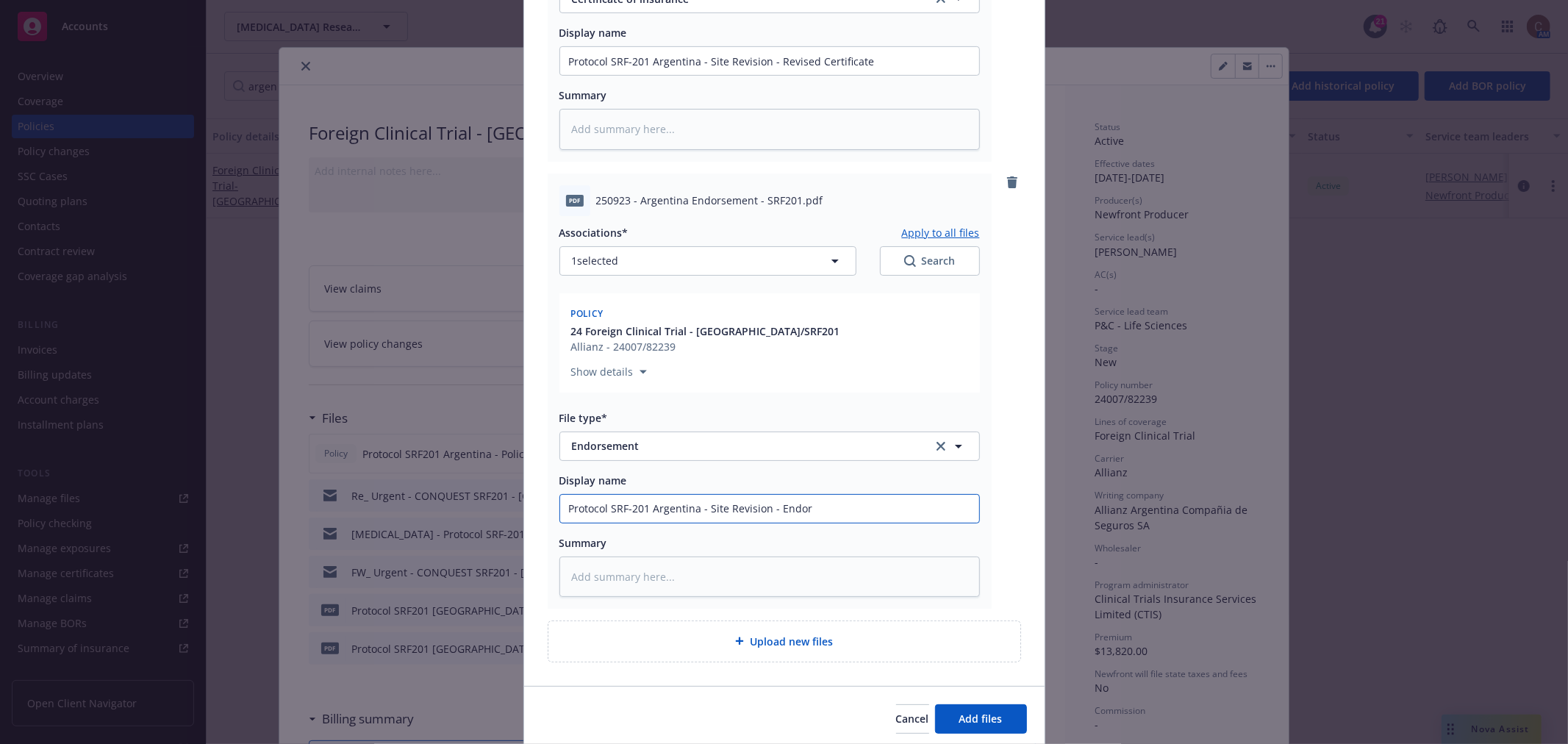
type input "Protocol SRF-201 Argentina - Site Revision - Endors"
type textarea "x"
type input "Protocol SRF-201 Argentina - Site Revision - Endorsem"
type textarea "x"
type input "Protocol SRF-201 Argentina - Site Revision - Endorseme"
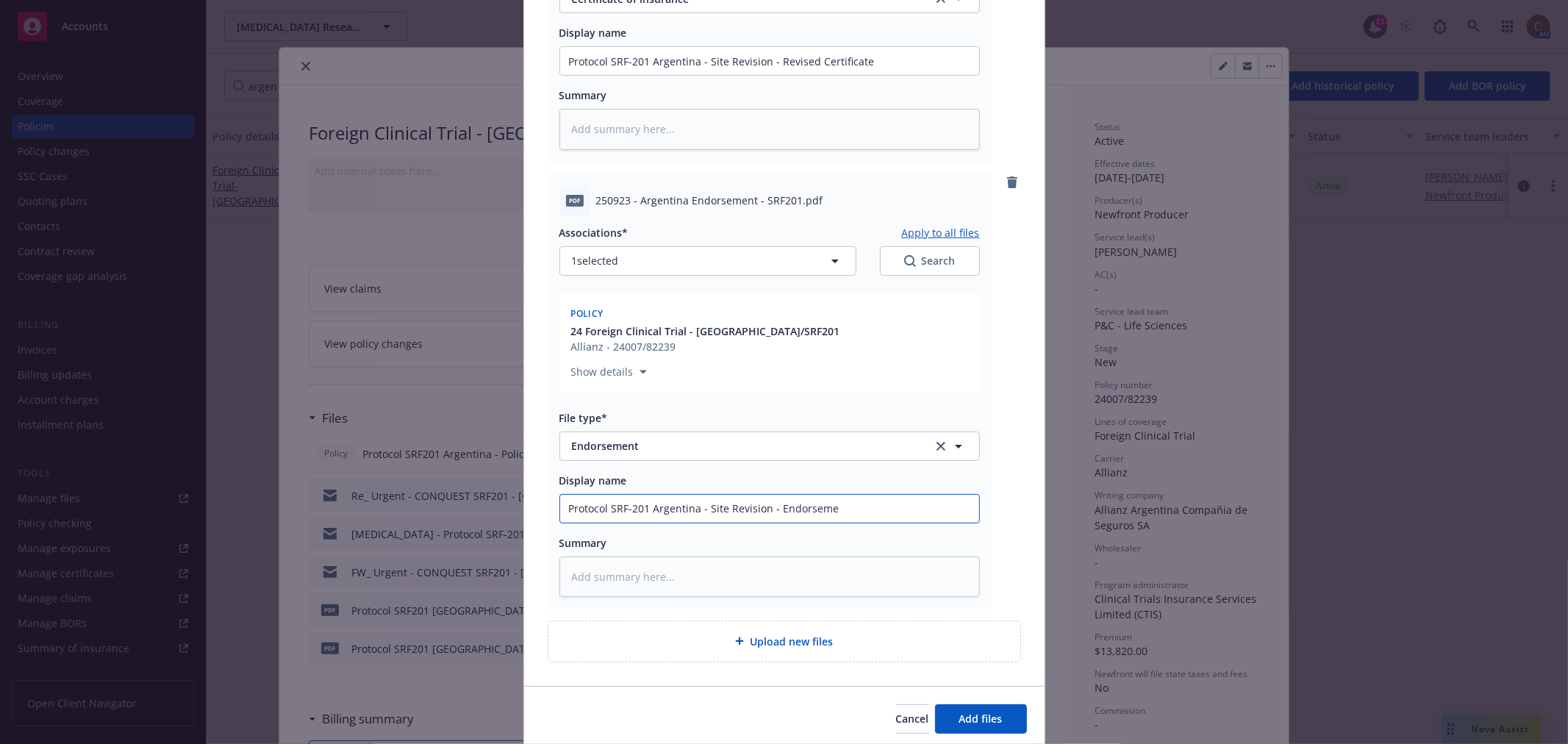
type textarea "x"
type input "Protocol SRF-201 Argentina - Site Revision - Endorsement"
type textarea "x"
type input "Protocol SRF-201 Argentina - Site Revision - Endorsement"
click at [980, 686] on div "Cancel Add files" at bounding box center [784, 718] width 520 height 65
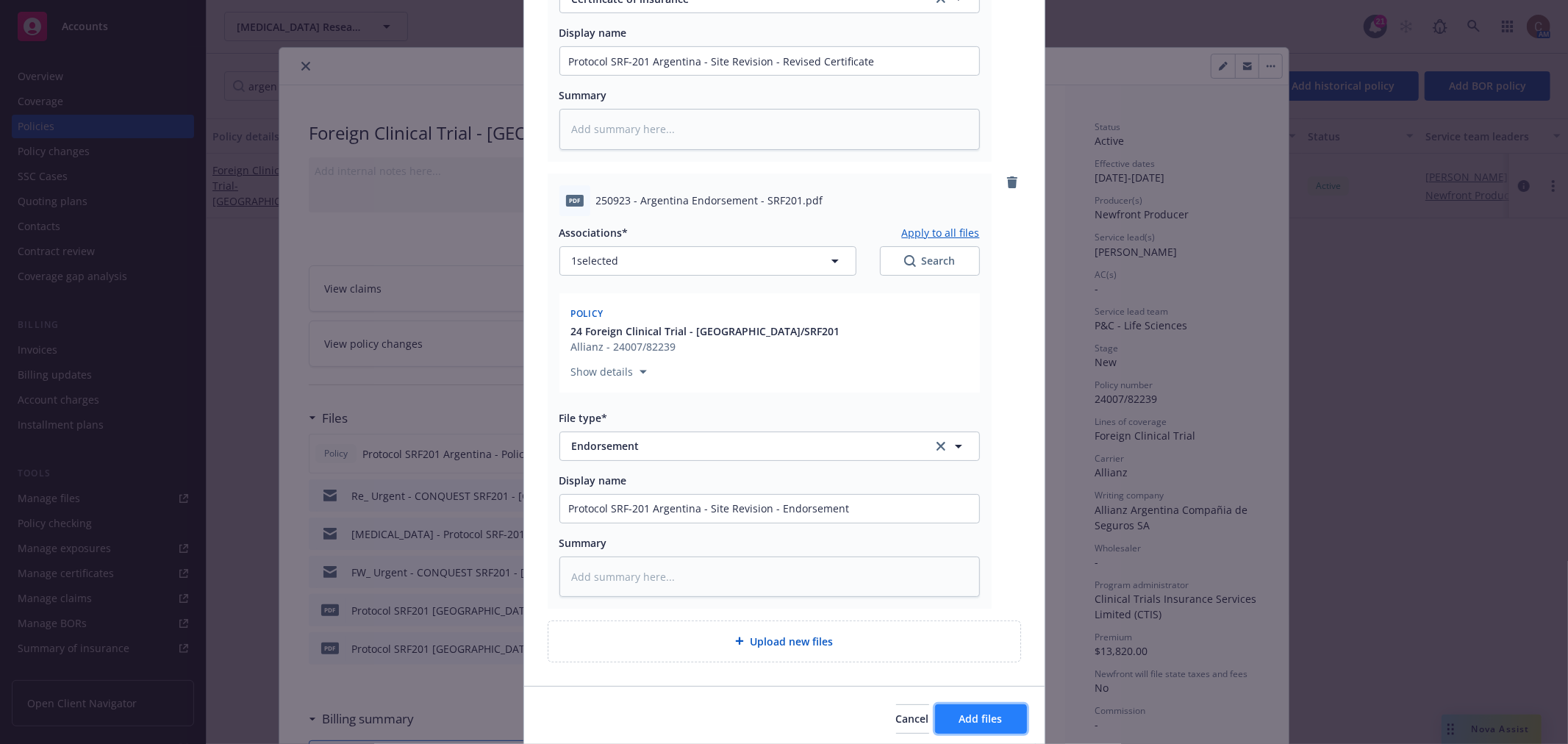
click at [979, 711] on span "Add files" at bounding box center [980, 718] width 44 height 14
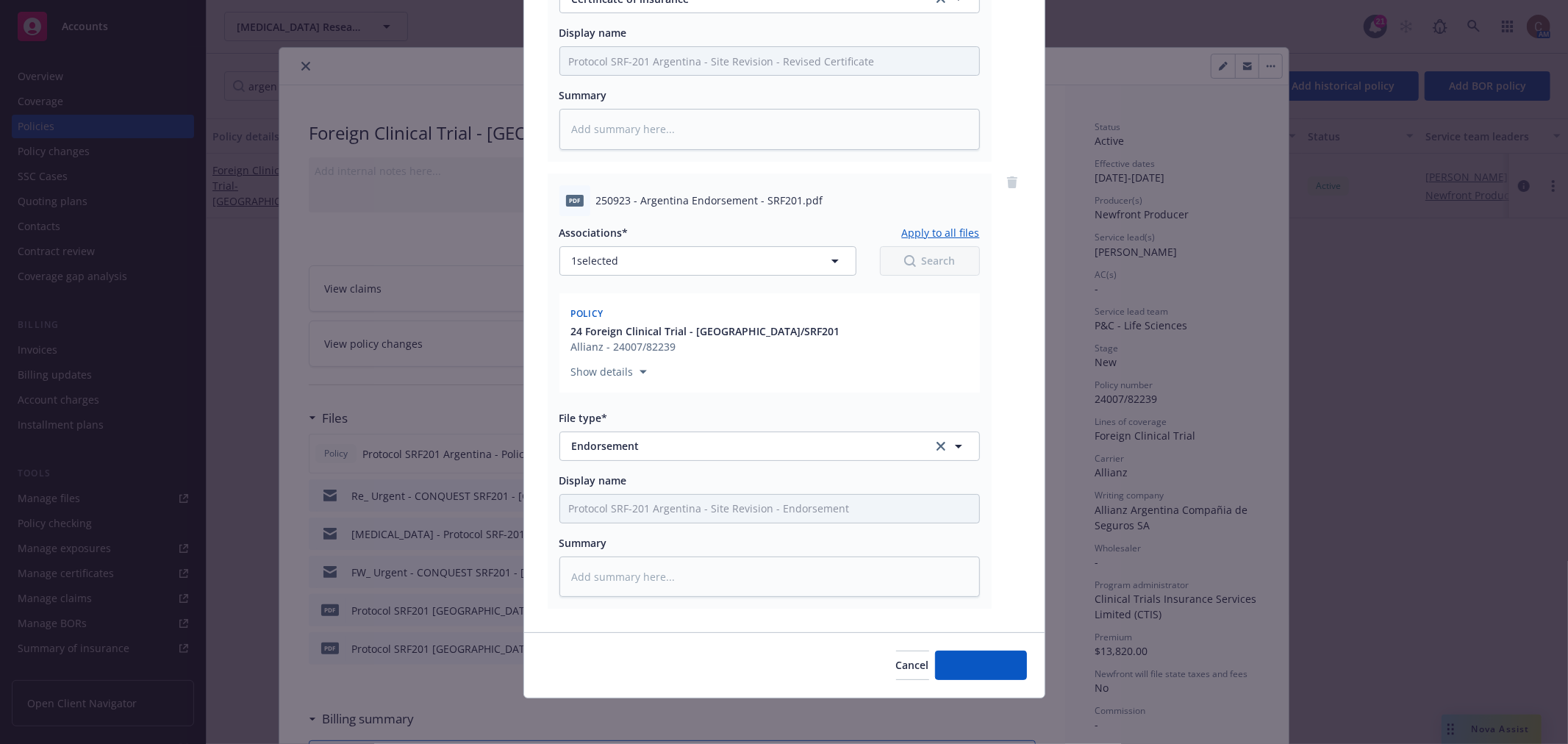
scroll to position [446, 0]
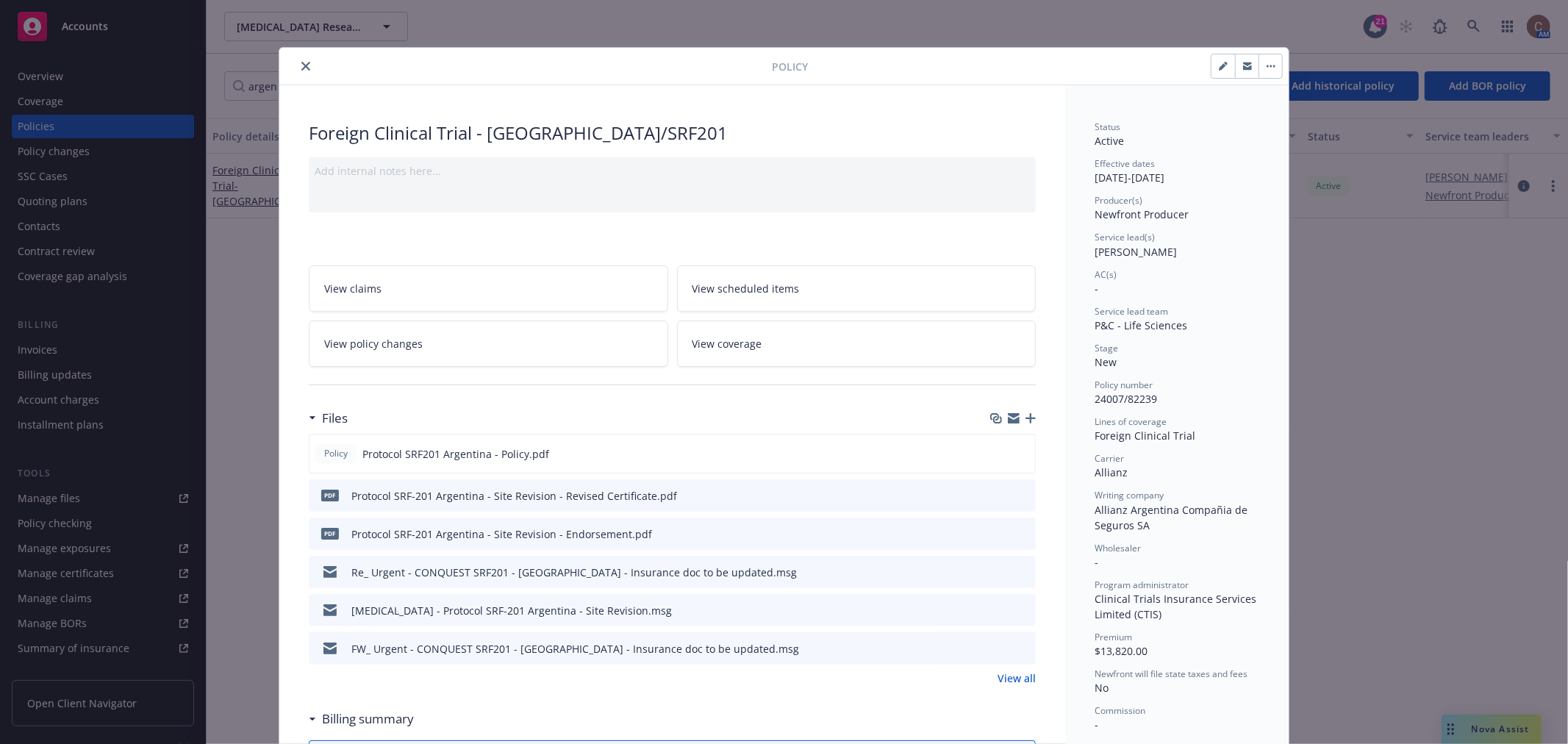
click at [1025, 416] on icon "button" at bounding box center [1030, 418] width 11 height 11
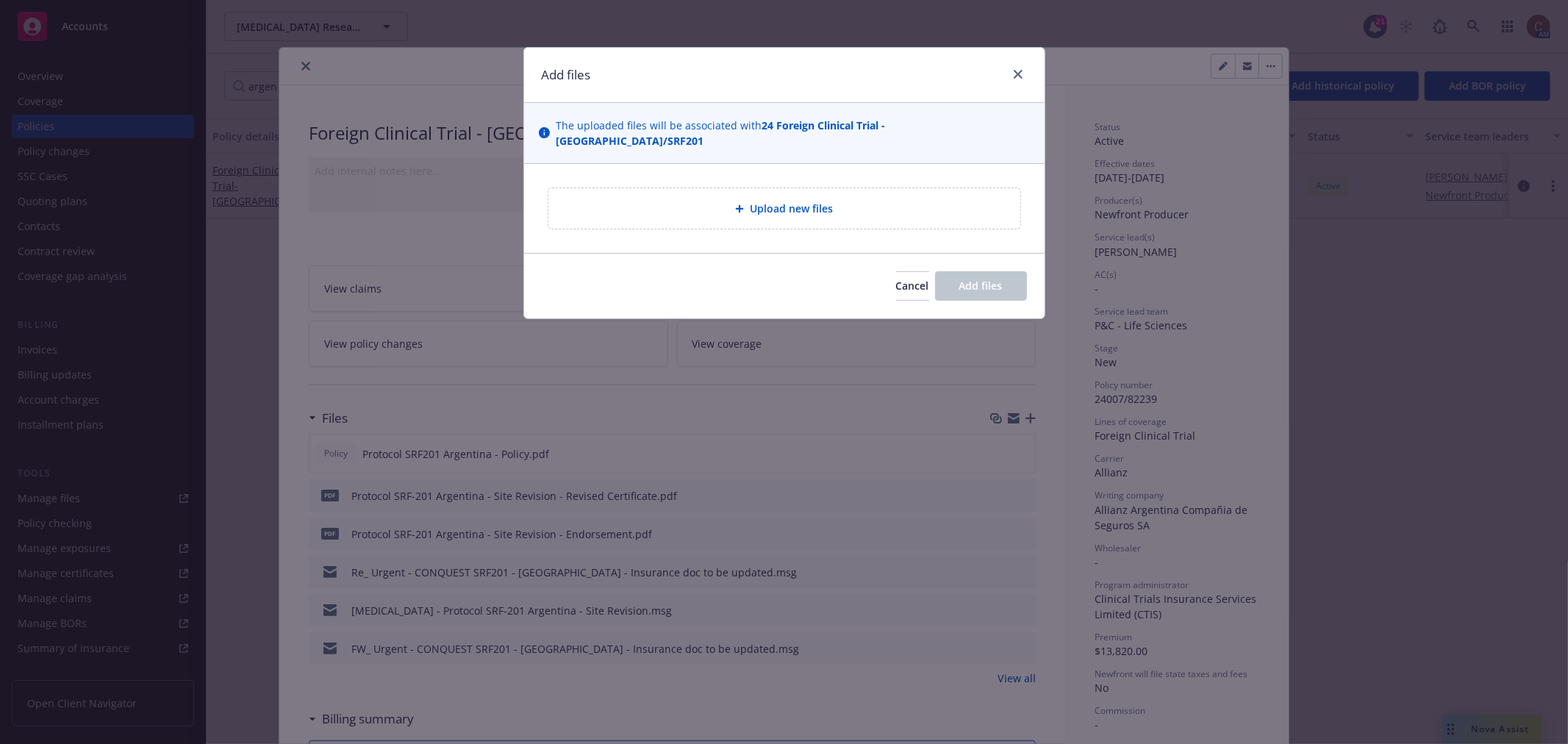
type textarea "x"
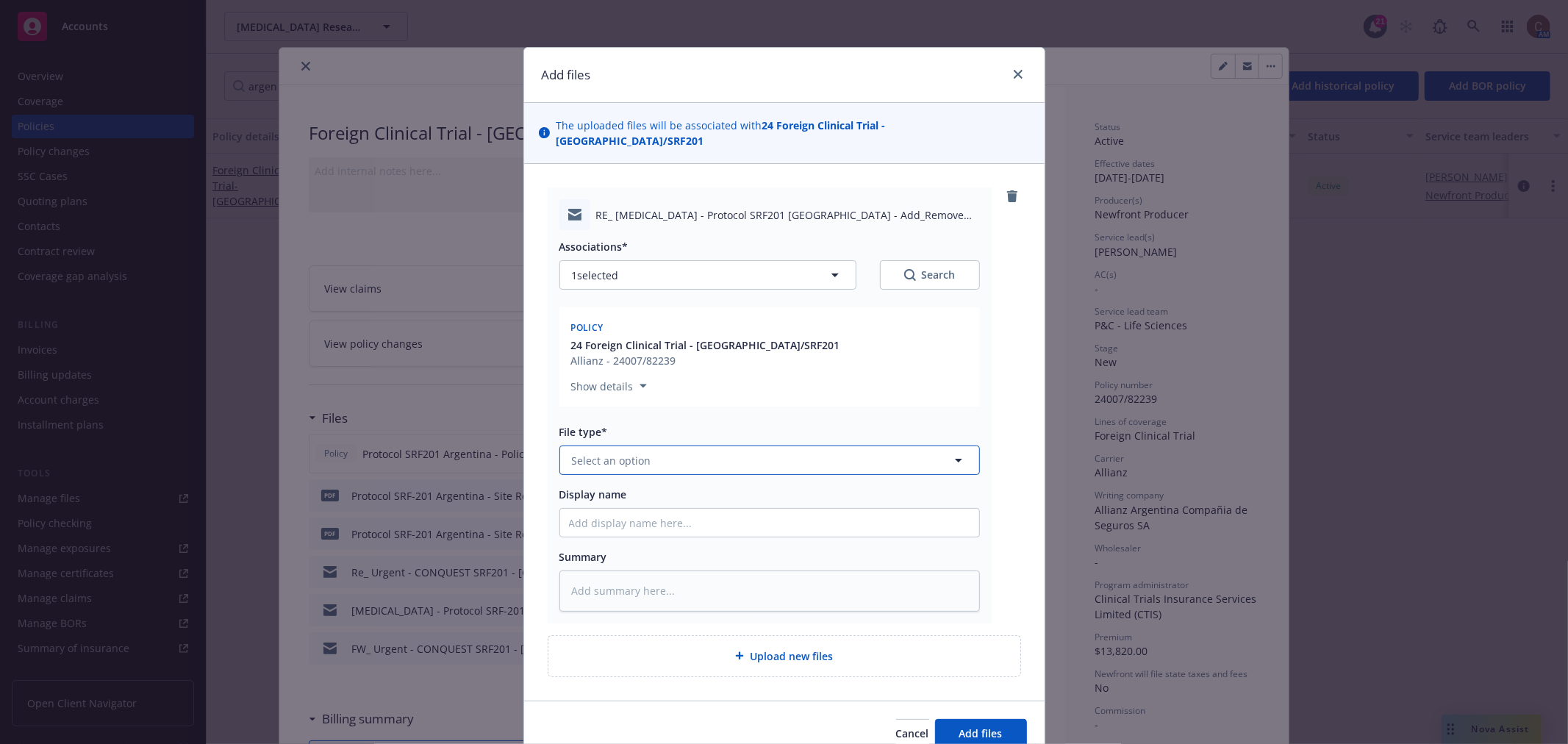
click at [643, 446] on button "Select an option" at bounding box center [769, 460] width 420 height 29
type input "emai"
click at [678, 505] on div "Email" at bounding box center [769, 501] width 420 height 41
click at [685, 490] on div "Email" at bounding box center [769, 501] width 402 height 21
click at [684, 509] on input "Display name" at bounding box center [769, 522] width 419 height 28
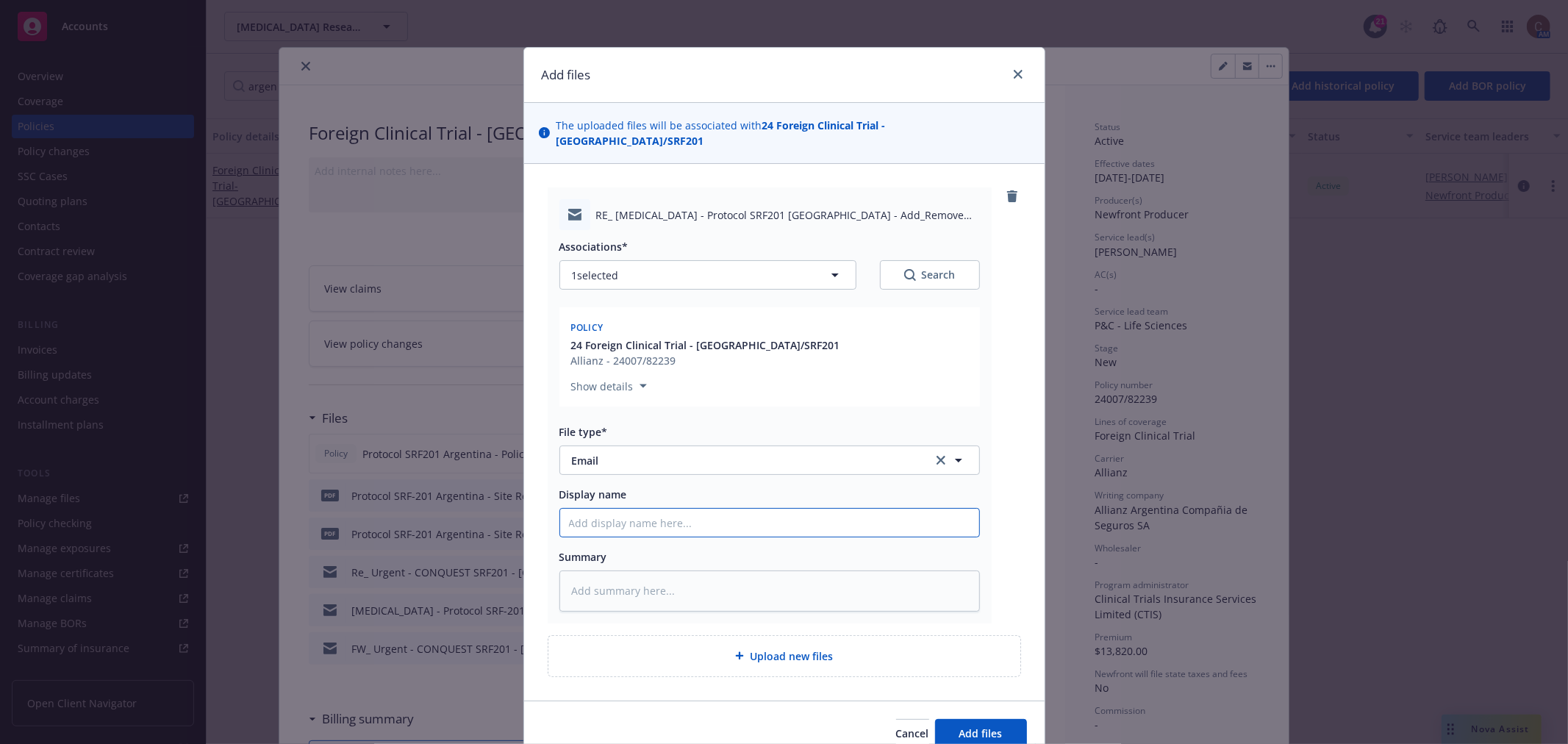
paste input "Protocol SRF-201 Argentina - Site Revision - Revised Certificate"
type textarea "x"
type input "Protocol SRF-201 Argentina - Site Revision - Revised Certificate"
click at [732, 513] on input "Protocol SRF-201 Argentina - Site Revision - Revised Certificate" at bounding box center [769, 522] width 419 height 28
click at [873, 509] on input "Protocol SRF-201 Argentina - Site Revision - Revised Certificate" at bounding box center [769, 522] width 419 height 28
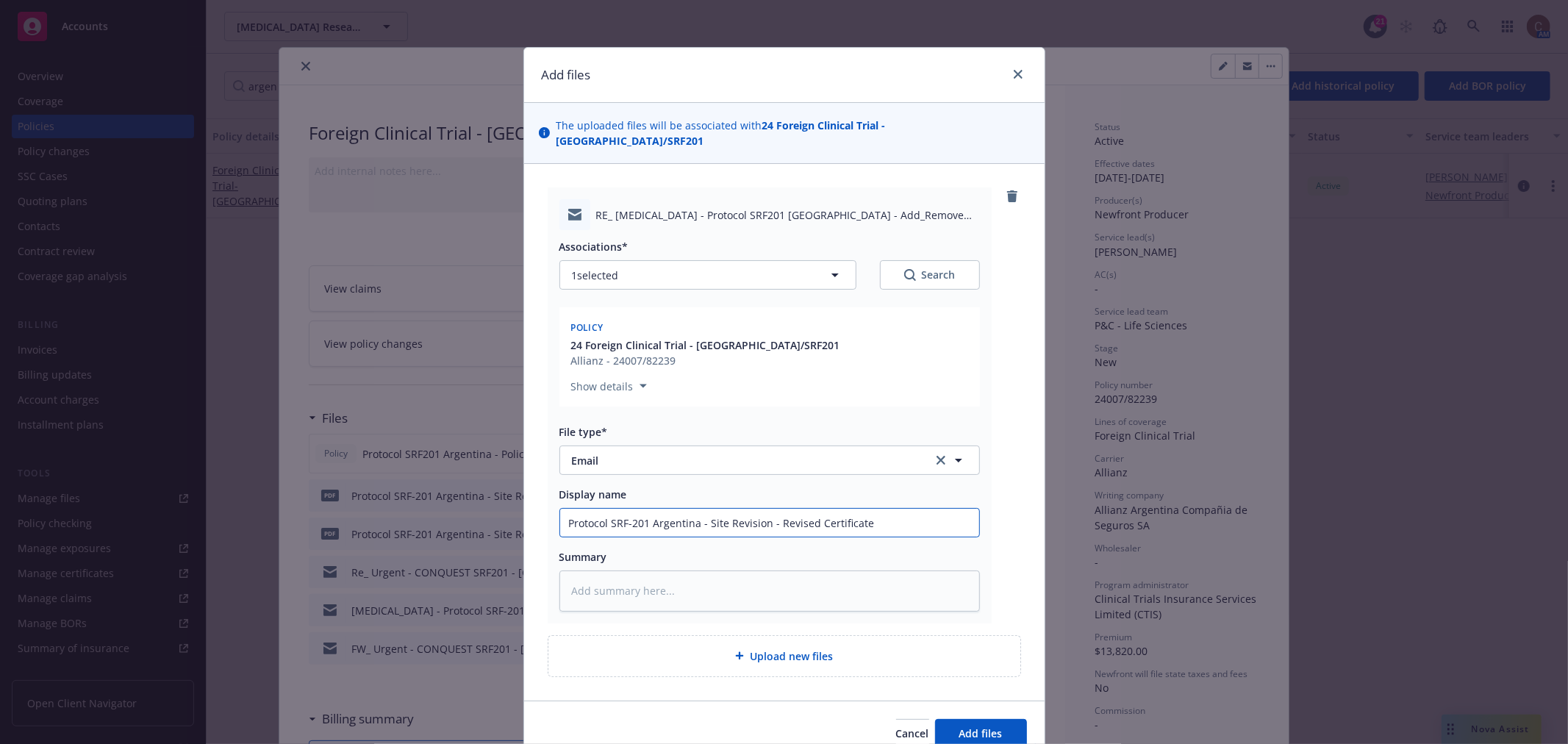
type textarea "x"
type input "Protocol SRF-201 Argentina - Site Revision - Revised Certificate"
type textarea "x"
type input "Protocol SRF-201 Argentina - Site Revision - Revised Certificate &"
type textarea "x"
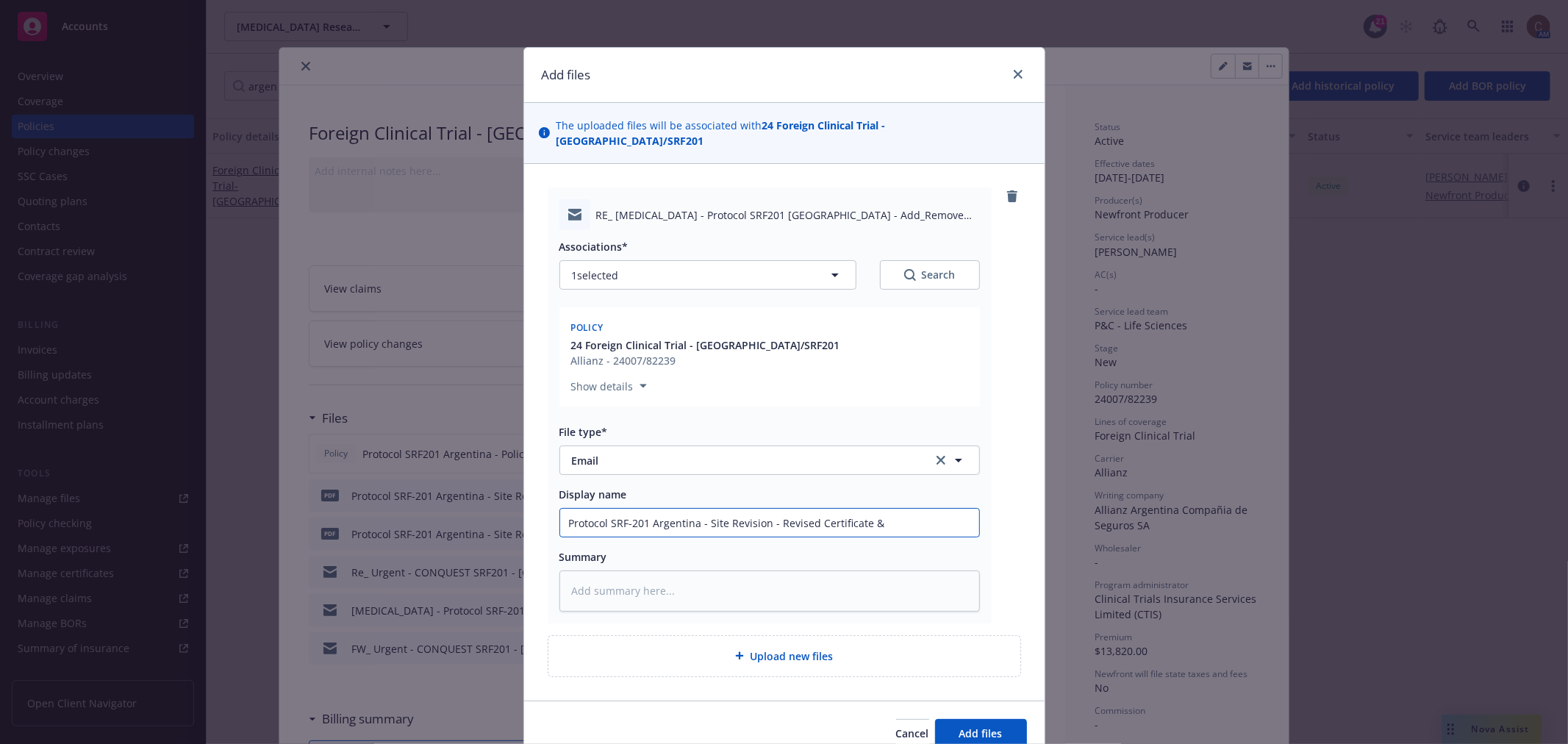
type input "Protocol SRF-201 Argentina - Site Revision - Revised Certificate &"
type textarea "x"
type input "Protocol SRF-201 Argentina - Site Revision - Revised Certificate & E"
type textarea "x"
type input "Protocol SRF-201 Argentina - Site Revision - Revised Certificate & En"
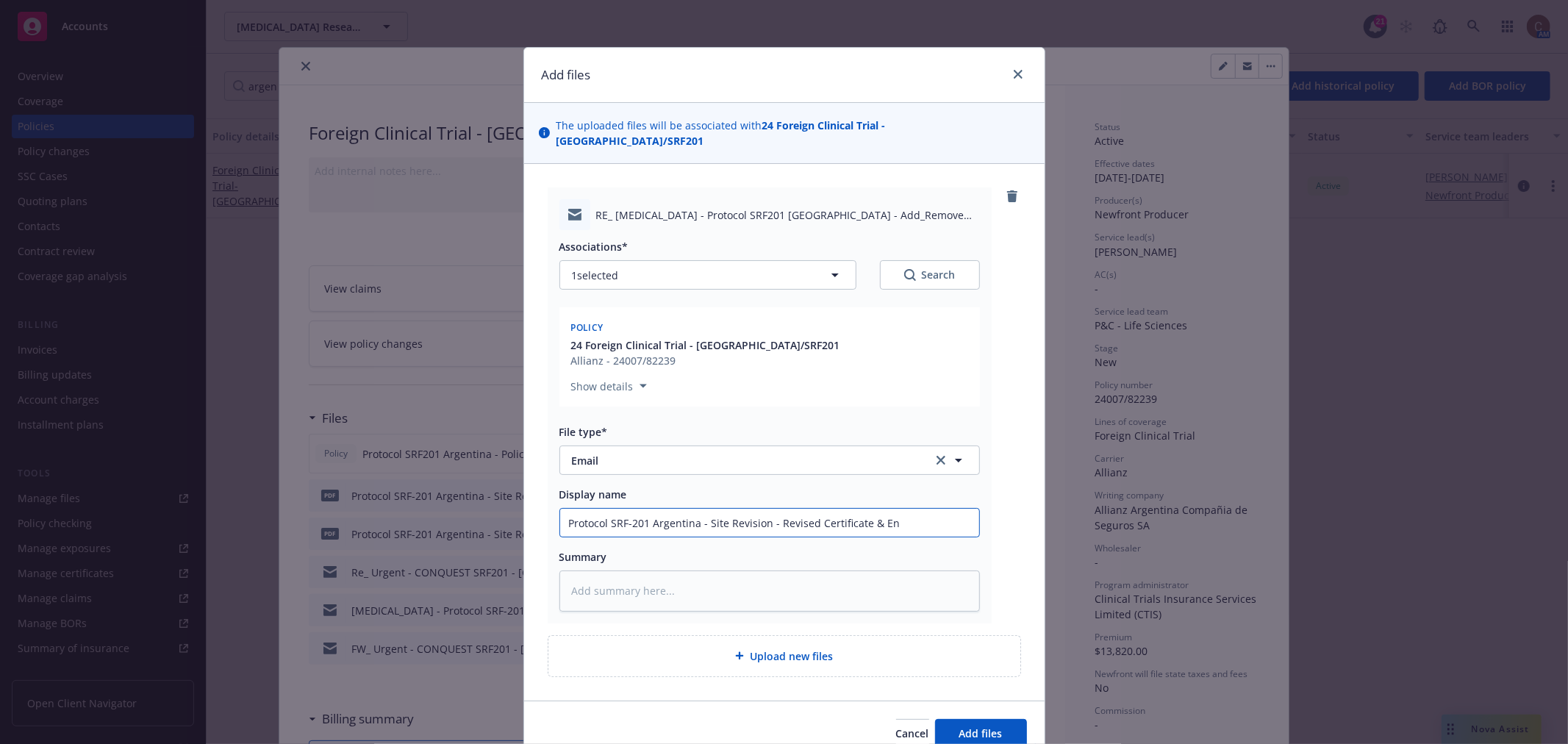
type textarea "x"
type input "Protocol SRF-201 Argentina - Site Revision - Revised Certificate & End"
type textarea "x"
type input "Protocol SRF-201 Argentina - Site Revision - Revised Certificate & Endt"
type textarea "x"
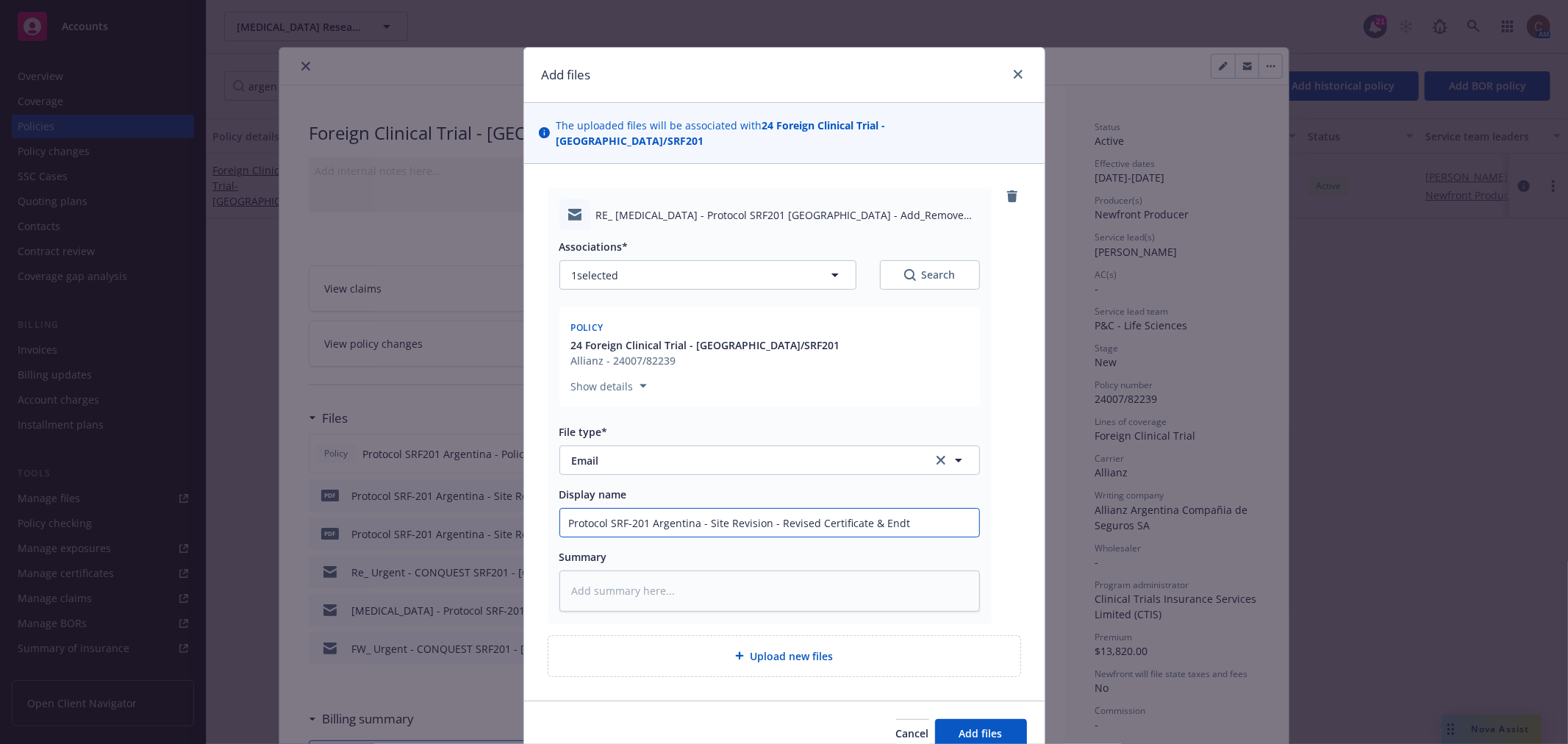
type input "Protocol SRF-201 Argentina - Site Revision - Revised Certificate & Endt"
type textarea "x"
type input "Protocol SRF-201 Argentina - Site Revision - Revised Certificate & Endt &"
type textarea "x"
type input "Protocol SRF-201 Argentina - Site Revision - Revised Certificate & Endt &"
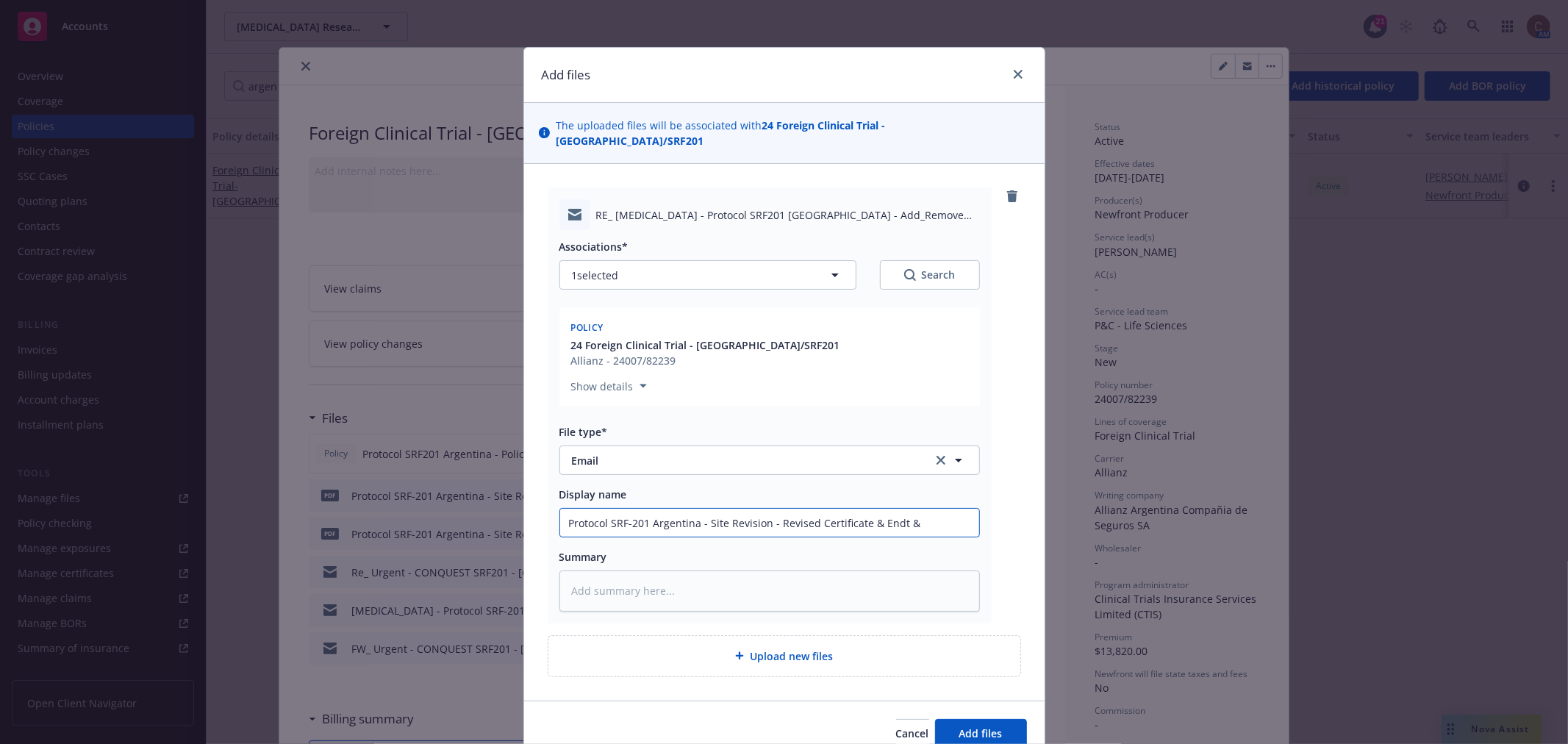
type textarea "x"
type input "Protocol SRF-201 Argentina - Site Revision - Revised Certificate & Endt & f"
type textarea "x"
type input "Protocol SRF-201 Argentina - Site Revision - Revised Certificate & Endt & f/"
type textarea "x"
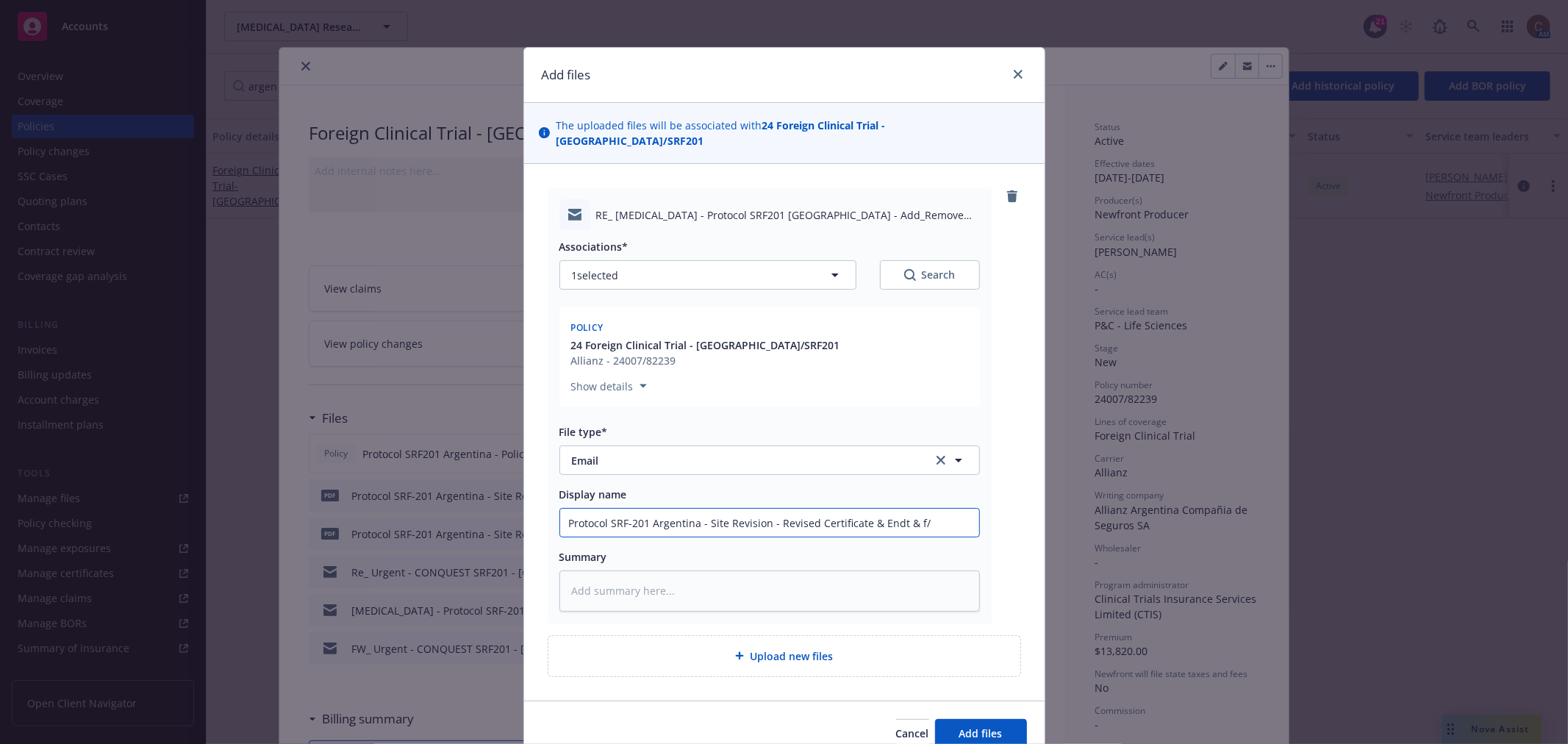
type input "Protocol SRF-201 Argentina - Site Revision - Revised Certificate & Endt & f/u"
type textarea "x"
type input "Protocol SRF-201 Argentina - Site Revision - Revised Certificate & Endt & f/u"
type textarea "x"
type input "Protocol SRF-201 Argentina - Site Revision - Revised Certificate & Endt & f/u f"
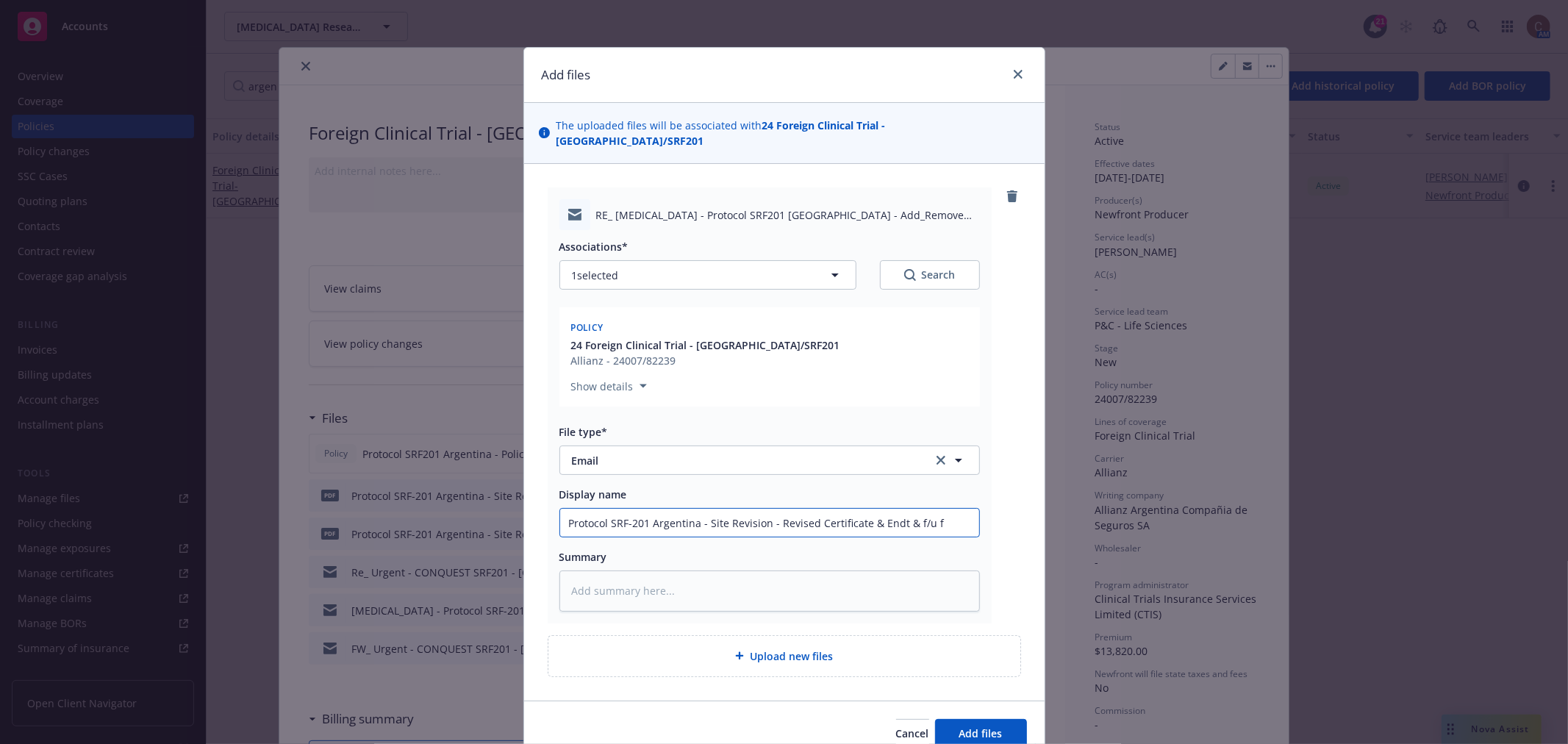
type textarea "x"
type input "Protocol SRF-201 Argentina - Site Revision - Revised Certificate & Endt & f/u fo"
type textarea "x"
type input "Protocol SRF-201 Argentina - Site Revision - Revised Certificate & Endt & f/u f…"
type textarea "x"
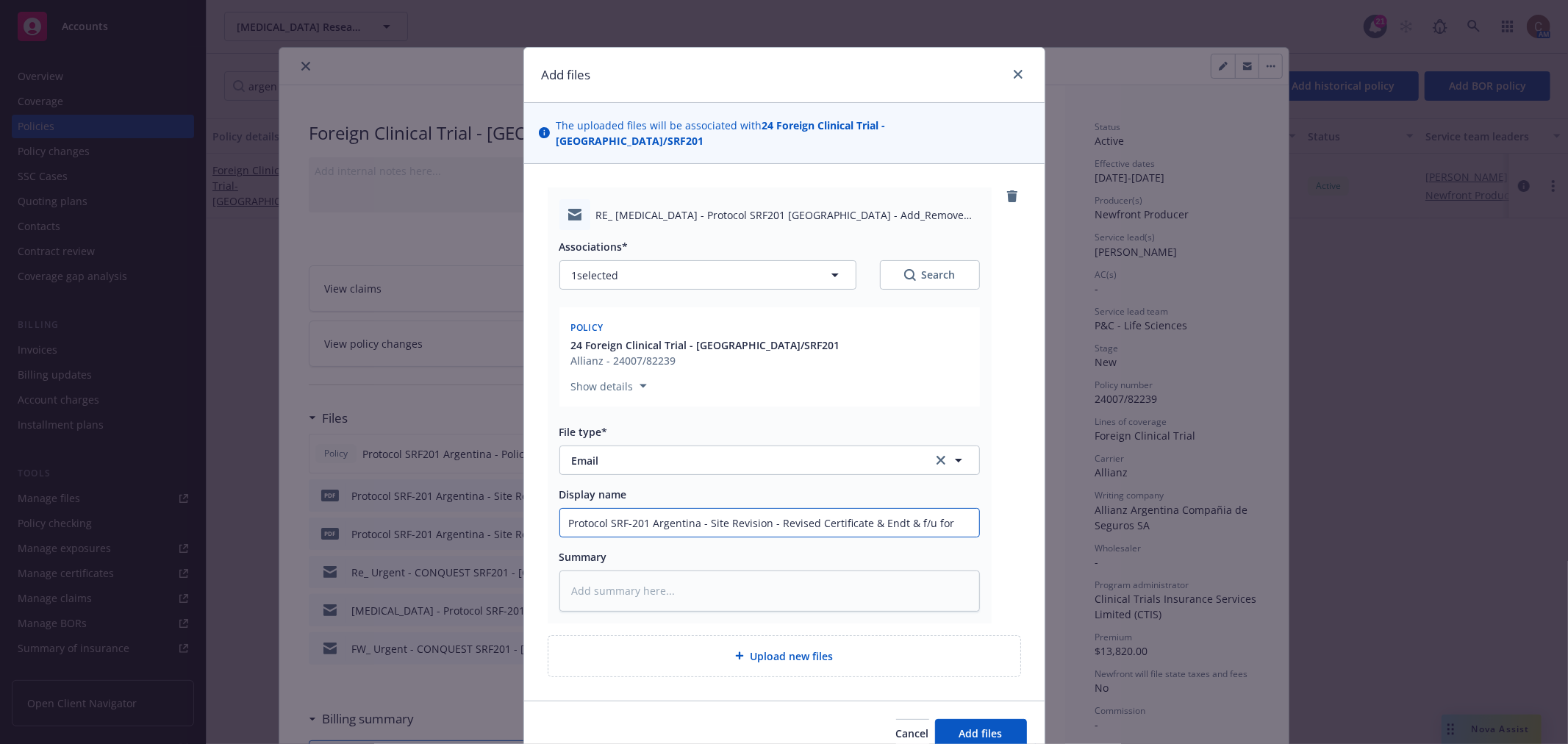
type input "Protocol SRF-201 Argentina - Site Revision - Revised Certificate & Endt & f/u f…"
type textarea "x"
type input "Protocol SRF-201 Argentina - Site Revision - Revised Certificate & Endt & f/u f…"
type textarea "x"
type input "Protocol SRF-201 Argentina - Site Revision - Revised Certificate & Endt & f/u f…"
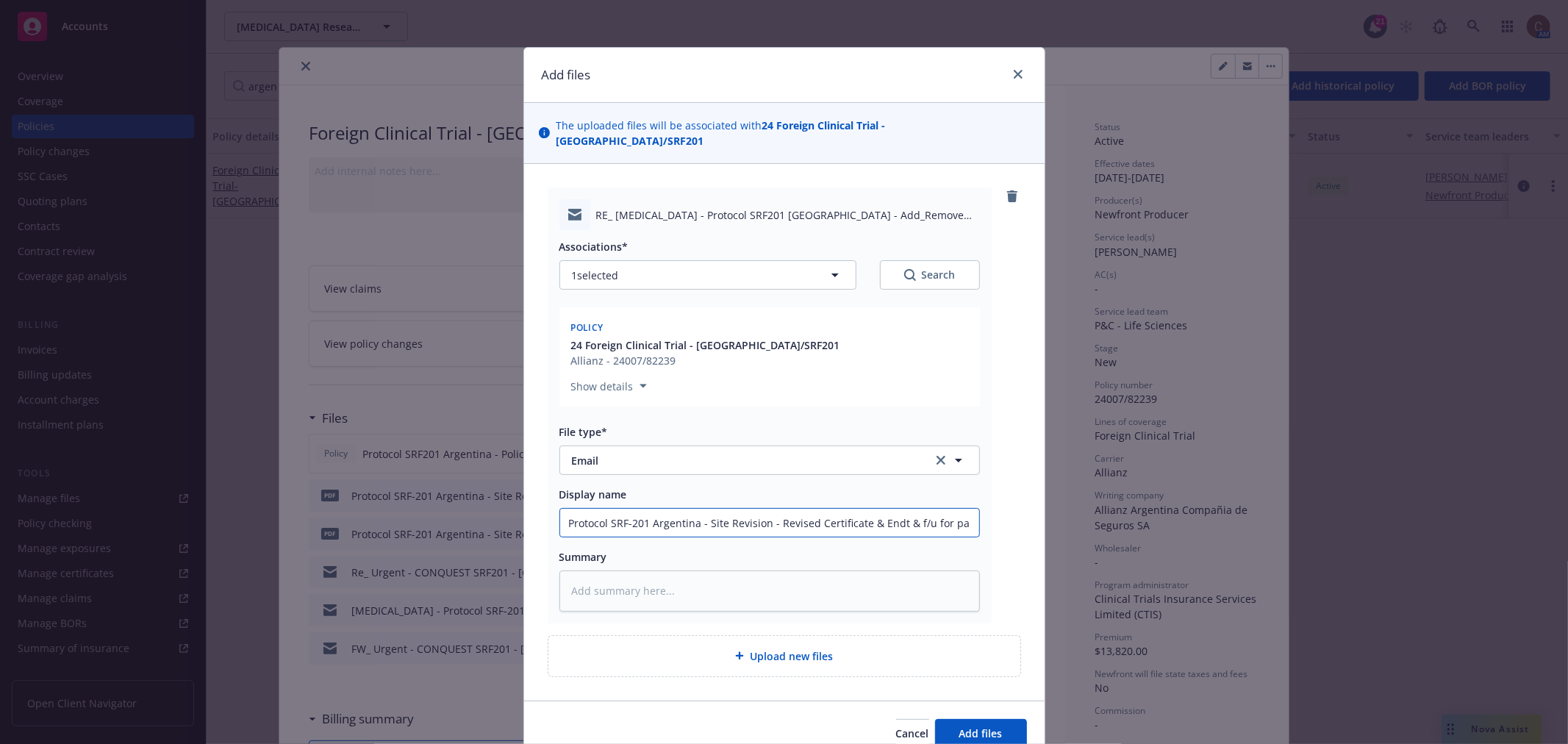
type textarea "x"
type input "Protocol SRF-201 Argentina - Site Revision - Revised Certificate & Endt & f/u f…"
type textarea "x"
type input "Protocol SRF-201 Argentina - Site Revision - Revised Certificate & Endt & f/u f…"
type textarea "x"
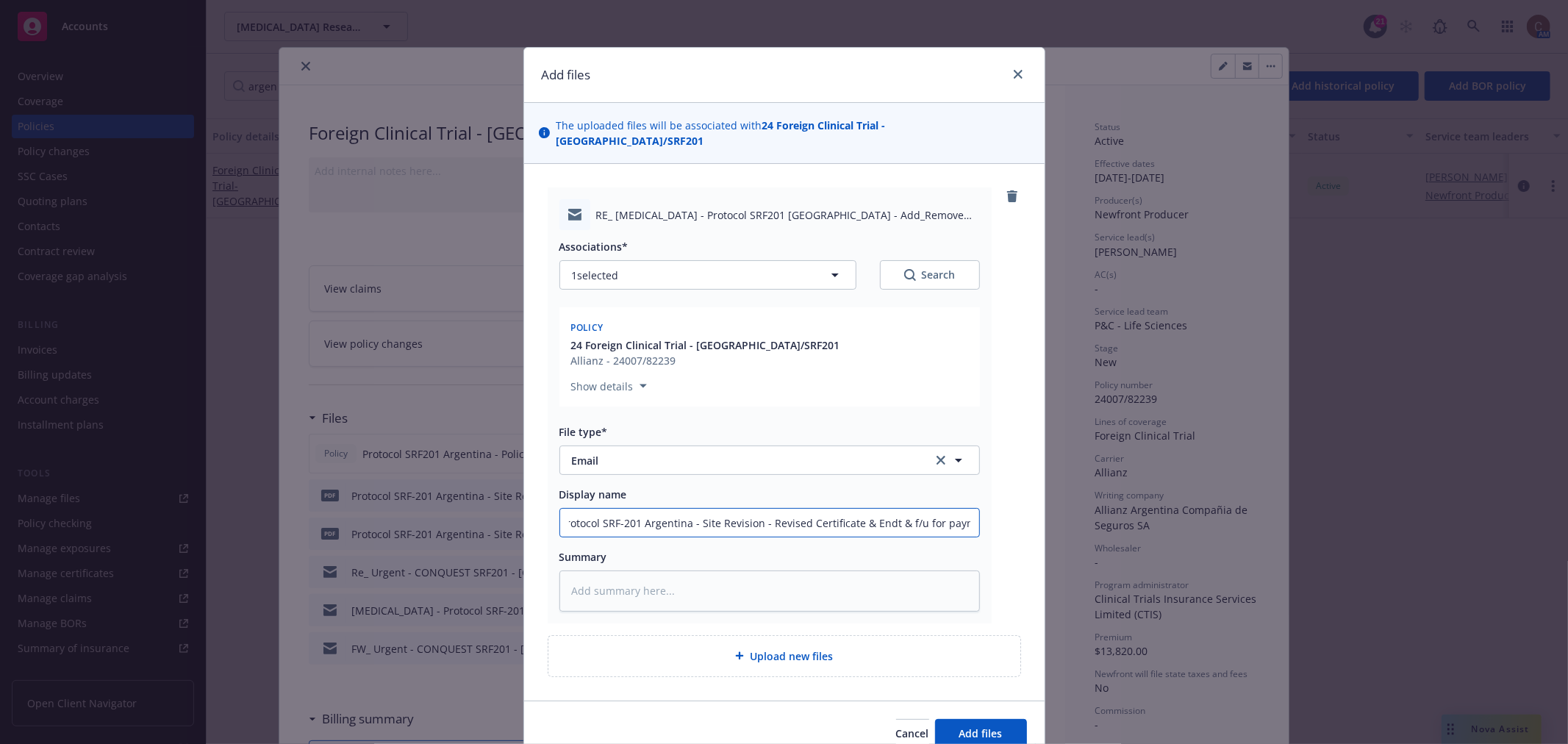
type input "Protocol SRF-201 Argentina - Site Revision - Revised Certificate & Endt & f/u f…"
type textarea "x"
type input "Protocol SRF-201 Argentina - Site Revision - Revised Certificate & Endt & f/u f…"
type textarea "x"
type input "Protocol SRF-201 Argentina - Site Revision - Revised Certificate & Endt & f/u f…"
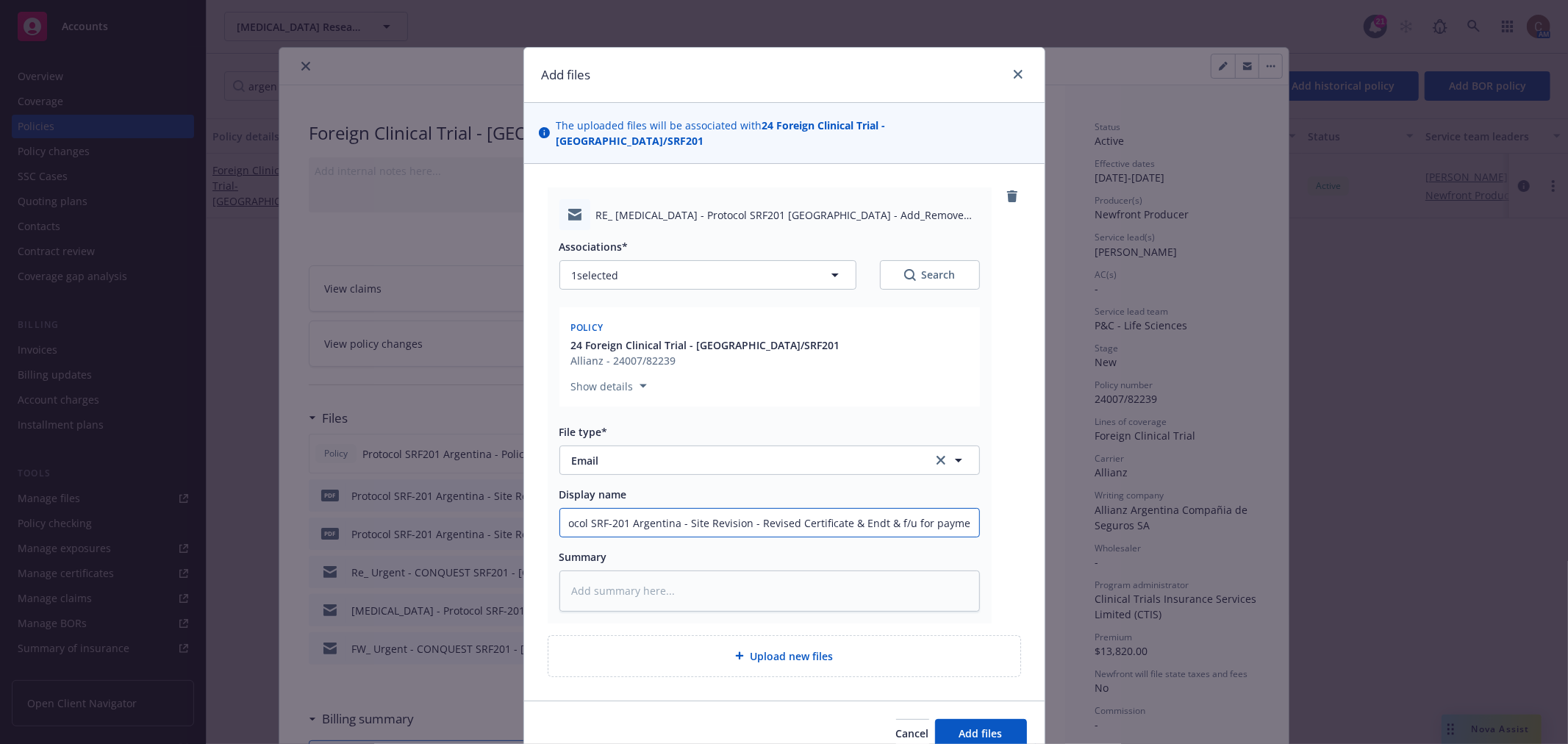
type textarea "x"
type input "Protocol SRF-201 Argentina - Site Revision - Revised Certificate & Endt & f/u f…"
type textarea "x"
type input "Protocol SRF-201 Argentina - Site Revision - Revised Certificate & Endt & f/u f…"
type textarea "x"
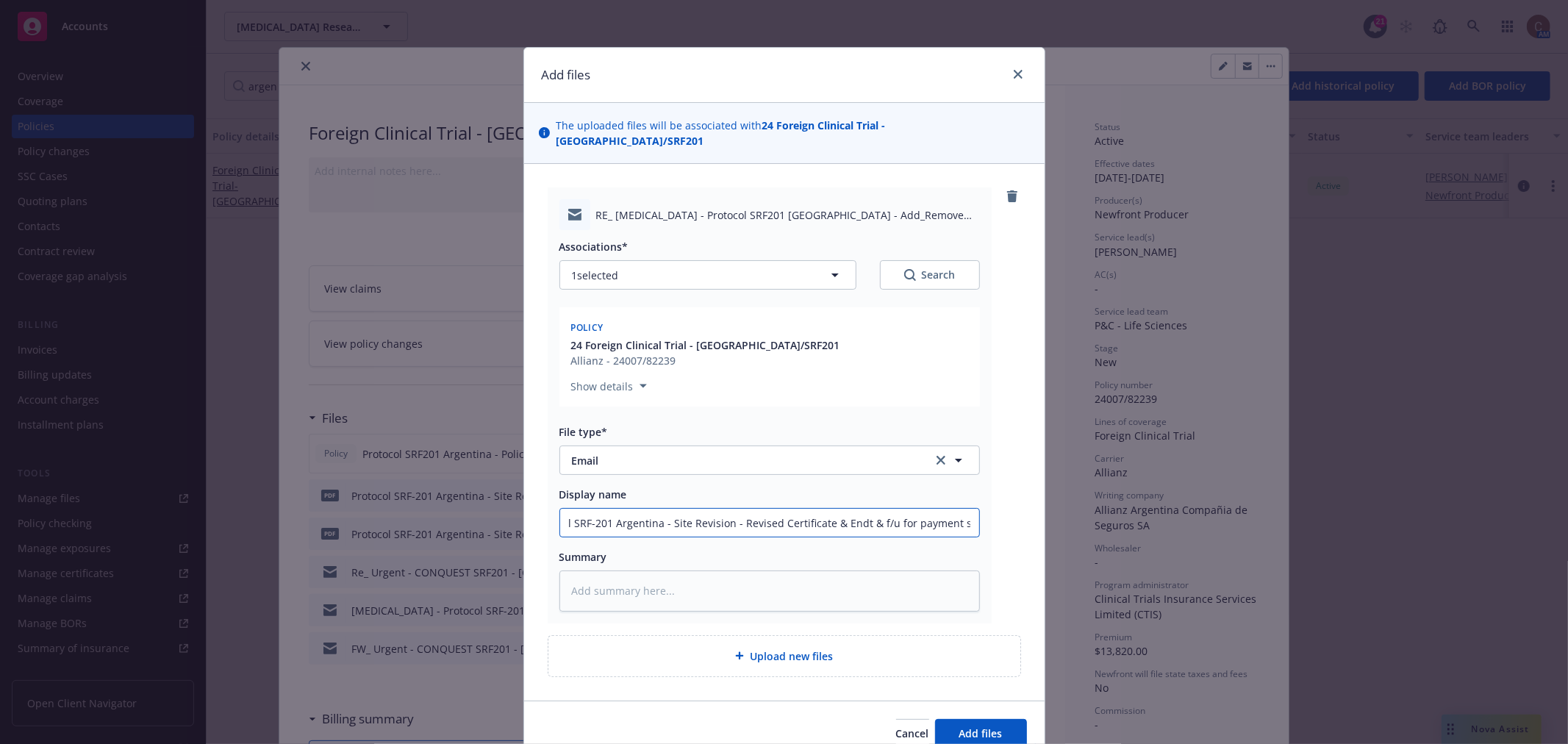
type input "Protocol SRF-201 Argentina - Site Revision - Revised Certificate & Endt & f/u f…"
type textarea "x"
type input "Protocol SRF-201 Argentina - Site Revision - Revised Certificate & Endt & f/u f…"
type textarea "x"
type input "Protocol SRF-201 Argentina - Site Revision - Revised Certificate & Endt & f/u f…"
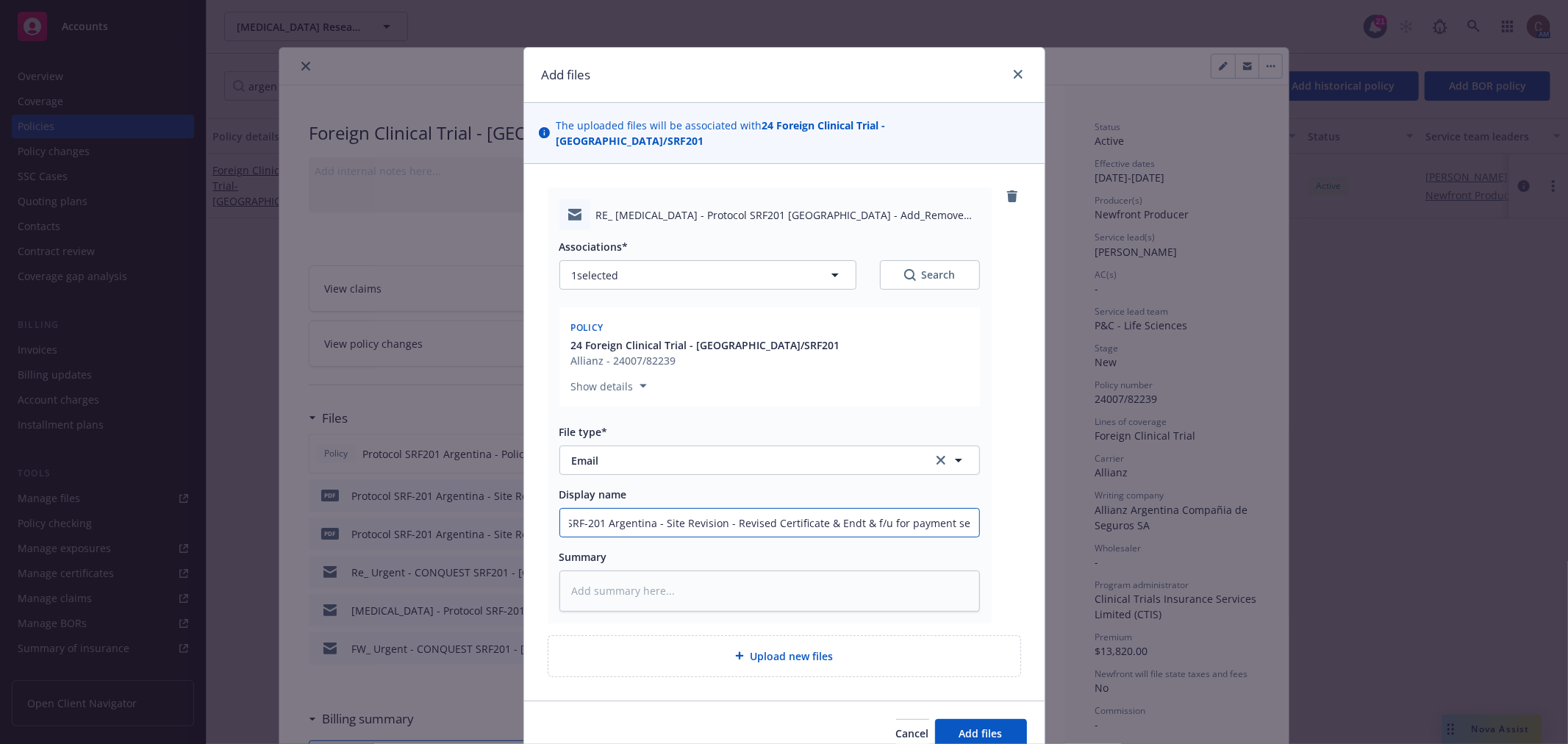
type textarea "x"
type input "Protocol SRF-201 Argentina - Site Revision - Revised Certificate & Endt & f/u f…"
type textarea "x"
type input "Protocol SRF-201 Argentina - Site Revision - Revised Certificate & Endt & f/u f…"
type textarea "x"
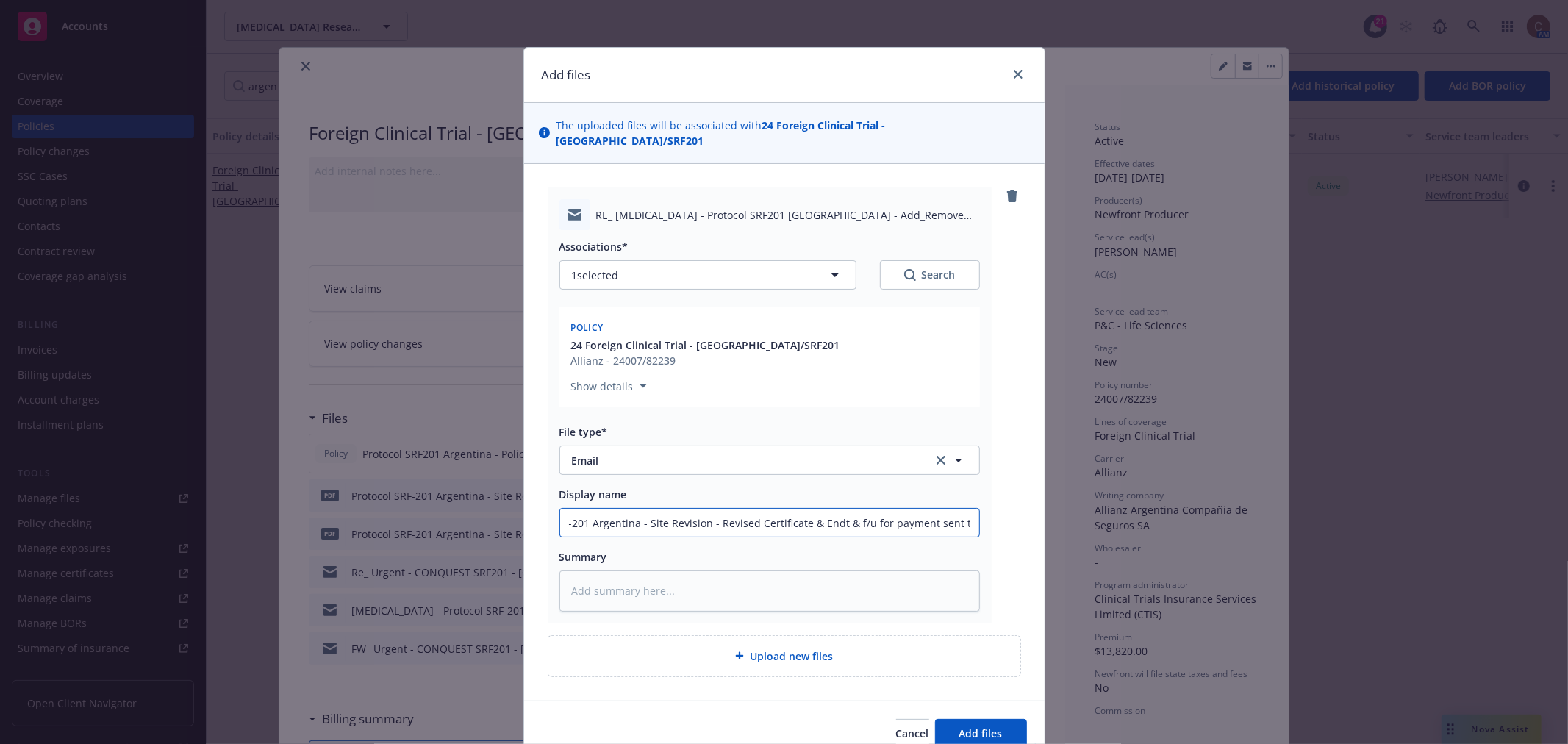
type input "Protocol SRF-201 Argentina - Site Revision - Revised Certificate & Endt & f/u f…"
type textarea "x"
type input "Protocol SRF-201 Argentina - Site Revision - Revised Certificate & Endt & f/u f…"
type textarea "x"
type input "Protocol SRF-201 Argentina - Site Revision - Revised Certificate & Endt & f/u f…"
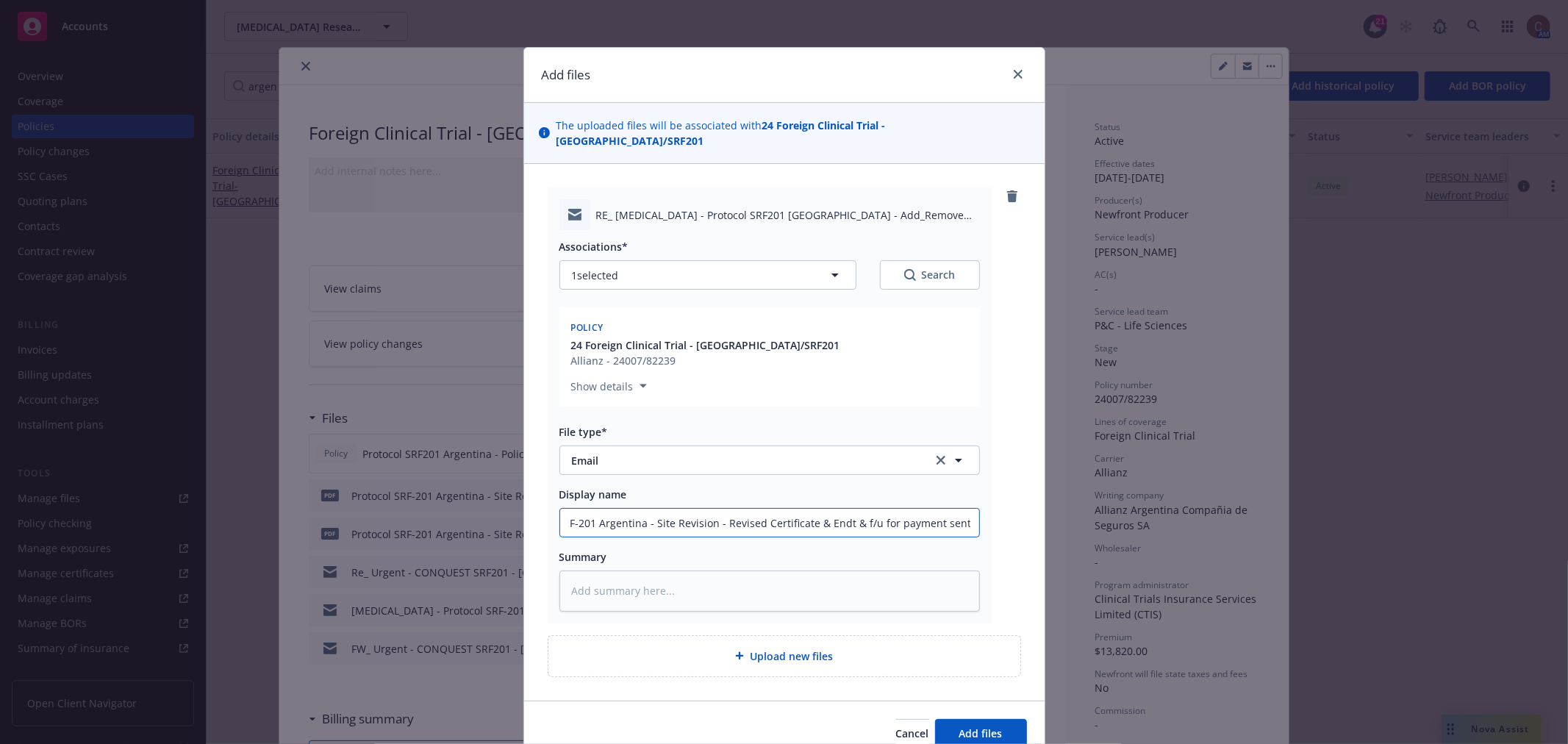
type textarea "x"
type input "Protocol SRF-201 Argentina - Site Revision - Revised Certificate & Endt & f/u f…"
type textarea "x"
type input "Protocol SRF-201 Argentina - Site Revision - Revised Certificate & Endt & f/u f…"
type textarea "x"
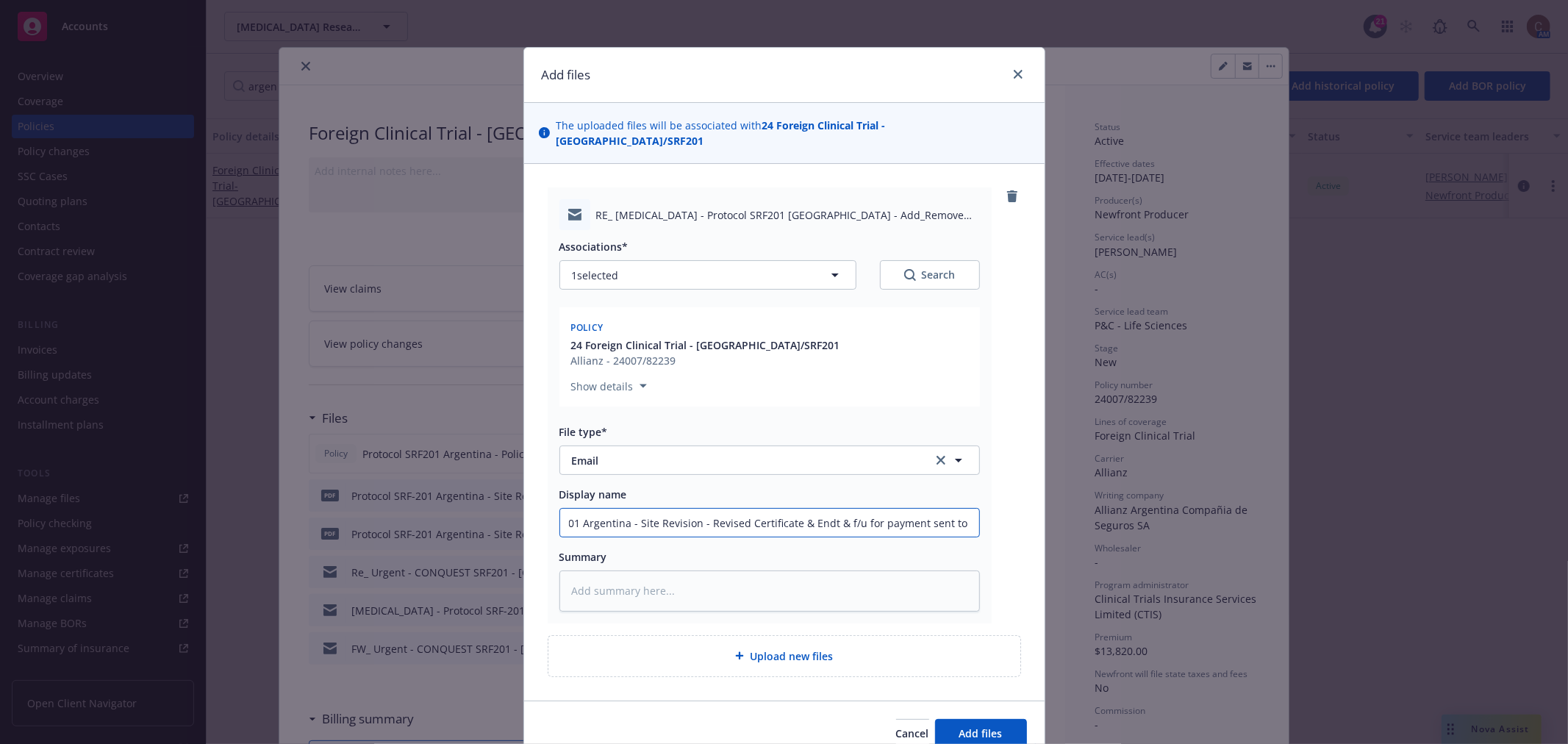
type input "Protocol SRF-201 Argentina - Site Revision - Revised Certificate & Endt & f/u f…"
type textarea "x"
type input "Protocol SRF-201 Argentina - Site Revision - Revised Certificate & Endt & f/u f…"
type textarea "x"
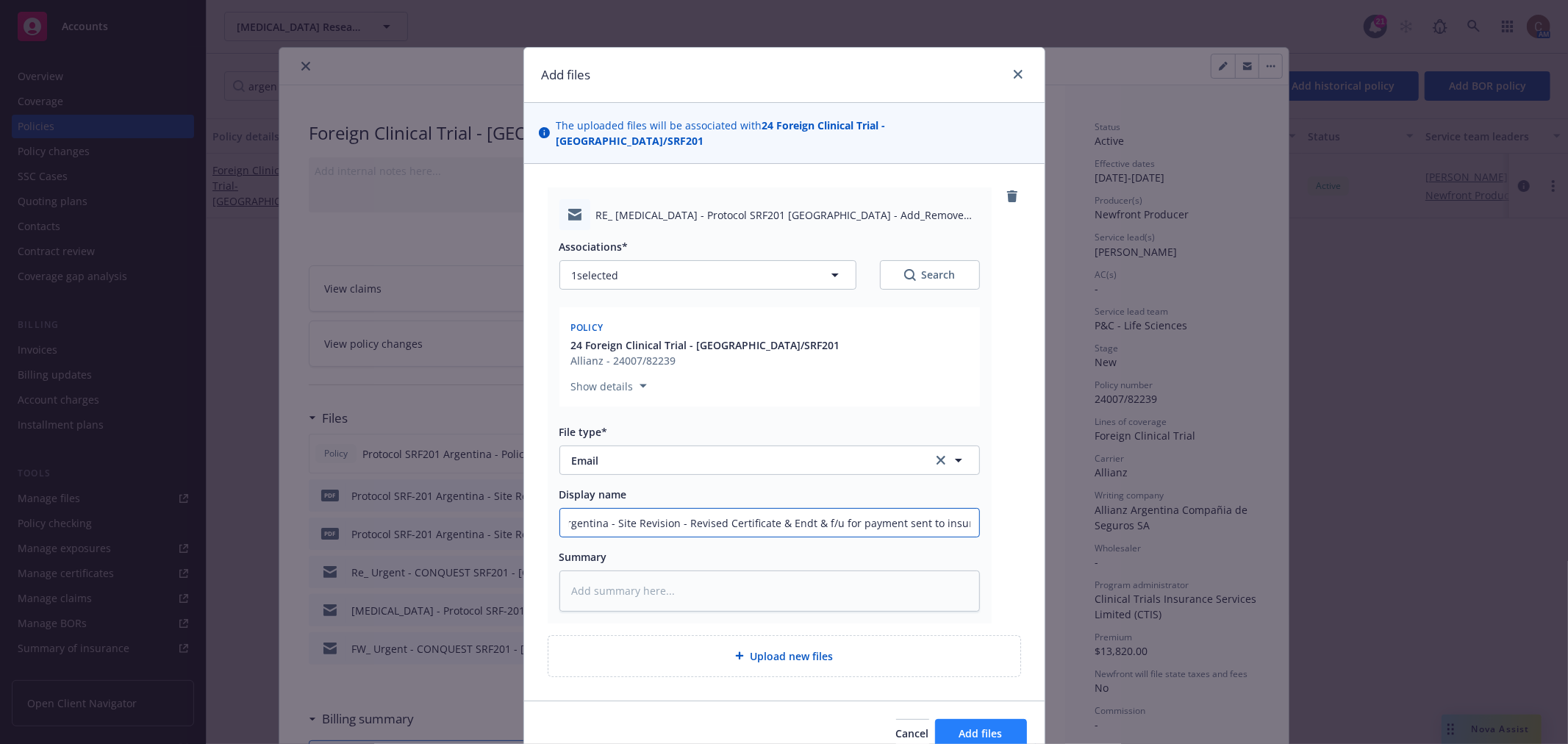
type input "Protocol SRF-201 Argentina - Site Revision - Revised Certificate & Endt & f/u f…"
click at [980, 726] on span "Add files" at bounding box center [980, 733] width 44 height 14
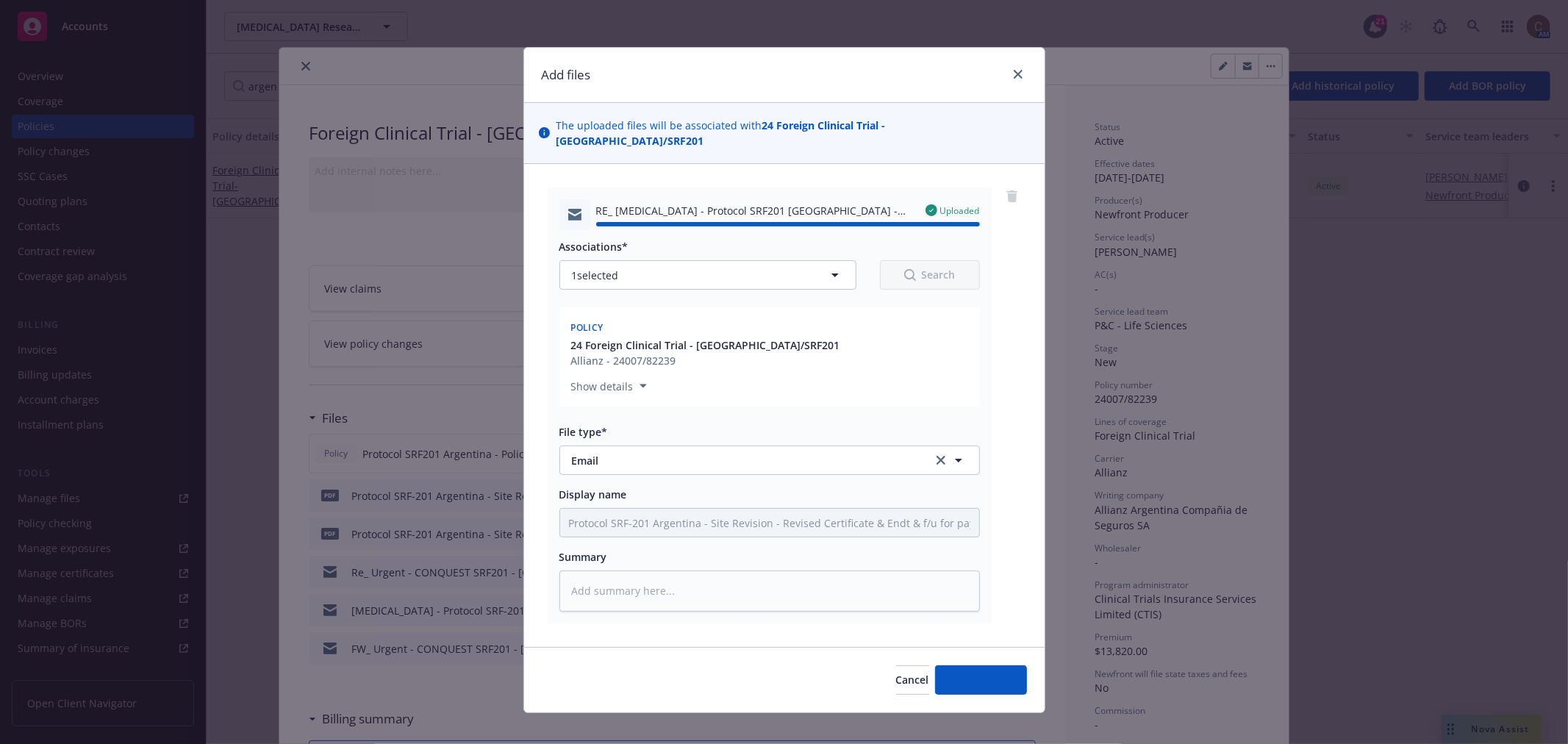
type textarea "x"
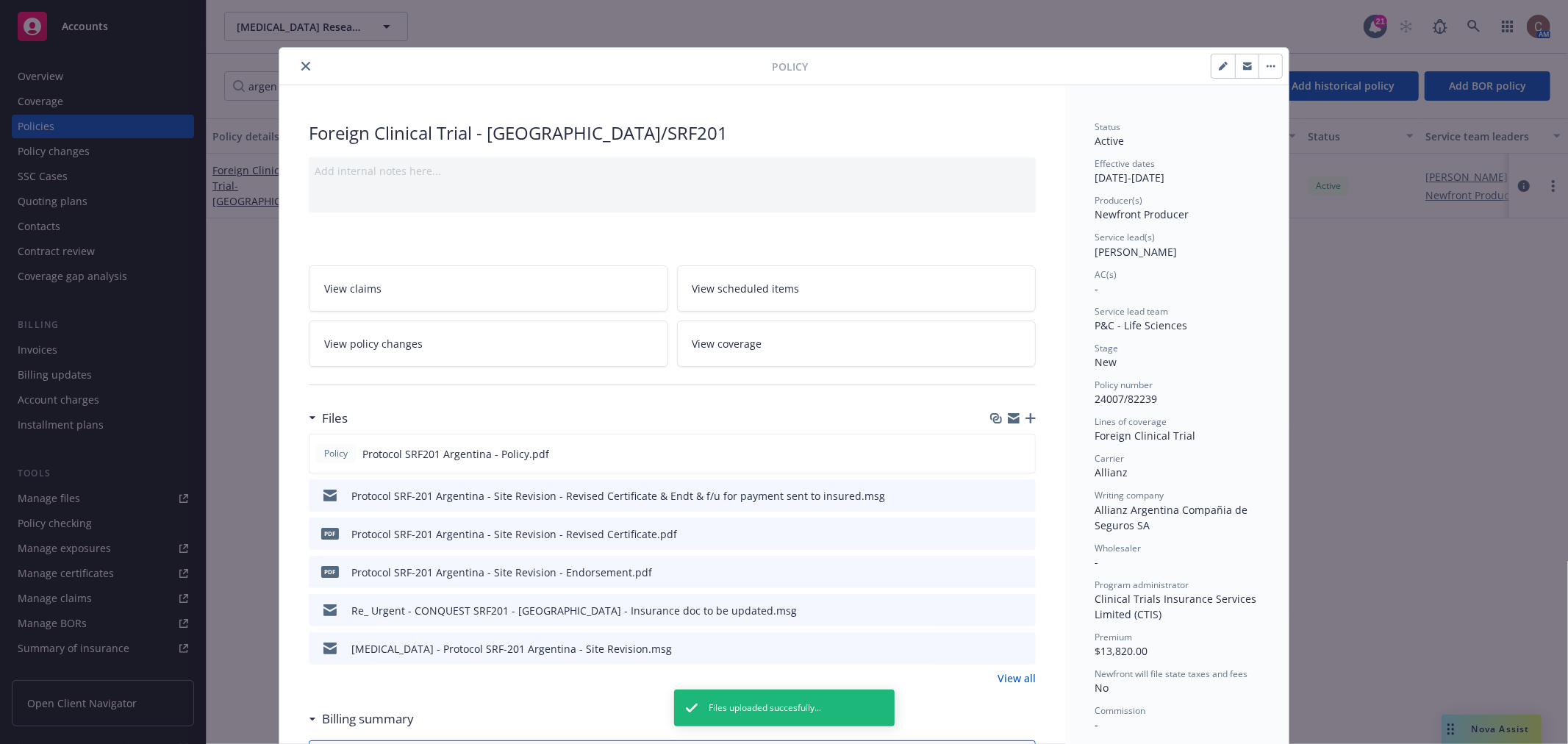
click at [302, 68] on icon "close" at bounding box center [305, 65] width 9 height 9
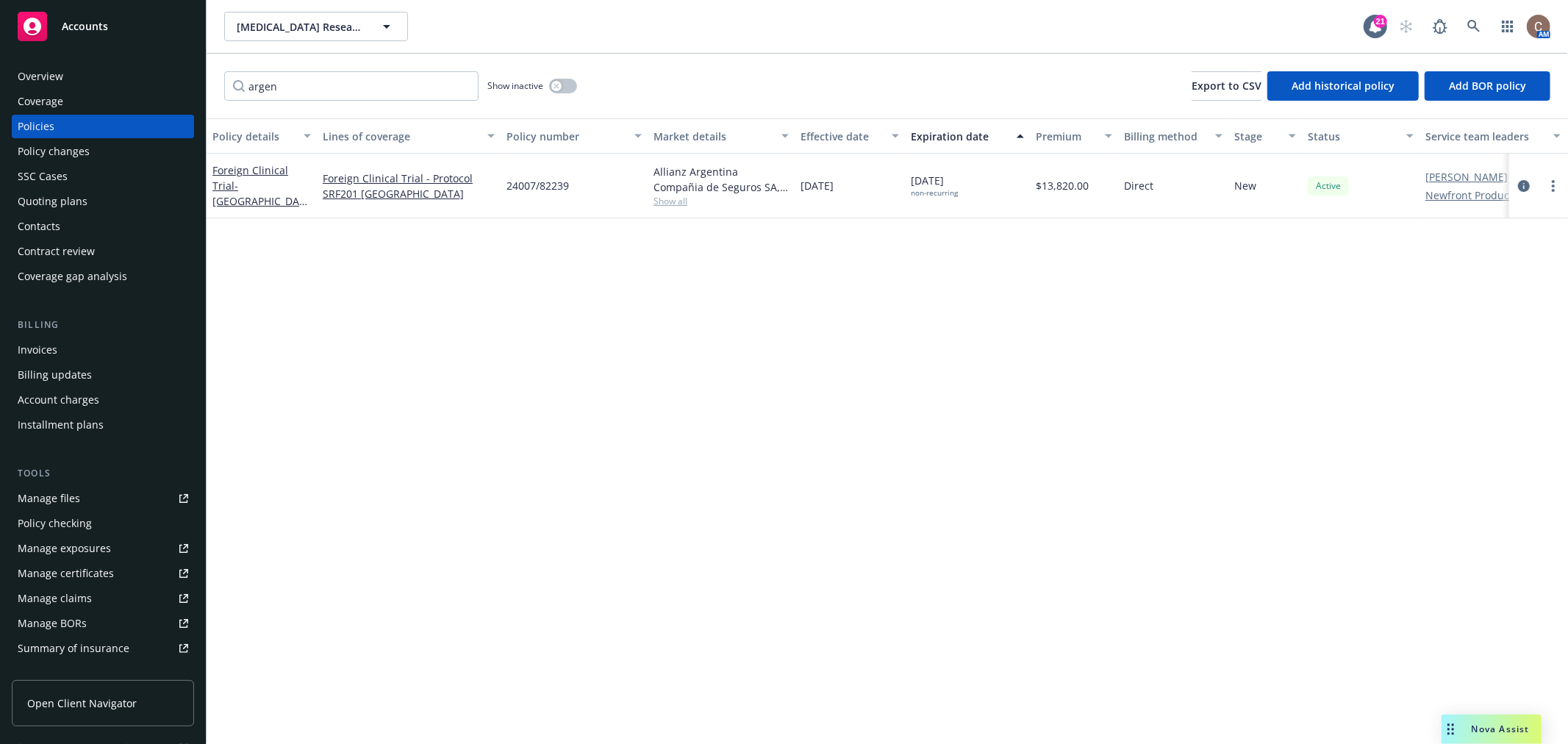
click at [87, 35] on div "Accounts" at bounding box center [102, 26] width 170 height 29
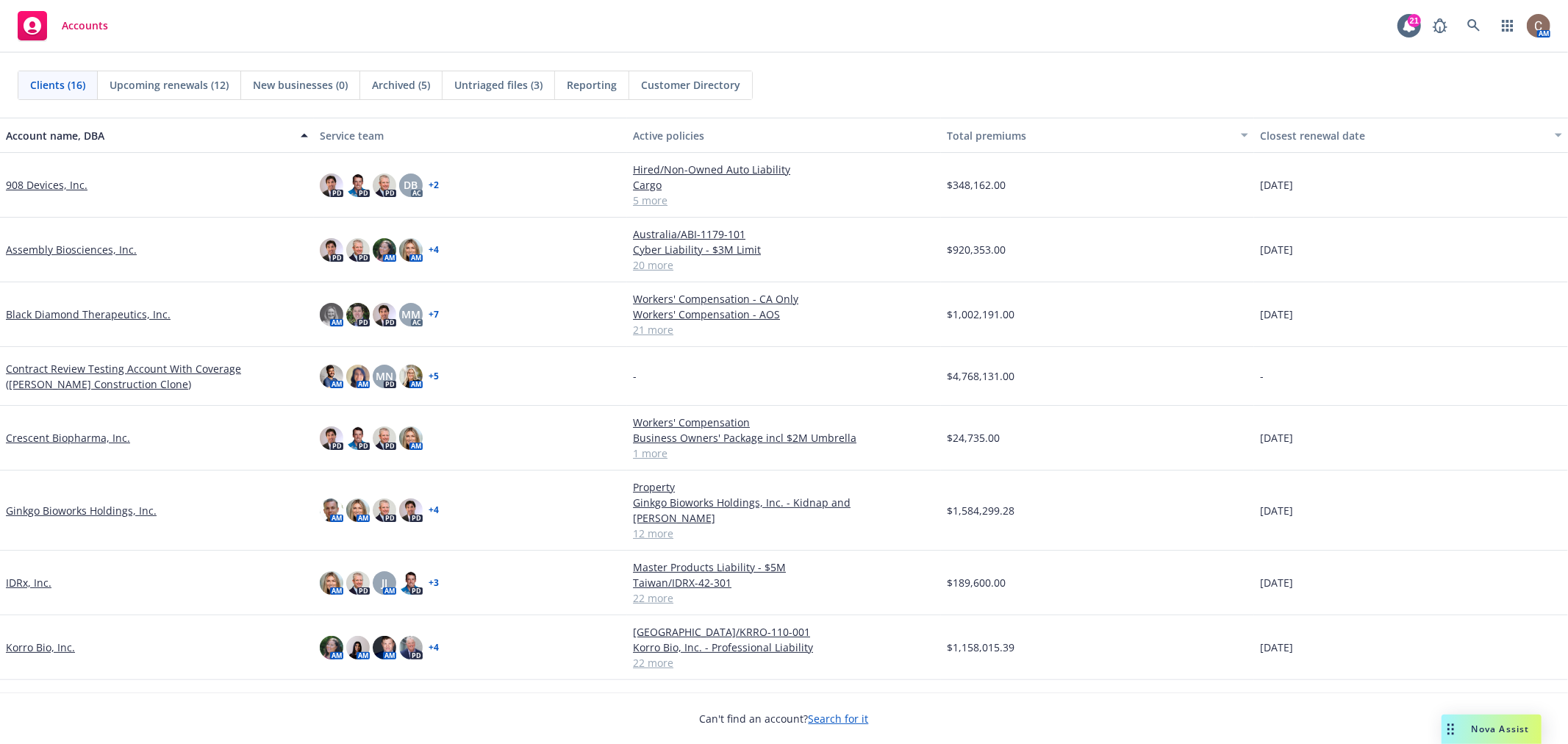
click at [104, 435] on link "Crescent Biopharma, Inc." at bounding box center [68, 438] width 125 height 16
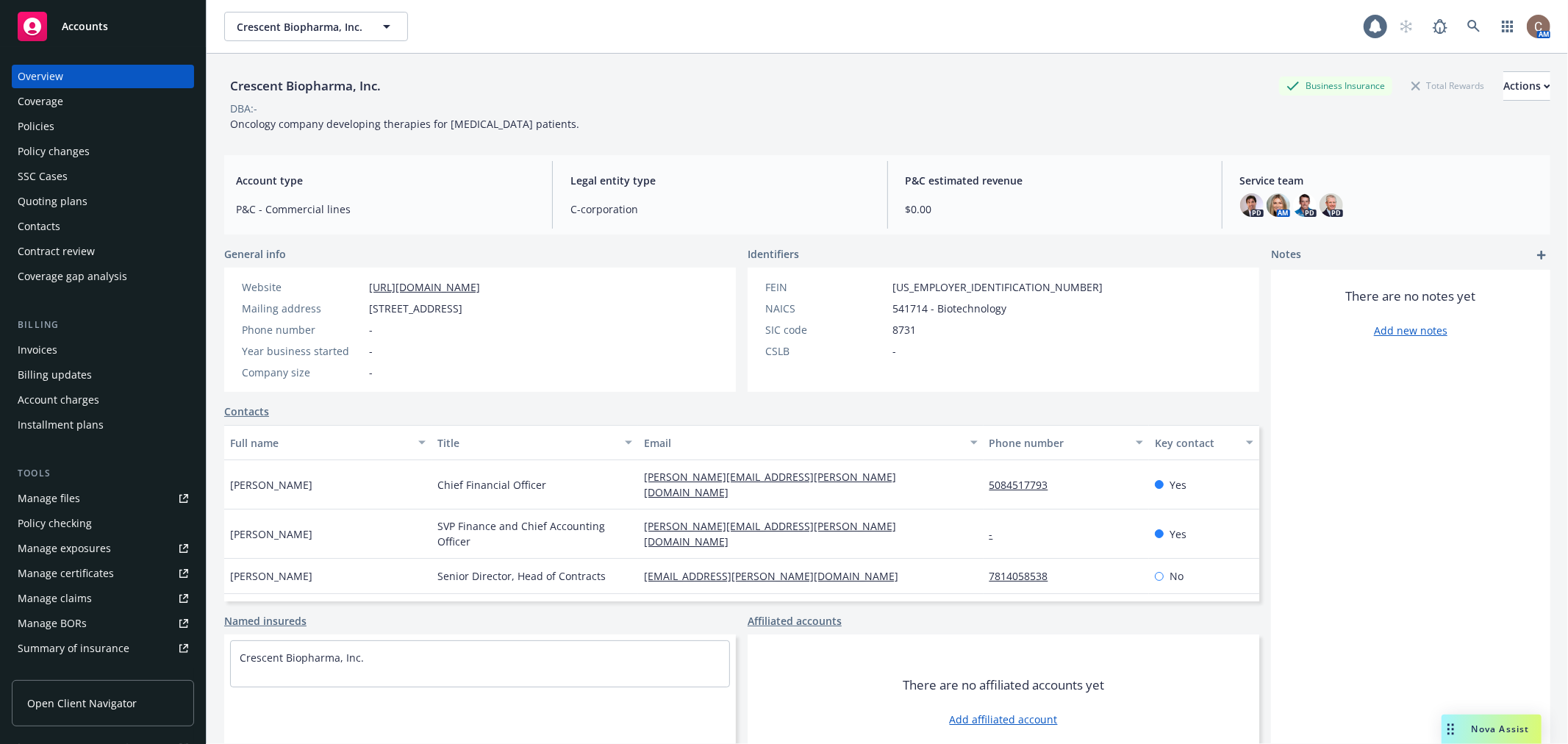
click at [57, 149] on div "Policy changes" at bounding box center [53, 152] width 72 height 23
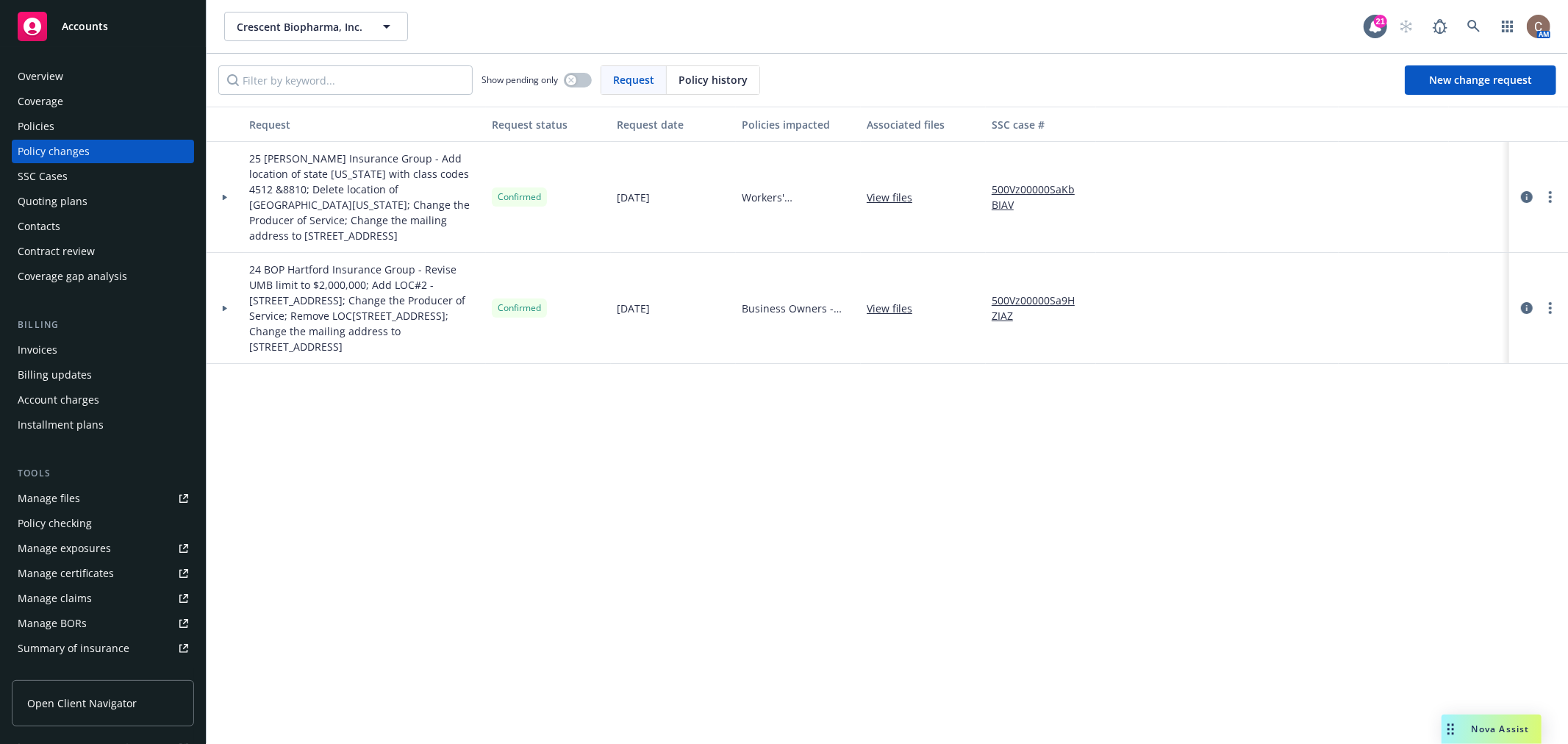
click at [103, 695] on span "Open Client Navigator" at bounding box center [82, 703] width 110 height 16
click at [224, 197] on icon at bounding box center [225, 196] width 5 height 6
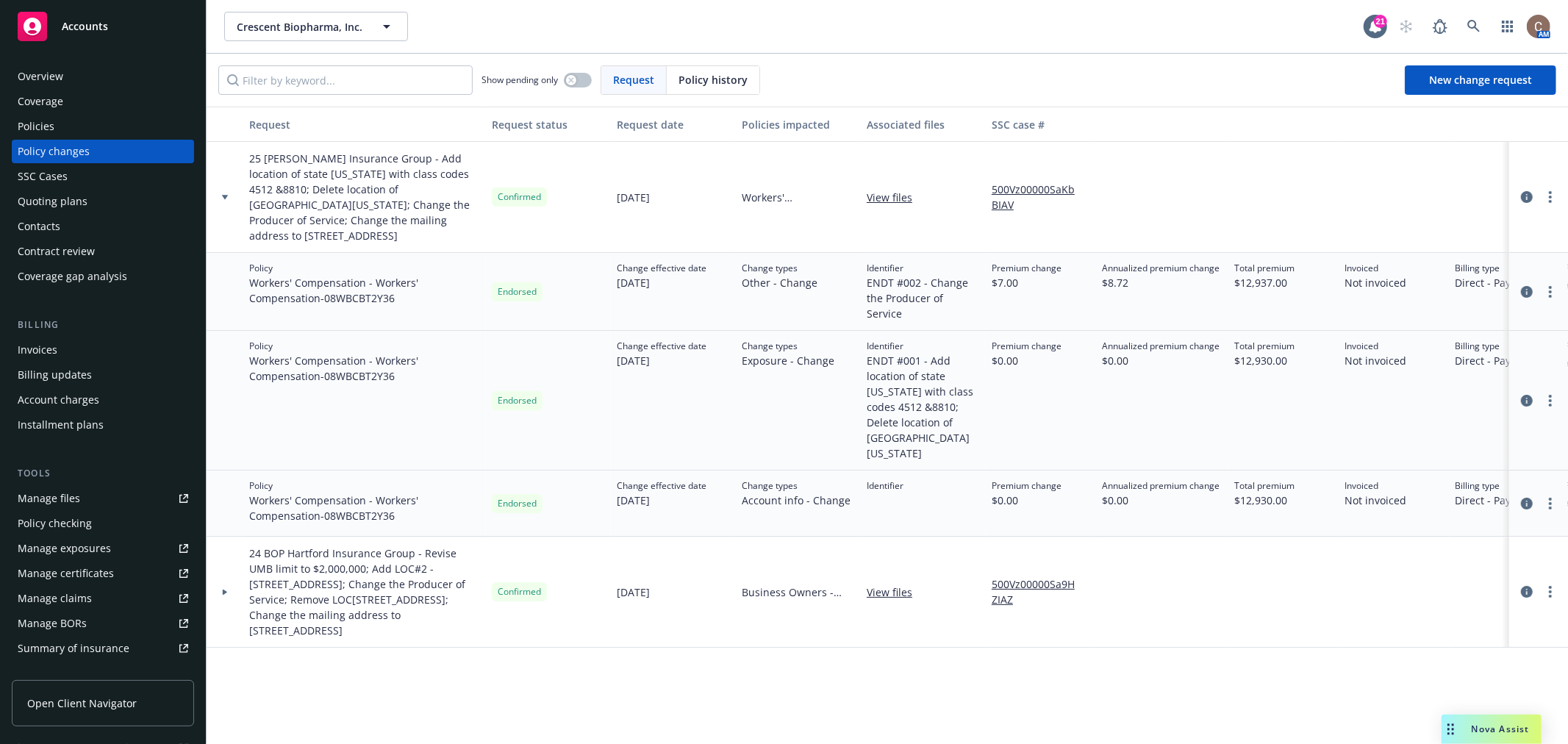
click at [224, 588] on icon at bounding box center [225, 591] width 5 height 6
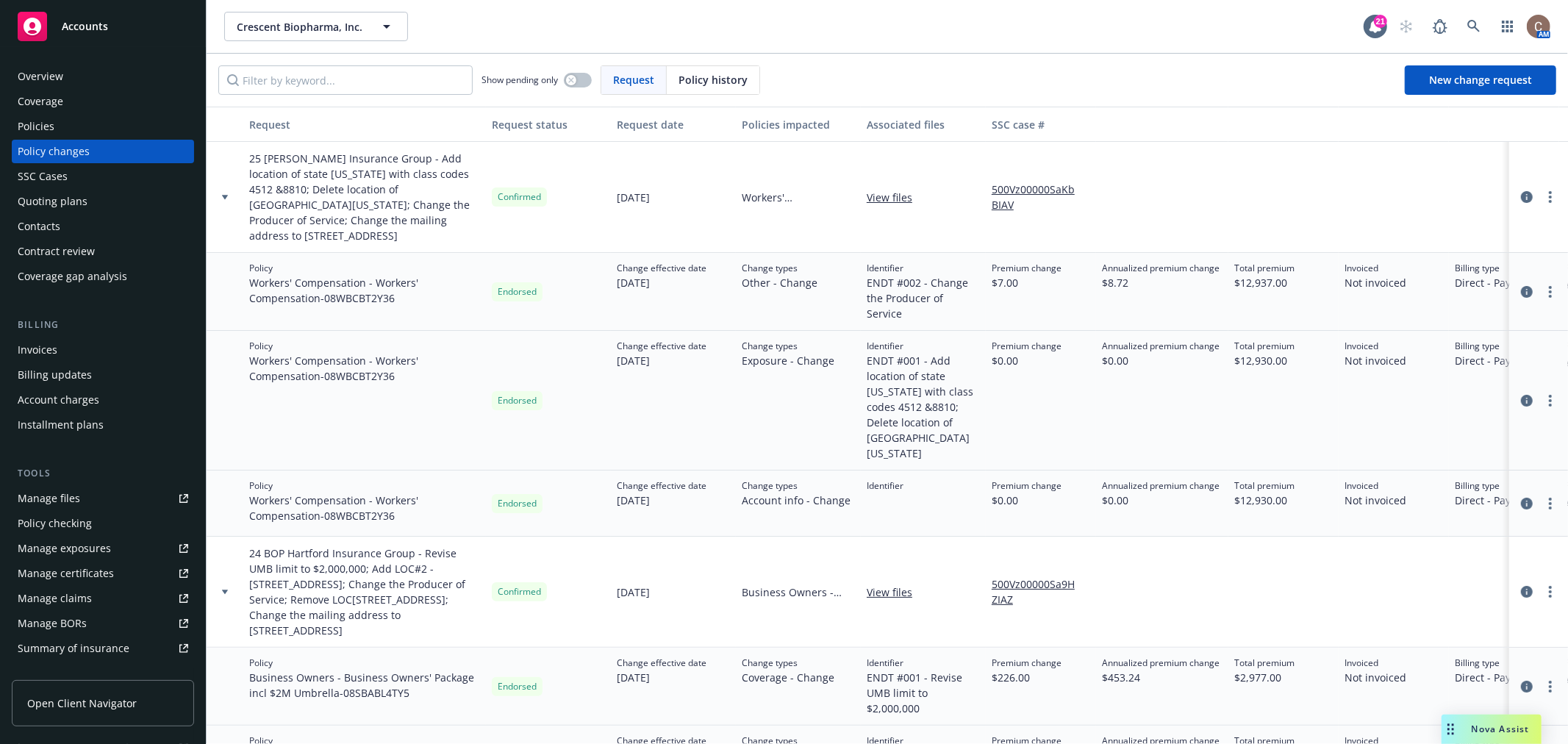
click at [97, 489] on link "Manage files" at bounding box center [102, 498] width 182 height 23
click at [89, 31] on span "Accounts" at bounding box center [85, 26] width 47 height 12
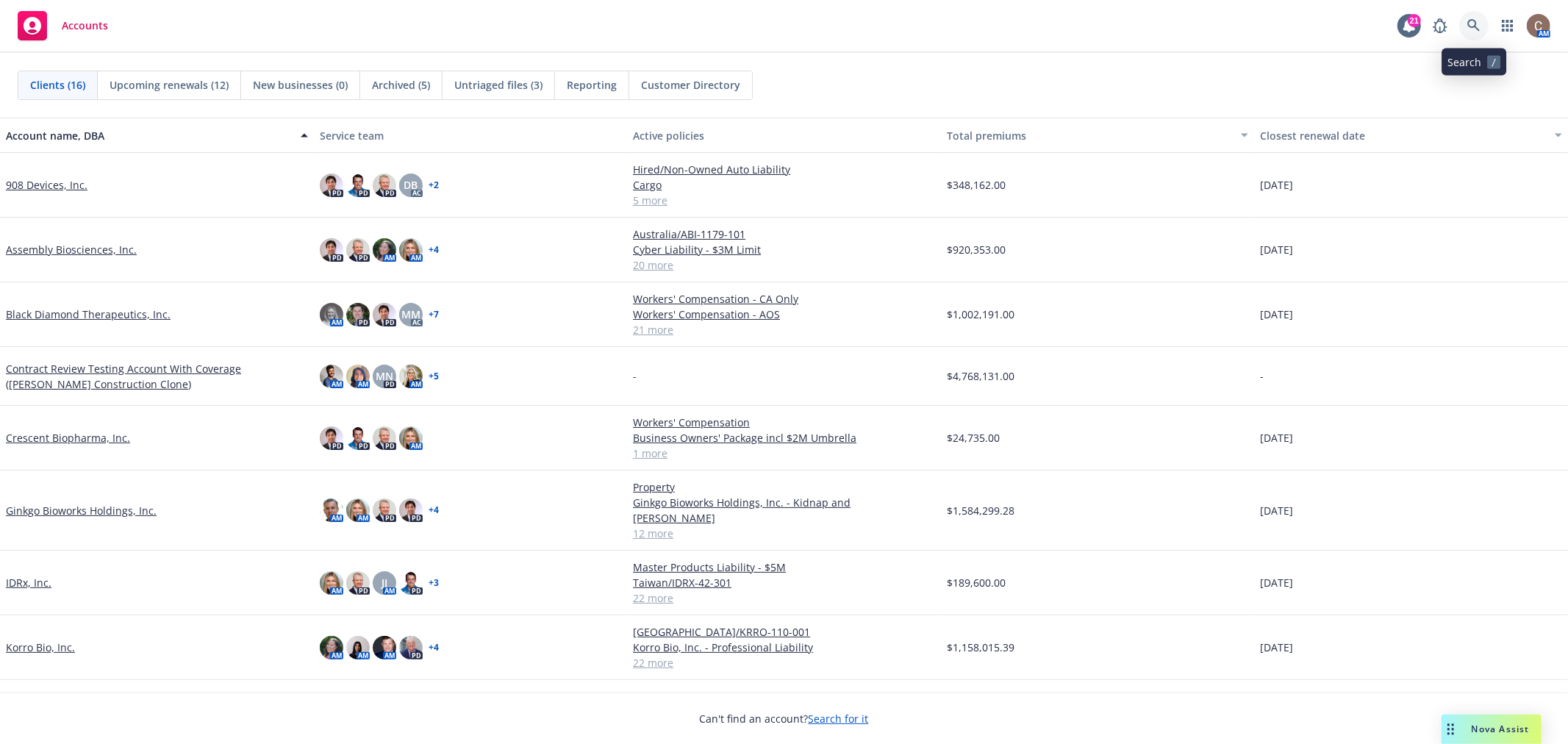
click at [1468, 26] on icon at bounding box center [1474, 26] width 14 height 14
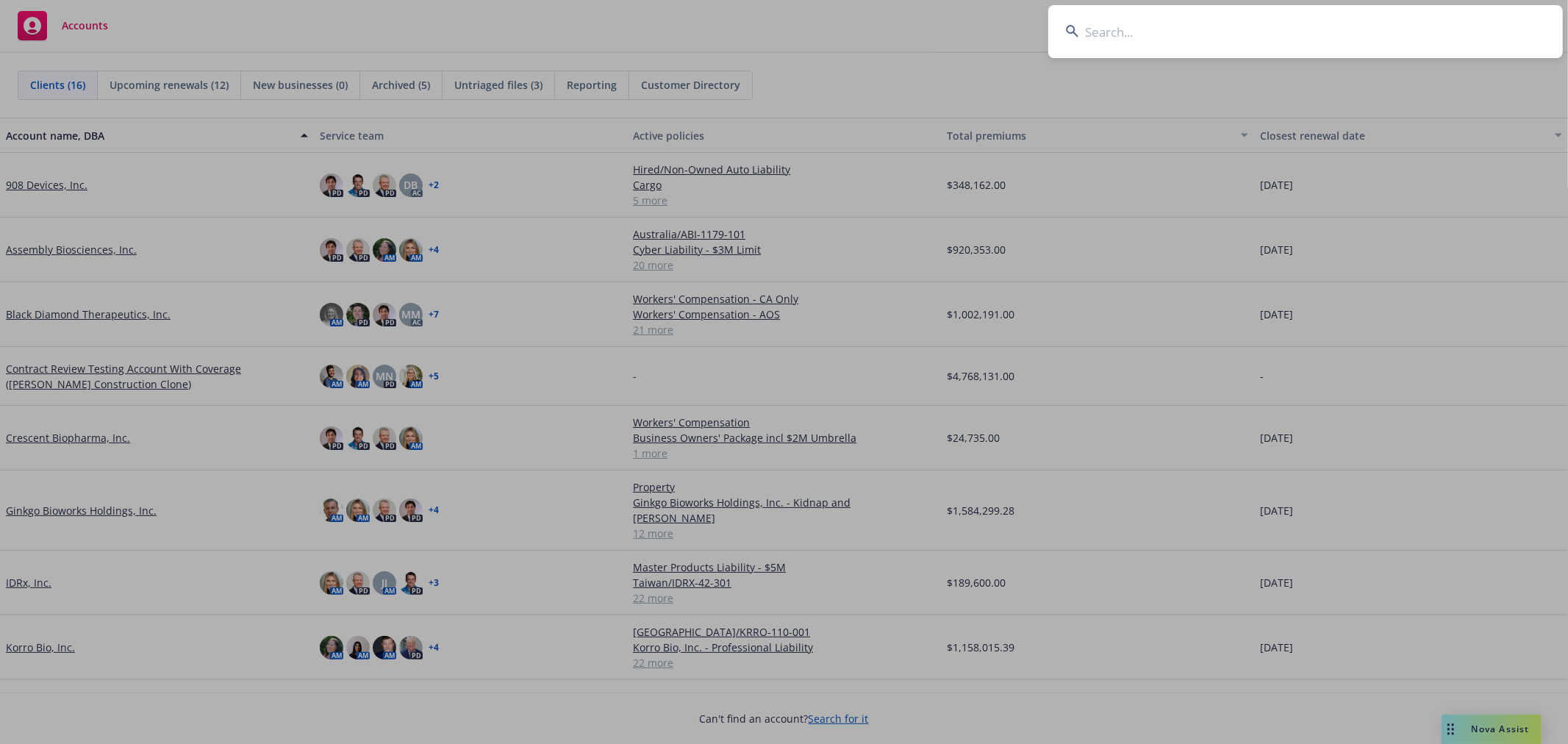
click at [1361, 50] on input at bounding box center [1305, 31] width 515 height 53
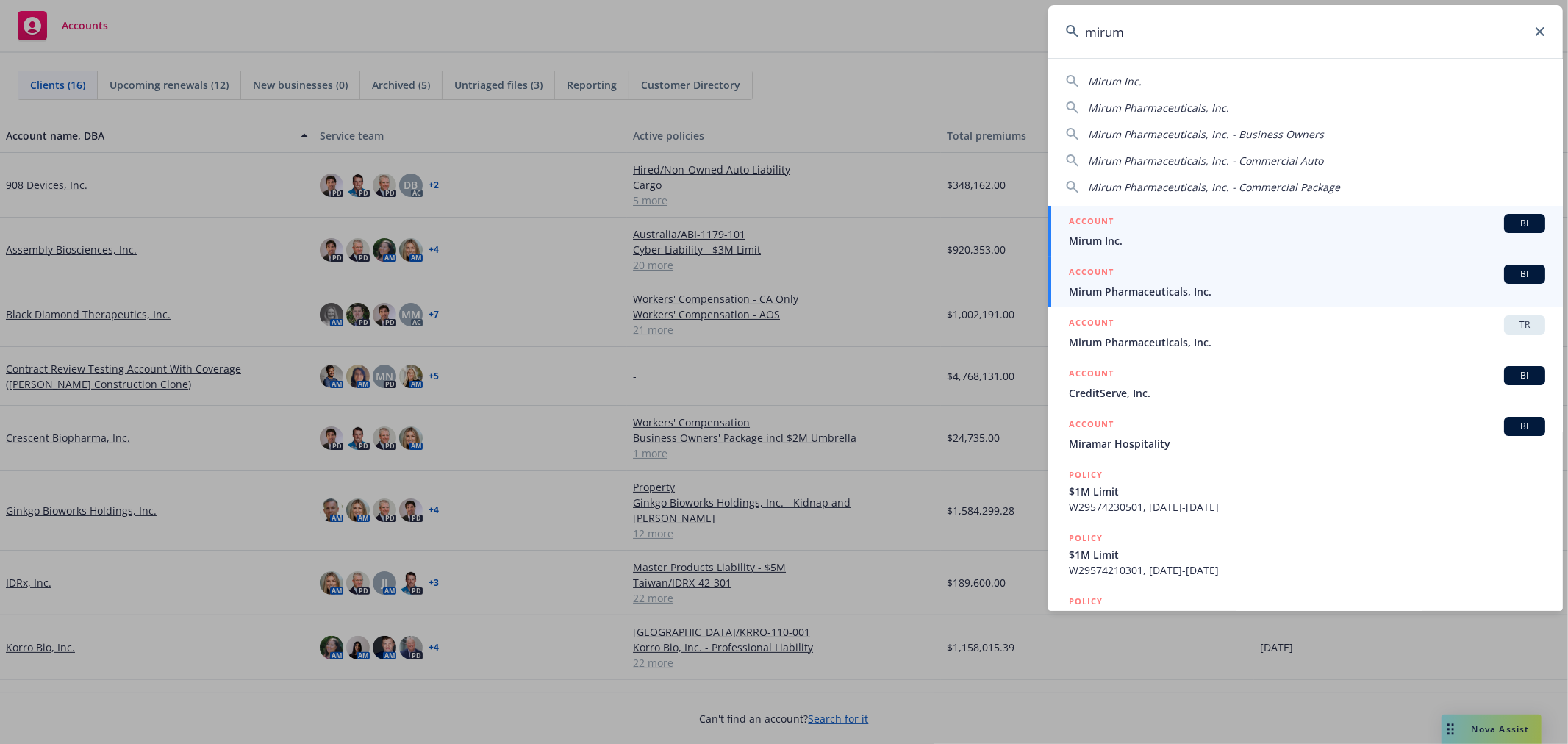
type input "mirum"
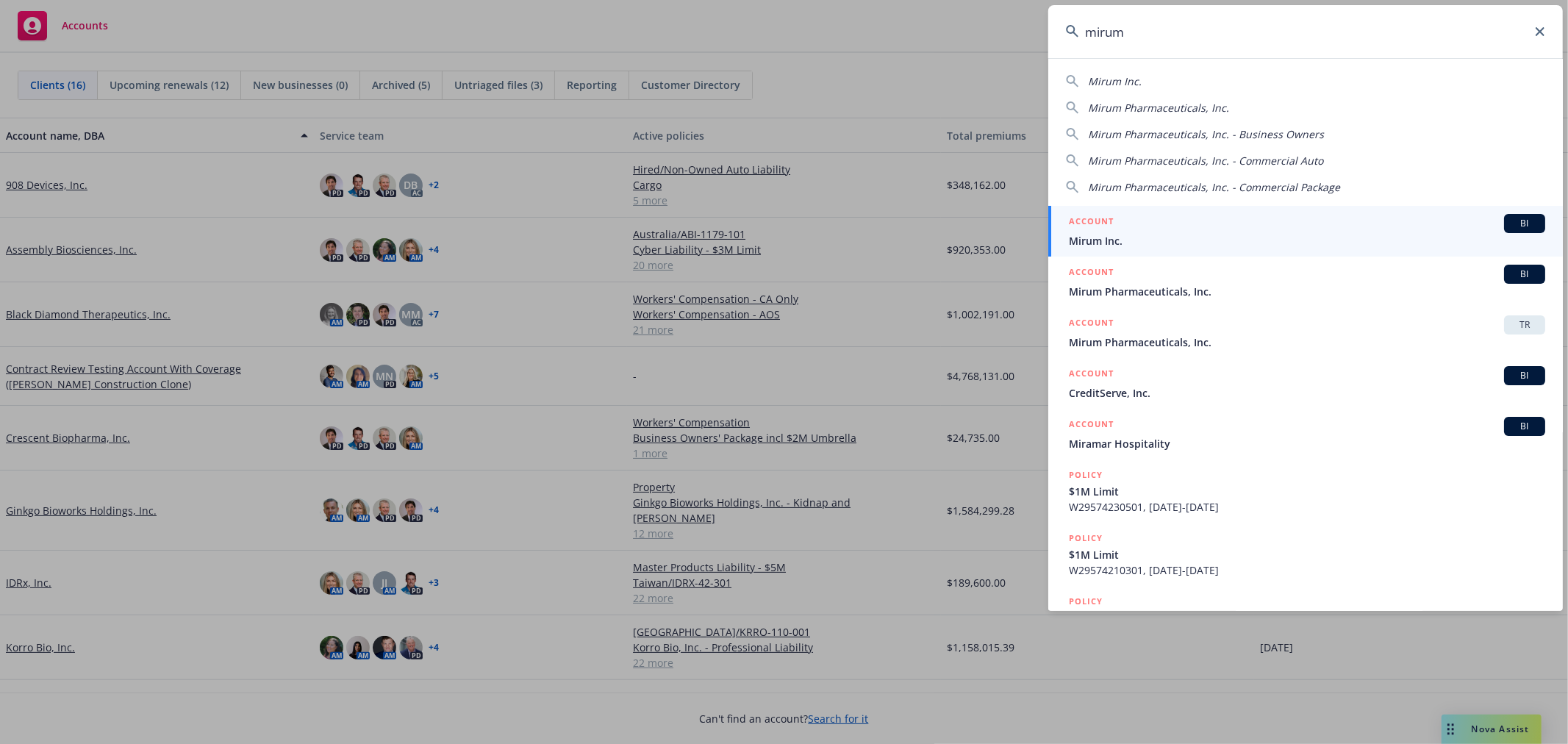
click at [1246, 279] on div "ACCOUNT BI" at bounding box center [1307, 274] width 477 height 19
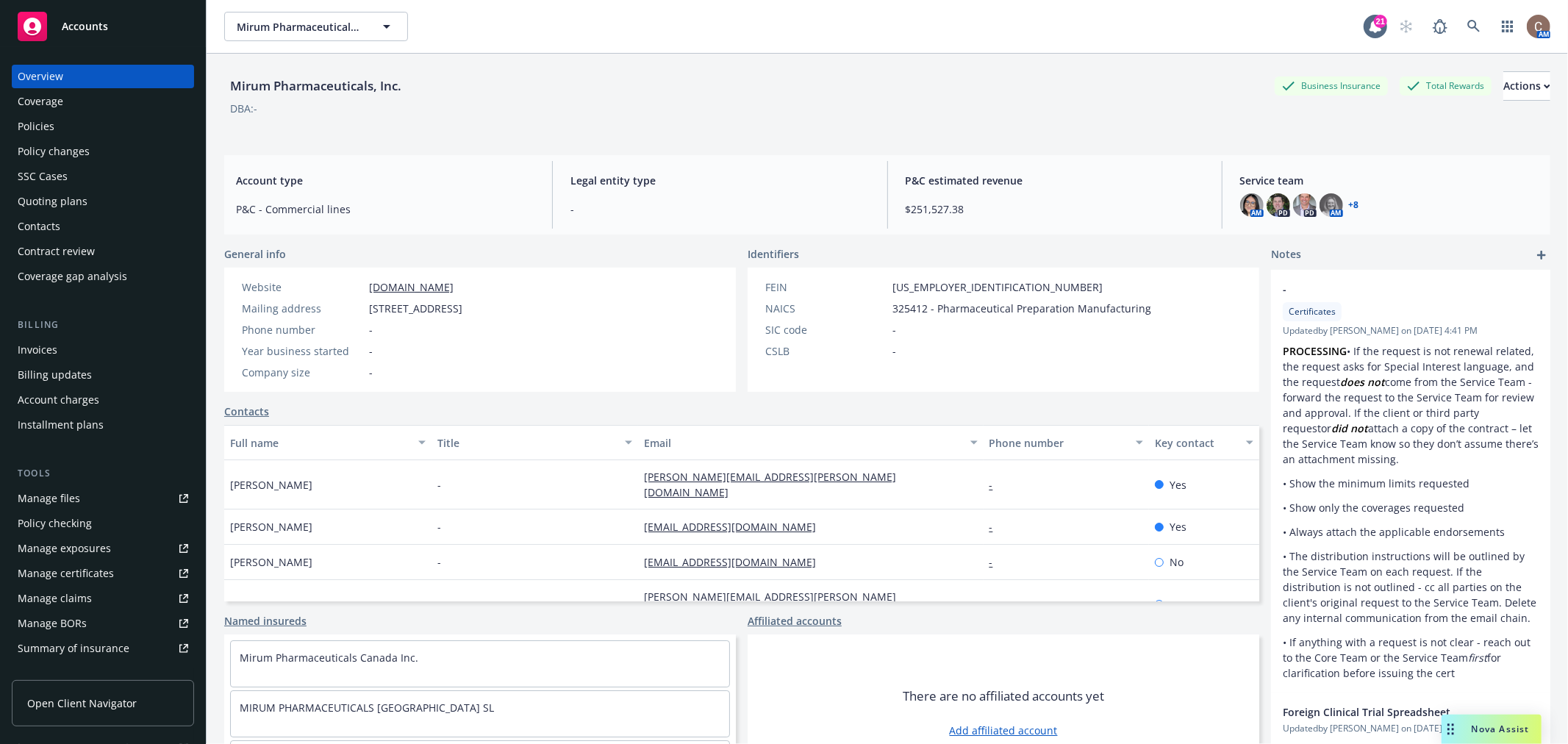
click at [40, 134] on div "Policies" at bounding box center [36, 126] width 37 height 23
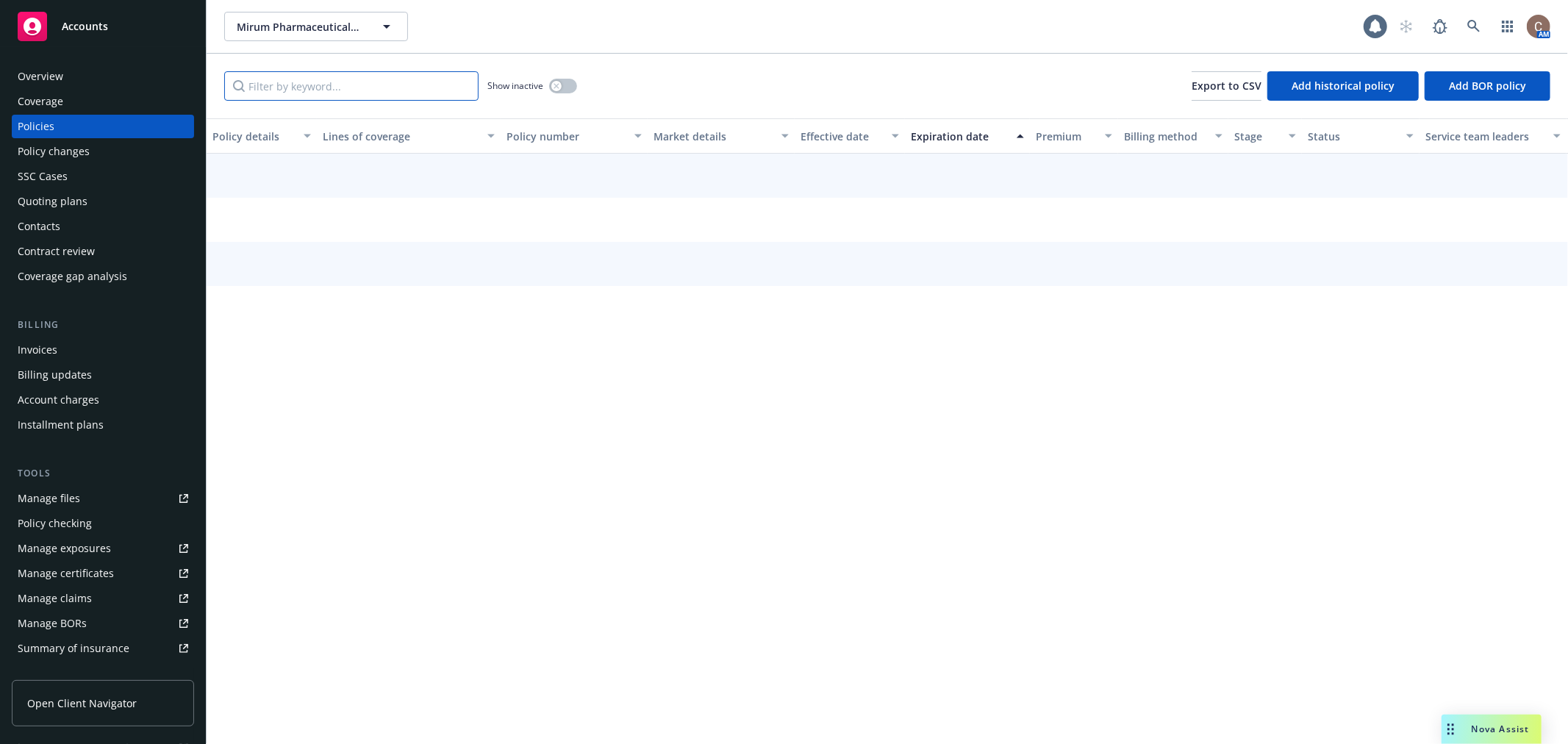
click at [299, 96] on input "Filter by keyword..." at bounding box center [350, 86] width 254 height 29
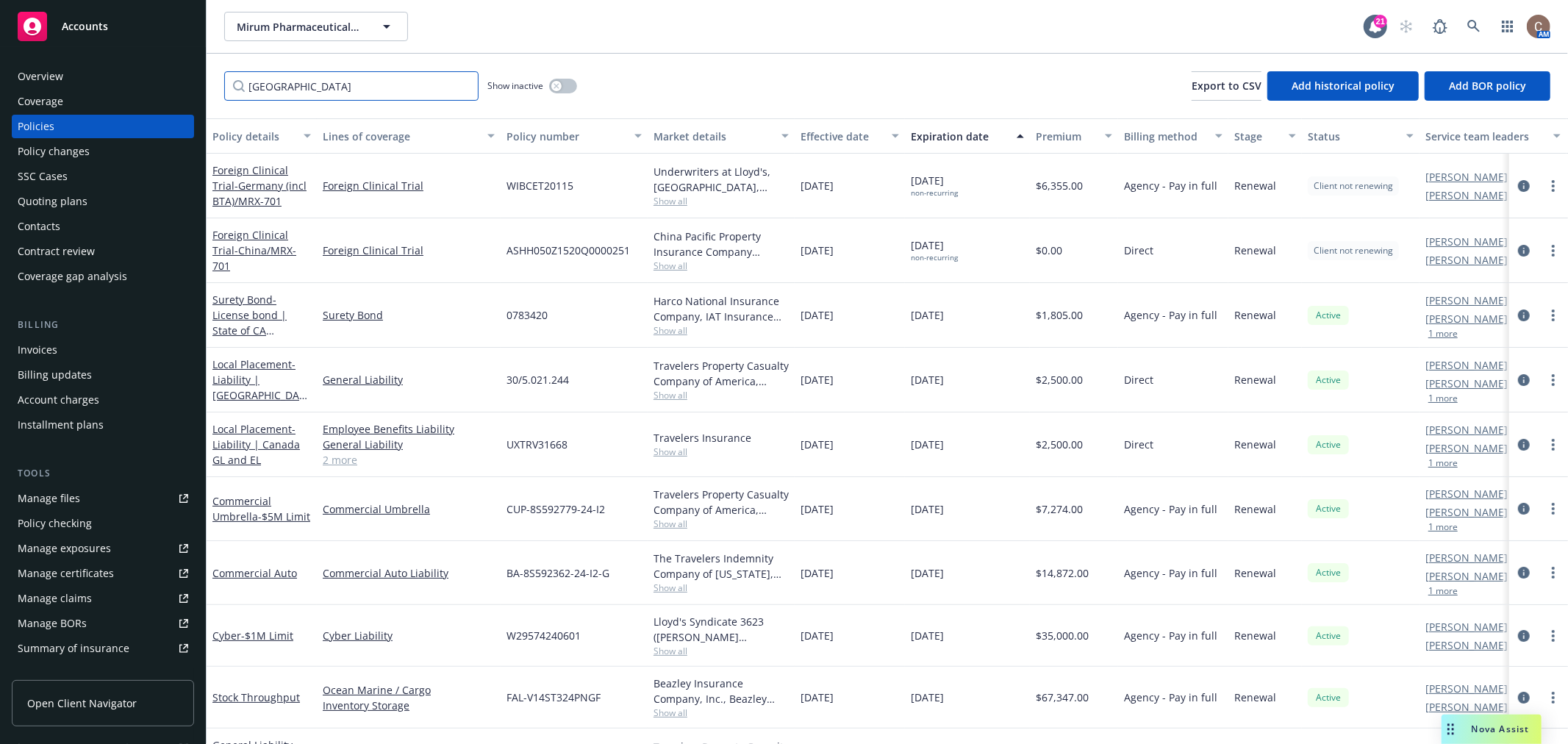
type input "germany"
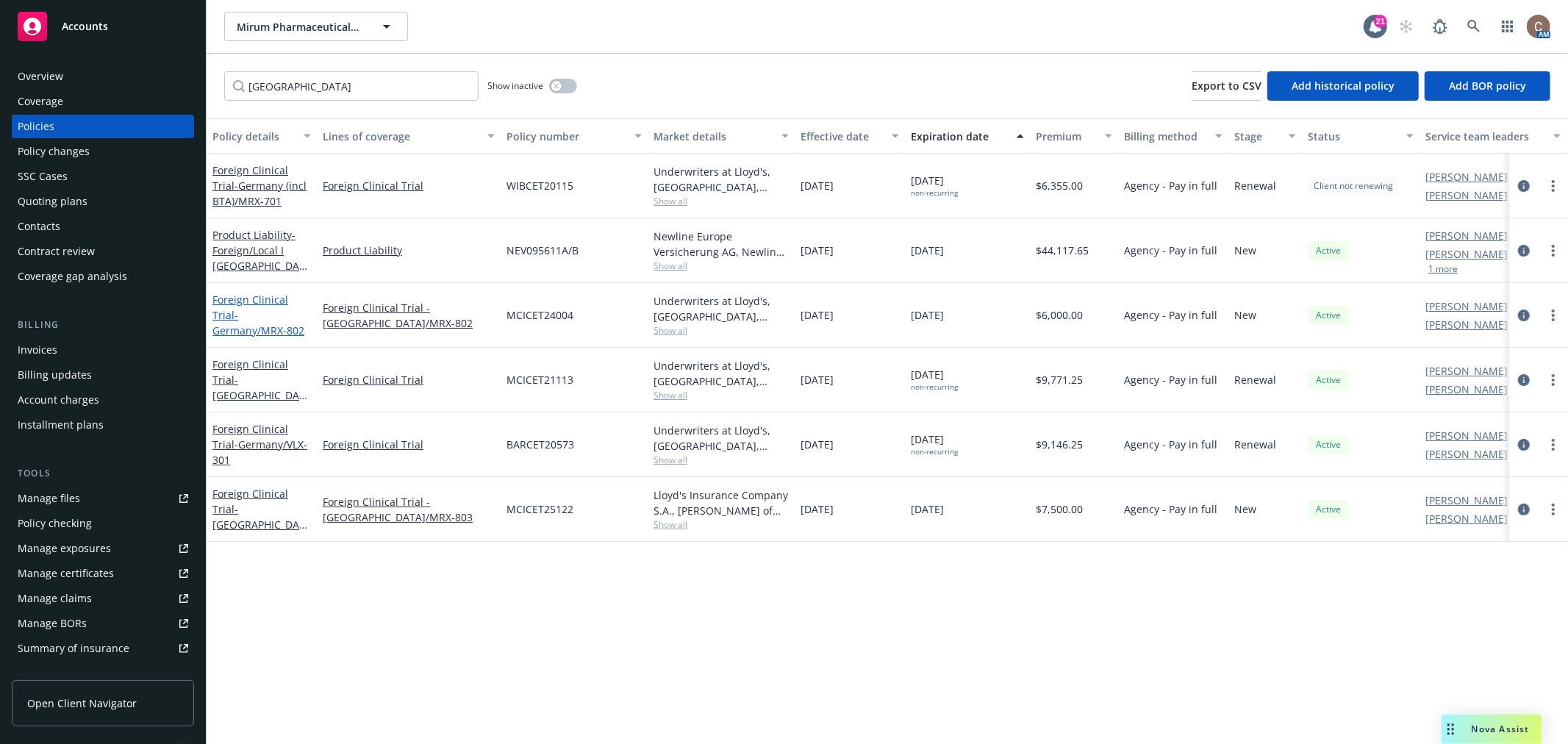
click at [266, 314] on span "- Germany/MRX-802" at bounding box center [258, 323] width 91 height 29
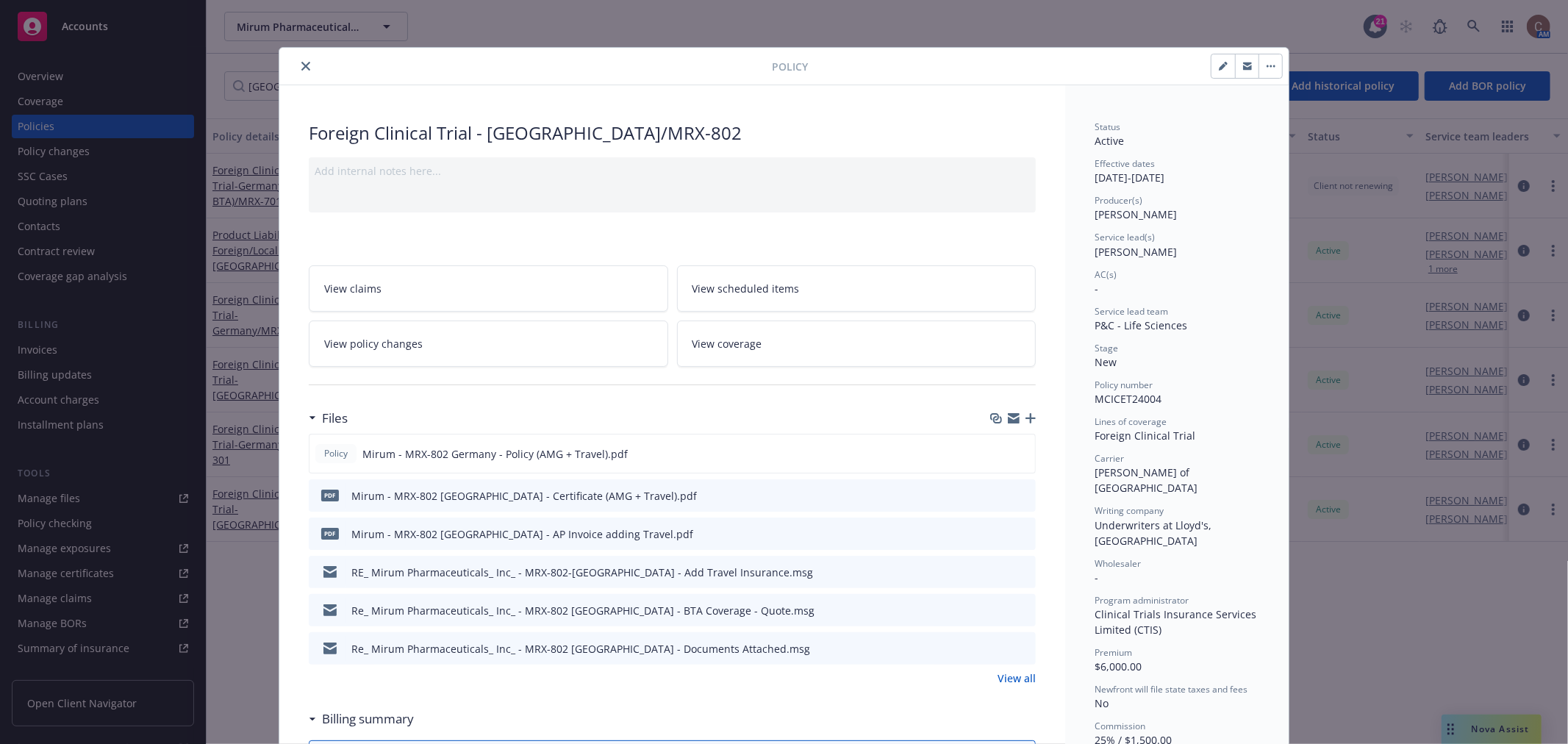
click at [1027, 416] on icon "button" at bounding box center [1030, 418] width 11 height 11
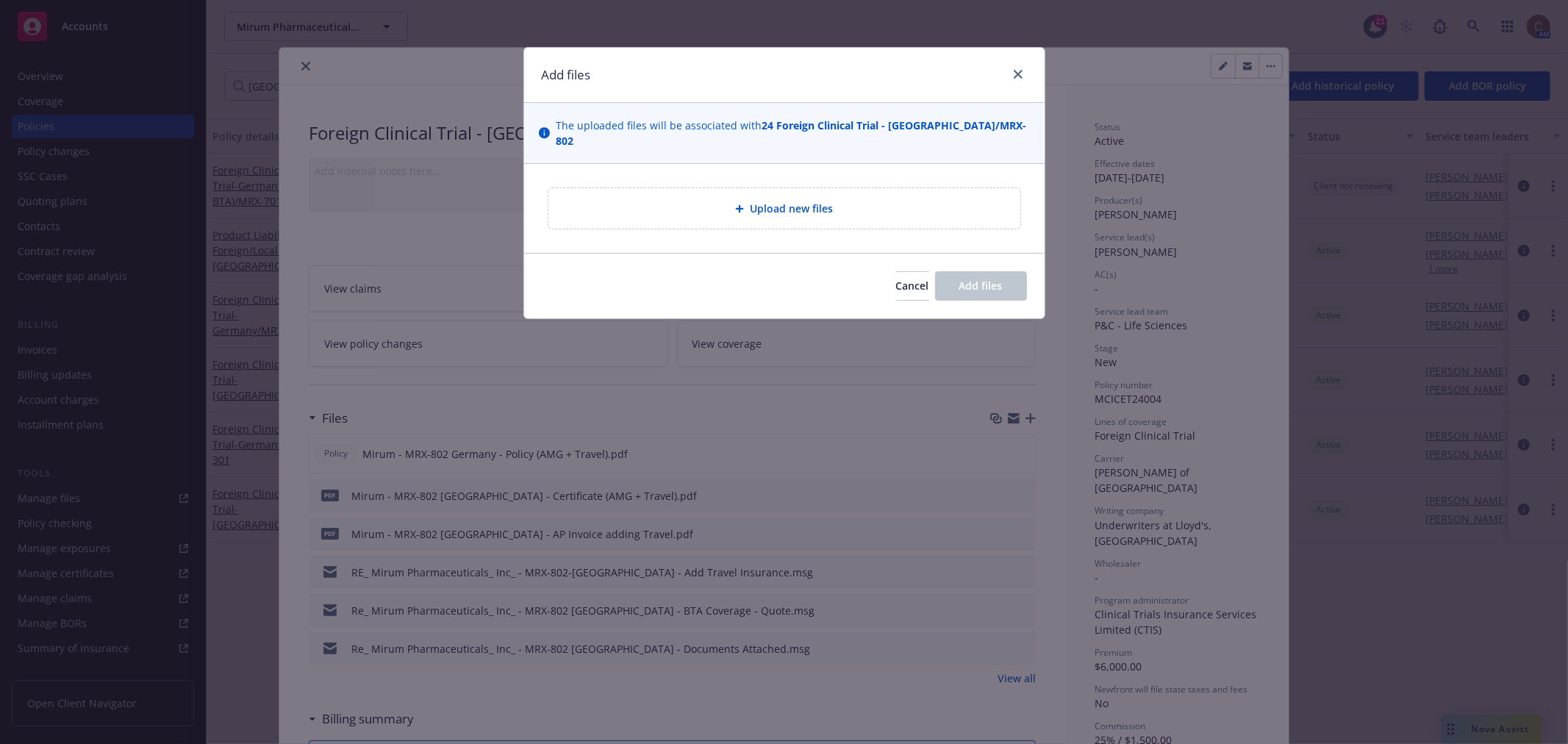
type textarea "x"
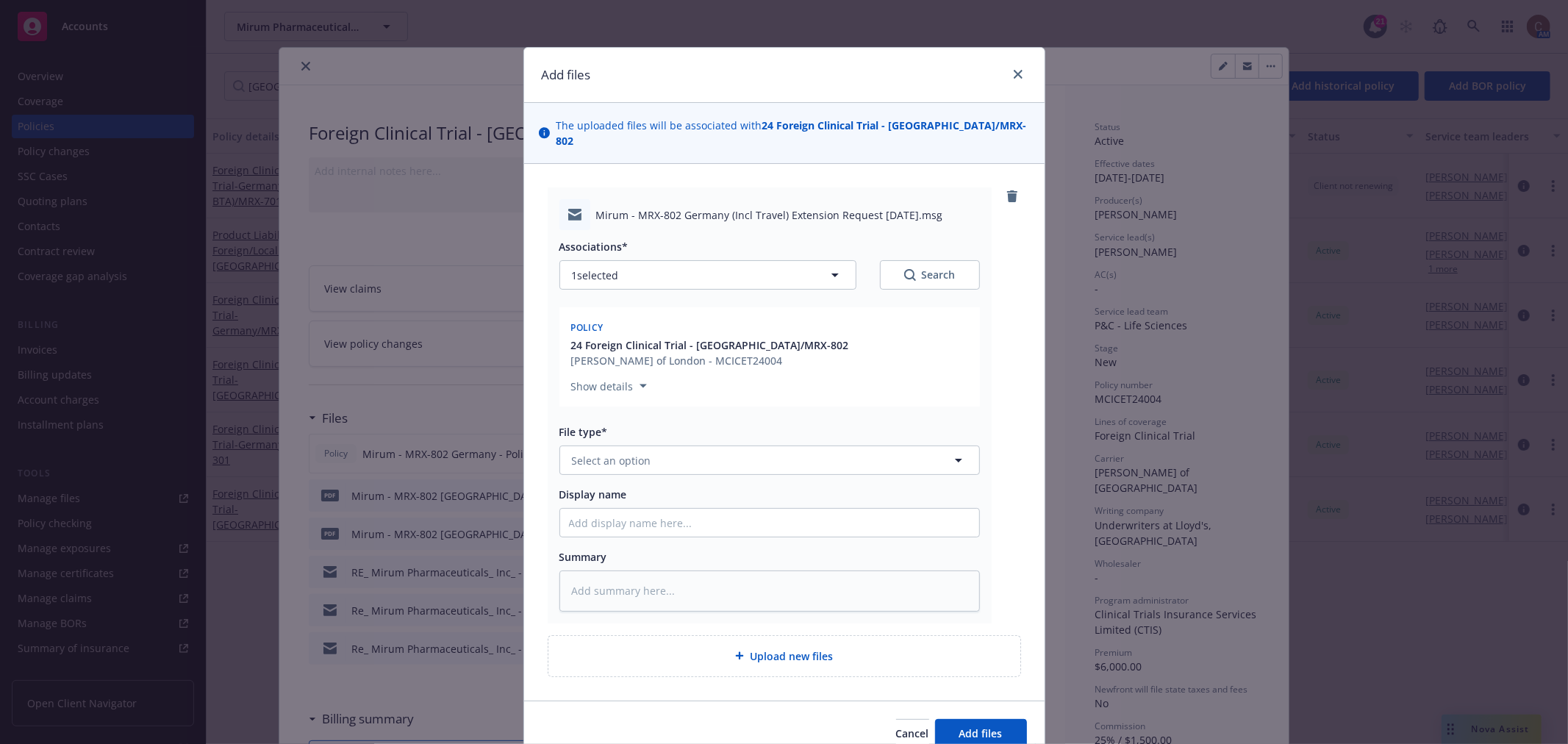
click at [677, 464] on div "Associations* 1 selected Search Policy 24 Foreign Clinical Trial - Germany/MRX-…" at bounding box center [769, 420] width 420 height 380
click at [688, 451] on button "Select an option" at bounding box center [769, 460] width 420 height 29
type input "emai"
click at [677, 490] on div "Email" at bounding box center [769, 501] width 402 height 21
click at [669, 509] on input "Display name" at bounding box center [769, 522] width 419 height 28
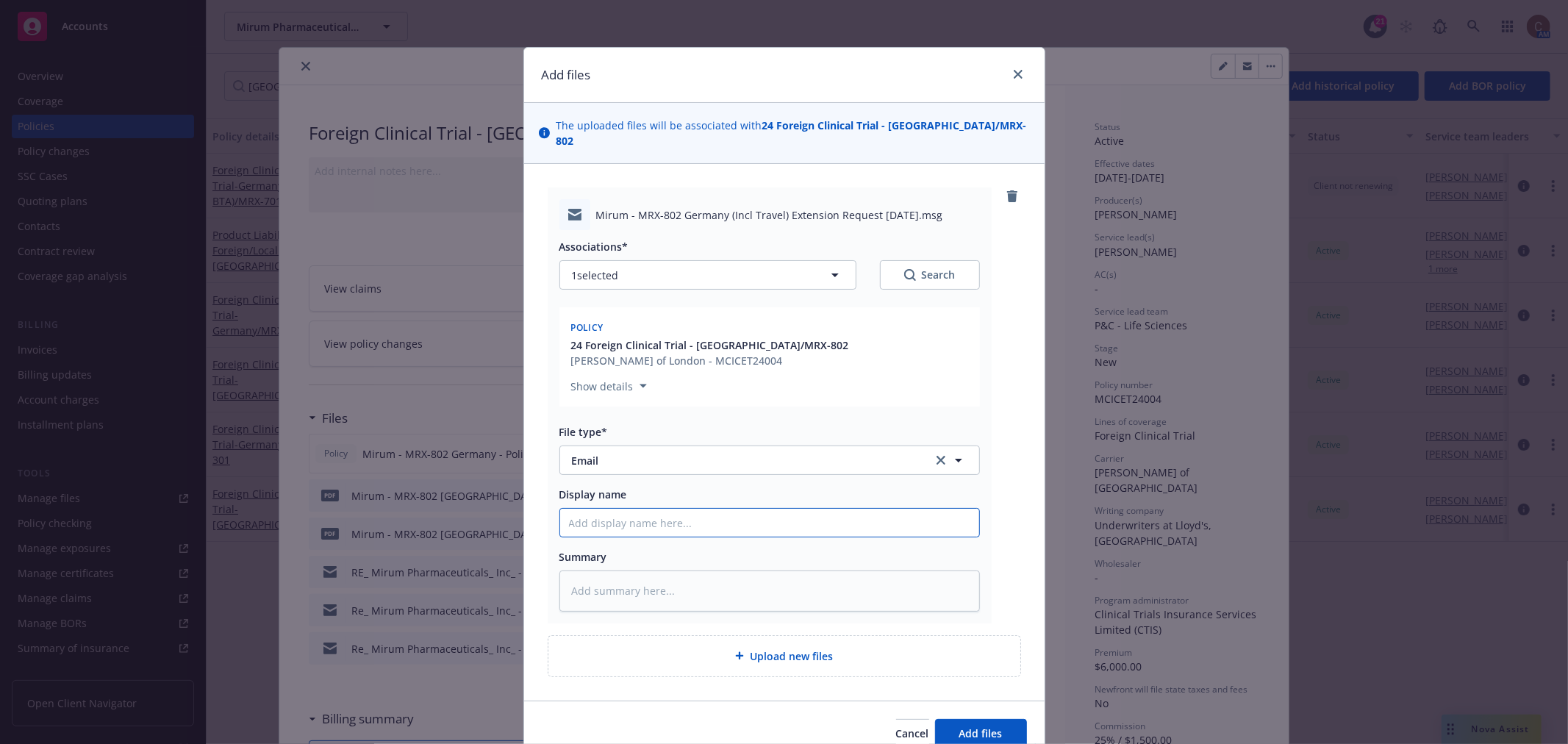
paste input "MRX-802 Germany (Incl Travel) Extension Request 26-Feb-2027"
type textarea "x"
type input "MRX-802 Germany (Incl Travel) Extension Request 26-Feb-2027"
type textarea "x"
type input "MRX-802 Germany (Incl Travel) Extension Request 26-Feb-2027"
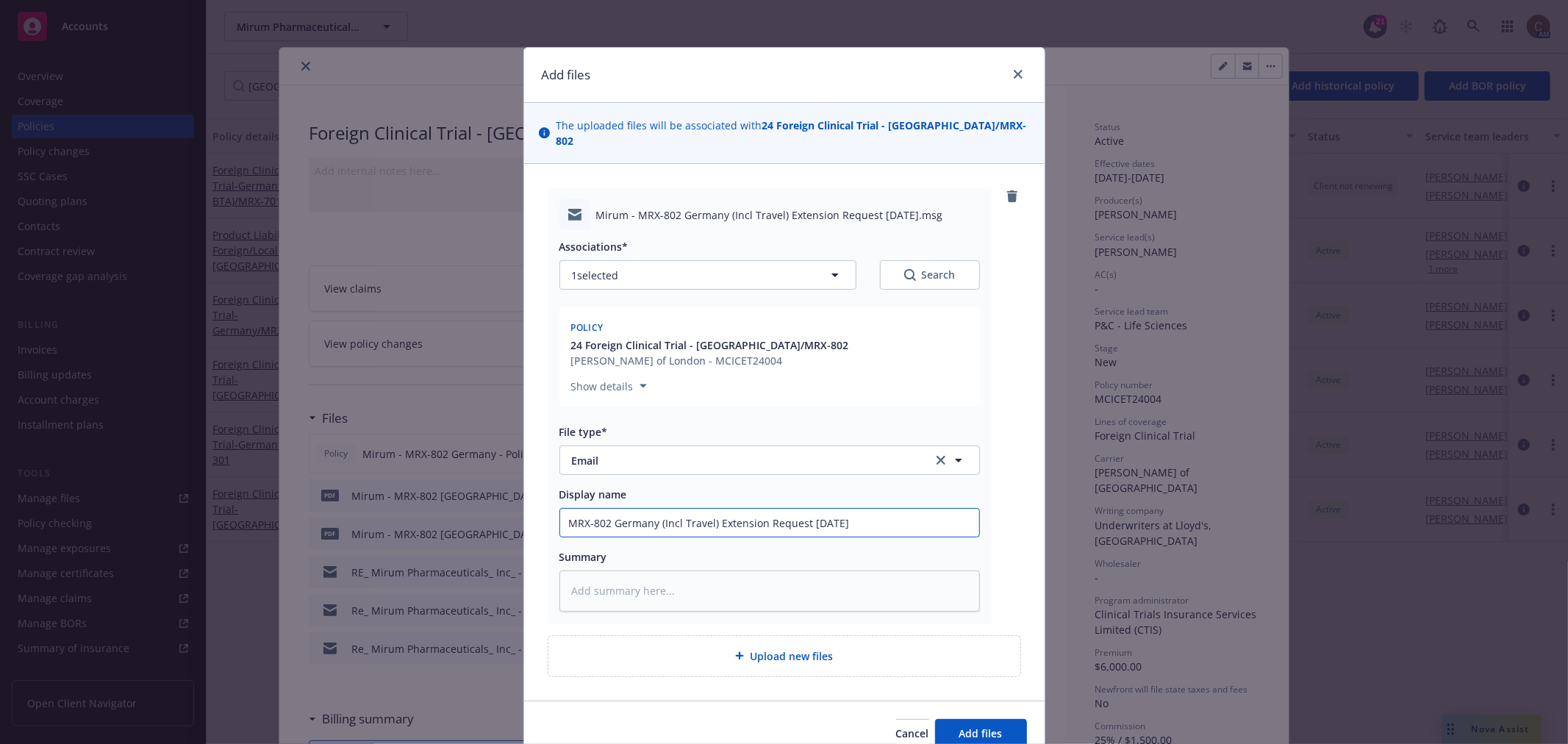
type textarea "x"
type input "MRX-802 Germany (Incl Travel) Extension Request 26-Feb-2027 -"
type textarea "x"
type input "MRX-802 Germany (Incl Travel) Extension Request 26-Feb-2027 -"
type textarea "x"
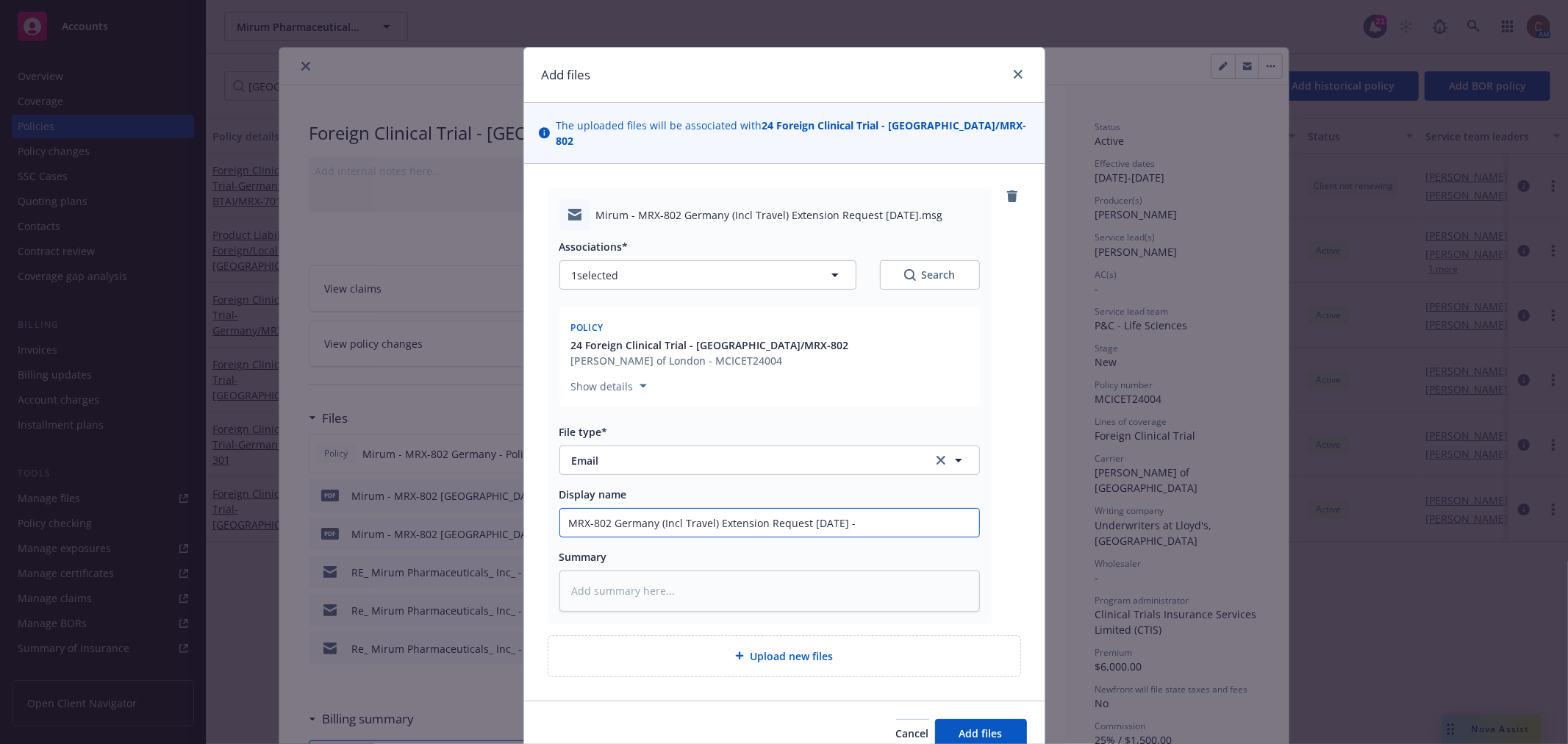
type input "MRX-802 Germany (Incl Travel) Extension Request 26-Feb-2027 - s"
type textarea "x"
type input "MRX-802 Germany (Incl Travel) Extension Request 26-Feb-2027 - se"
type textarea "x"
type input "MRX-802 Germany (Incl Travel) Extension Request 26-Feb-2027 - sent"
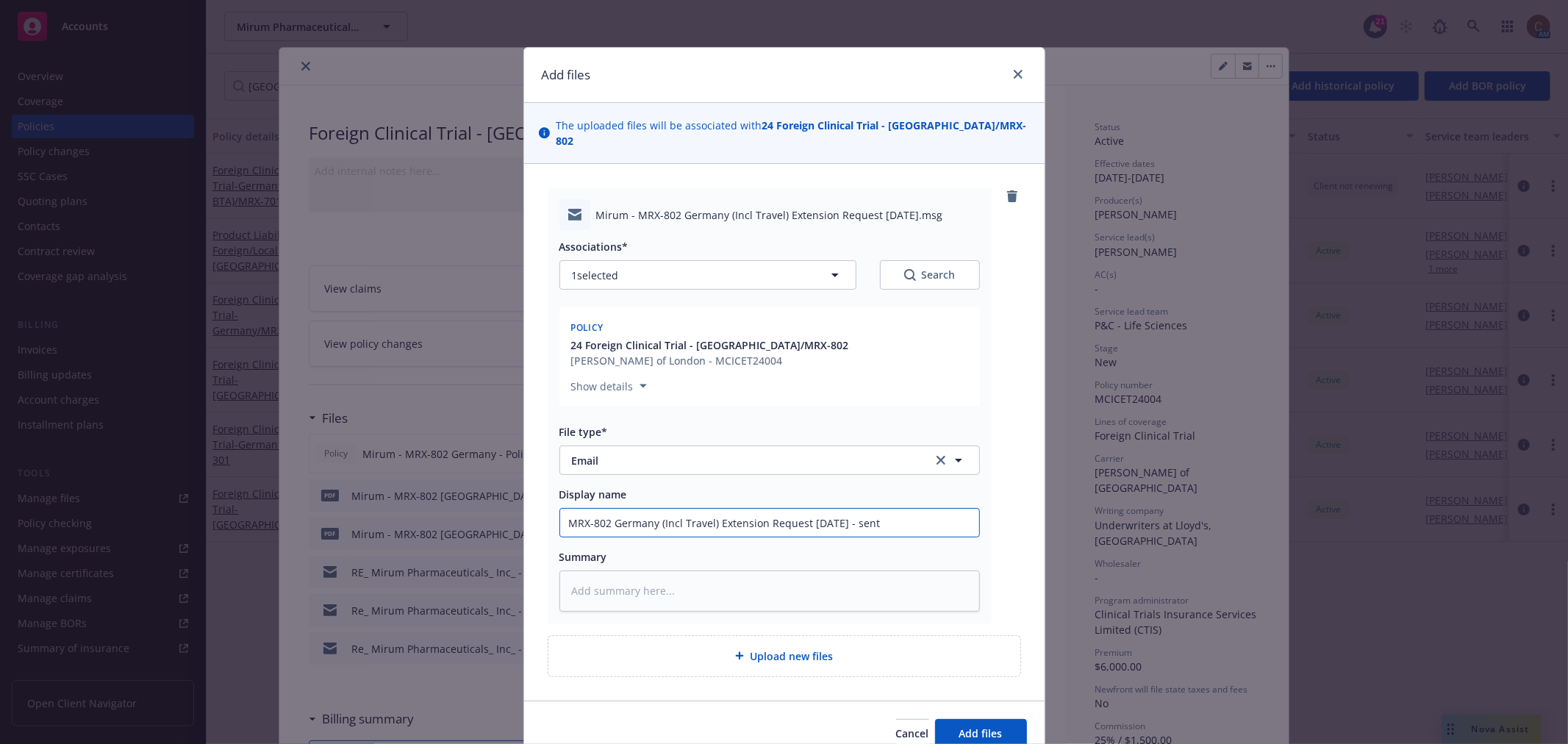
type textarea "x"
type input "MRX-802 Germany (Incl Travel) Extension Request 26-Feb-2027 - sent"
type textarea "x"
type input "MRX-802 Germany (Incl Travel) Extension Request 26-Feb-2027 - sent t"
type textarea "x"
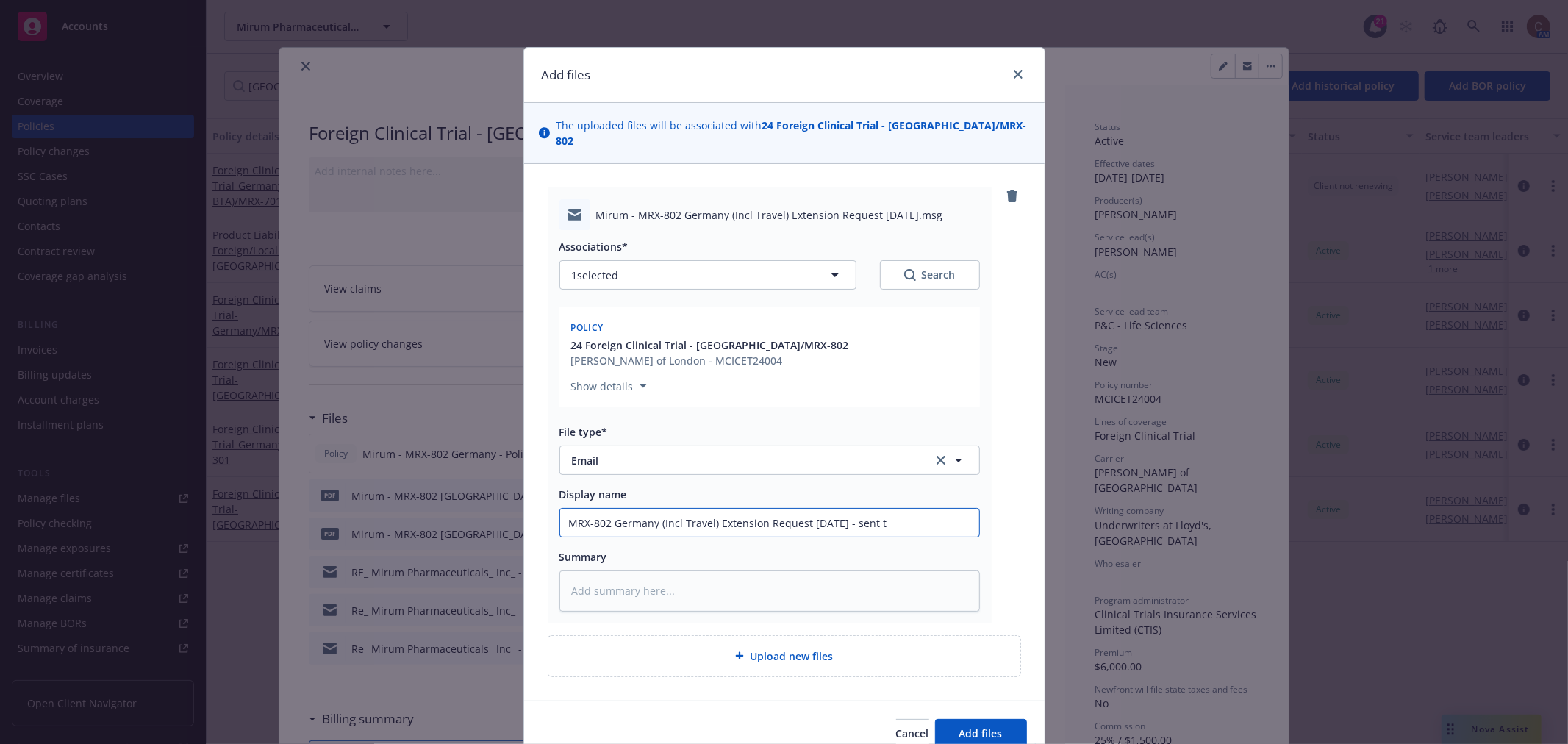
type input "MRX-802 Germany (Incl Travel) Extension Request 26-Feb-2027 - sent to"
type textarea "x"
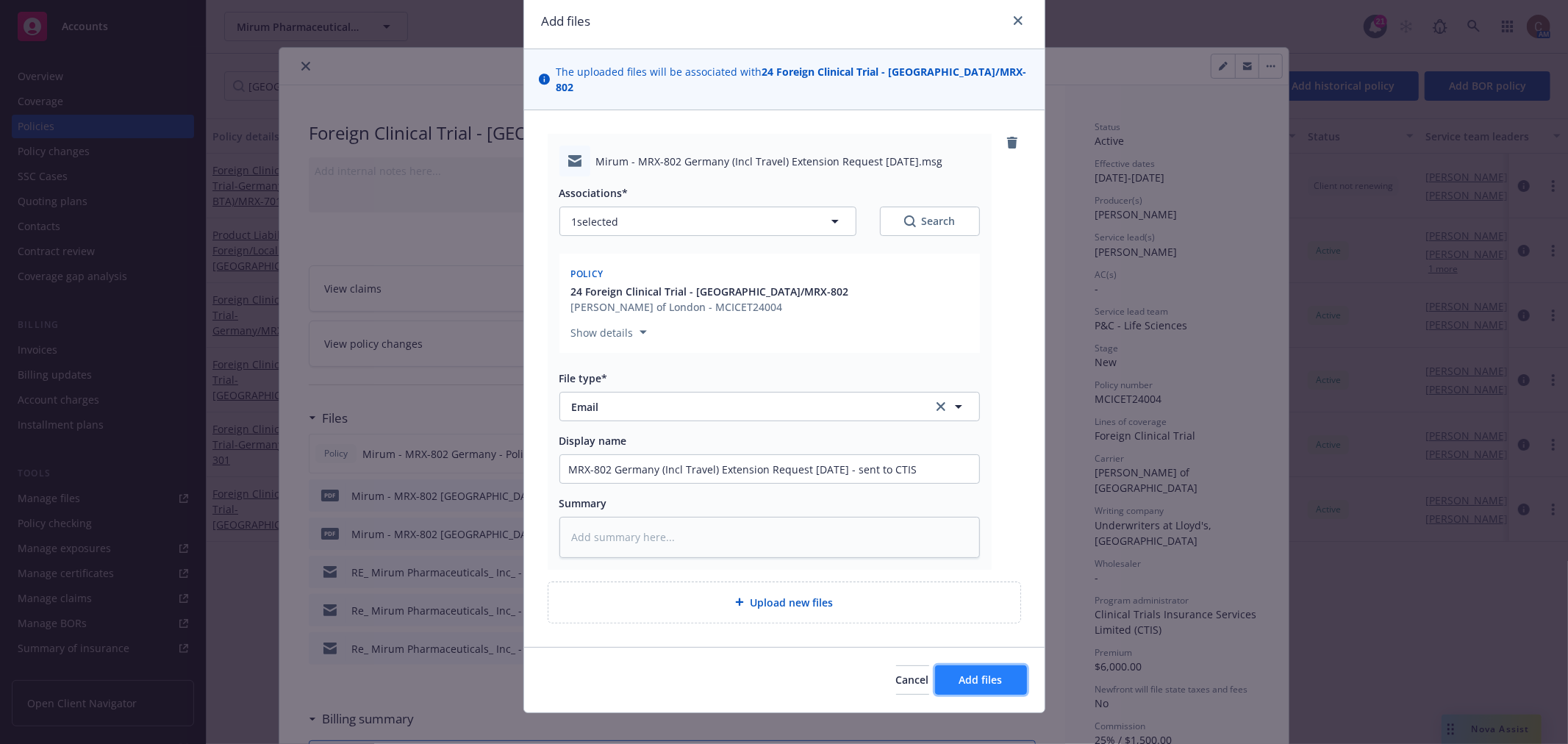
click at [976, 672] on span "Add files" at bounding box center [980, 679] width 44 height 14
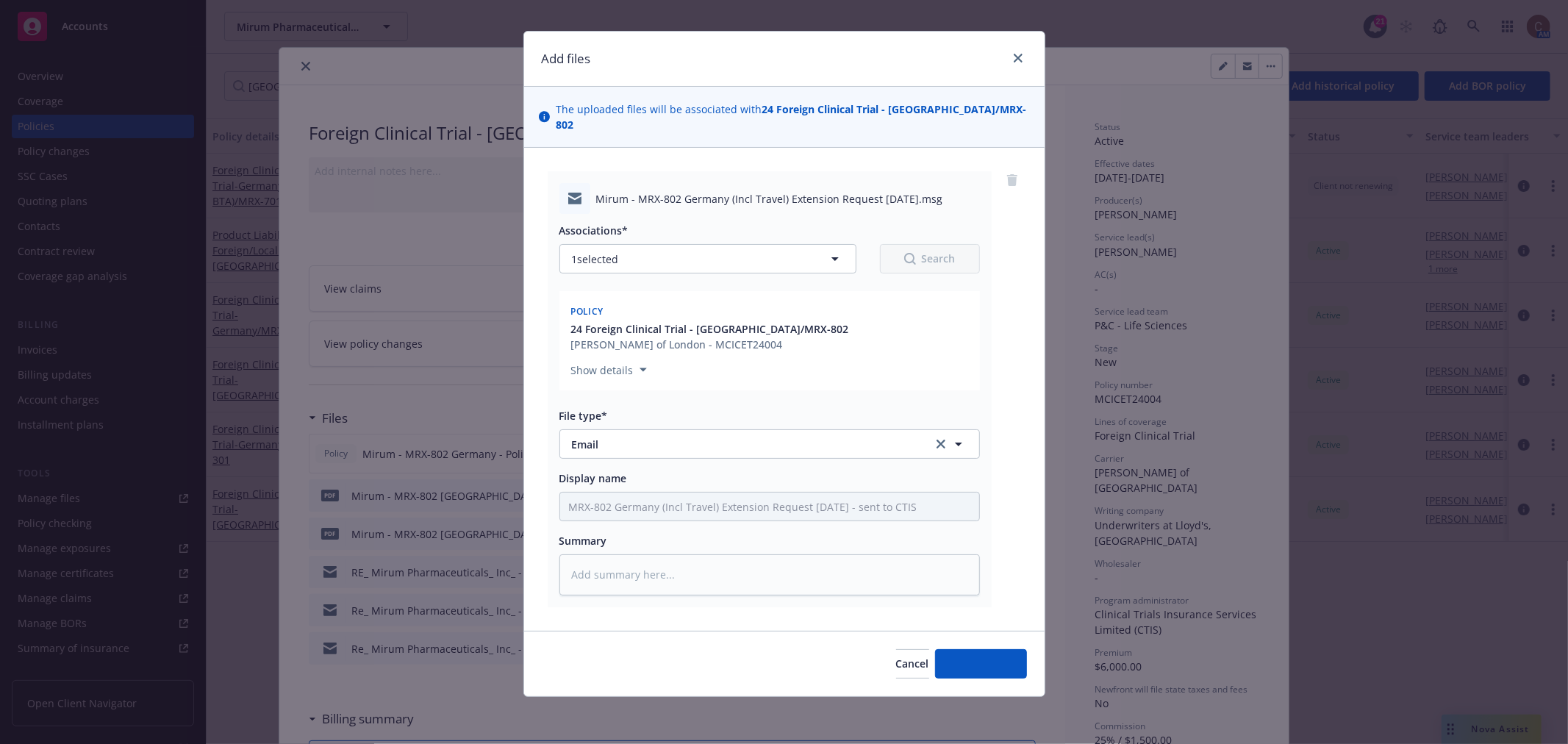
scroll to position [1, 0]
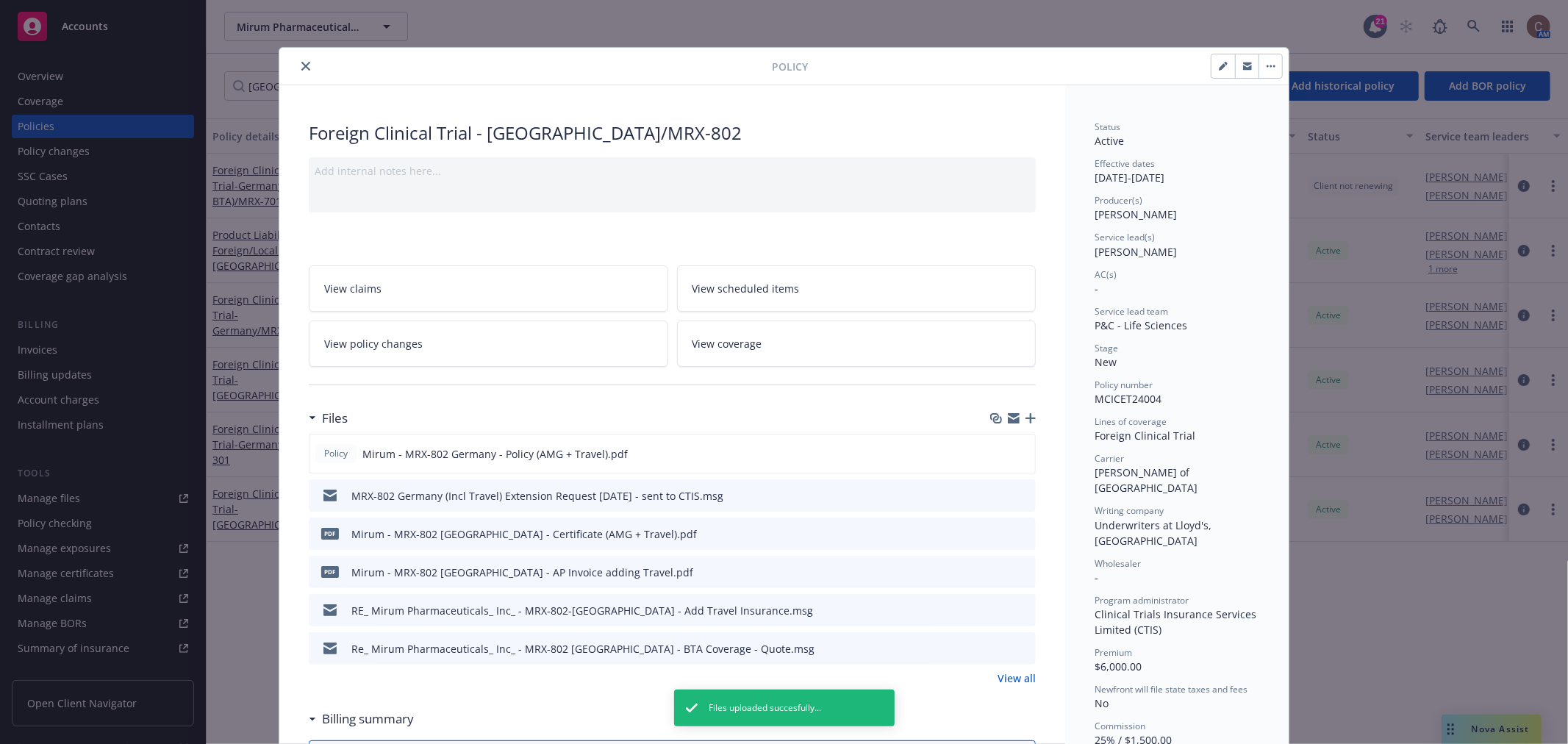
click at [1020, 423] on div at bounding box center [1013, 418] width 46 height 12
click at [1027, 417] on icon "button" at bounding box center [1030, 418] width 11 height 11
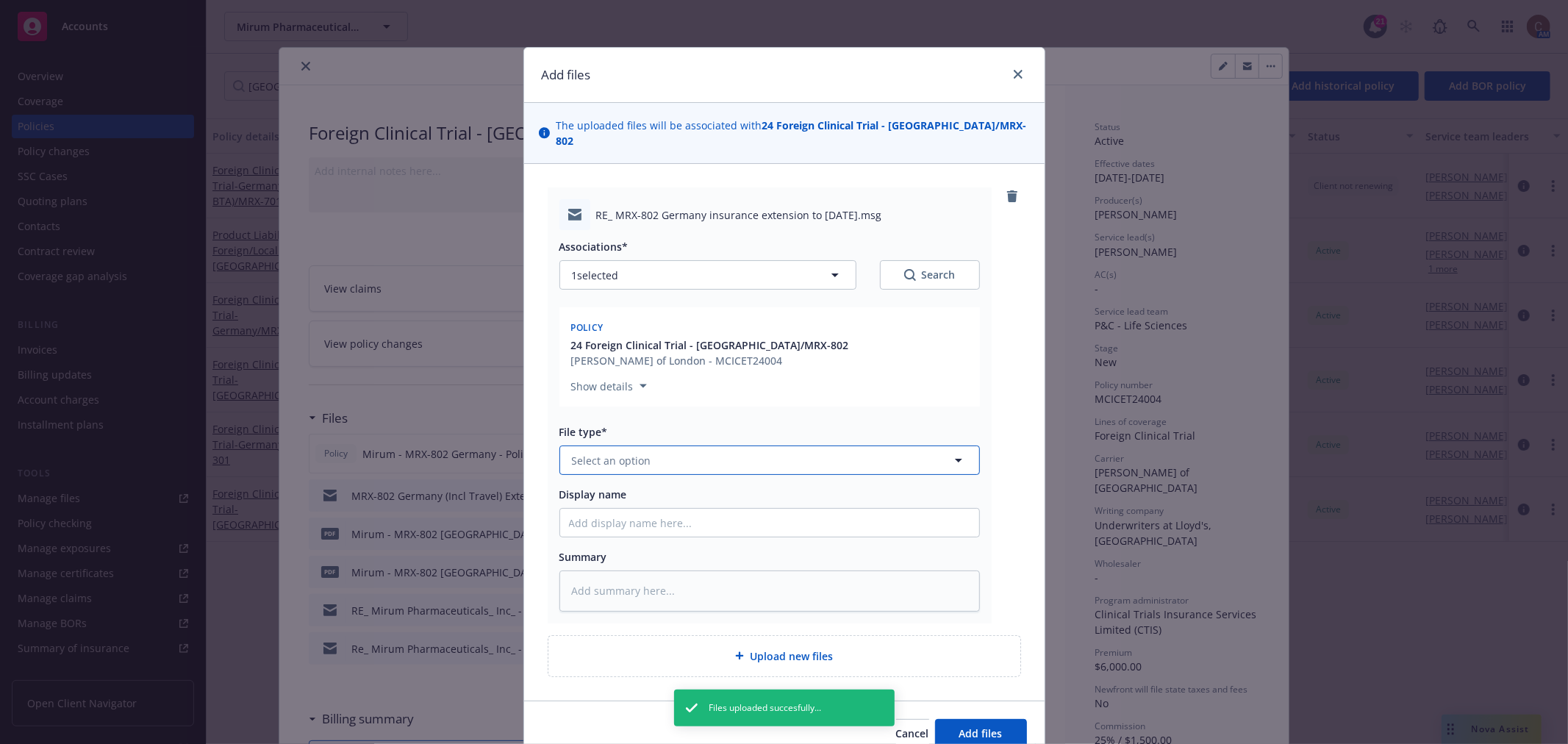
click at [692, 445] on button "Select an option" at bounding box center [769, 460] width 420 height 29
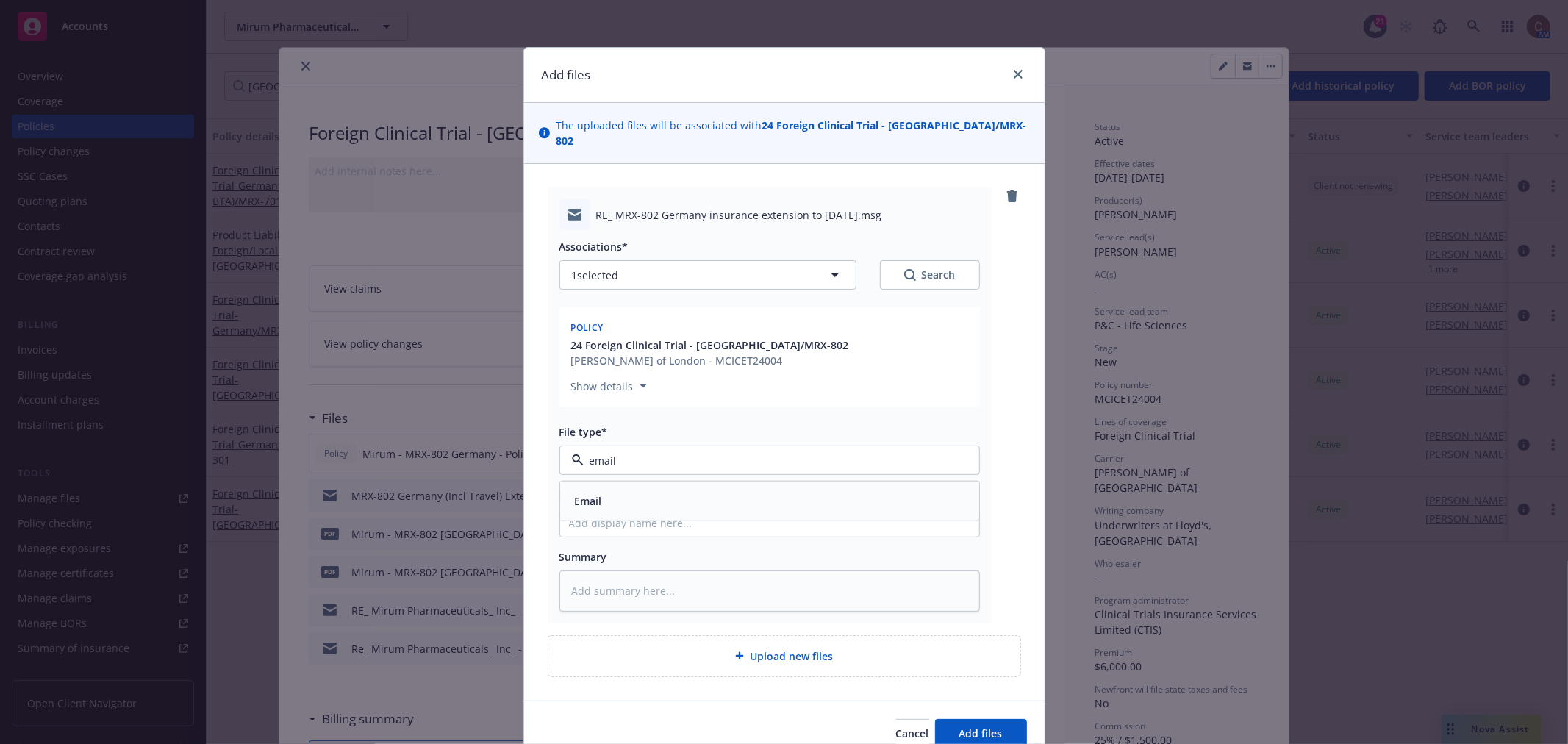
click at [657, 495] on div "Email" at bounding box center [769, 501] width 402 height 21
click at [656, 509] on input "Display name" at bounding box center [769, 522] width 419 height 28
paste input "MRX-802 Germany (Incl Travel) Extension Request 26-Feb-2027"
click at [996, 724] on button "Add files" at bounding box center [980, 733] width 91 height 29
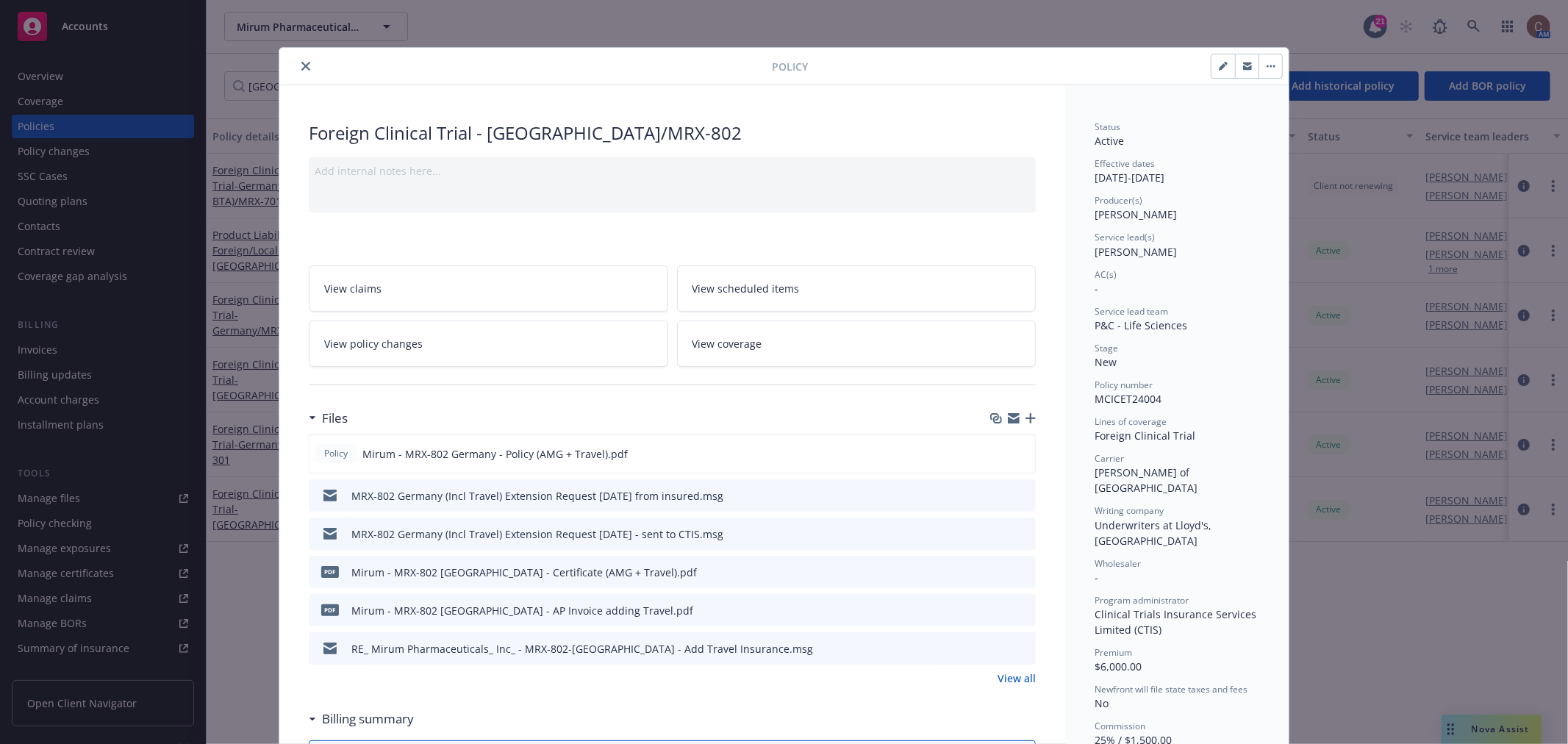
click at [303, 67] on icon "close" at bounding box center [305, 65] width 9 height 9
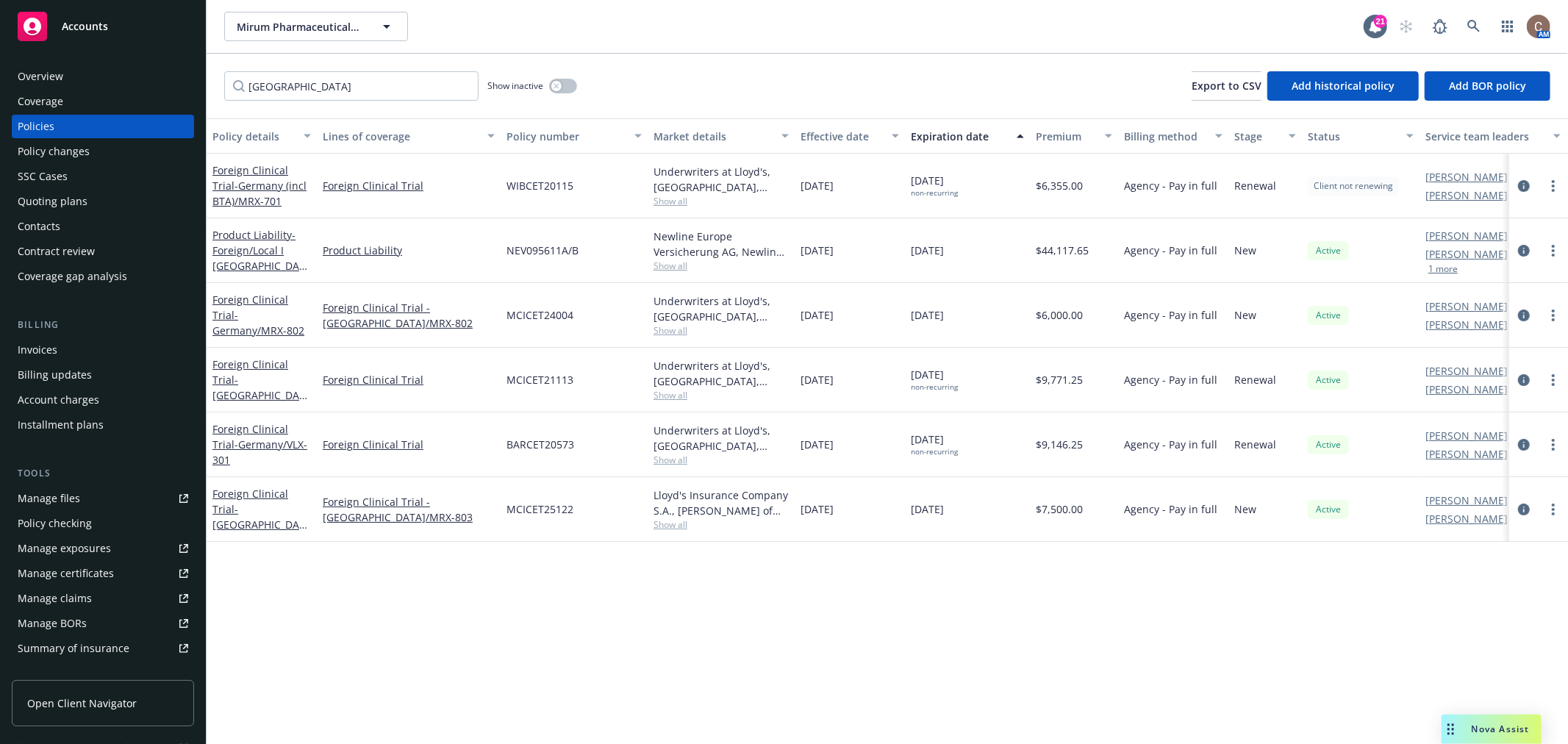
click at [67, 22] on span "Accounts" at bounding box center [85, 26] width 47 height 12
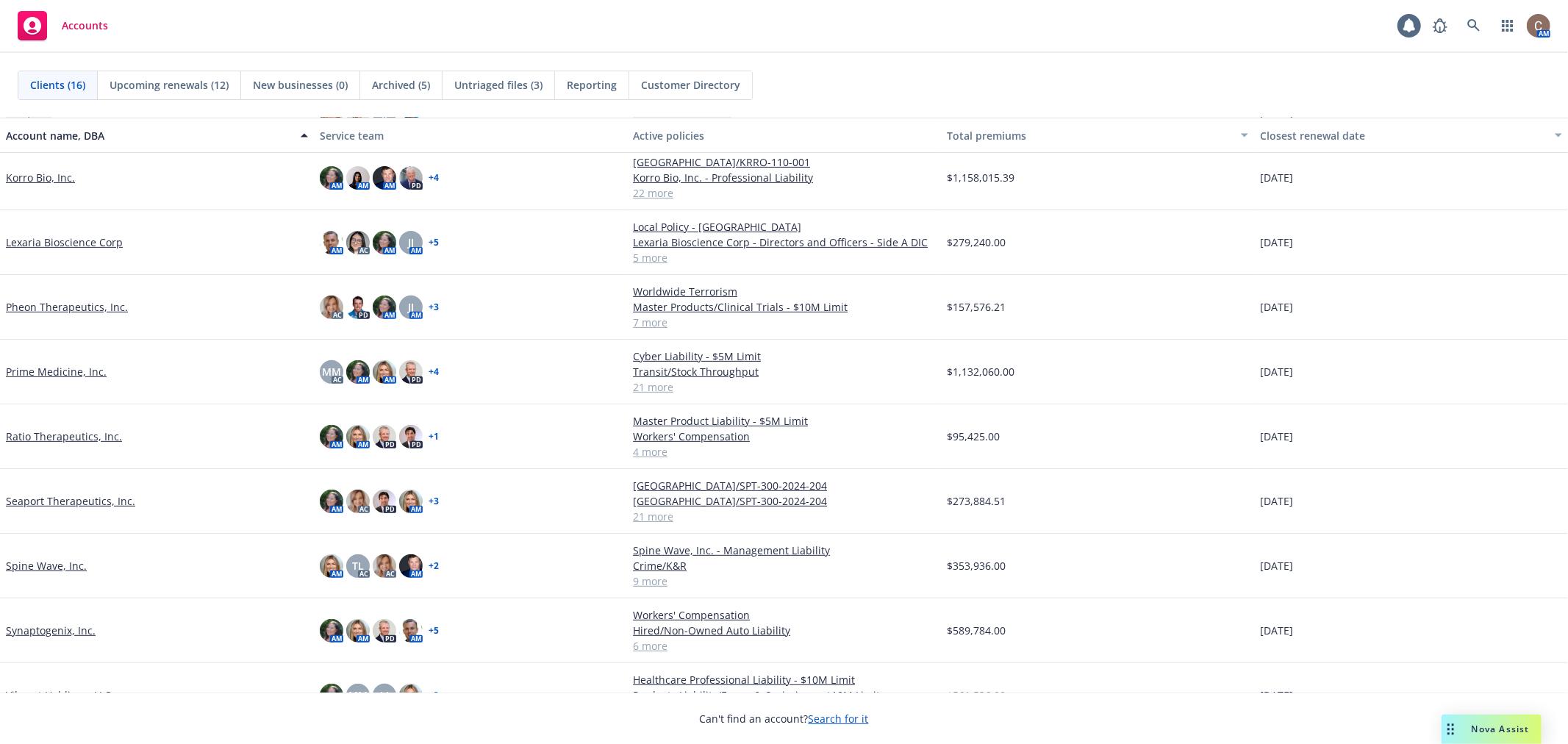
scroll to position [460, 0]
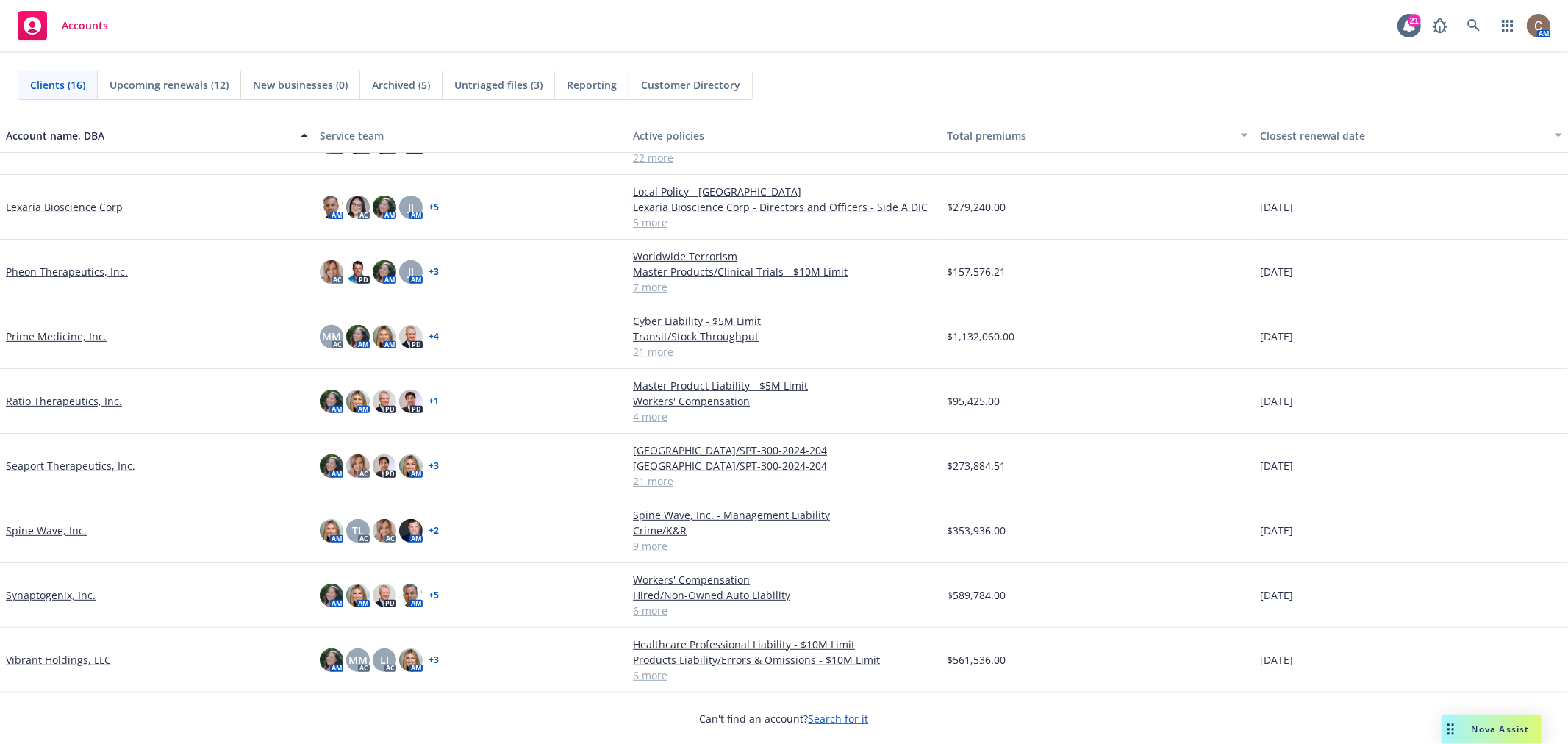
click at [60, 654] on link "Vibrant Holdings, LLC" at bounding box center [58, 659] width 105 height 16
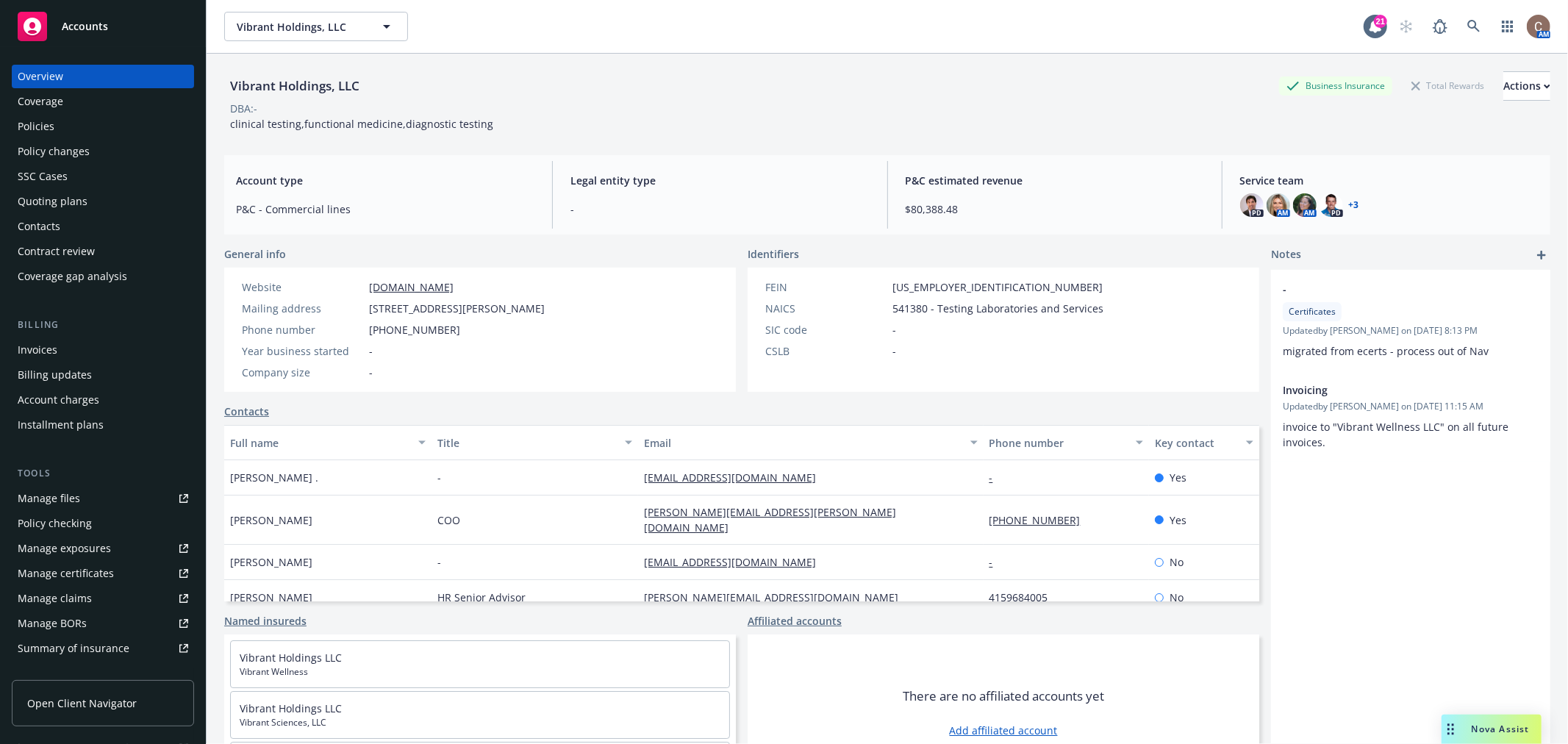
click at [56, 116] on div "Policies" at bounding box center [102, 126] width 170 height 23
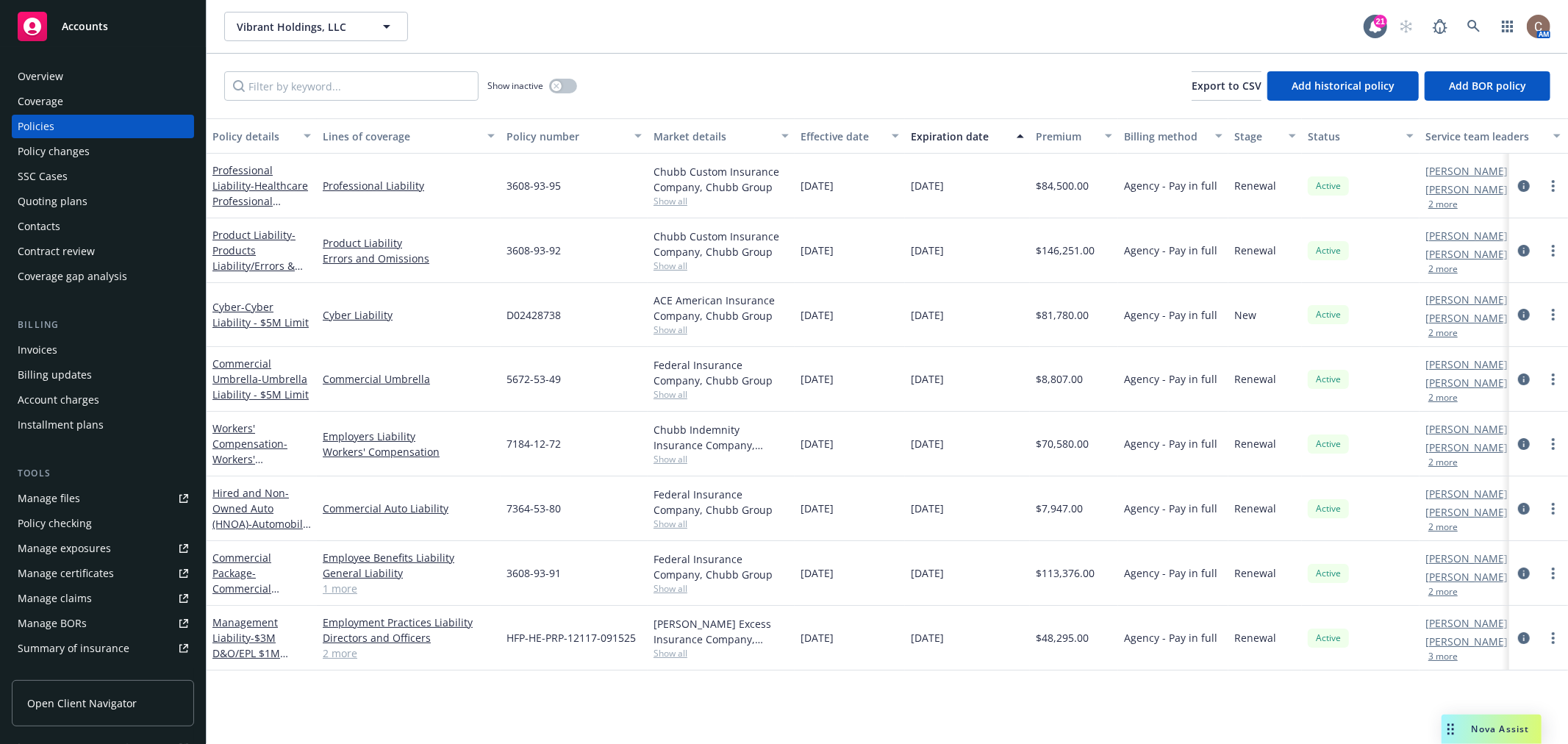
click at [256, 192] on div "Professional Liability - Healthcare Professional Liability - $10M Limit" at bounding box center [261, 186] width 98 height 47
click at [255, 182] on span "- Healthcare Professional Liability - $10M Limit" at bounding box center [260, 209] width 95 height 60
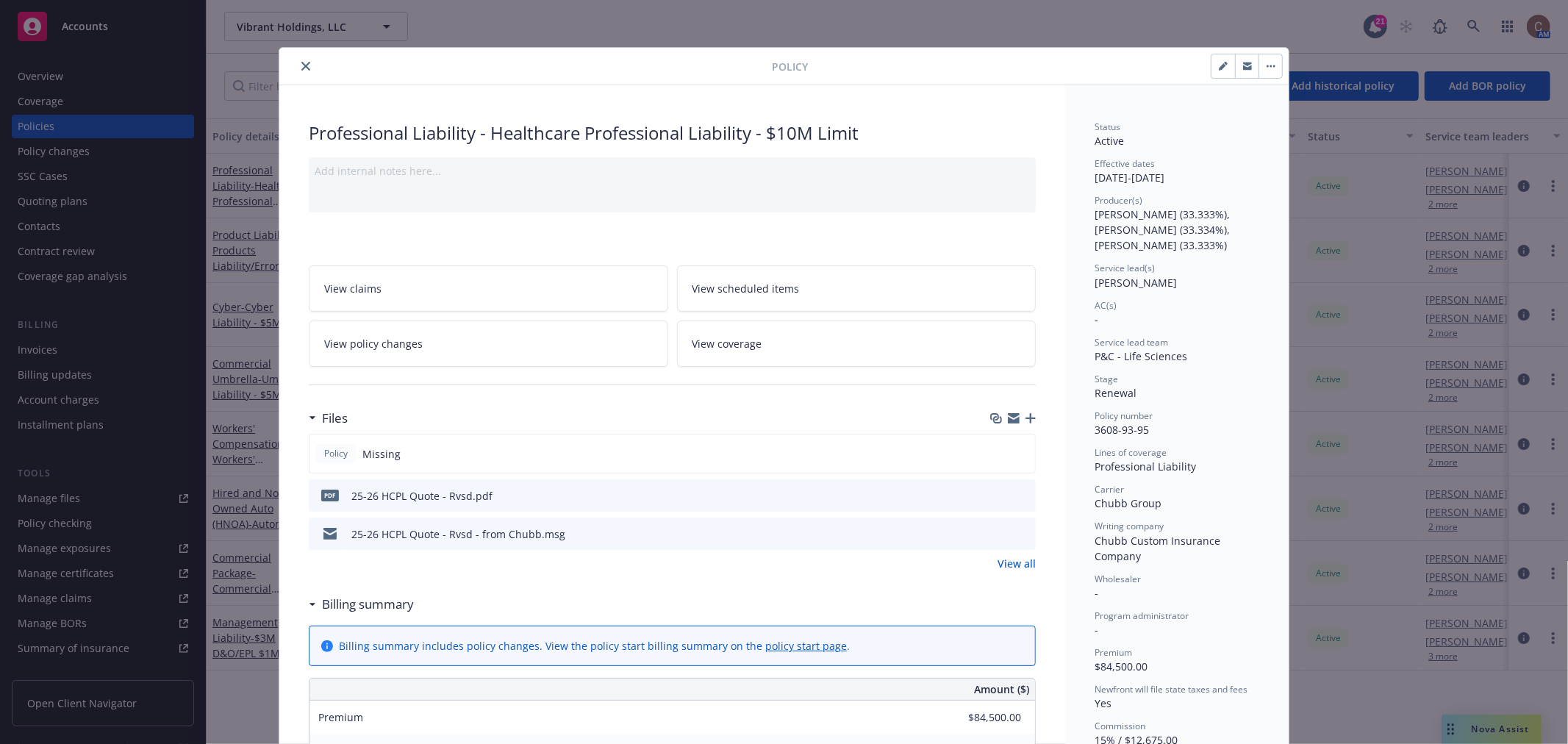
click at [1026, 419] on icon "button" at bounding box center [1030, 418] width 11 height 11
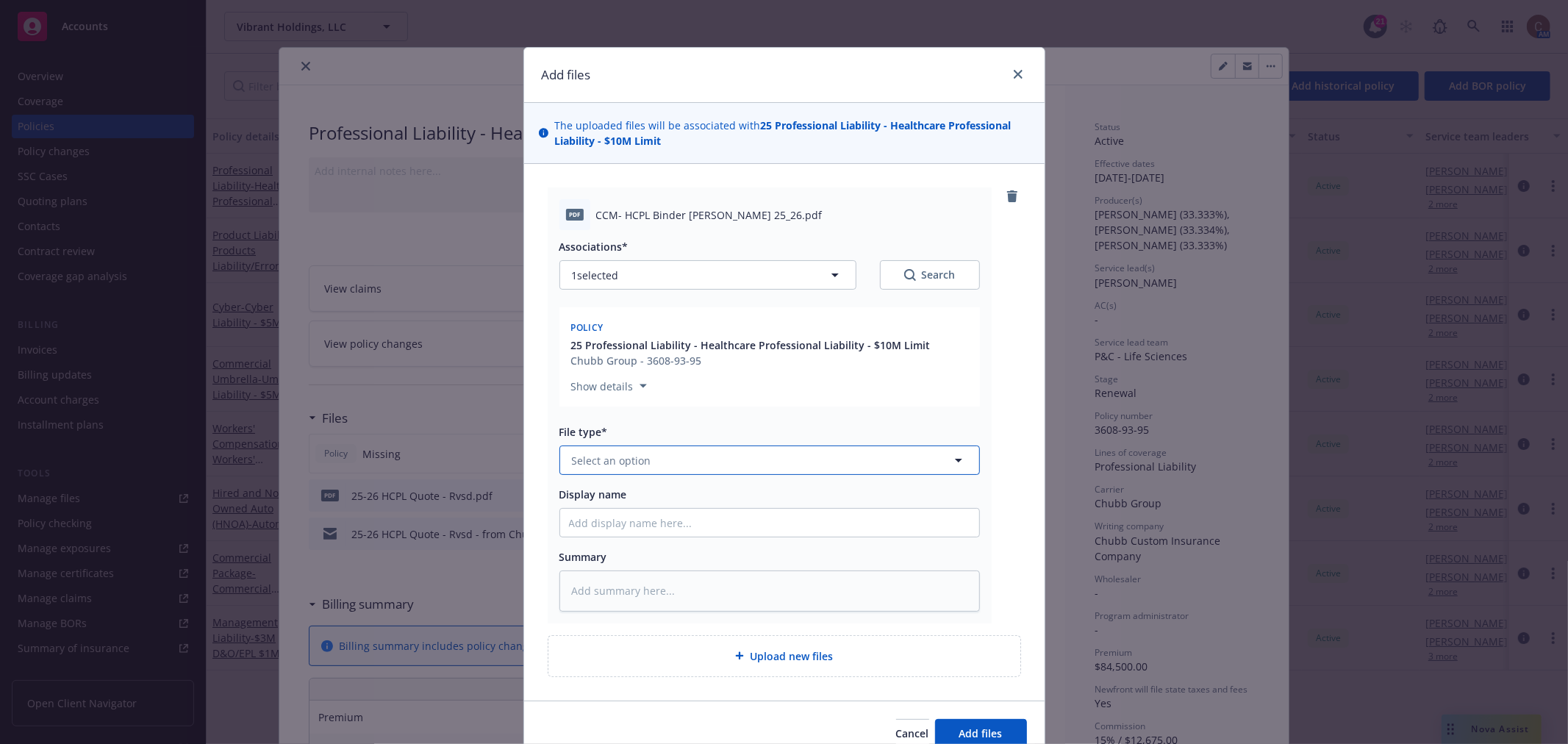
click at [658, 465] on button "Select an option" at bounding box center [769, 460] width 420 height 29
click at [640, 508] on div "Binder" at bounding box center [769, 501] width 402 height 21
click at [663, 518] on input "Display name" at bounding box center [769, 522] width 419 height 28
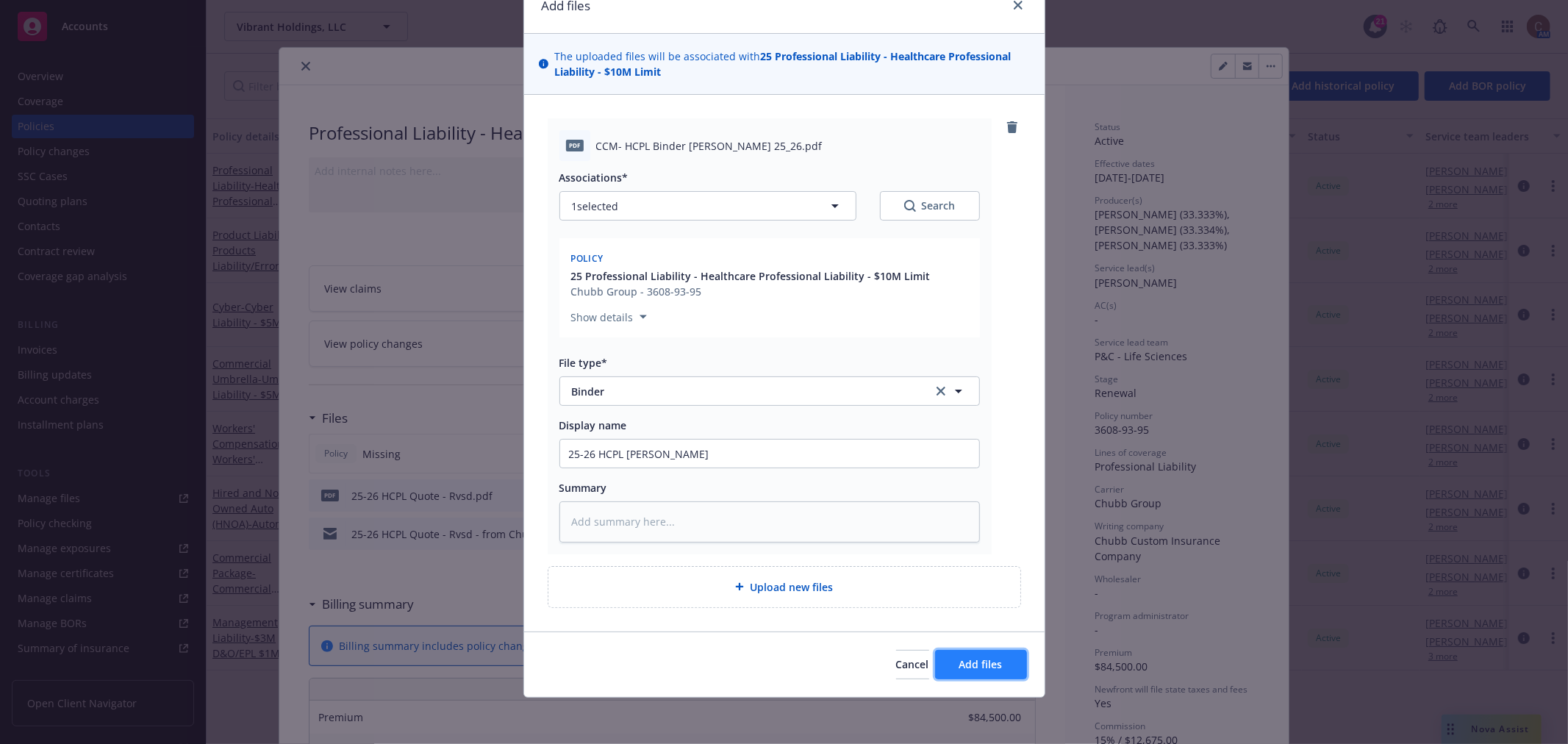
click at [976, 655] on button "Add files" at bounding box center [980, 664] width 91 height 29
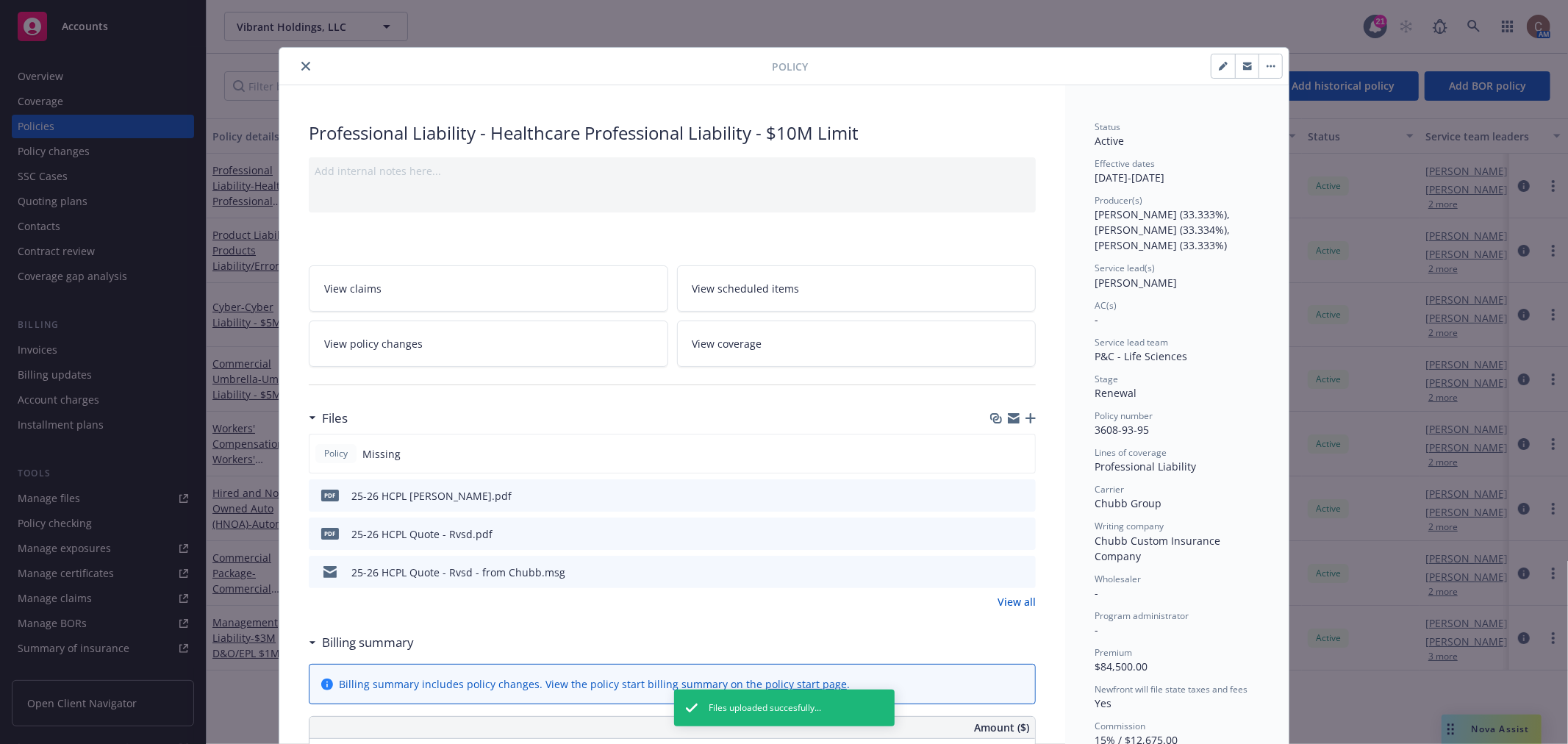
click at [303, 67] on icon "close" at bounding box center [305, 65] width 9 height 9
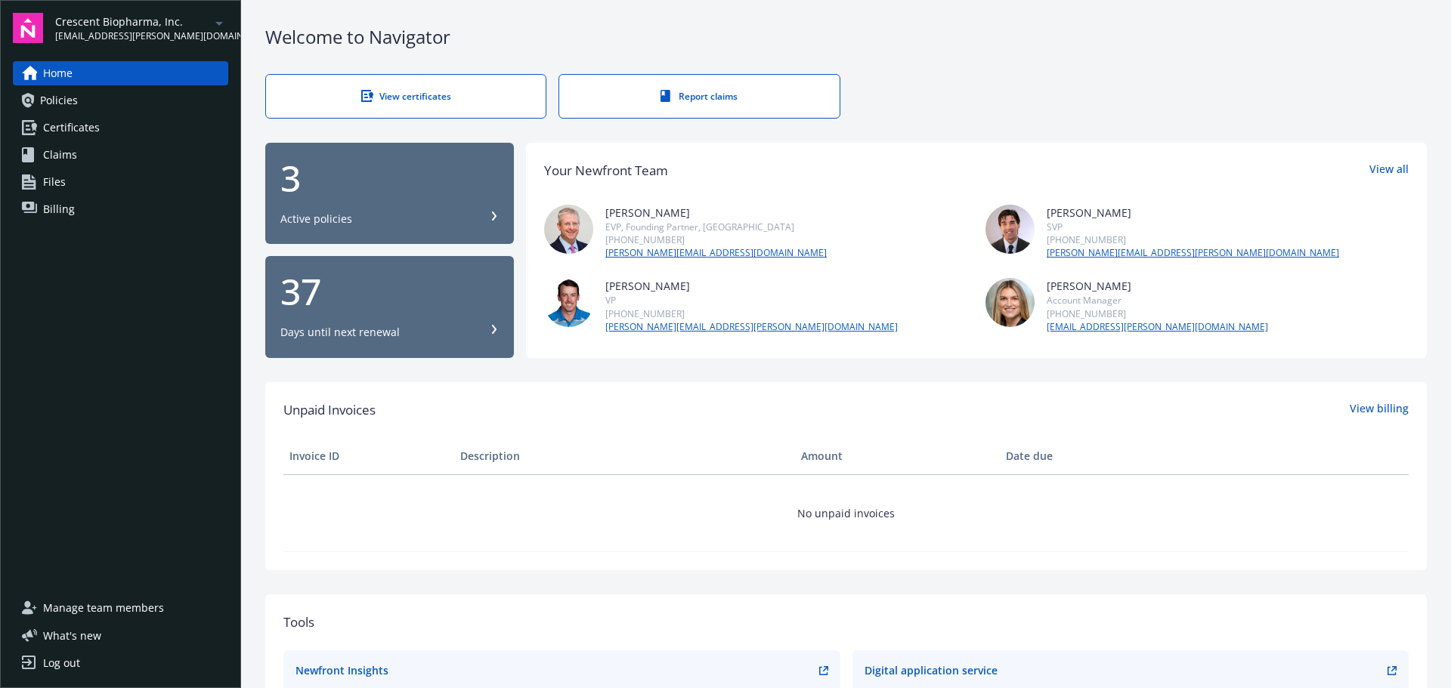
click at [44, 100] on span "Policies" at bounding box center [59, 100] width 38 height 24
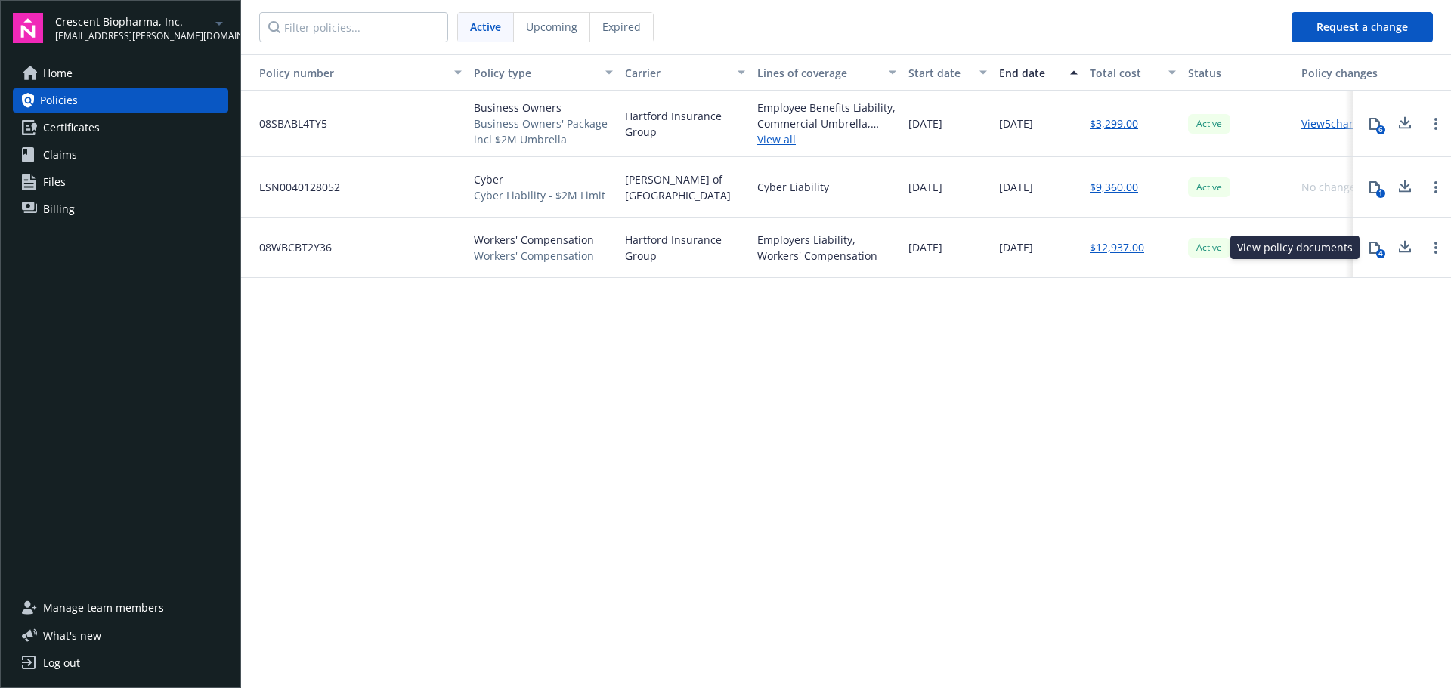
click at [1378, 249] on div "4" at bounding box center [1380, 253] width 9 height 9
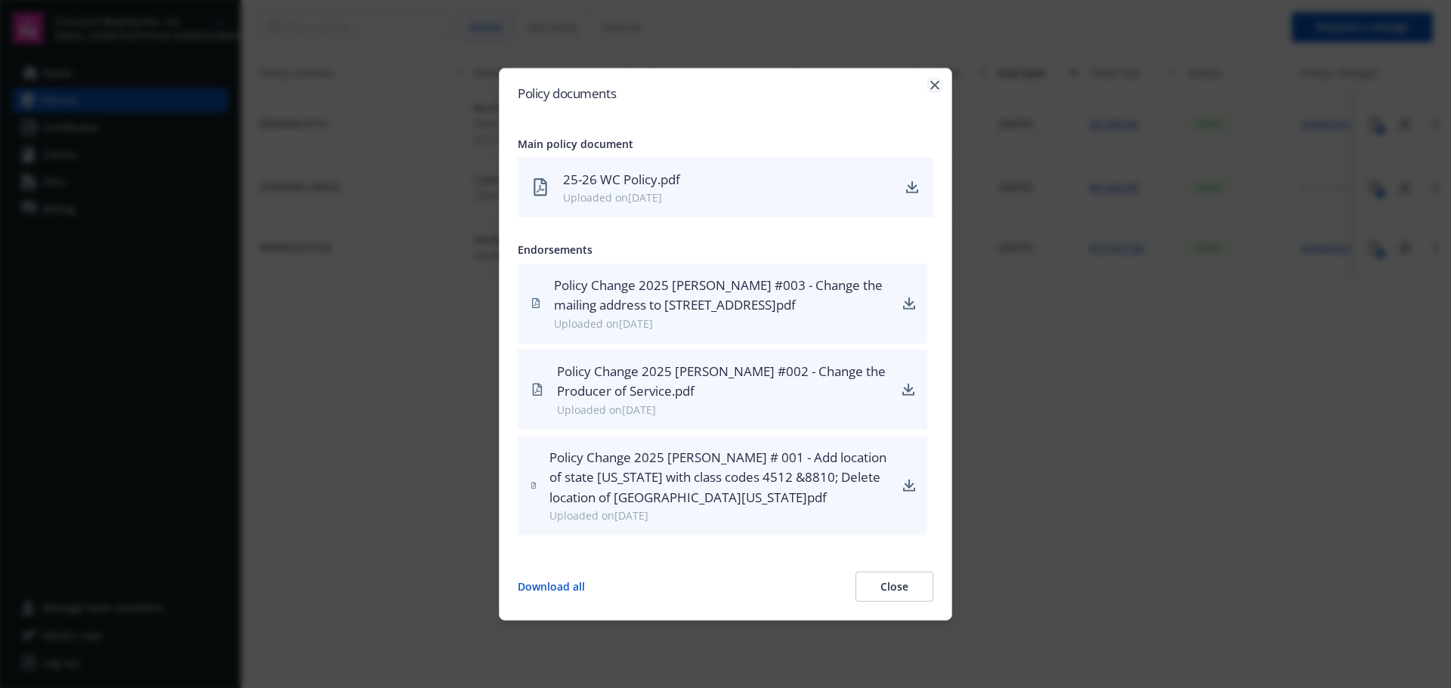
click at [934, 87] on icon "button" at bounding box center [934, 84] width 9 height 9
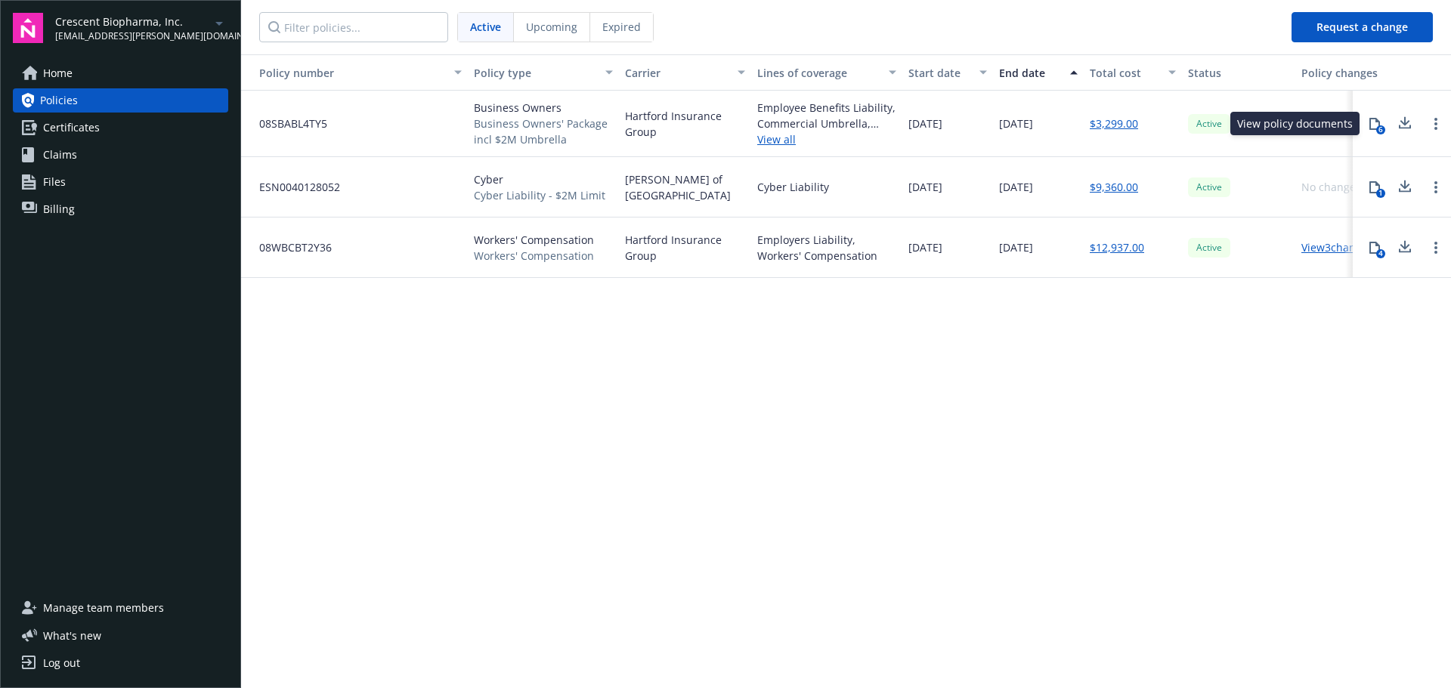
click at [1377, 126] on div "6" at bounding box center [1380, 129] width 9 height 9
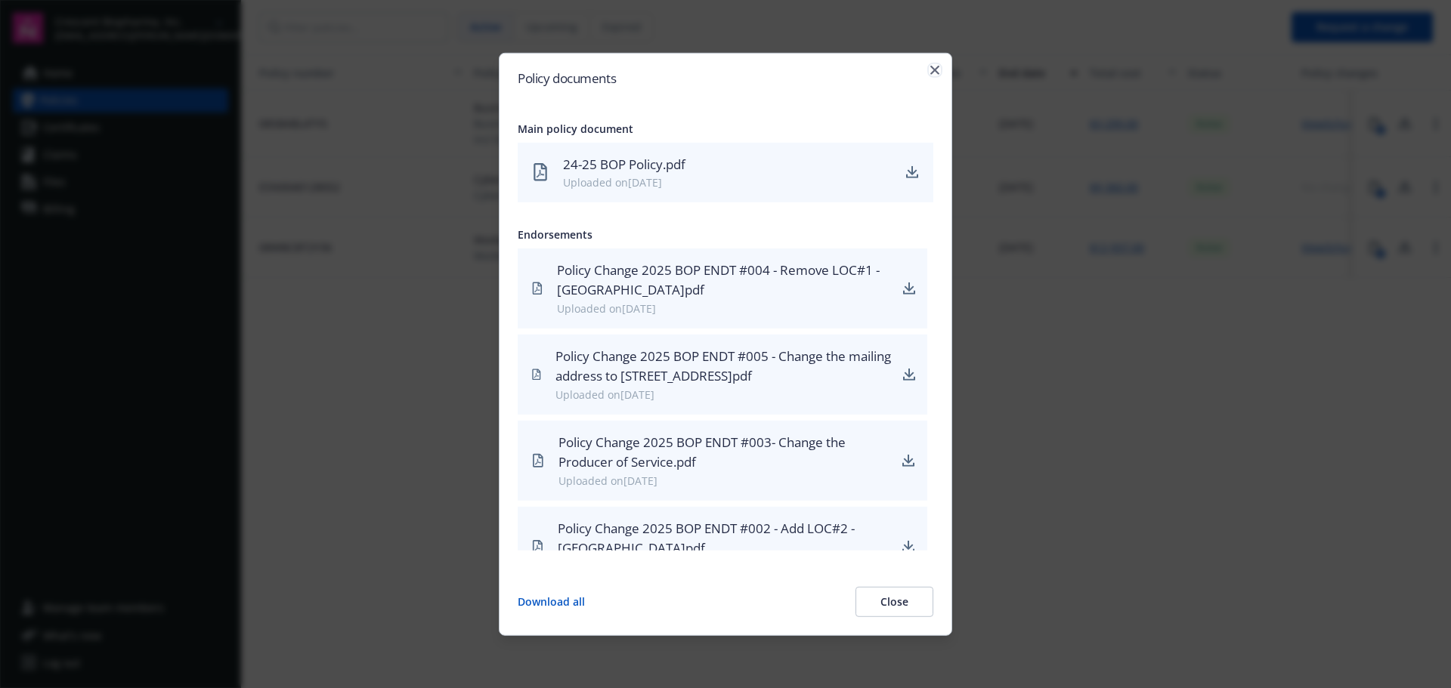
click at [935, 73] on icon "button" at bounding box center [934, 69] width 9 height 9
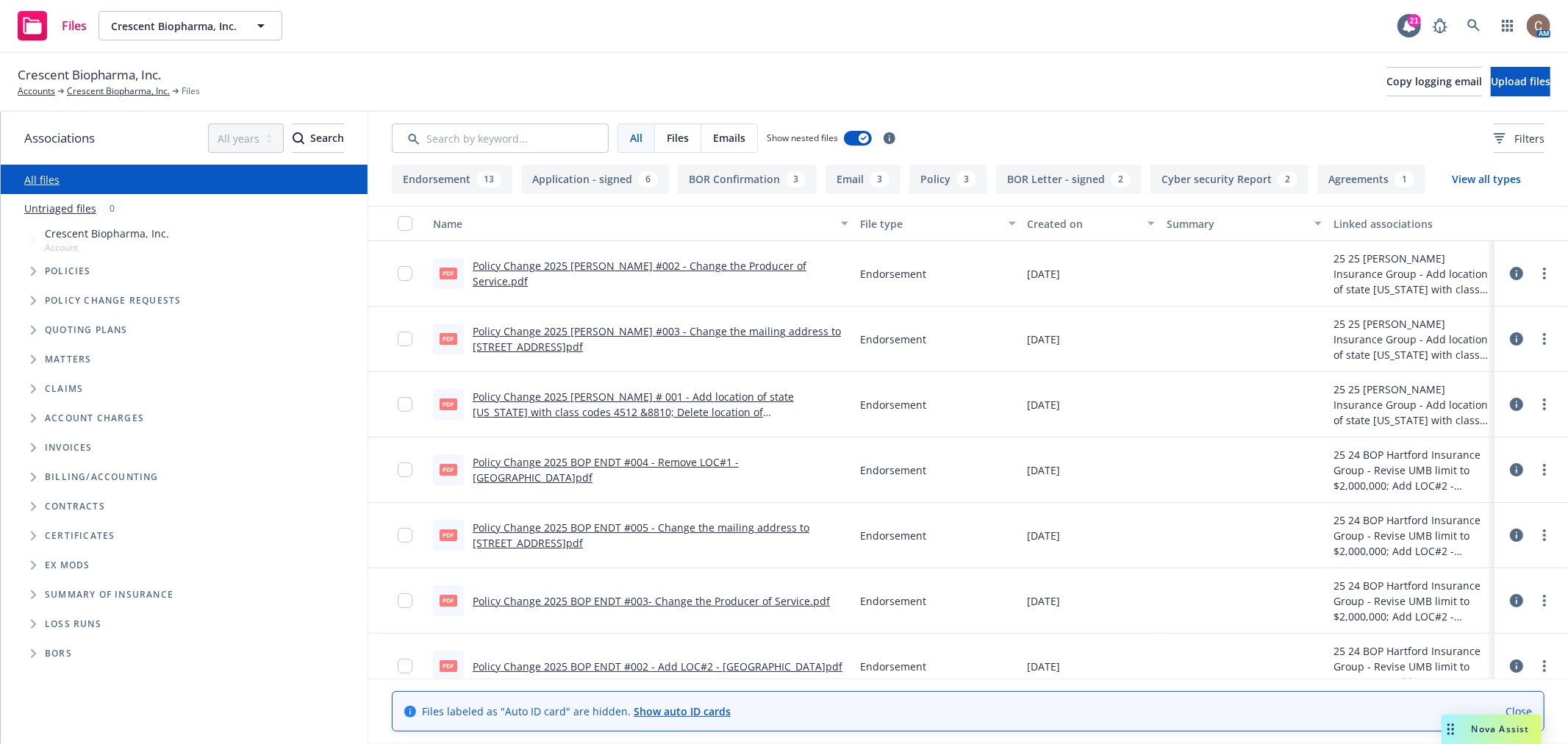
click at [738, 465] on link "Policy Change 2025 BOP ENDT #004 - Remove LOC#1 - [GEOGRAPHIC_DATA]pdf" at bounding box center [606, 470] width 267 height 29
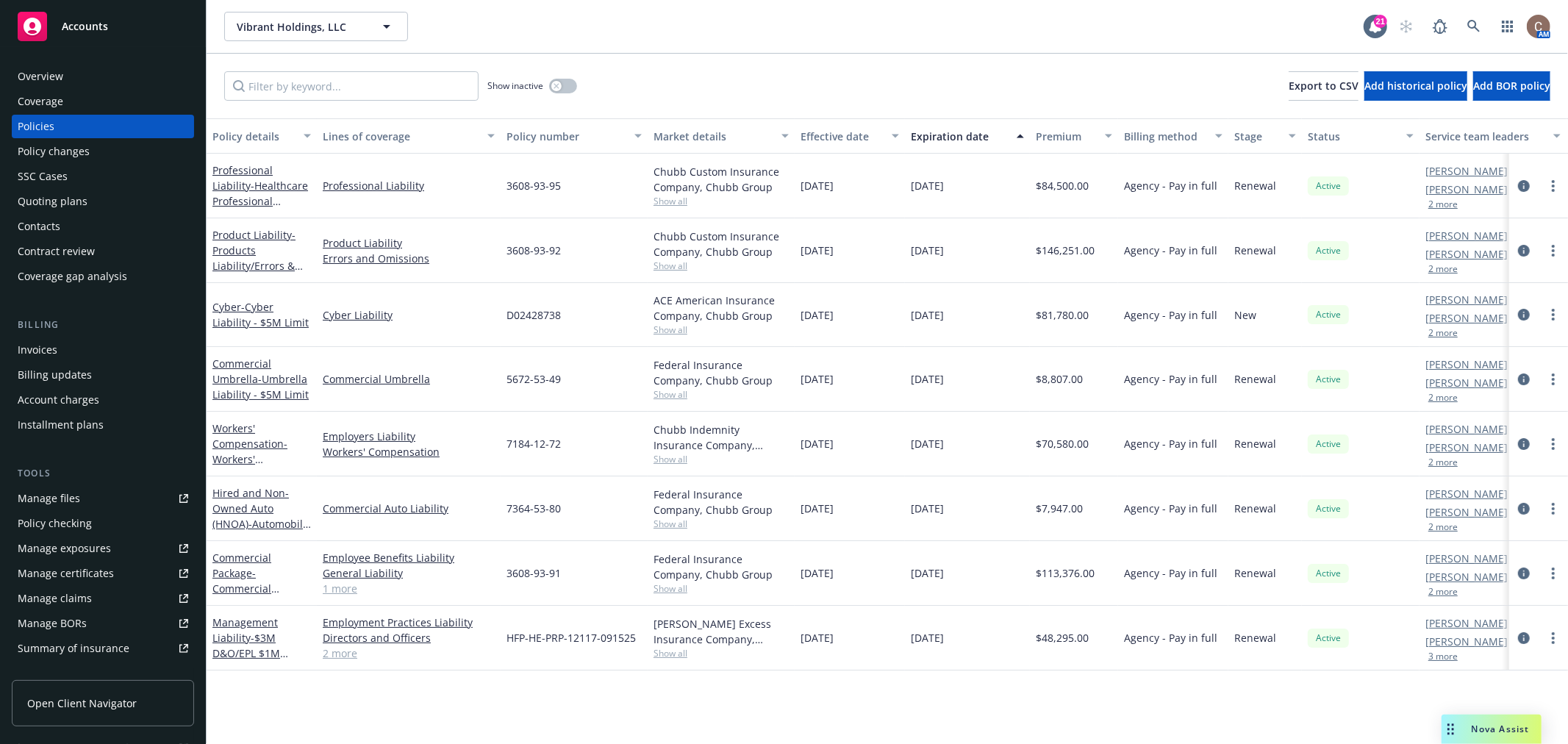
click at [740, 59] on div "Show inactive Export to CSV Add historical policy Add BOR policy" at bounding box center [886, 86] width 1361 height 64
click at [58, 206] on div "Quoting plans" at bounding box center [53, 201] width 70 height 23
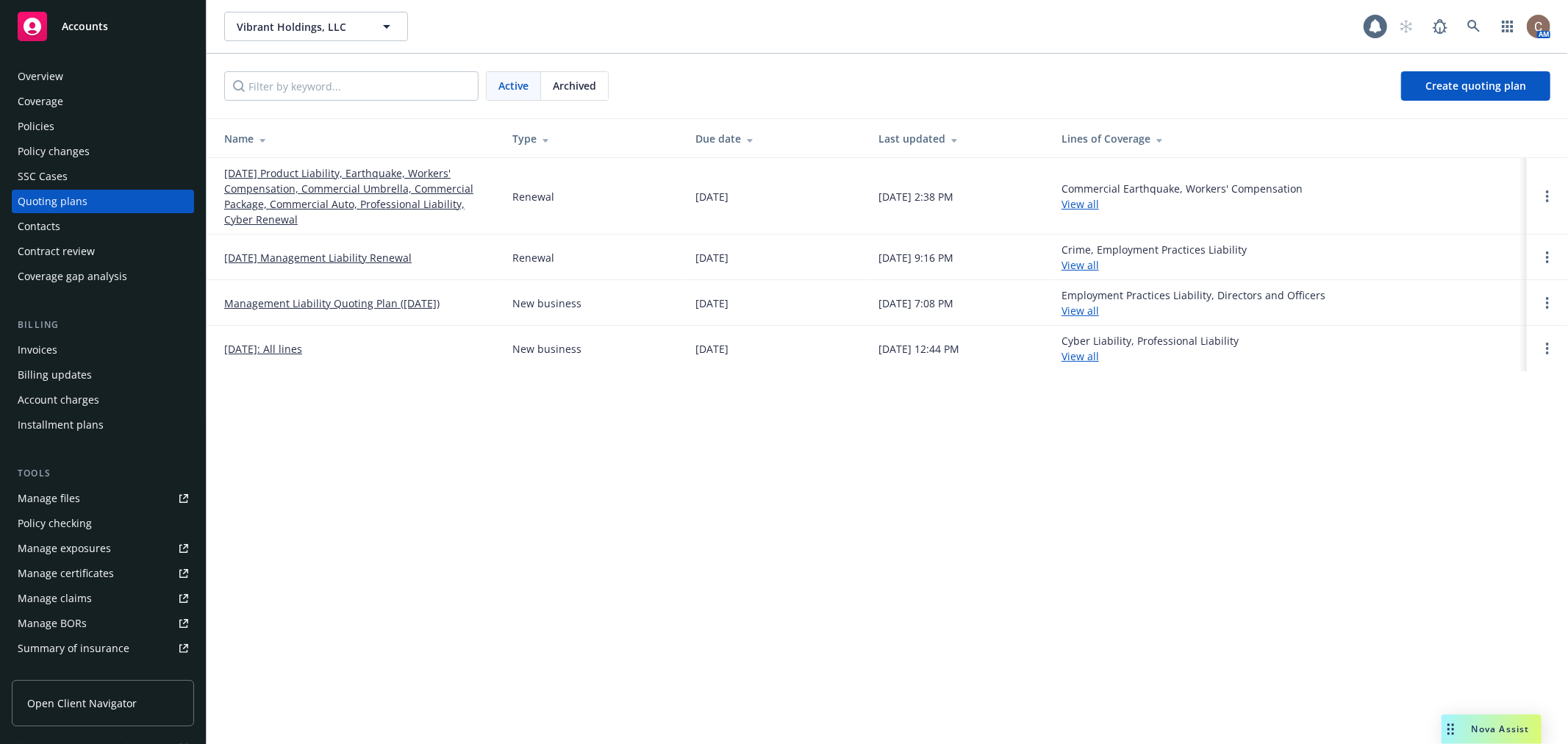
click at [267, 192] on link "[DATE] Product Liability, Earthquake, Workers' Compensation, Commercial Umbrell…" at bounding box center [356, 195] width 265 height 61
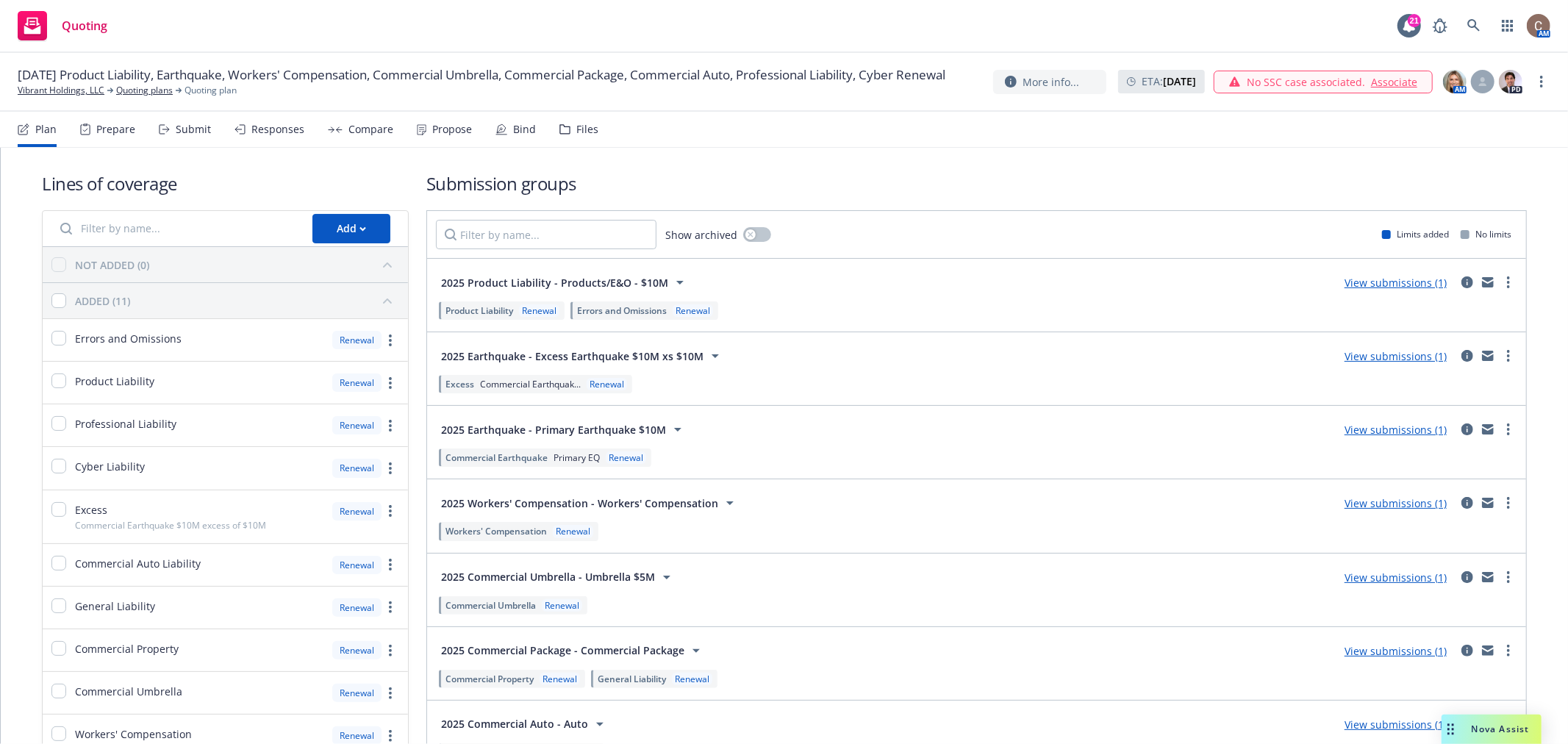
click at [453, 121] on div "Propose" at bounding box center [444, 129] width 55 height 35
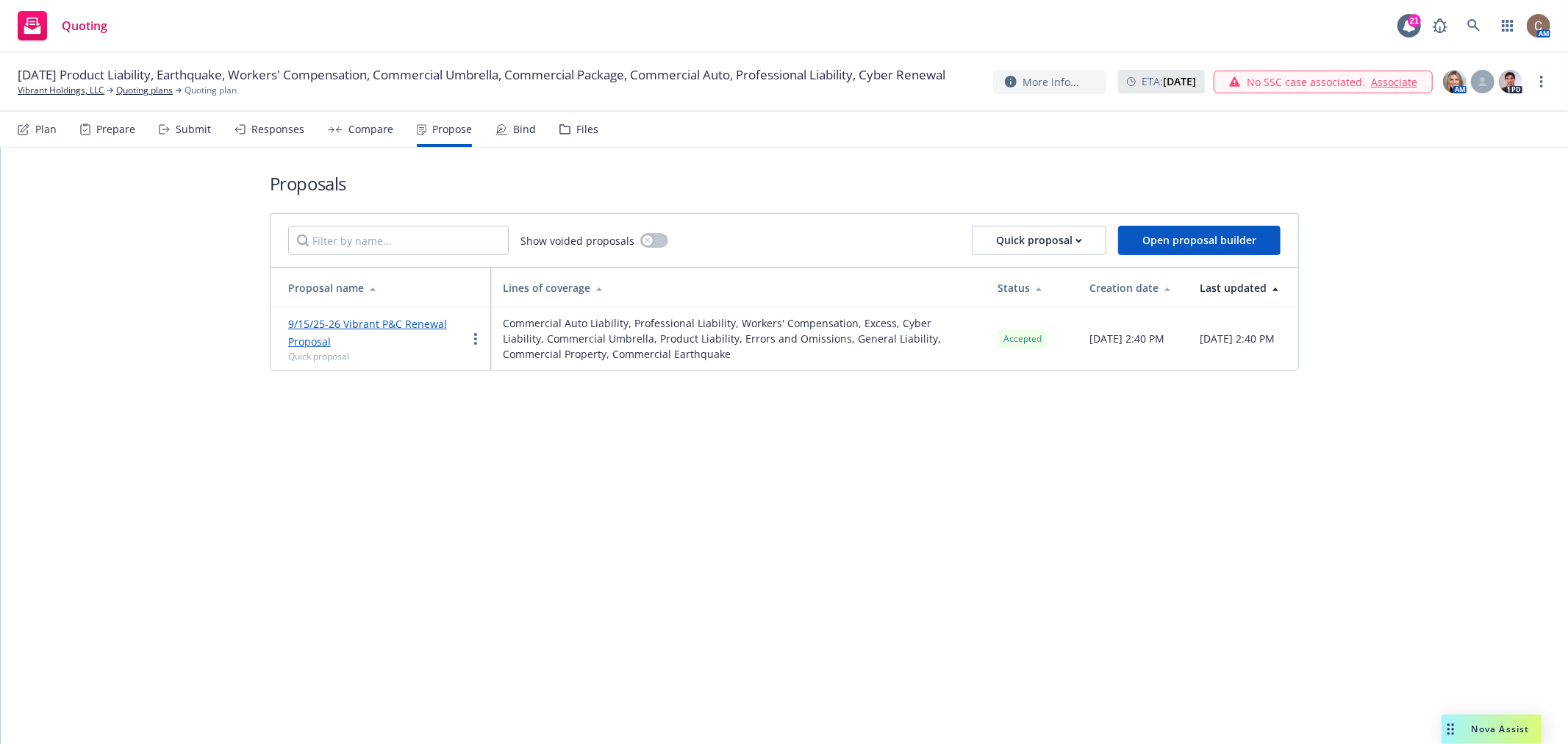
click at [495, 140] on div "Bind" at bounding box center [516, 129] width 41 height 35
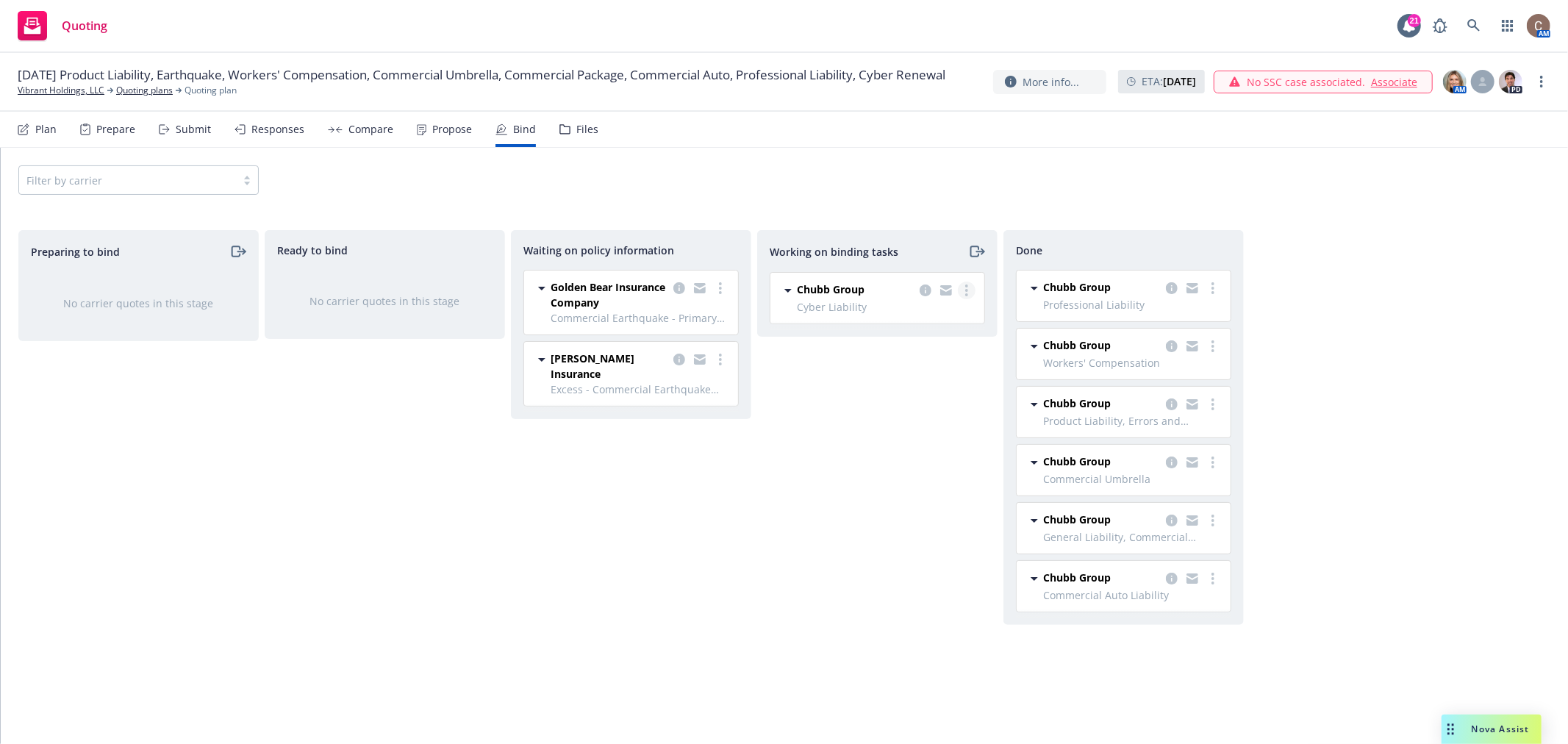
click at [973, 293] on link "more" at bounding box center [967, 290] width 18 height 18
click at [915, 353] on span "Move to done" at bounding box center [891, 350] width 102 height 14
click at [717, 296] on link "more" at bounding box center [720, 288] width 18 height 18
click at [808, 439] on div "Working on binding tasks No carrier quotes in this stage" at bounding box center [876, 472] width 240 height 482
